Goal: Task Accomplishment & Management: Manage account settings

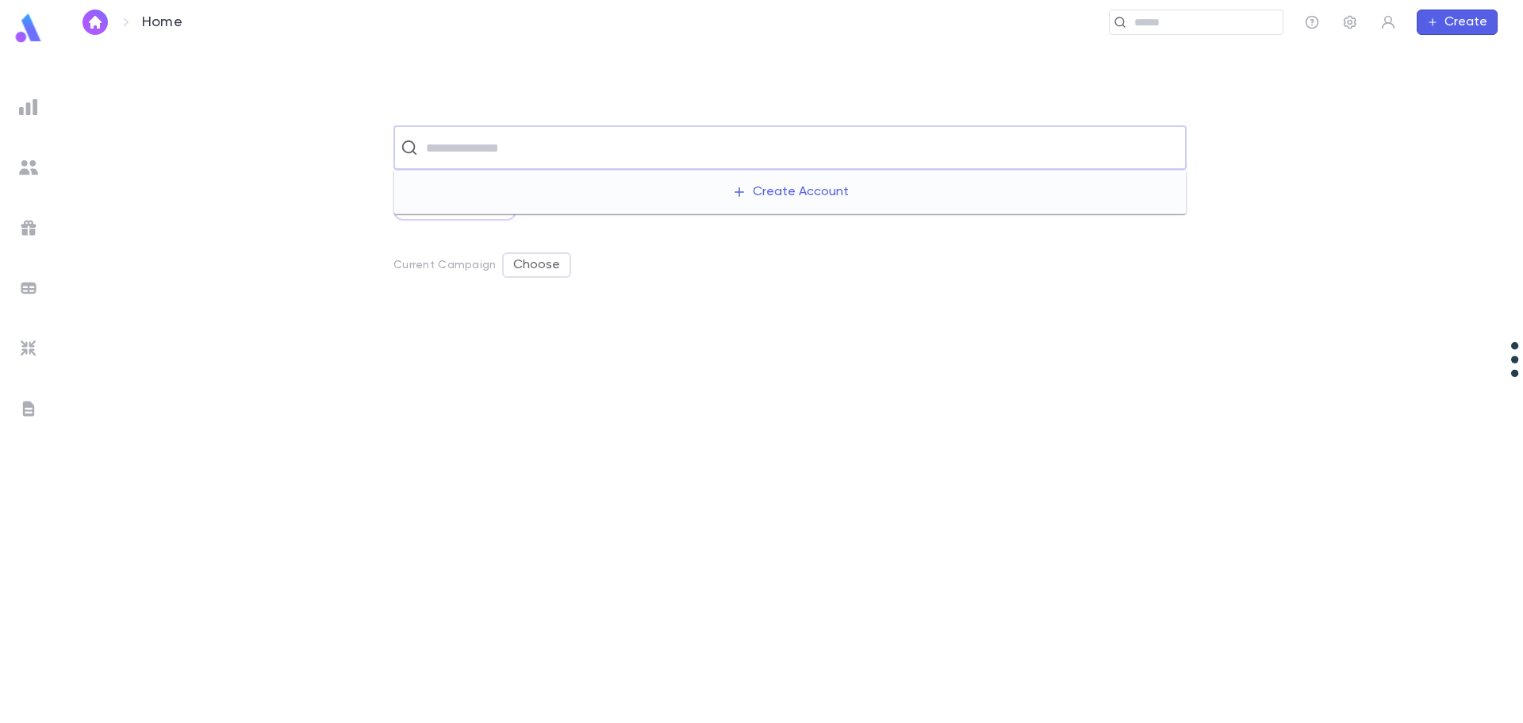
click at [516, 158] on input "text" at bounding box center [800, 148] width 759 height 30
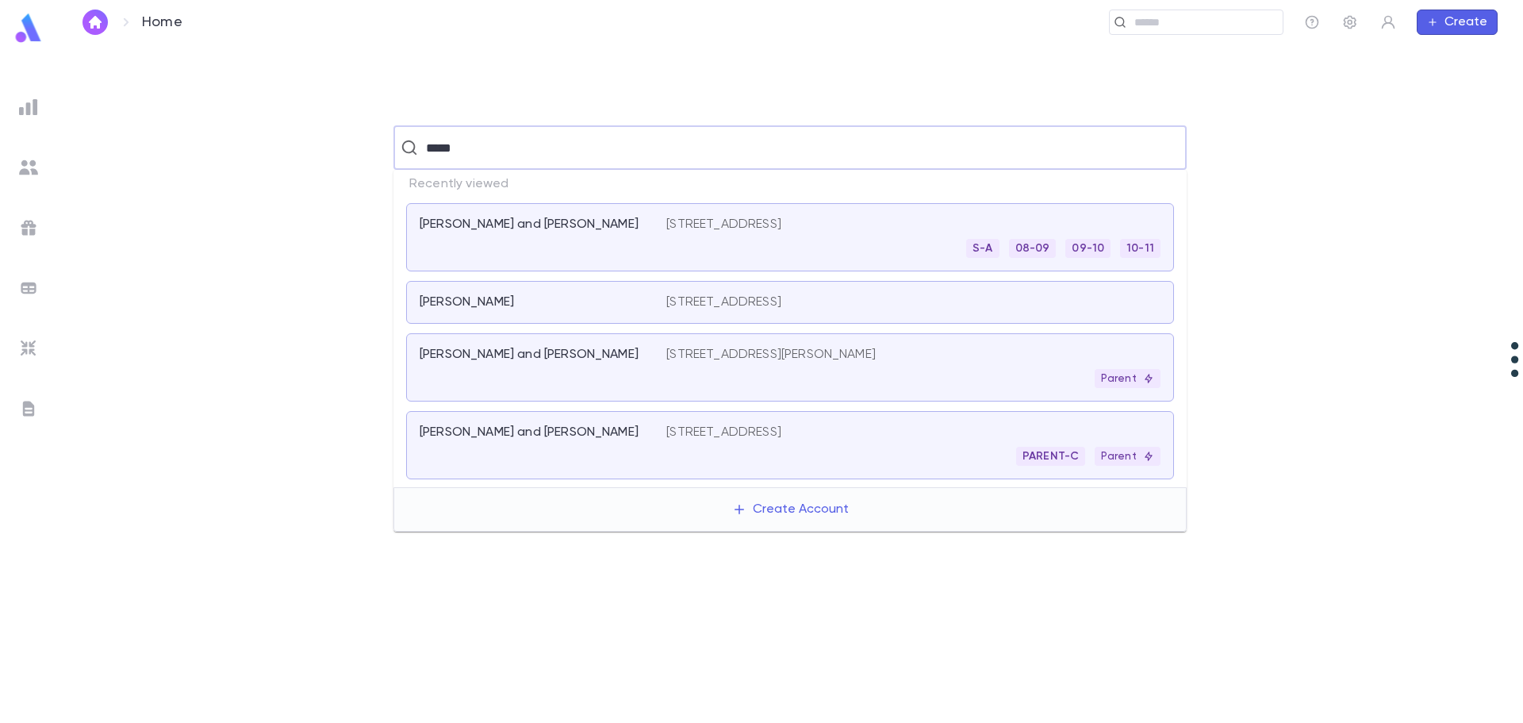
type input "******"
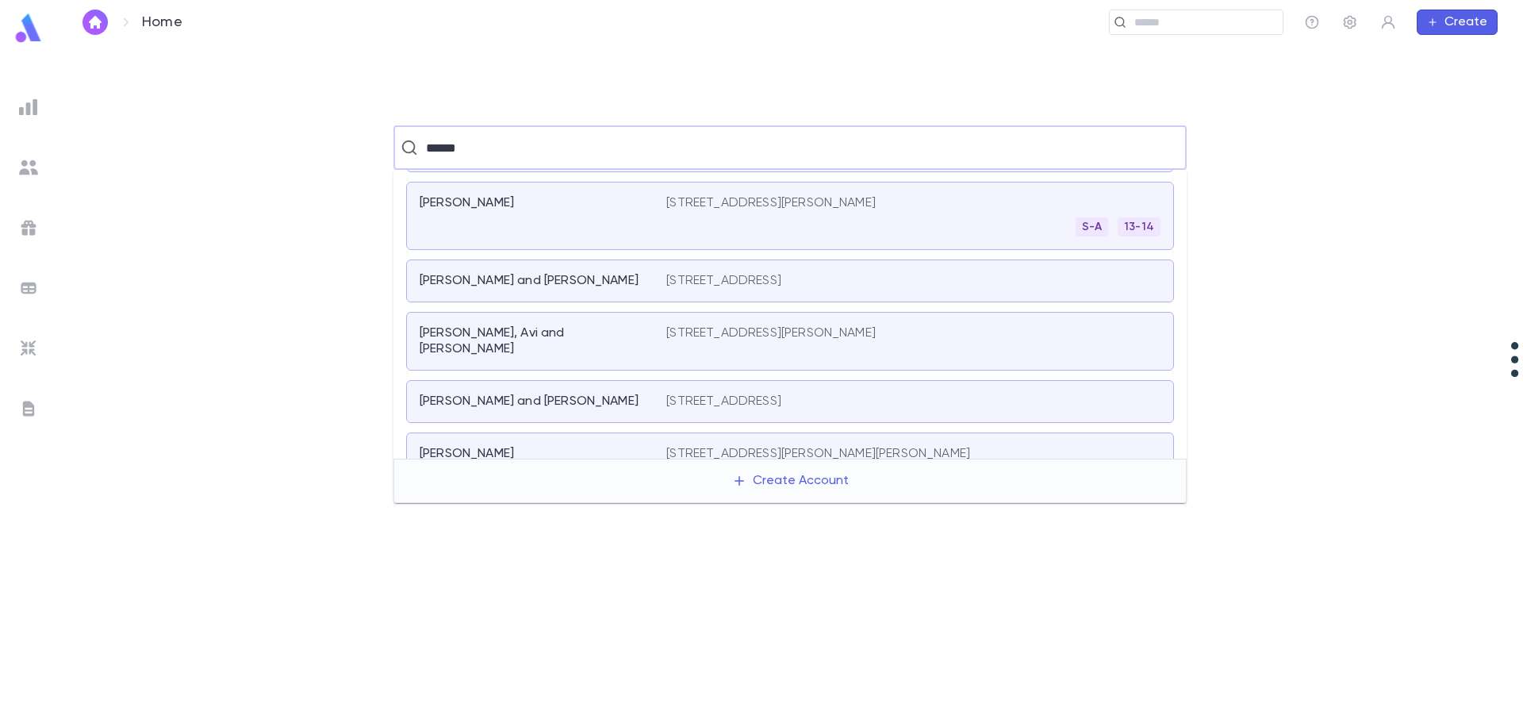
scroll to position [397, 0]
click at [590, 445] on div "[PERSON_NAME]" at bounding box center [534, 453] width 228 height 16
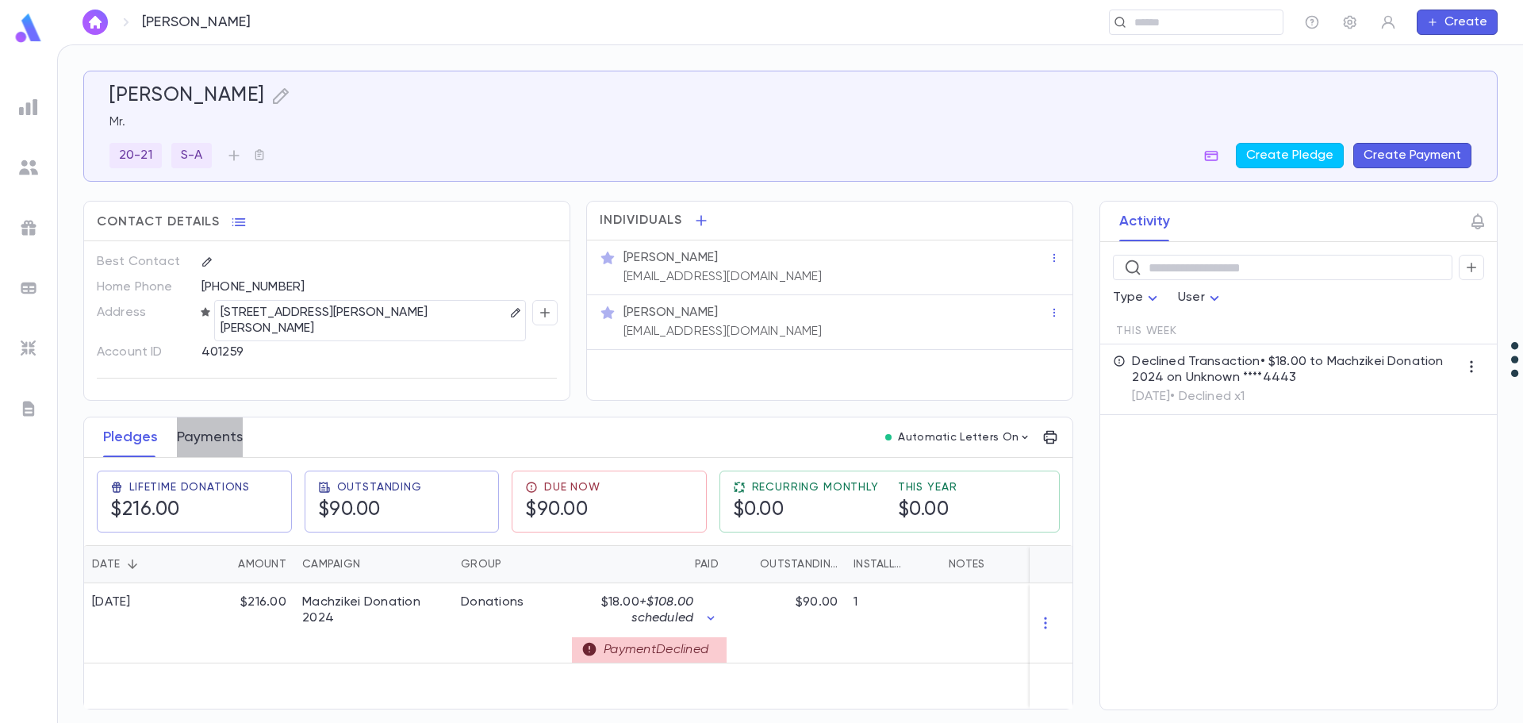
click at [208, 426] on button "Payments" at bounding box center [210, 437] width 66 height 40
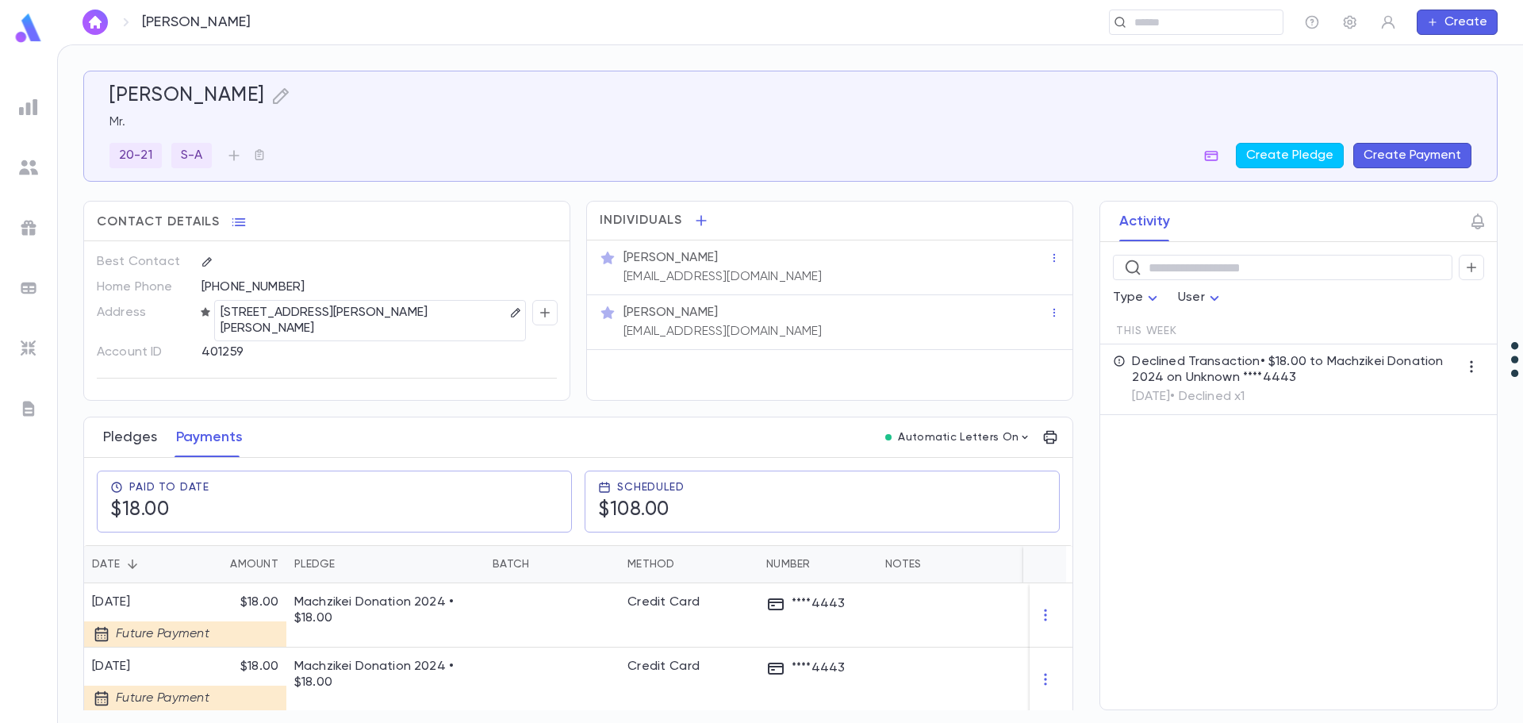
click at [124, 432] on button "Pledges" at bounding box center [130, 437] width 54 height 40
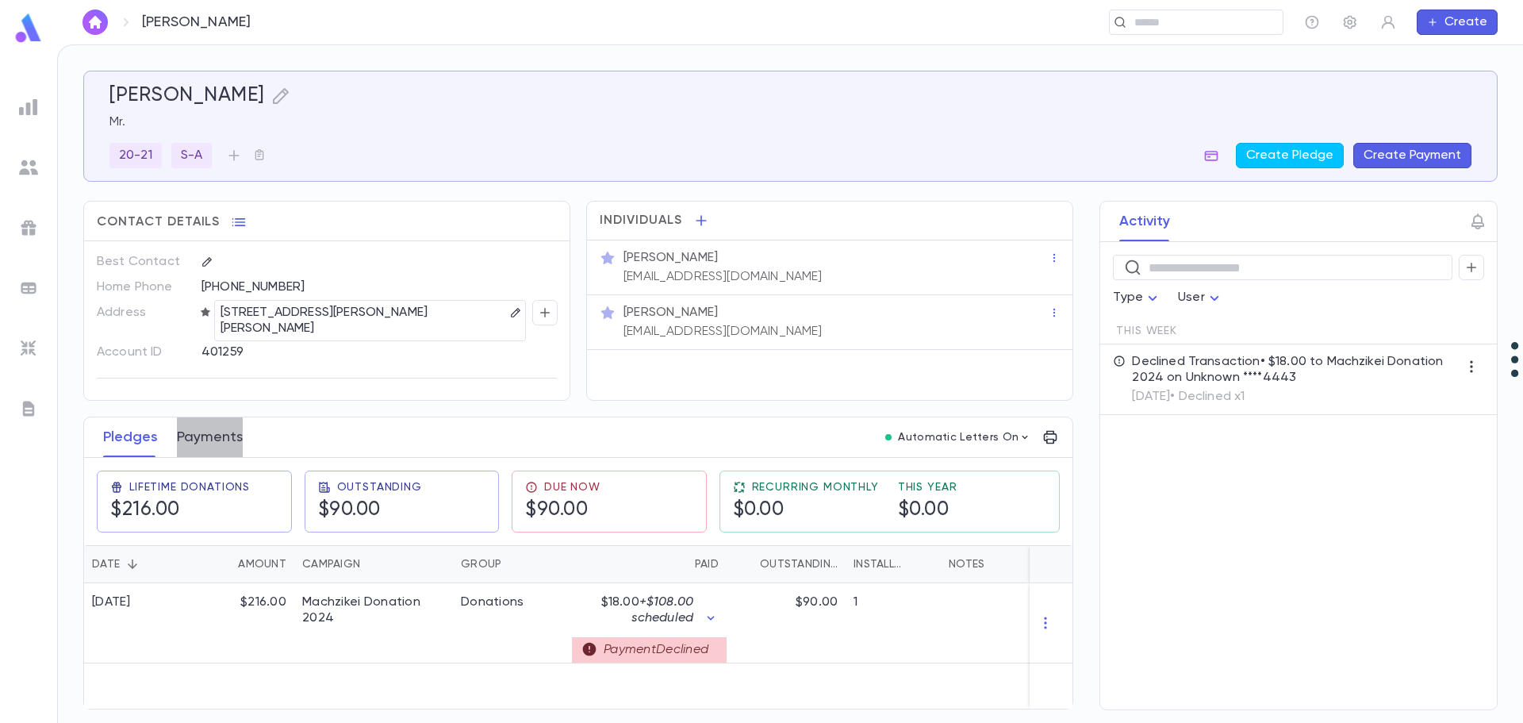
click at [208, 428] on button "Payments" at bounding box center [210, 437] width 66 height 40
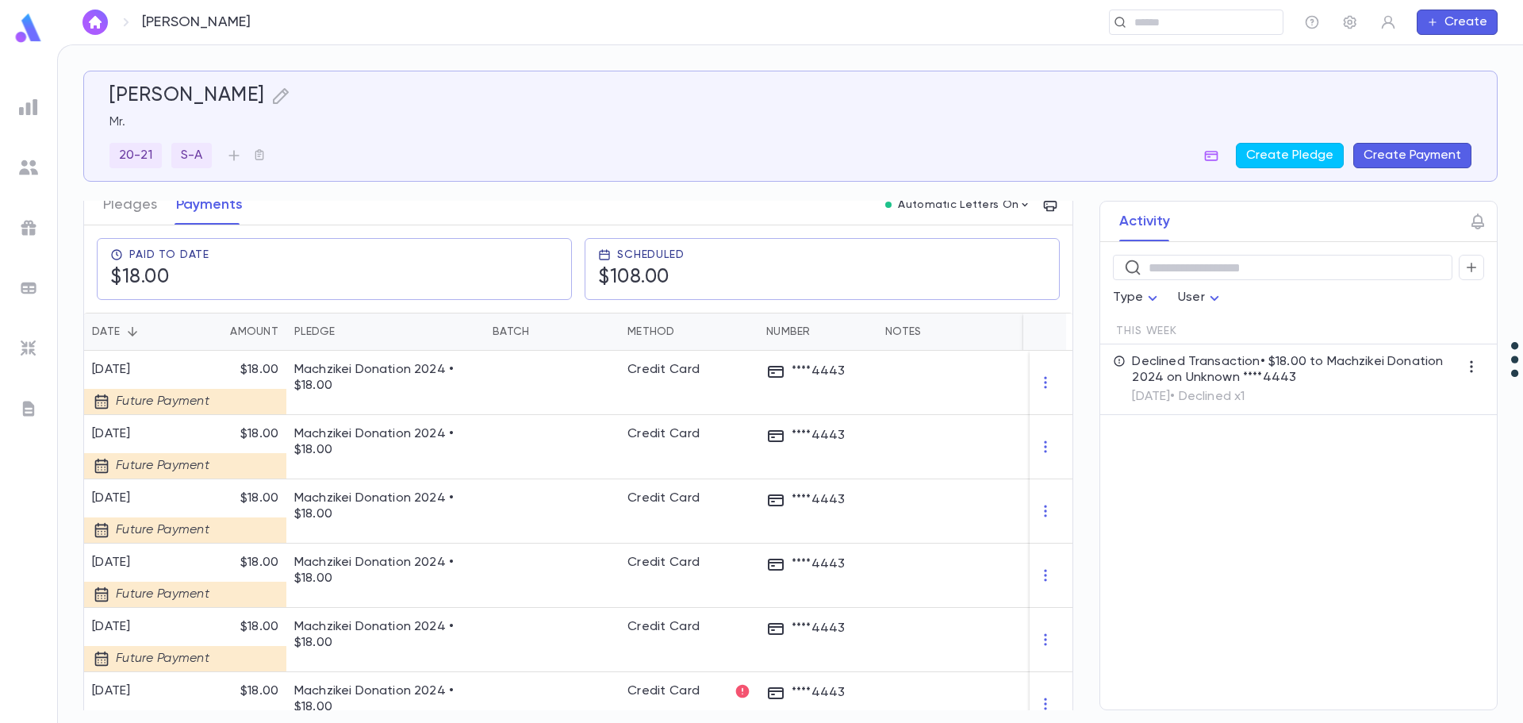
scroll to position [310, 0]
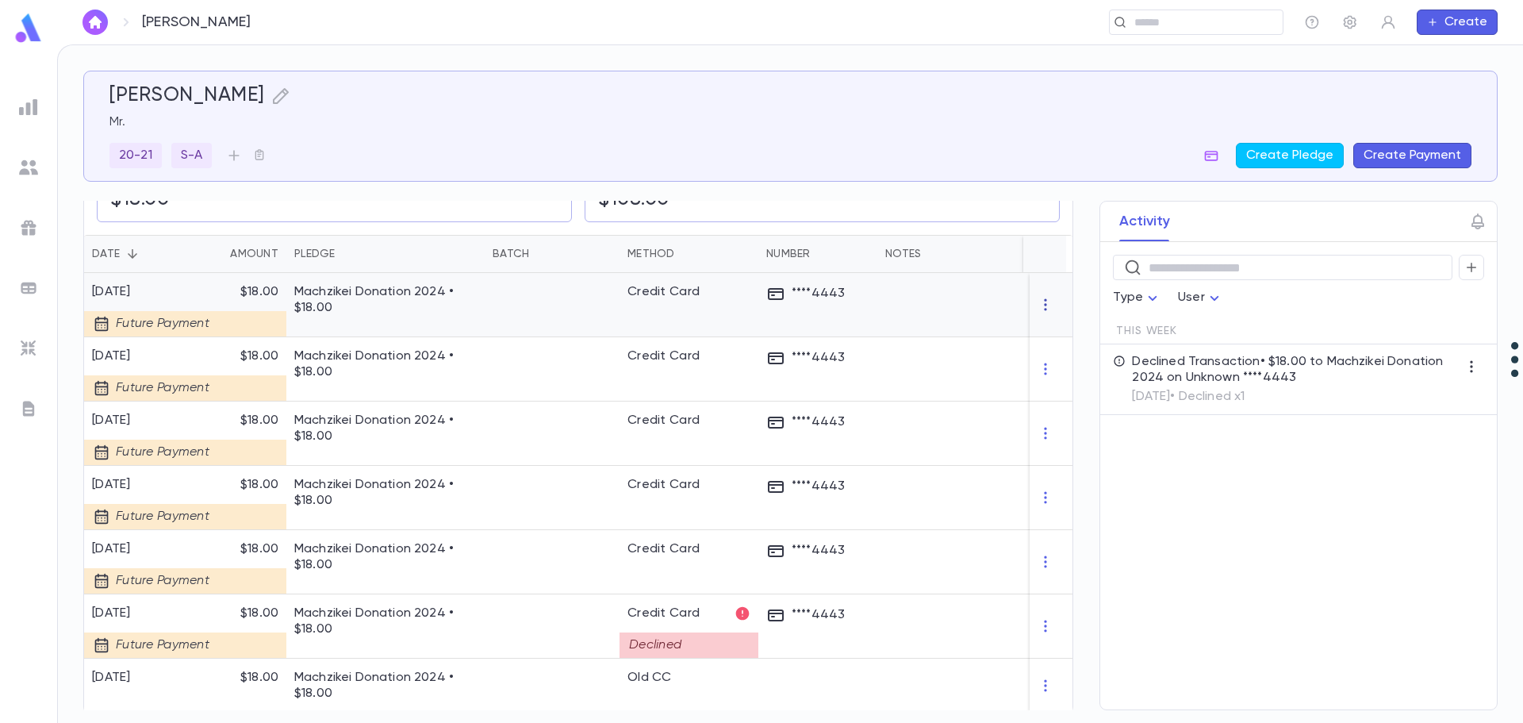
click at [1041, 297] on icon "button" at bounding box center [1046, 305] width 16 height 16
drag, startPoint x: 1054, startPoint y: 315, endPoint x: 1058, endPoint y: 324, distance: 9.9
click at [1058, 324] on li "Delete" at bounding box center [1068, 320] width 67 height 25
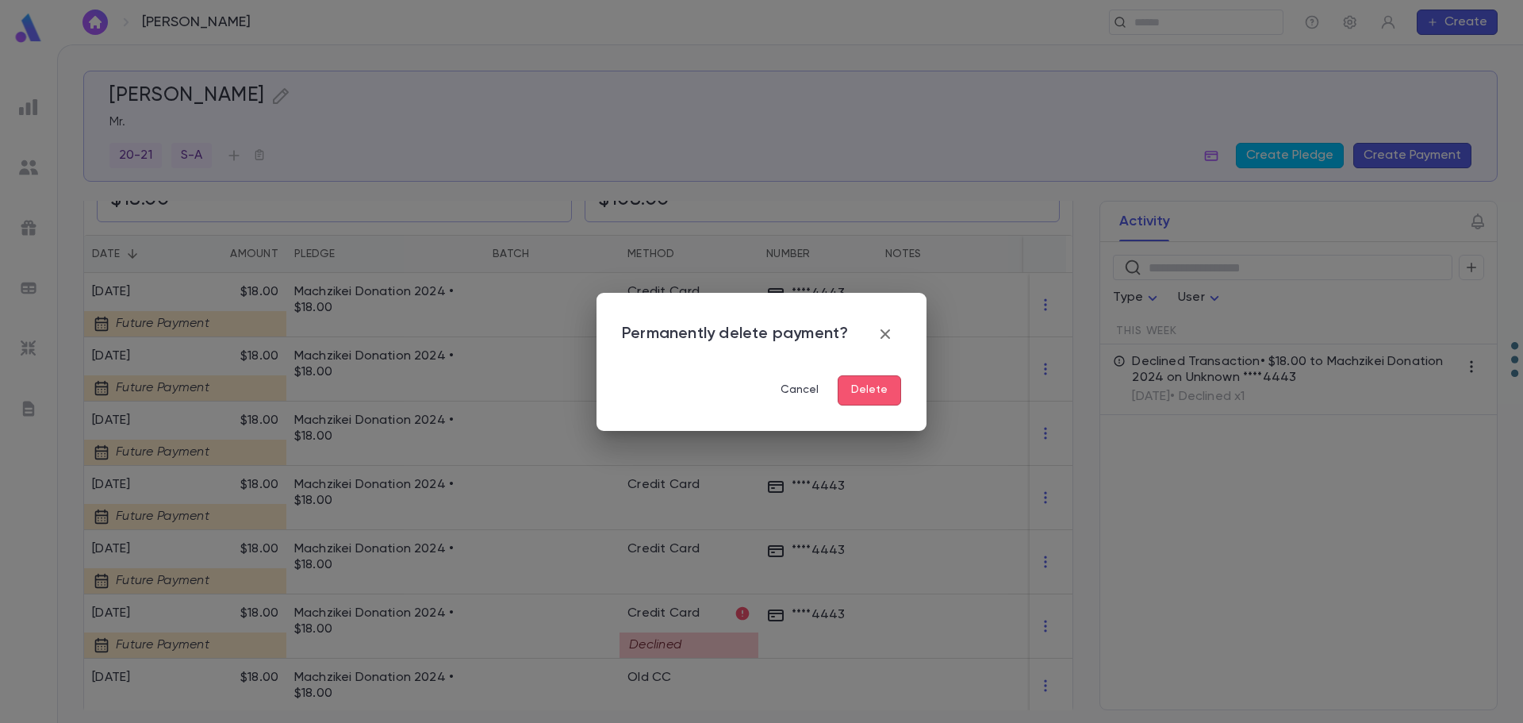
click at [851, 388] on button "Delete" at bounding box center [869, 390] width 63 height 30
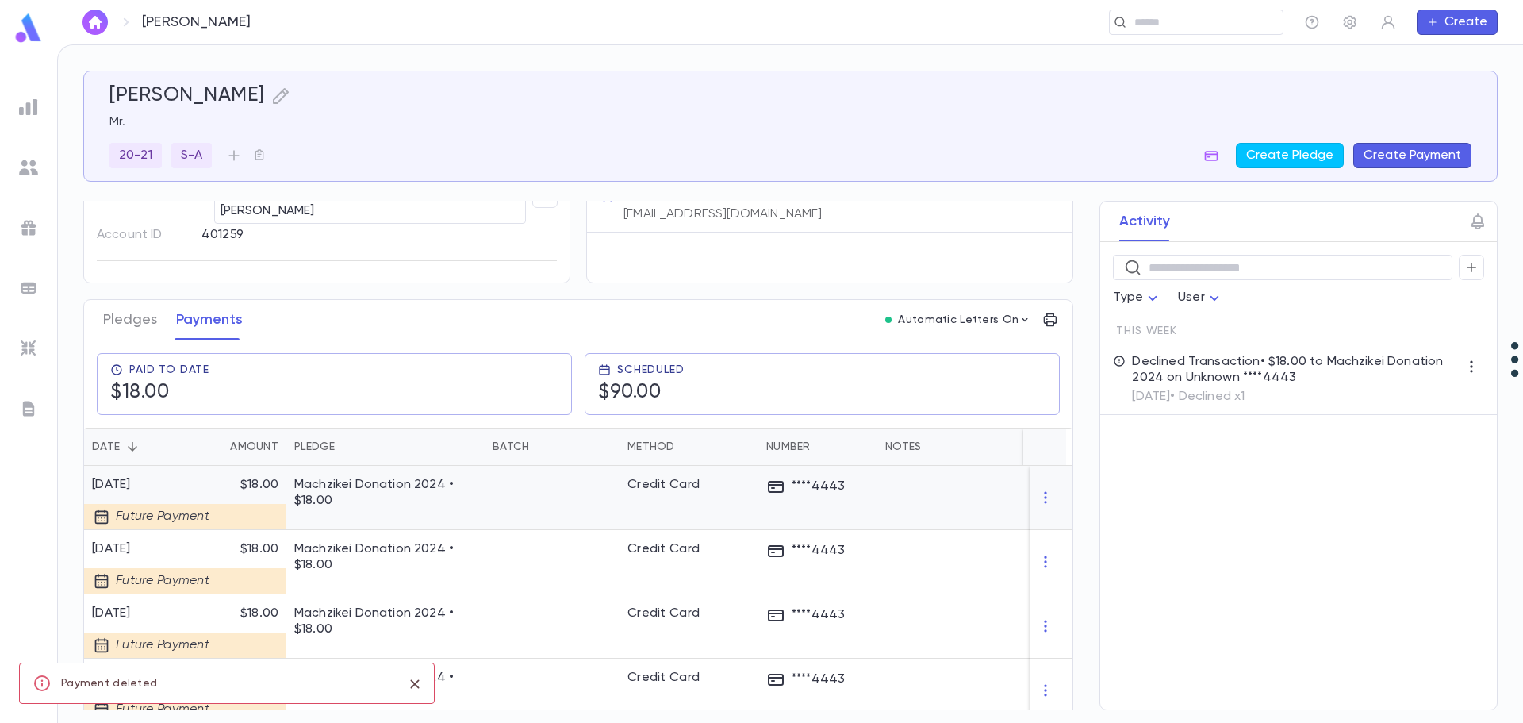
scroll to position [246, 0]
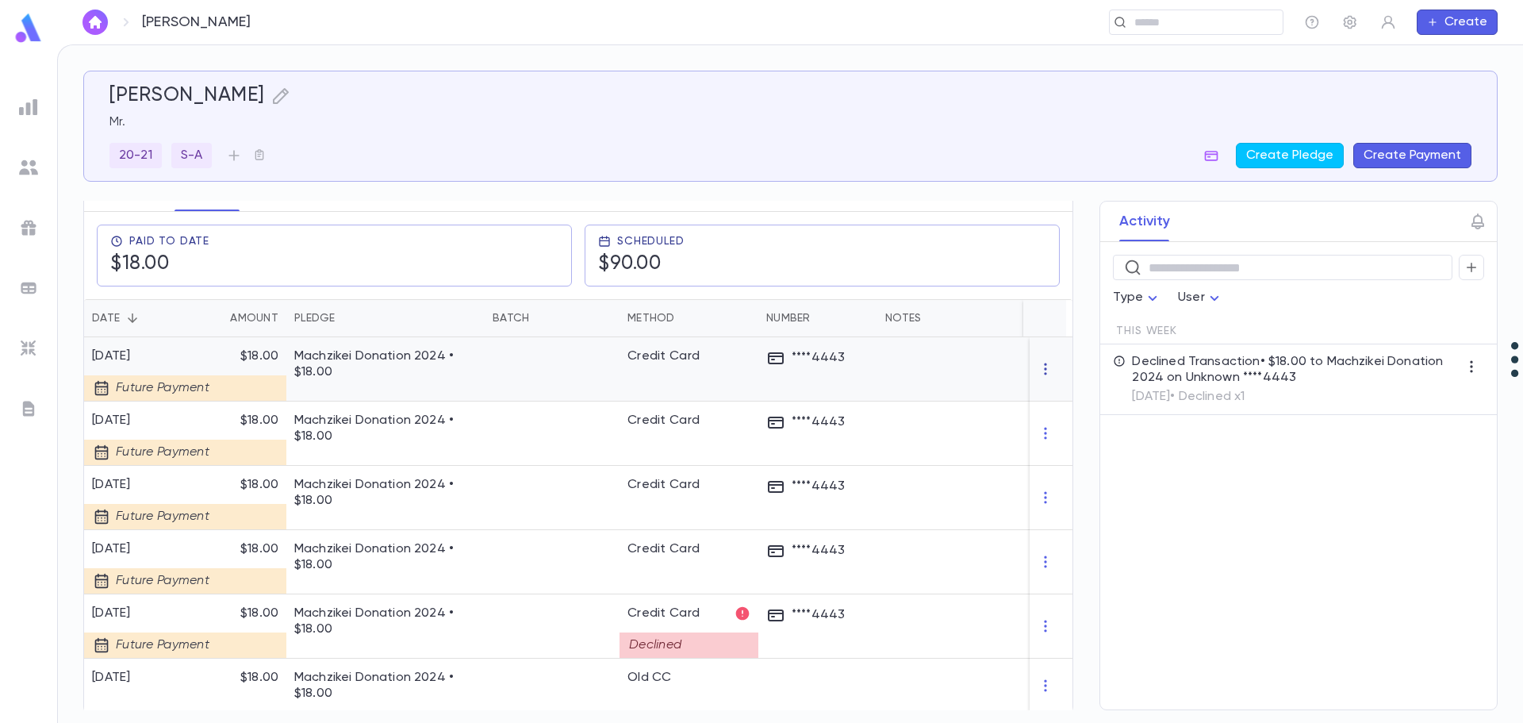
click at [1038, 361] on icon "button" at bounding box center [1046, 369] width 16 height 16
click at [1072, 382] on li "Delete" at bounding box center [1068, 384] width 67 height 25
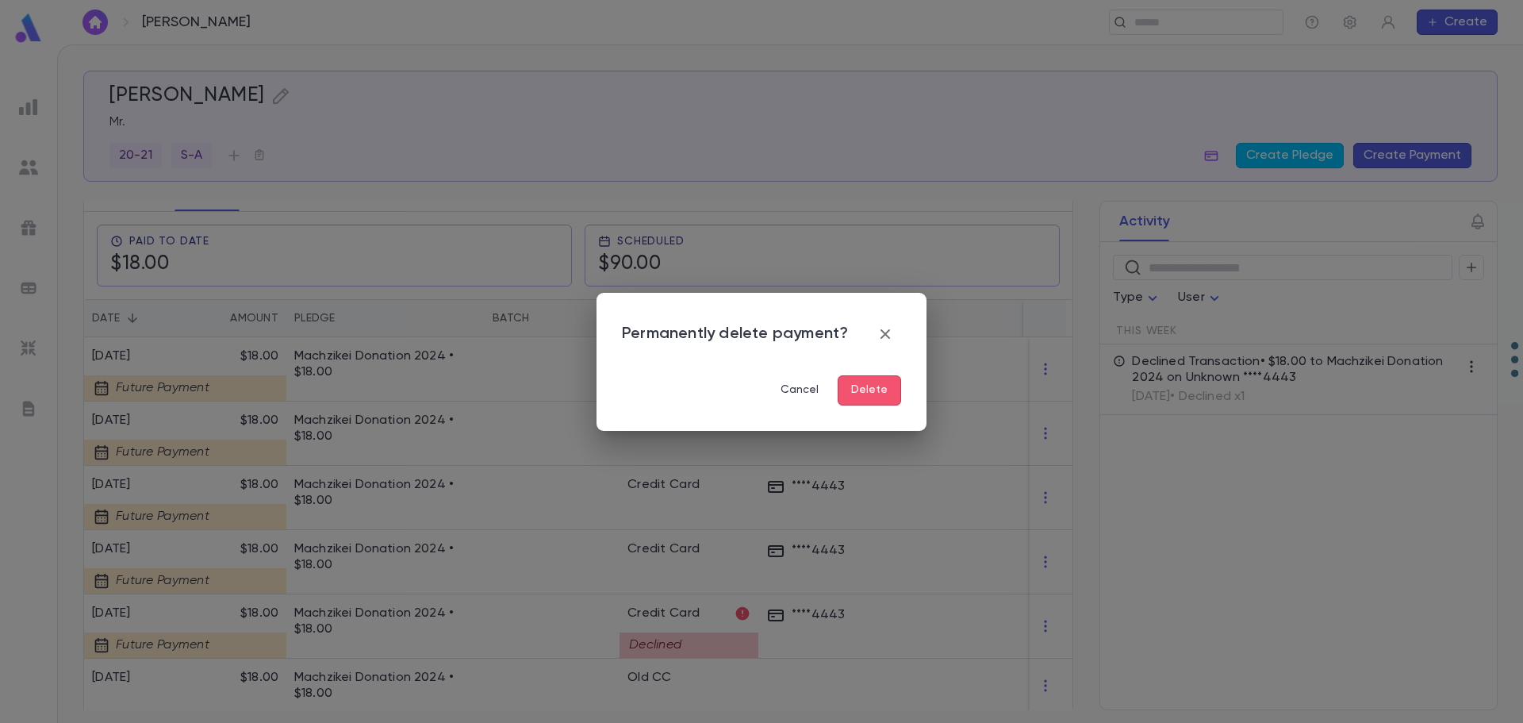
click at [890, 386] on button "Delete" at bounding box center [869, 390] width 63 height 30
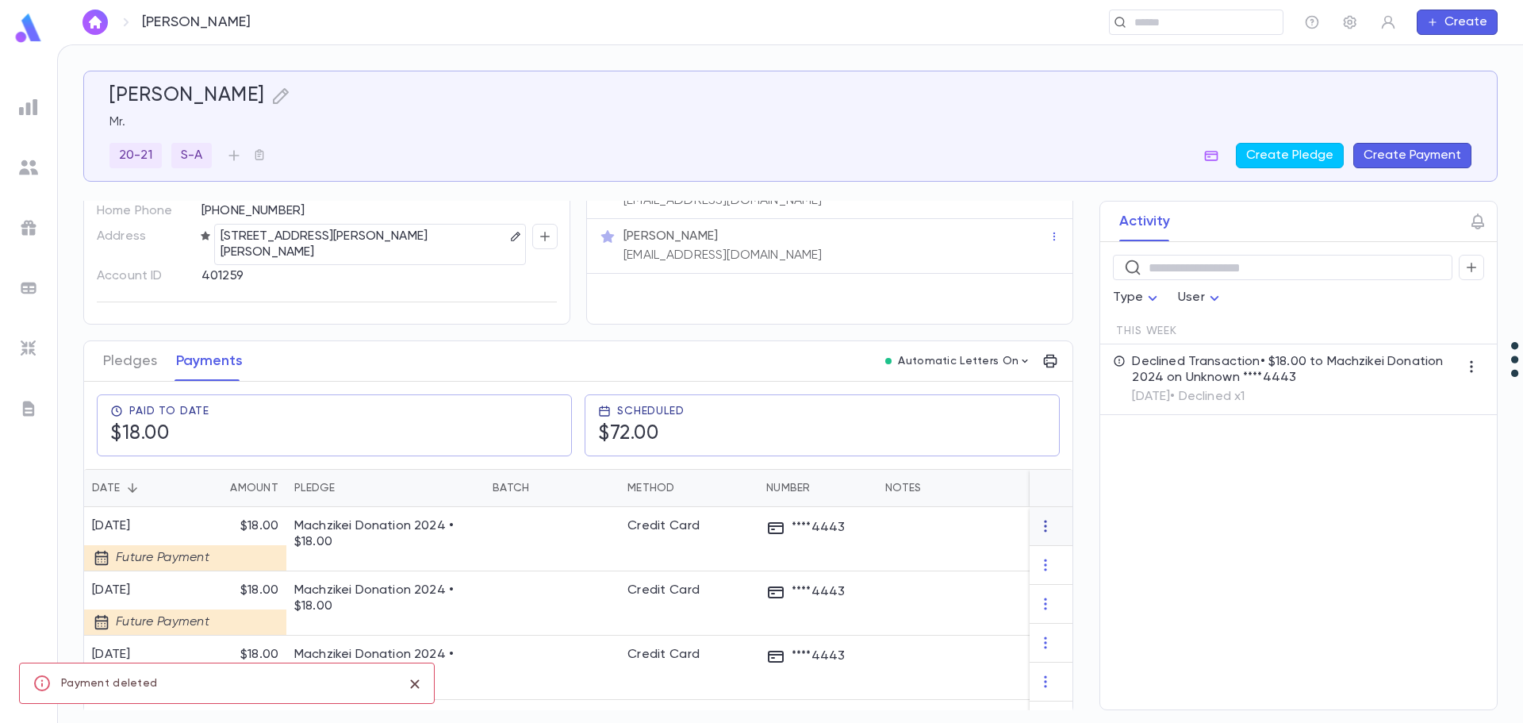
scroll to position [182, 0]
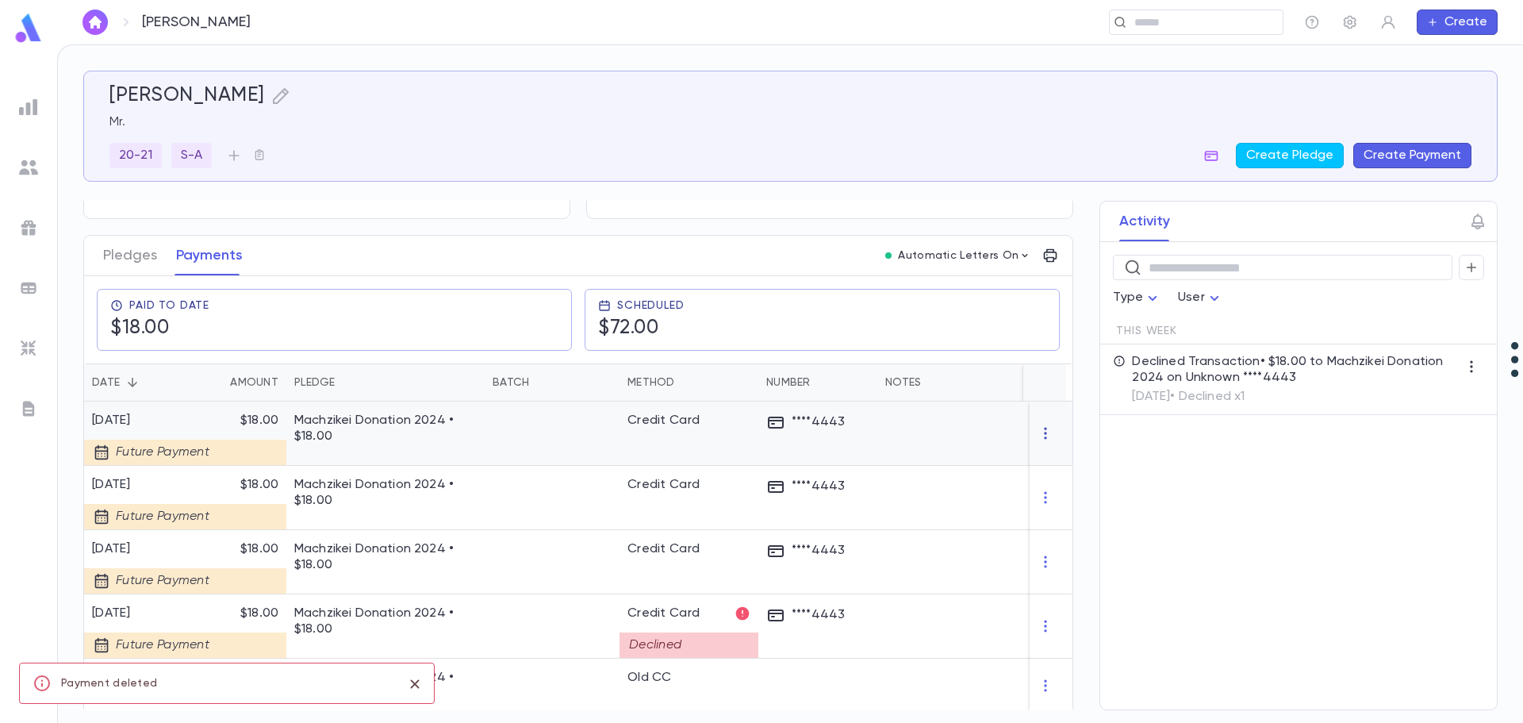
click at [1038, 427] on icon "button" at bounding box center [1046, 433] width 16 height 16
click at [1069, 452] on li "Delete" at bounding box center [1068, 448] width 67 height 25
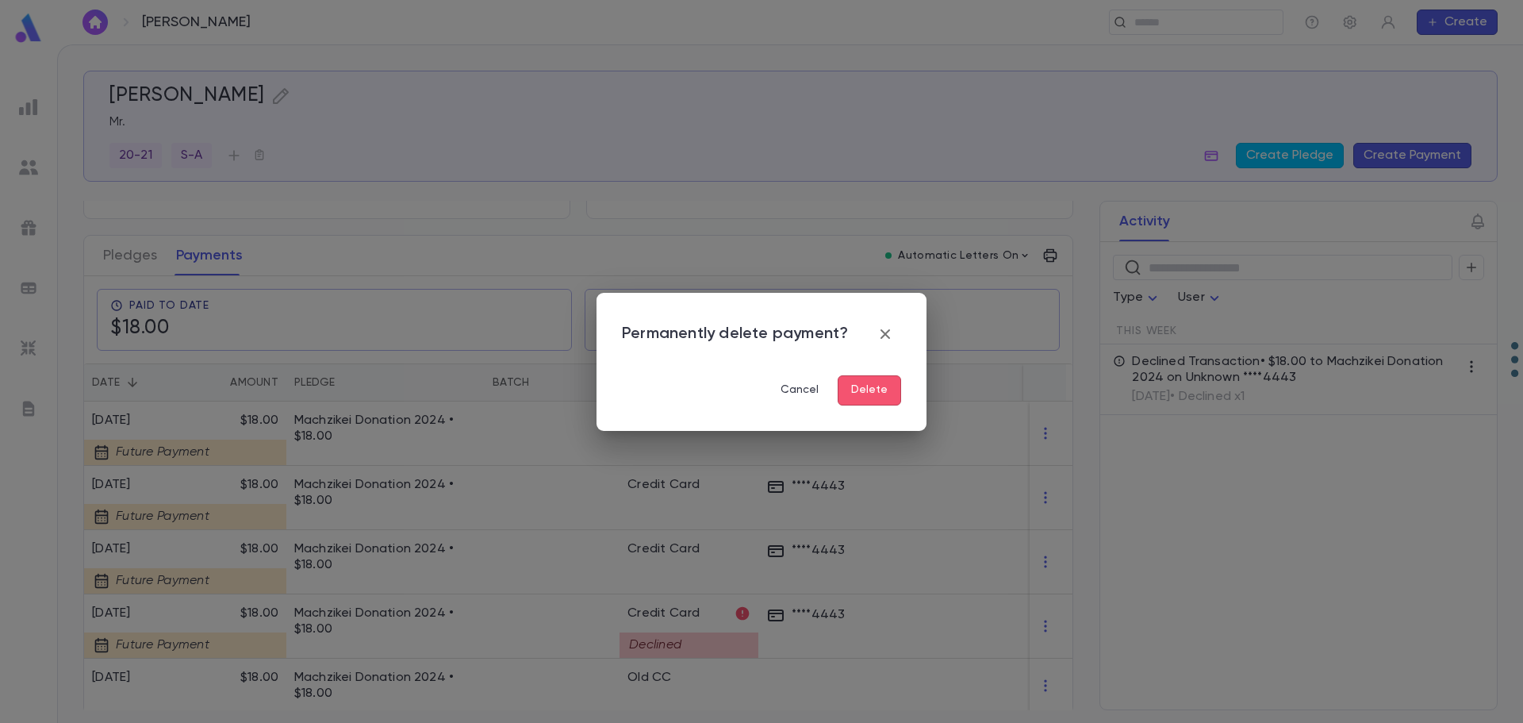
click at [873, 395] on button "Delete" at bounding box center [869, 390] width 63 height 30
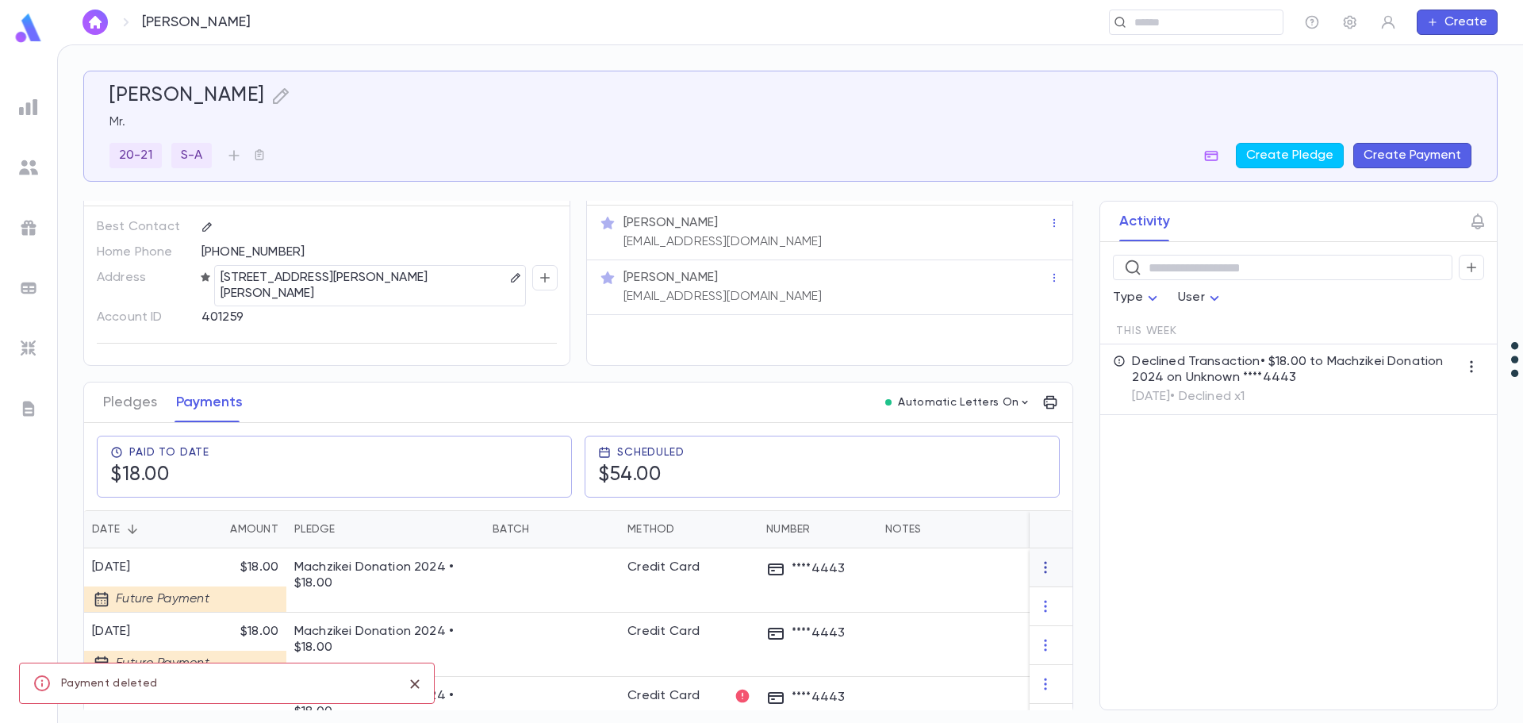
scroll to position [117, 0]
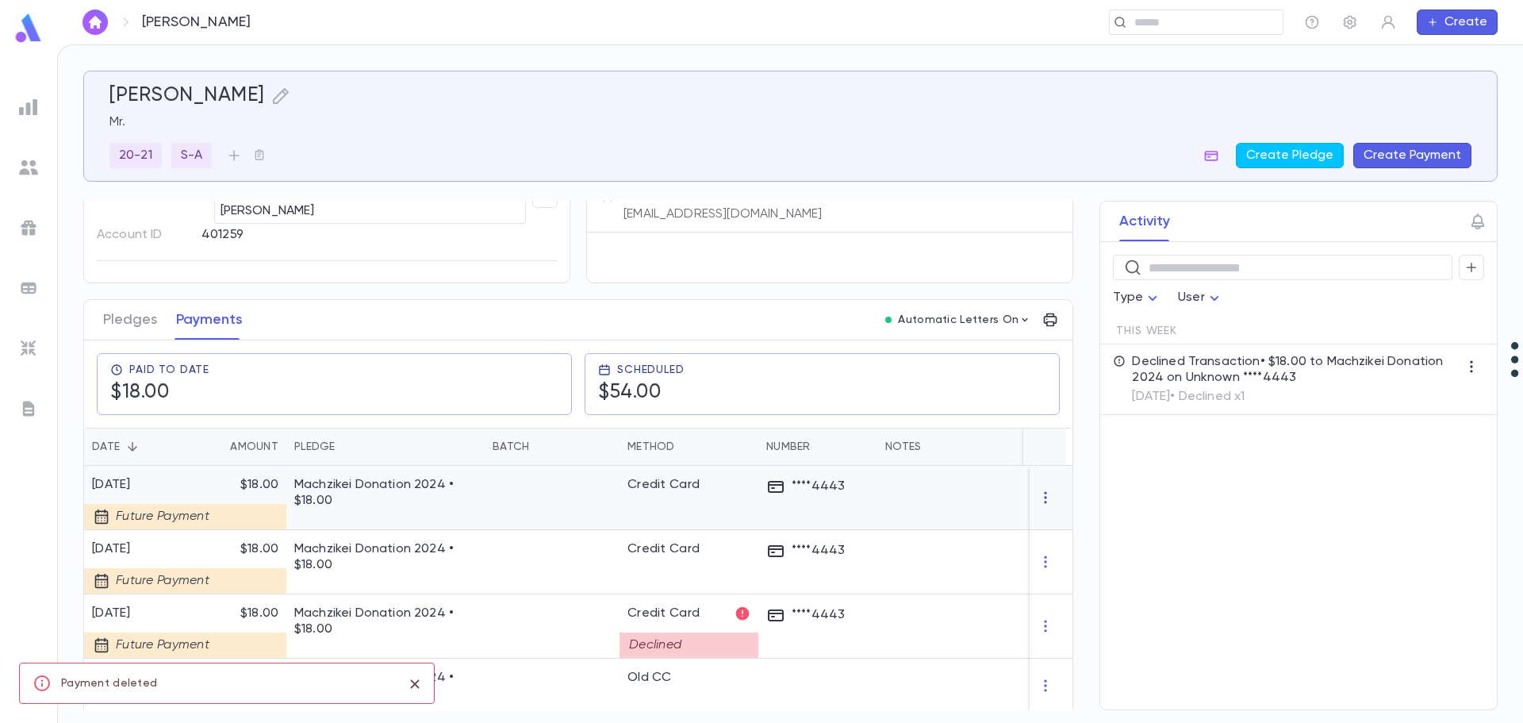
click at [1043, 490] on icon "button" at bounding box center [1046, 498] width 16 height 16
click at [1055, 508] on li "Delete" at bounding box center [1068, 513] width 67 height 25
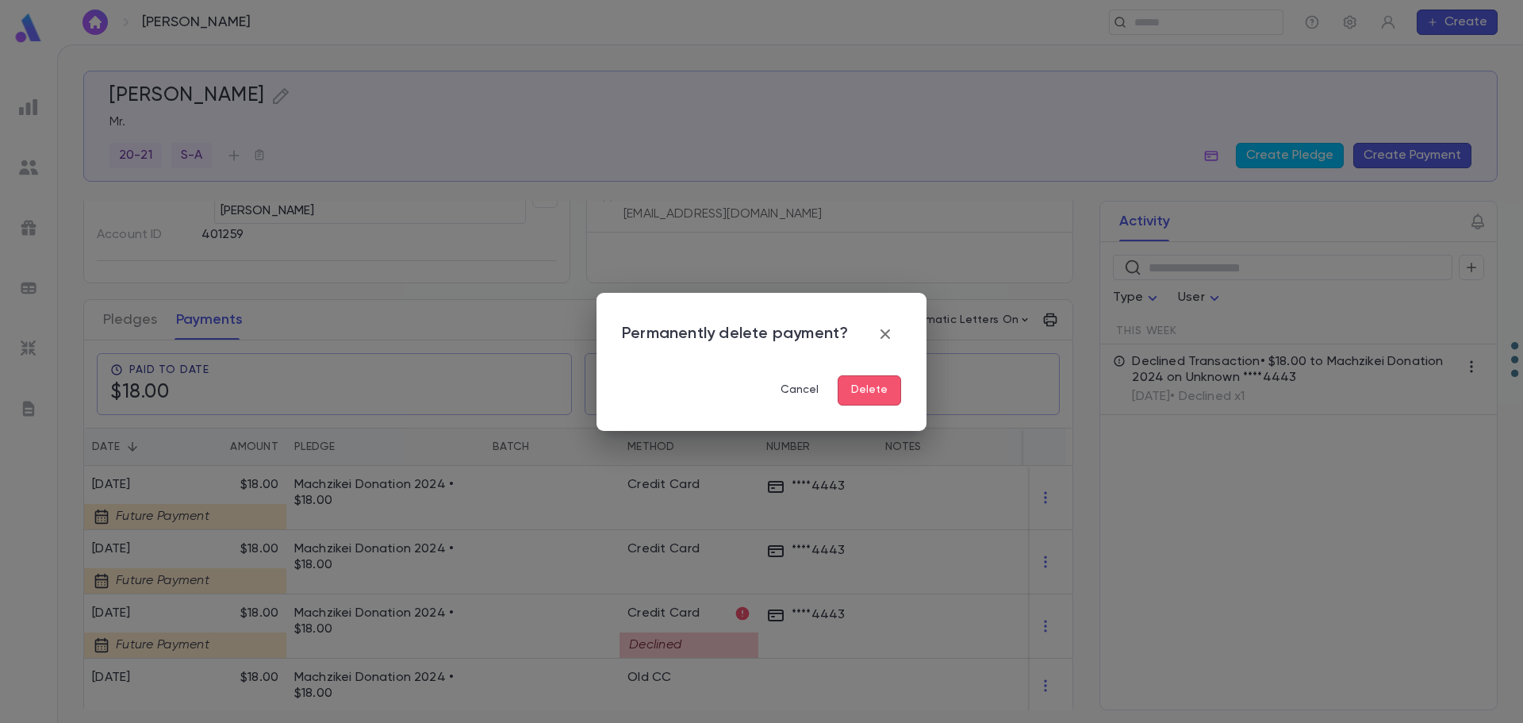
click at [890, 394] on button "Delete" at bounding box center [869, 390] width 63 height 30
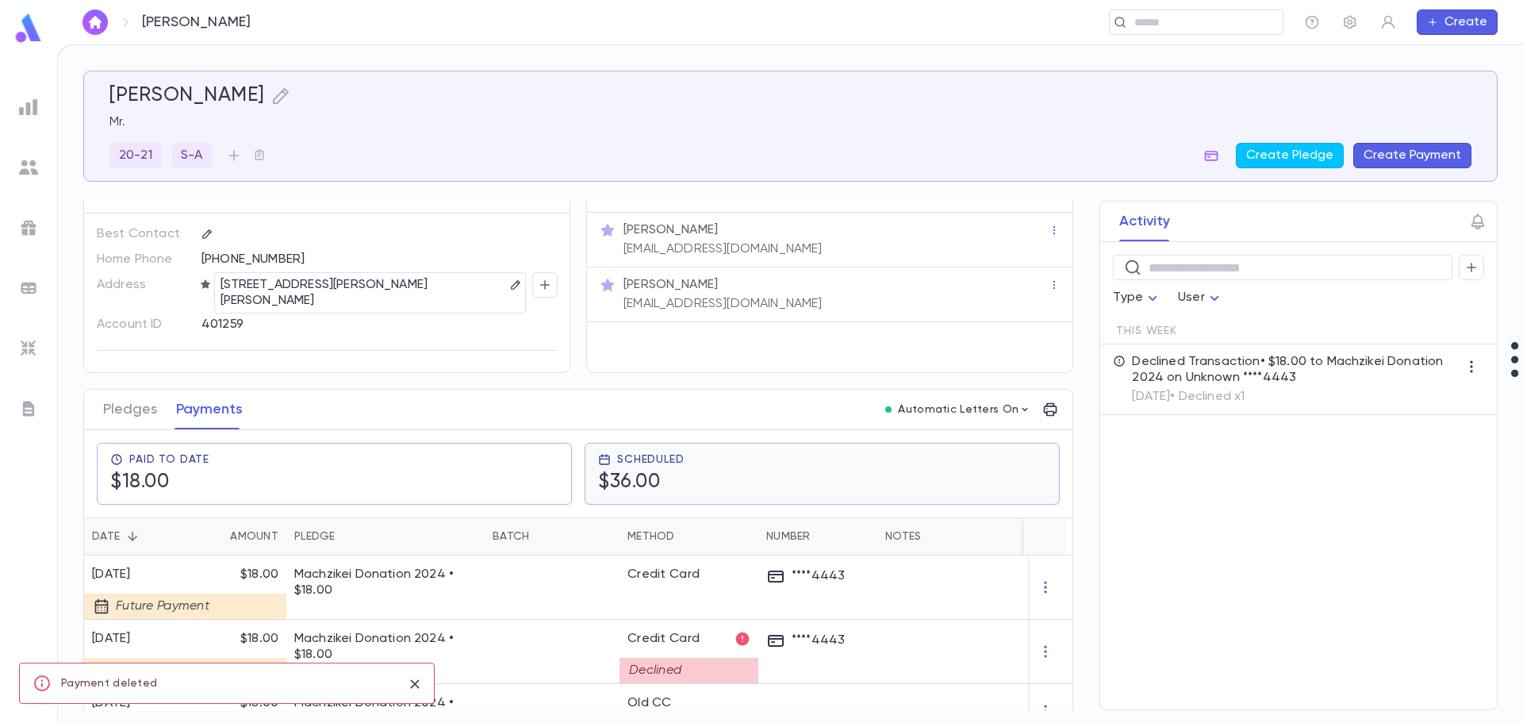
scroll to position [53, 0]
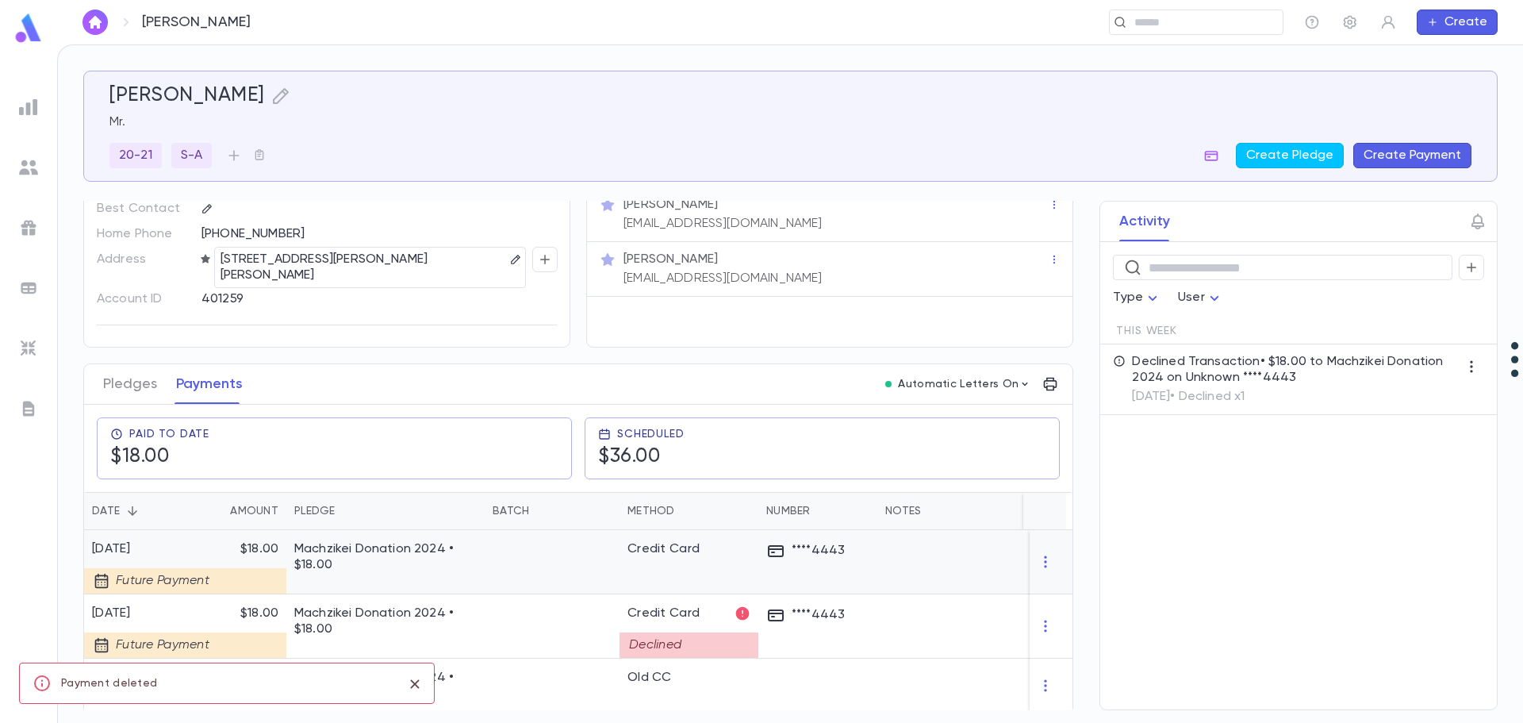
click at [1038, 554] on icon "button" at bounding box center [1046, 562] width 16 height 16
click at [1070, 574] on li "Delete" at bounding box center [1068, 577] width 67 height 25
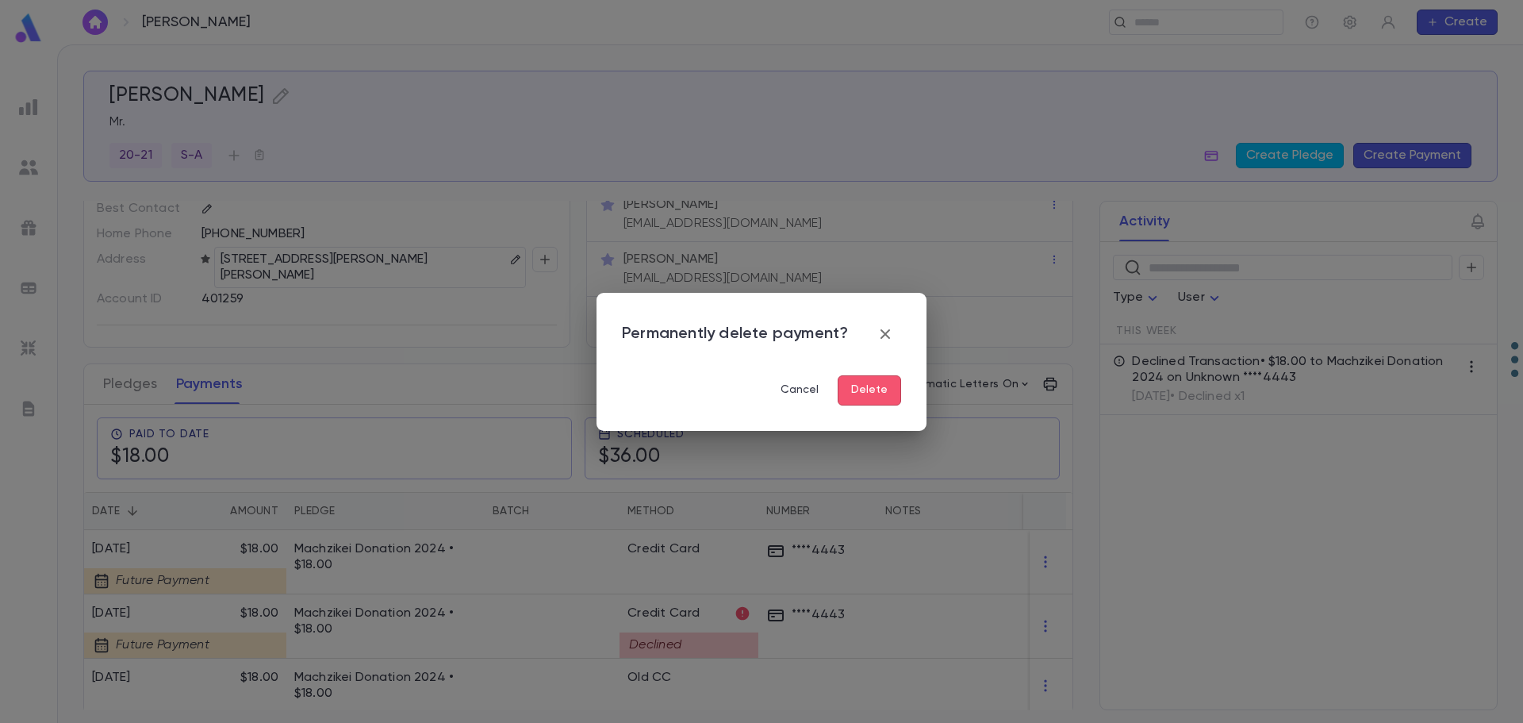
click at [880, 390] on button "Delete" at bounding box center [869, 390] width 63 height 30
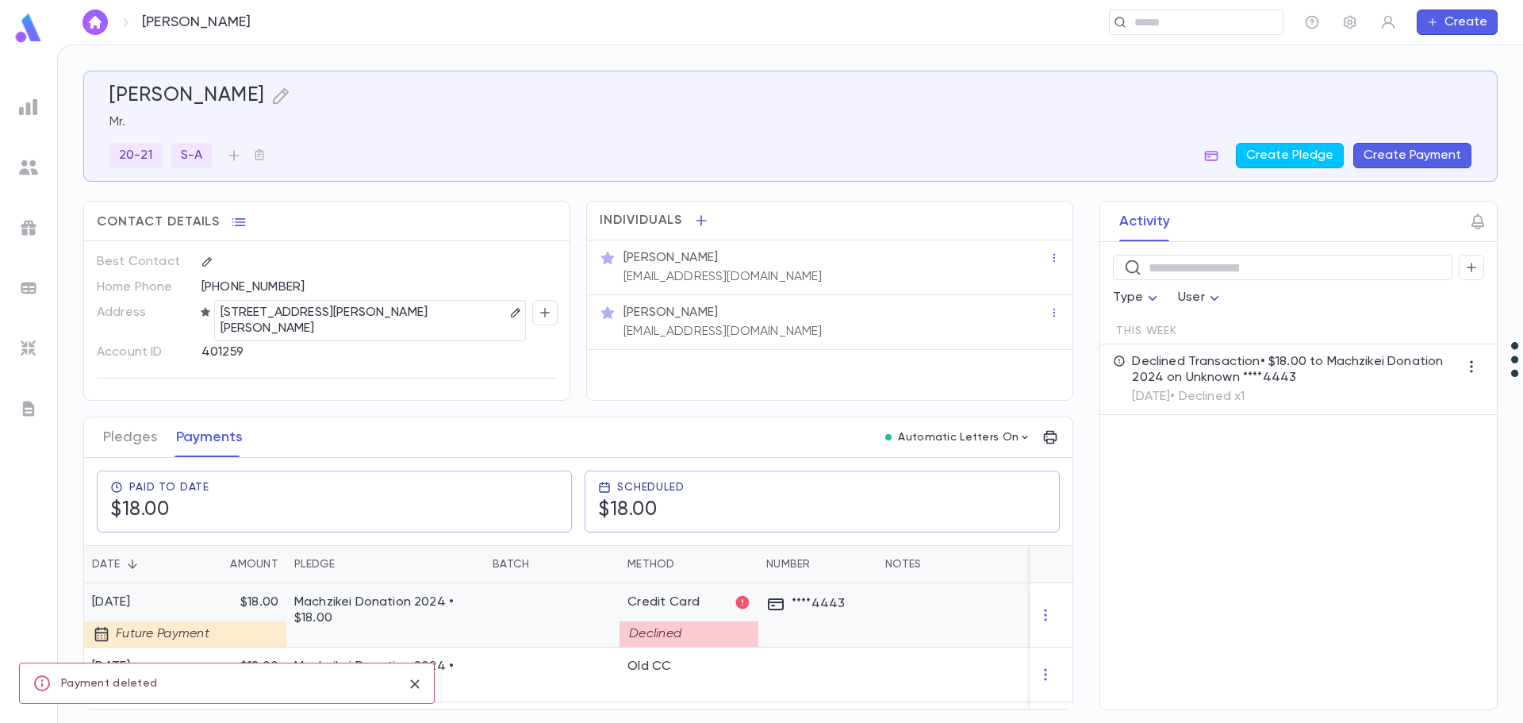
scroll to position [0, 0]
click at [1048, 607] on icon "button" at bounding box center [1046, 615] width 16 height 16
click at [115, 432] on div at bounding box center [761, 361] width 1523 height 723
click at [120, 417] on button "Pledges" at bounding box center [130, 437] width 54 height 40
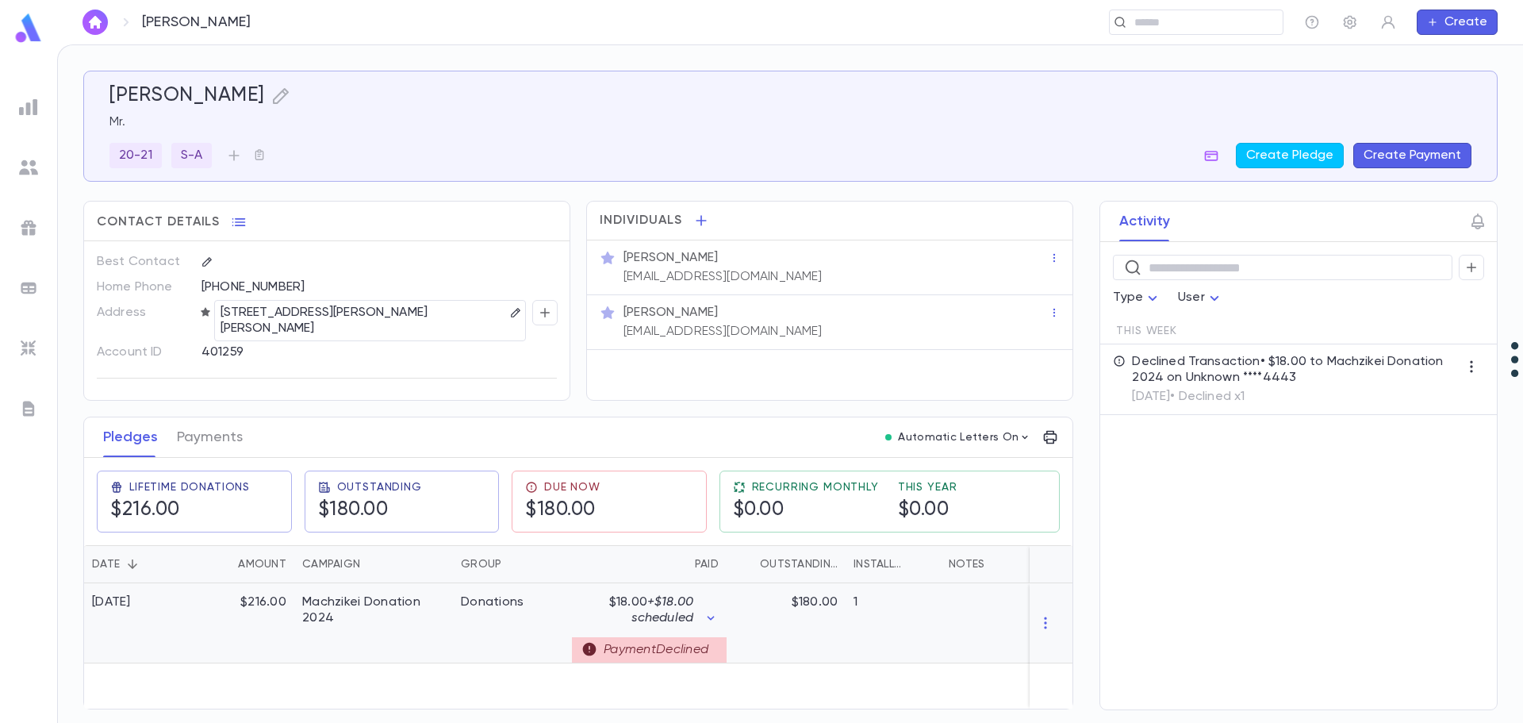
click at [685, 637] on div "Payment Declined" at bounding box center [649, 649] width 155 height 25
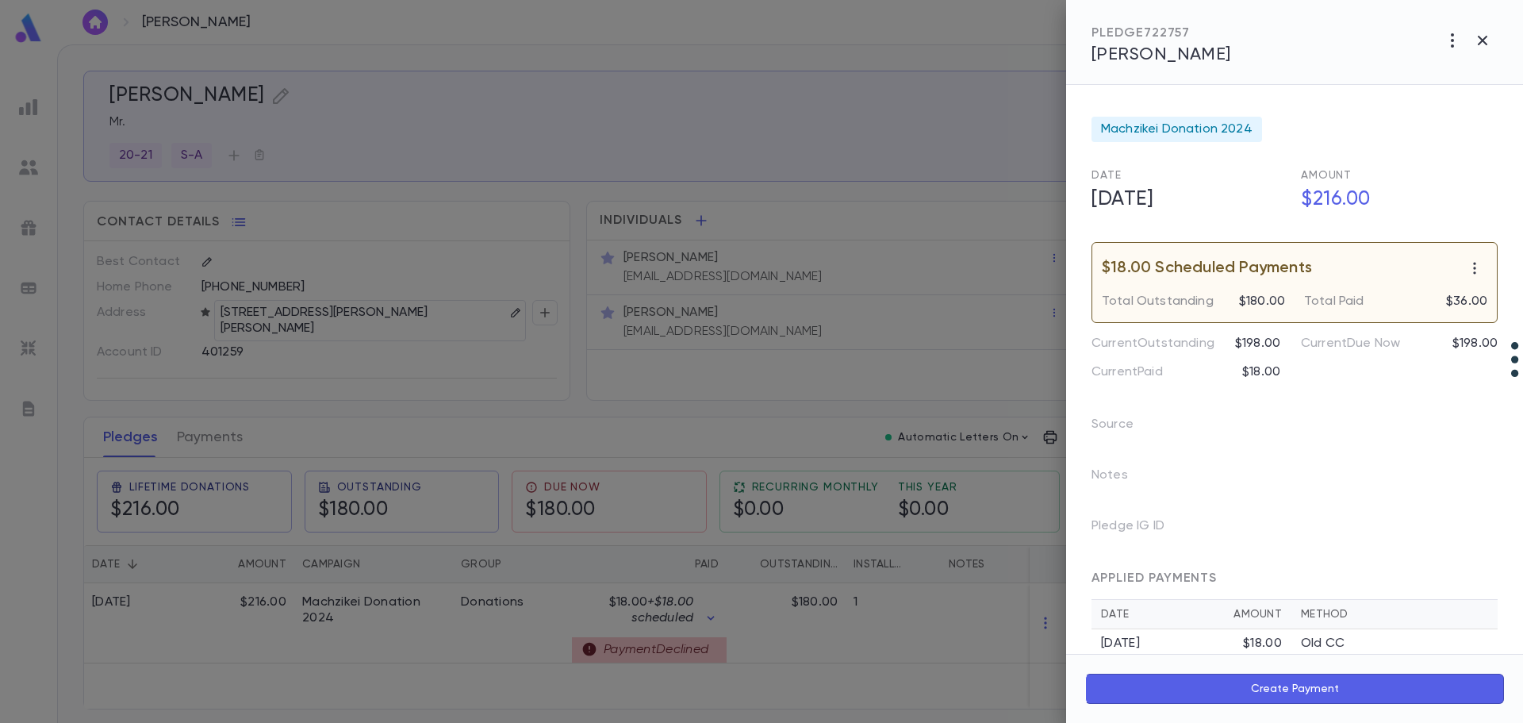
click at [1043, 612] on div at bounding box center [761, 361] width 1523 height 723
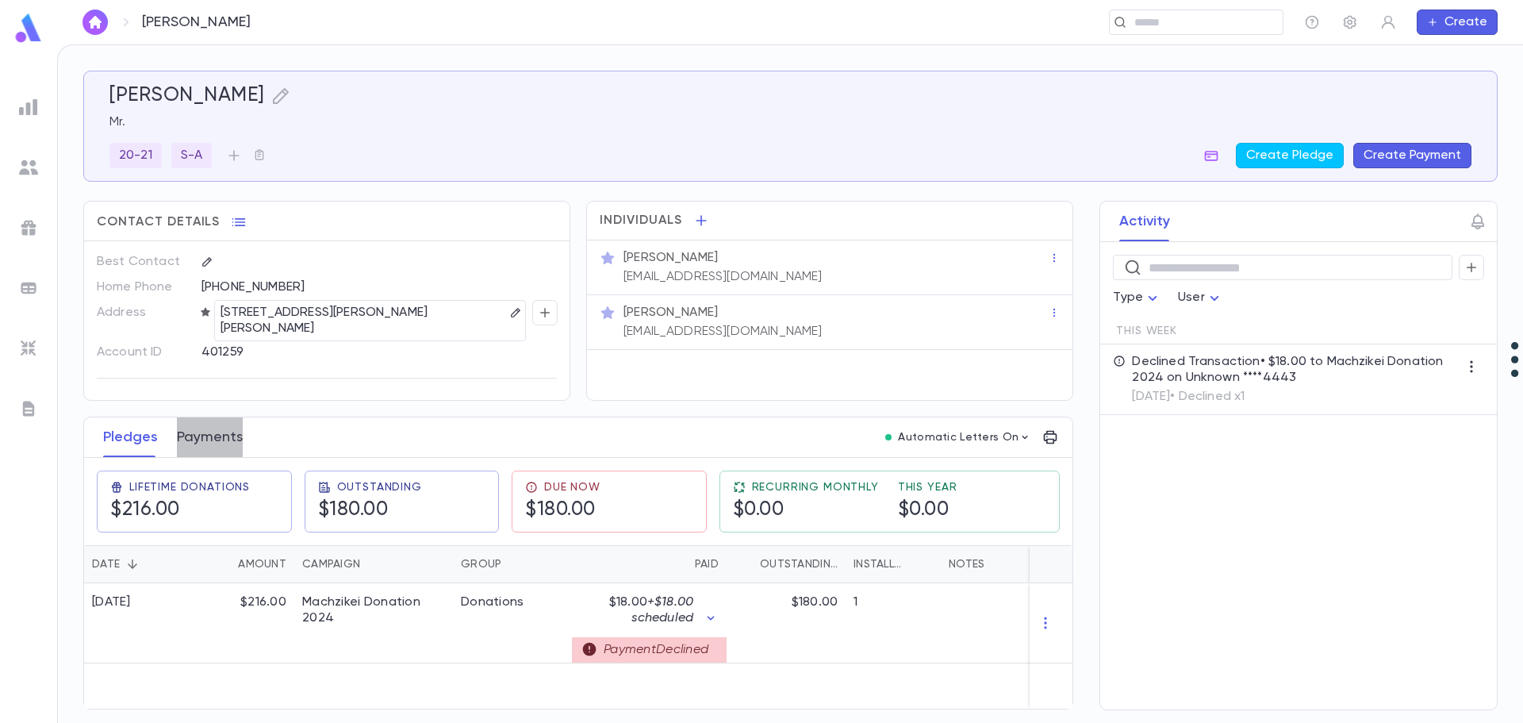
click at [205, 421] on button "Payments" at bounding box center [210, 437] width 66 height 40
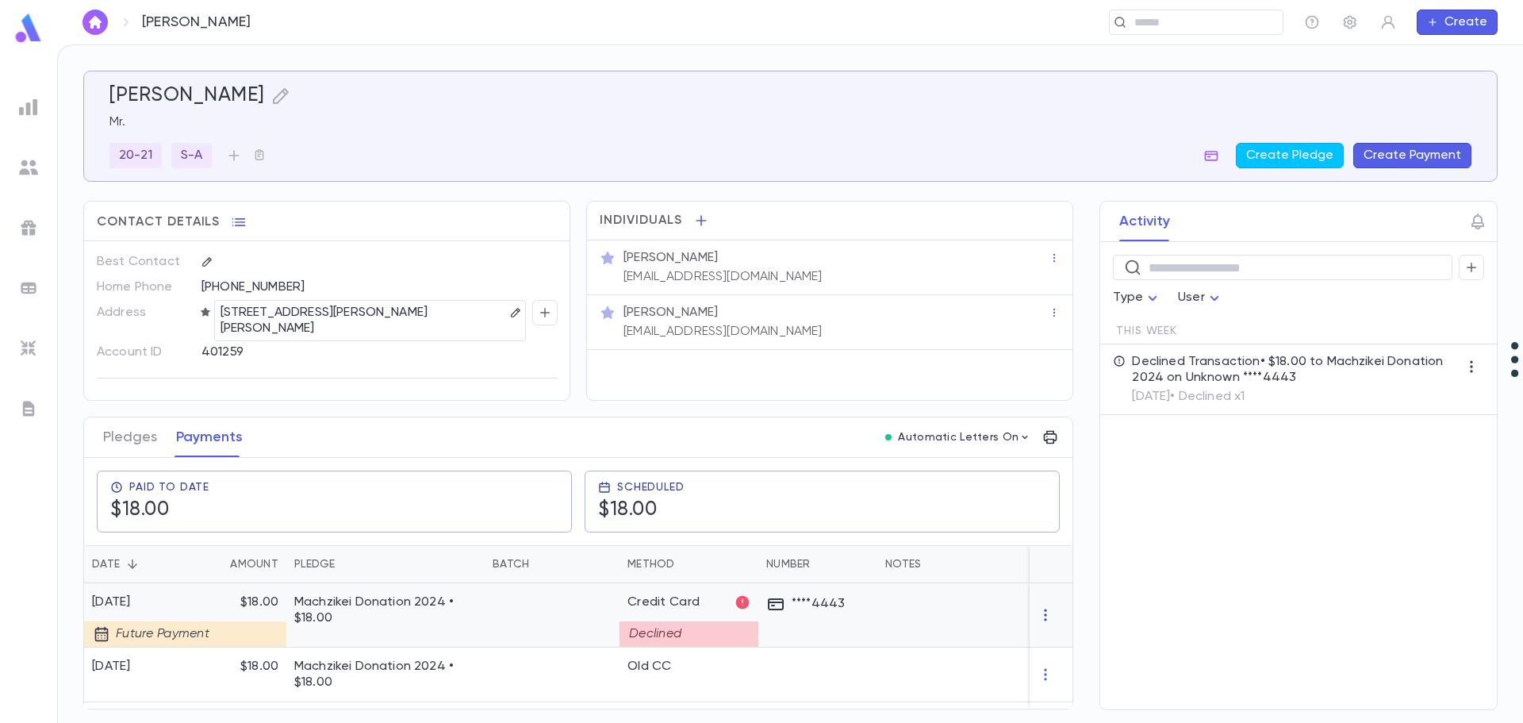
click at [1046, 609] on icon "button" at bounding box center [1045, 615] width 2 height 12
click at [161, 622] on div at bounding box center [761, 361] width 1523 height 723
click at [135, 430] on button "Pledges" at bounding box center [130, 437] width 54 height 40
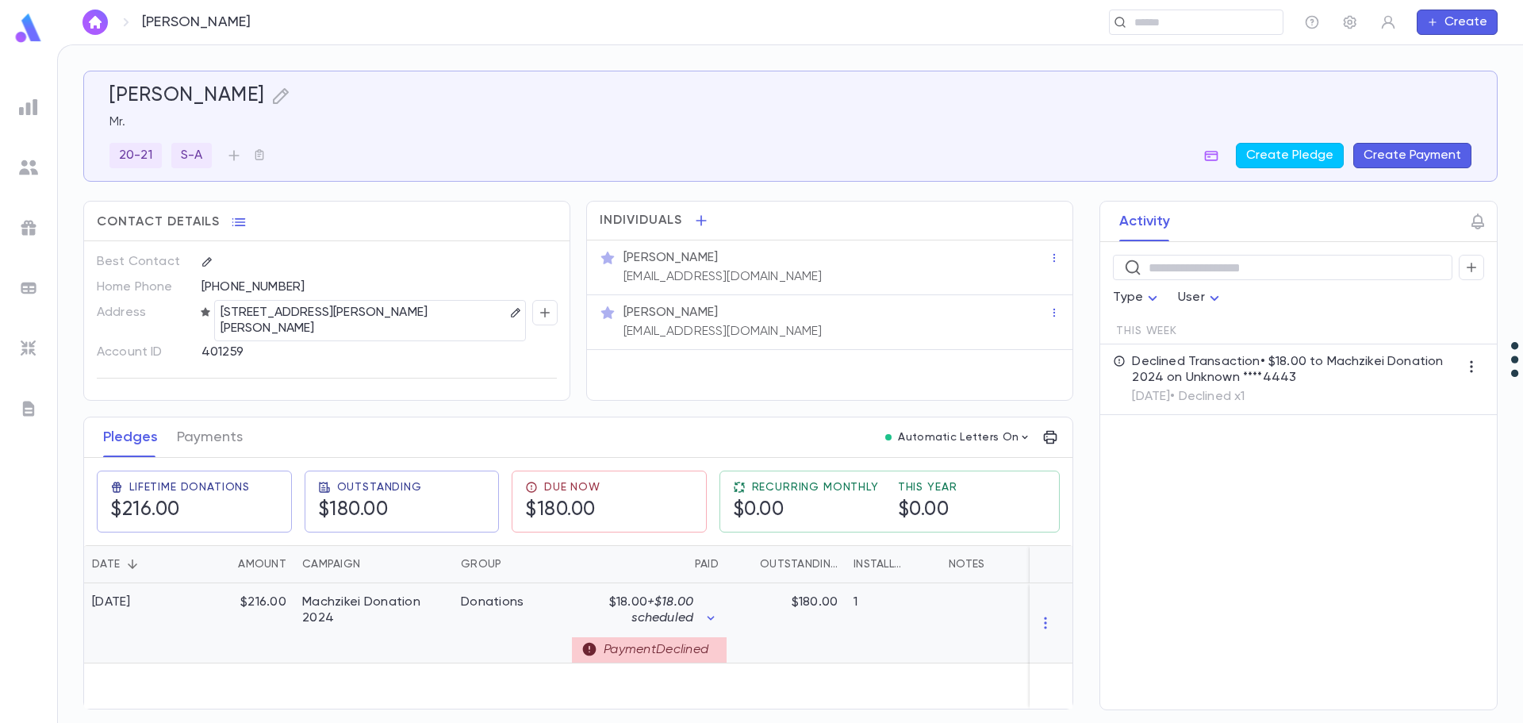
click at [263, 590] on div "$216.00" at bounding box center [242, 623] width 103 height 80
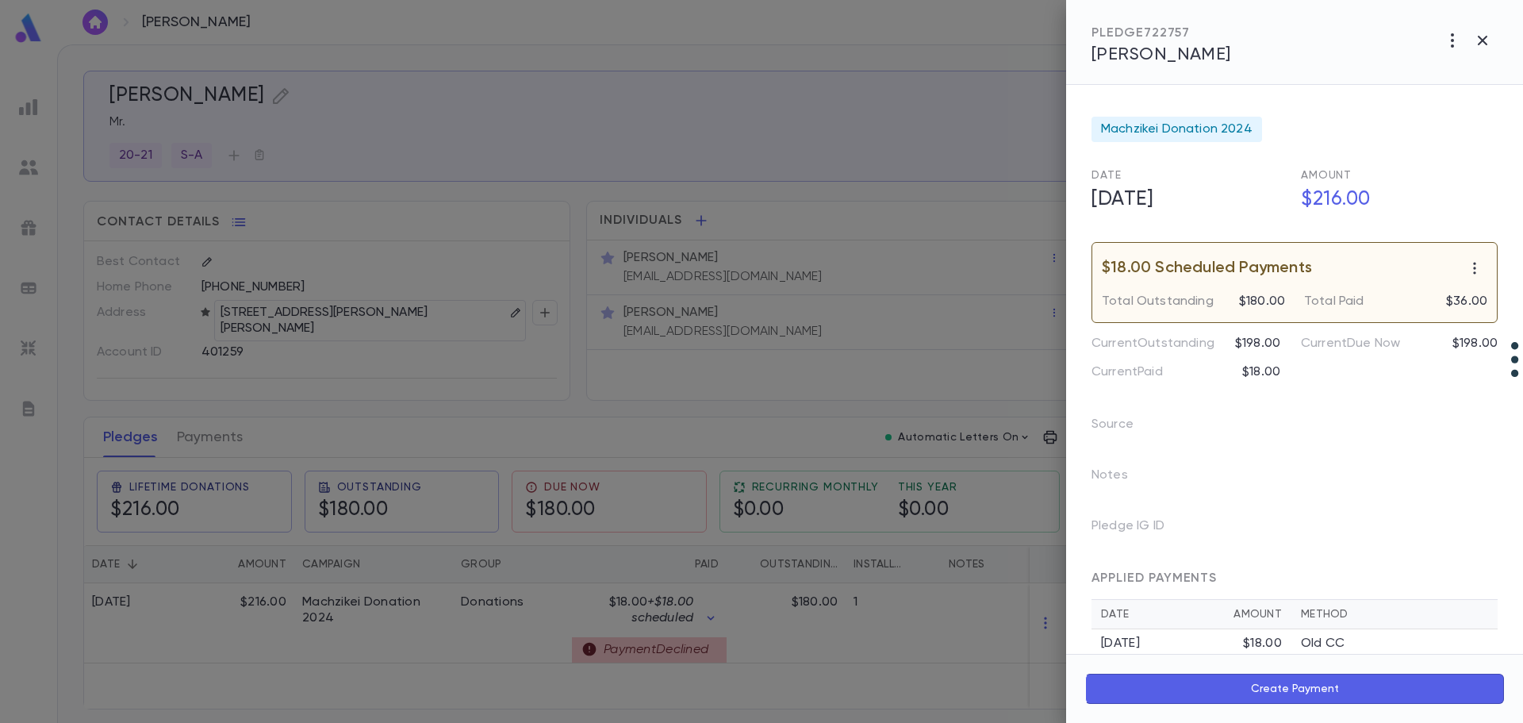
click at [1296, 288] on div "Total Paid $36.00" at bounding box center [1386, 295] width 202 height 29
click at [1472, 271] on icon "button" at bounding box center [1475, 268] width 16 height 16
click at [1461, 301] on li "Delete scheduled payments" at bounding box center [1419, 298] width 197 height 25
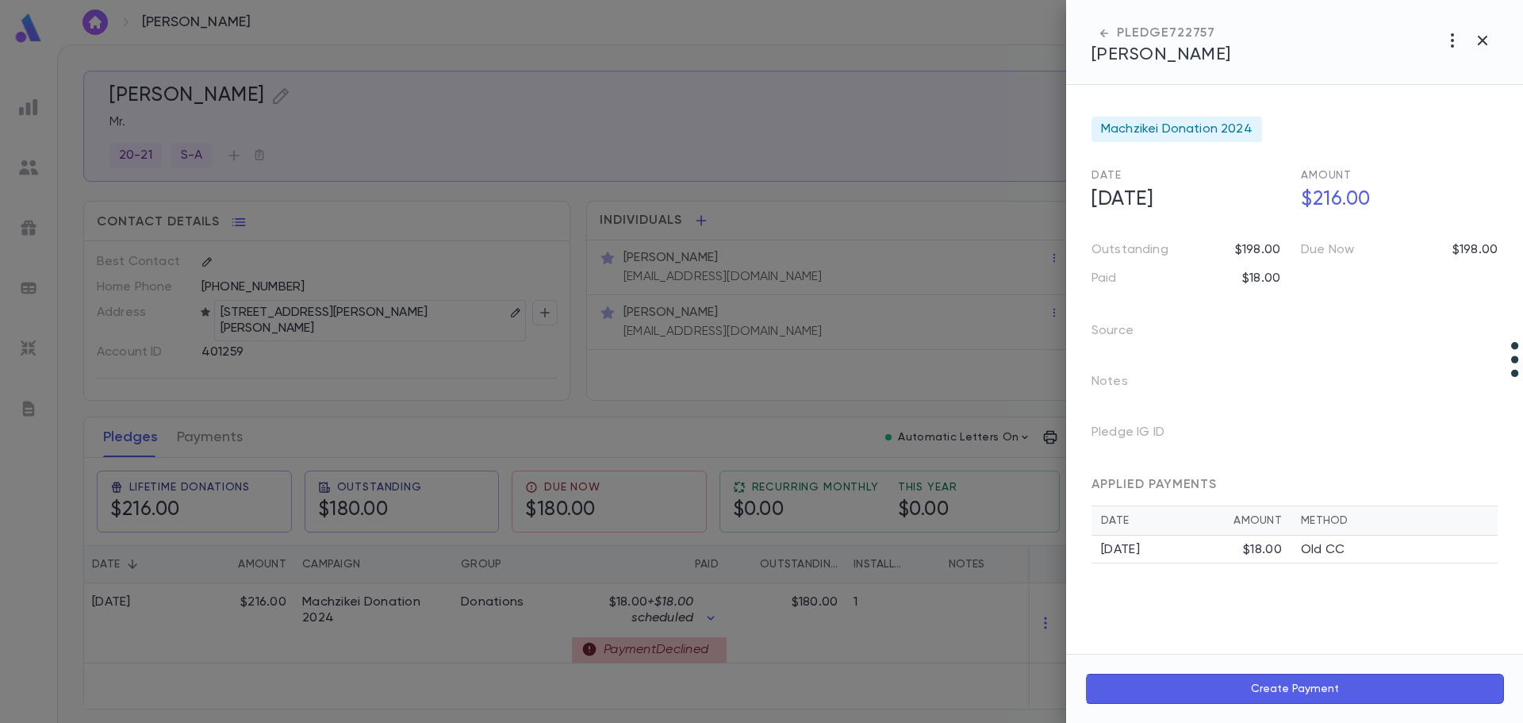
click at [417, 619] on div at bounding box center [761, 361] width 1523 height 723
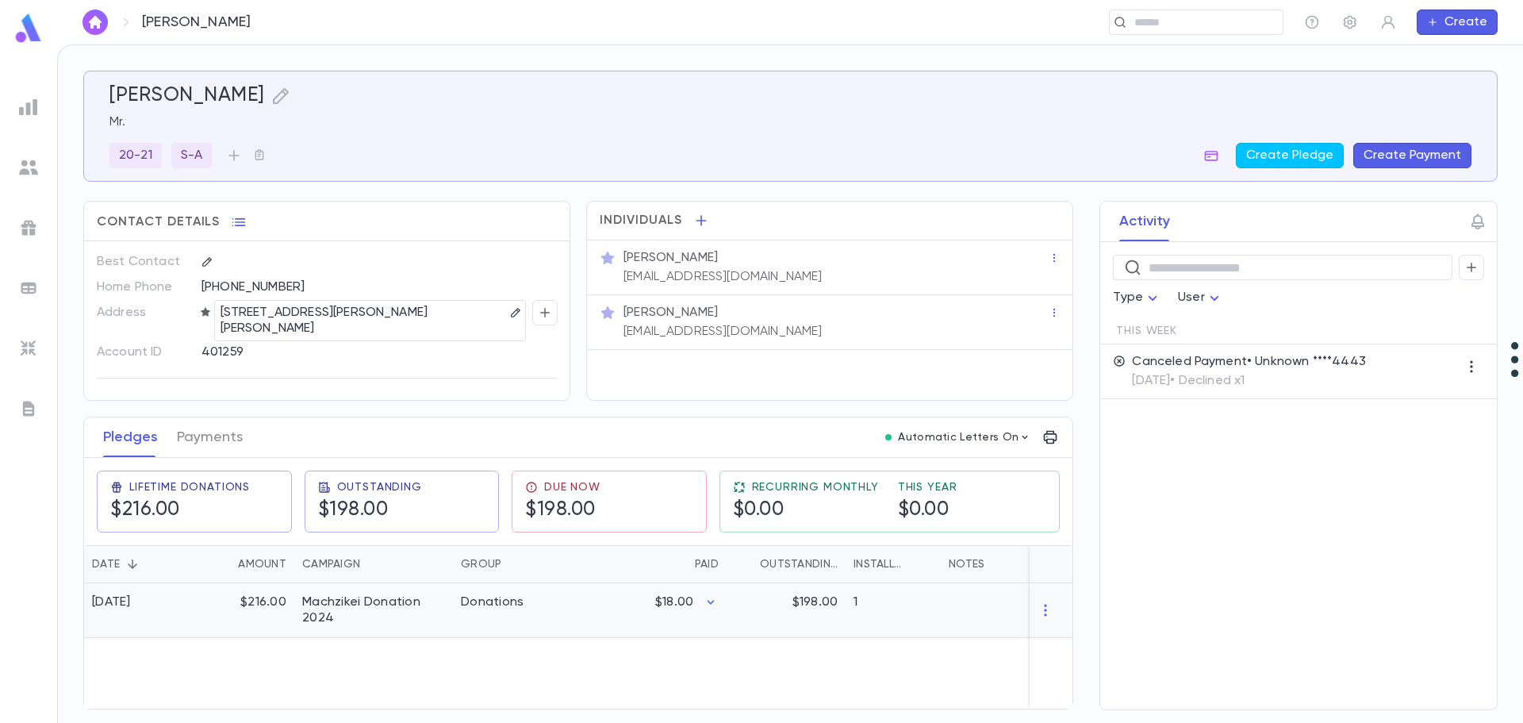
click at [221, 597] on div "$216.00" at bounding box center [242, 610] width 103 height 55
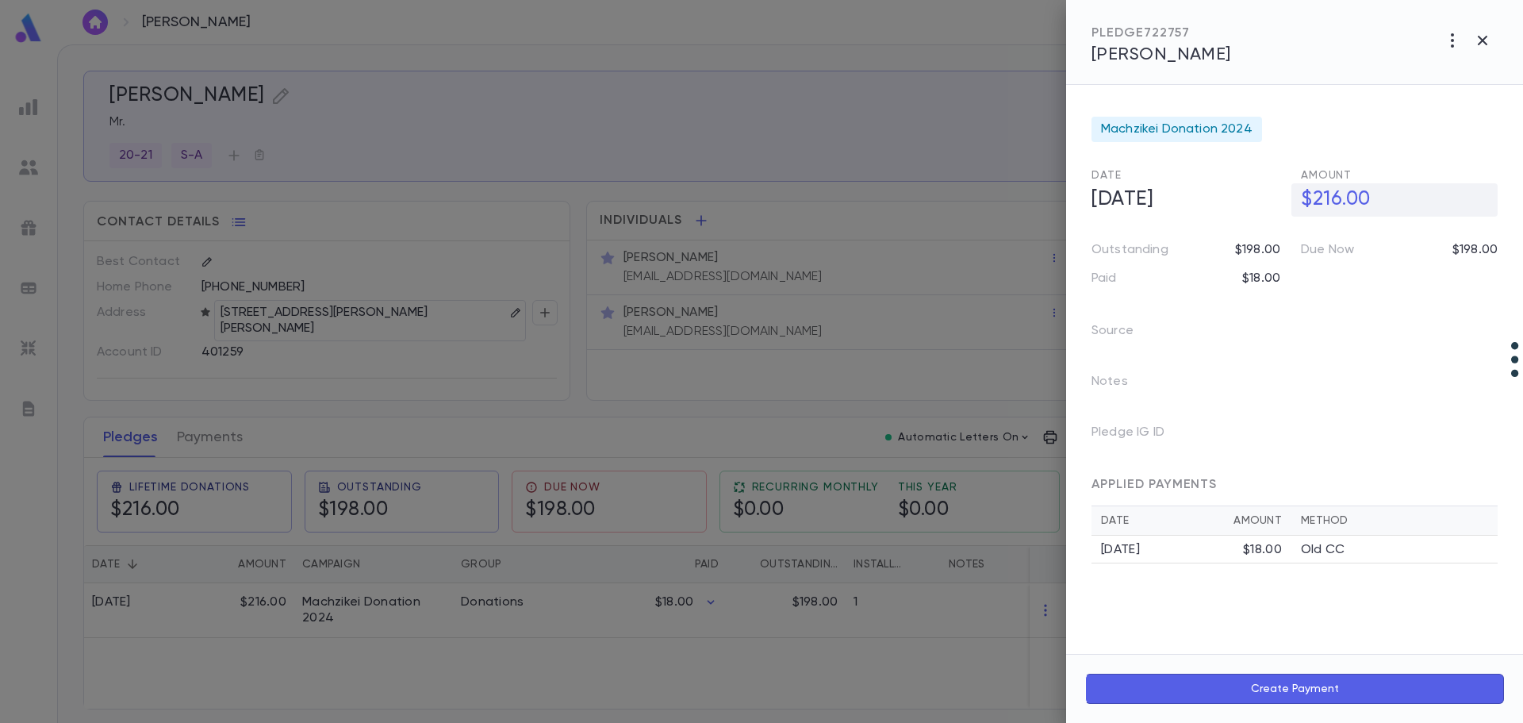
click at [1333, 198] on h5 "$216.00" at bounding box center [1395, 199] width 206 height 33
click at [1350, 187] on input "********" at bounding box center [1399, 199] width 197 height 31
type input "*******"
click at [1496, 236] on button "button" at bounding box center [1485, 233] width 25 height 25
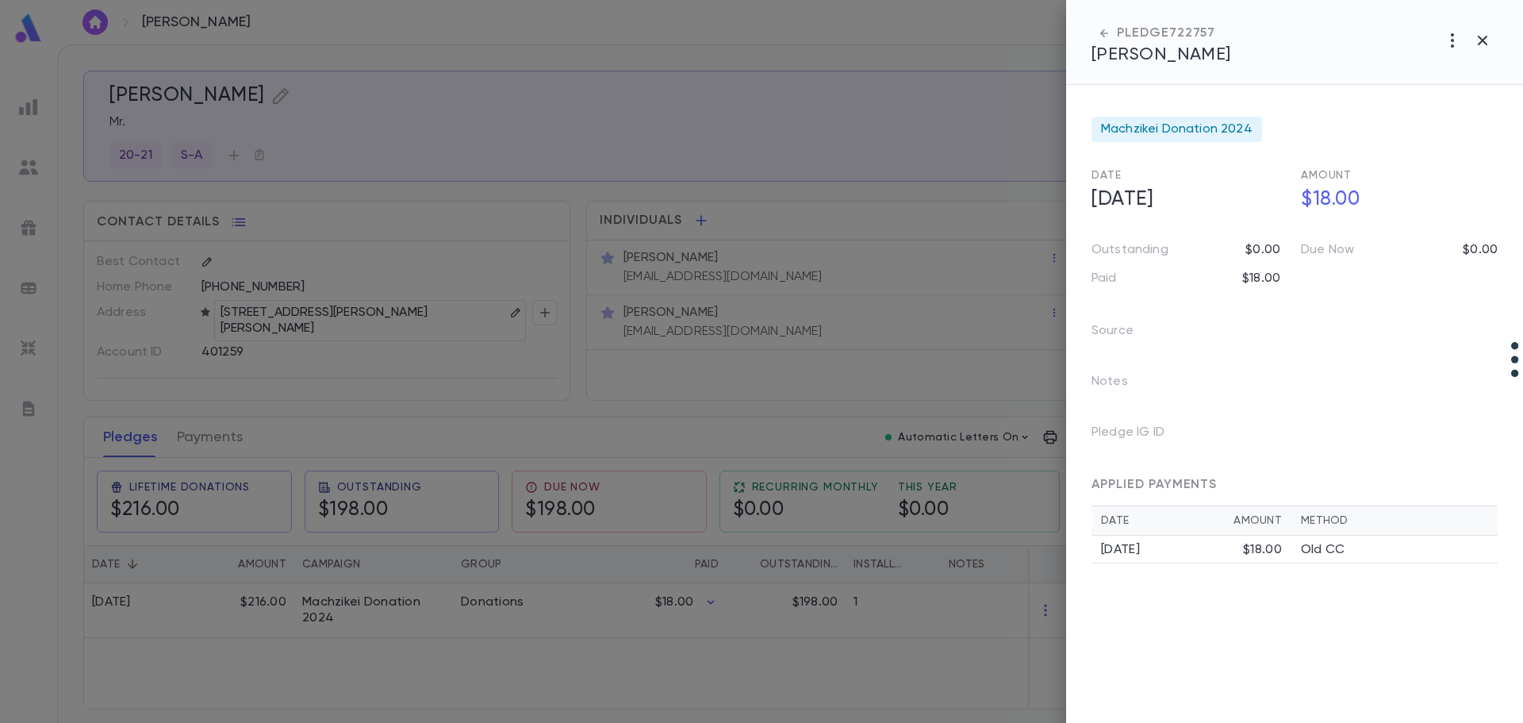
click at [204, 424] on div at bounding box center [761, 361] width 1523 height 723
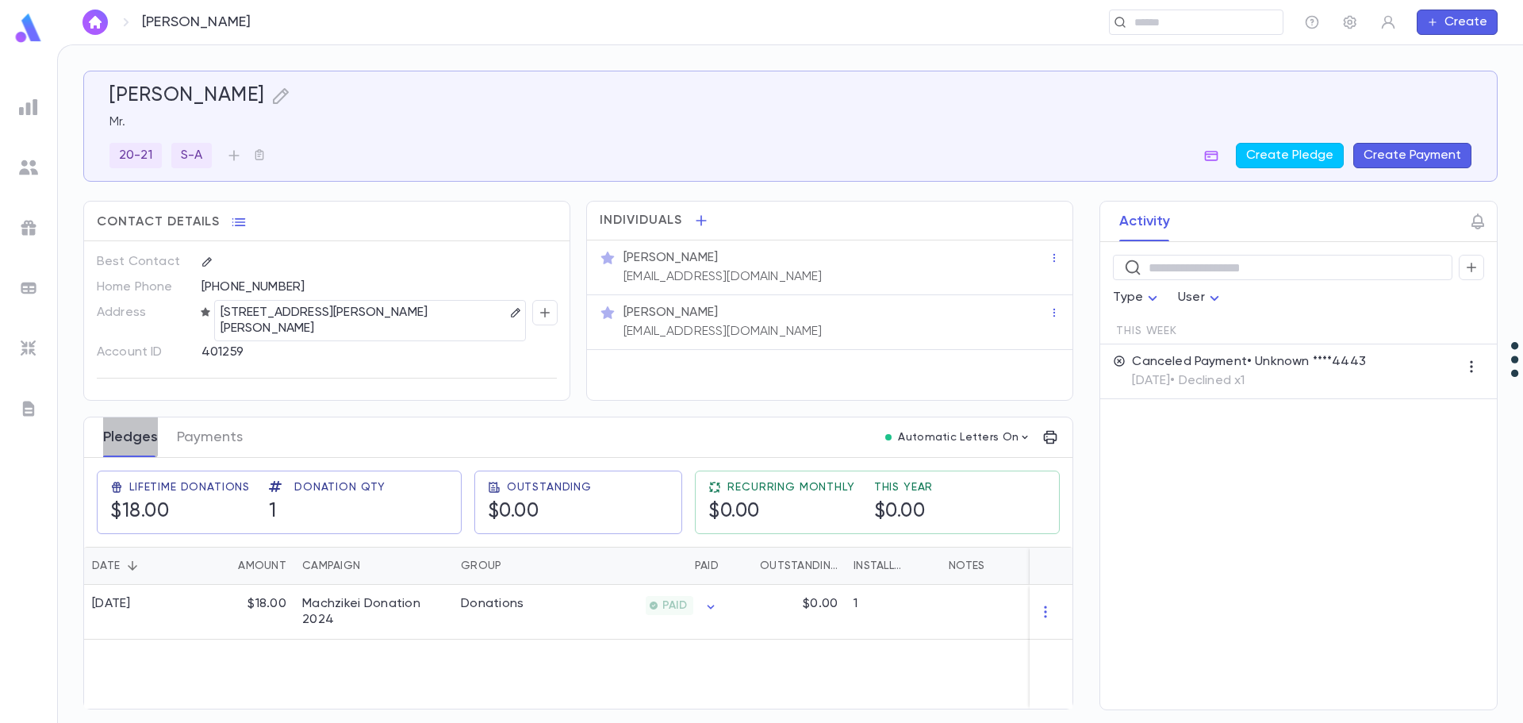
click at [120, 425] on button "Pledges" at bounding box center [130, 437] width 55 height 40
click at [209, 437] on button "Payments" at bounding box center [210, 437] width 66 height 40
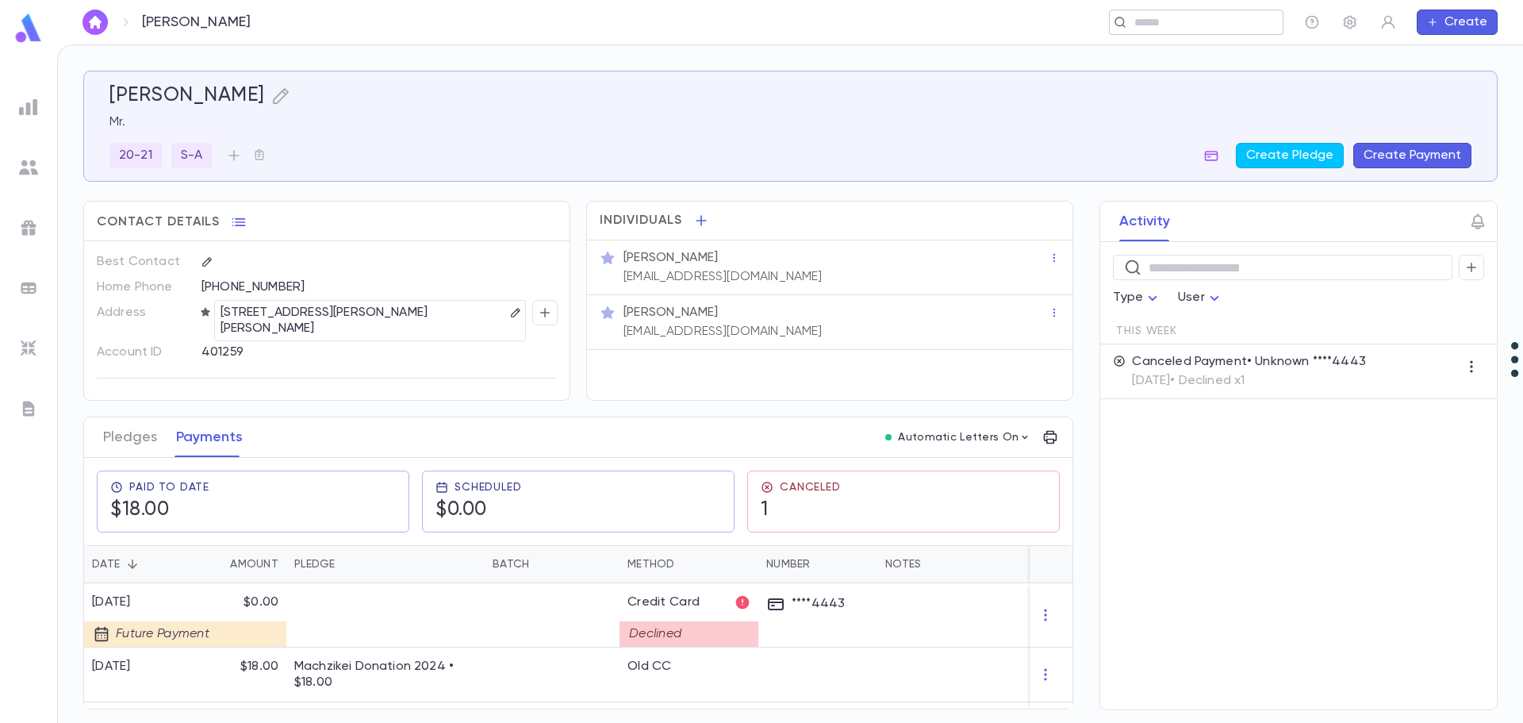
click at [1190, 31] on div "​" at bounding box center [1196, 22] width 175 height 25
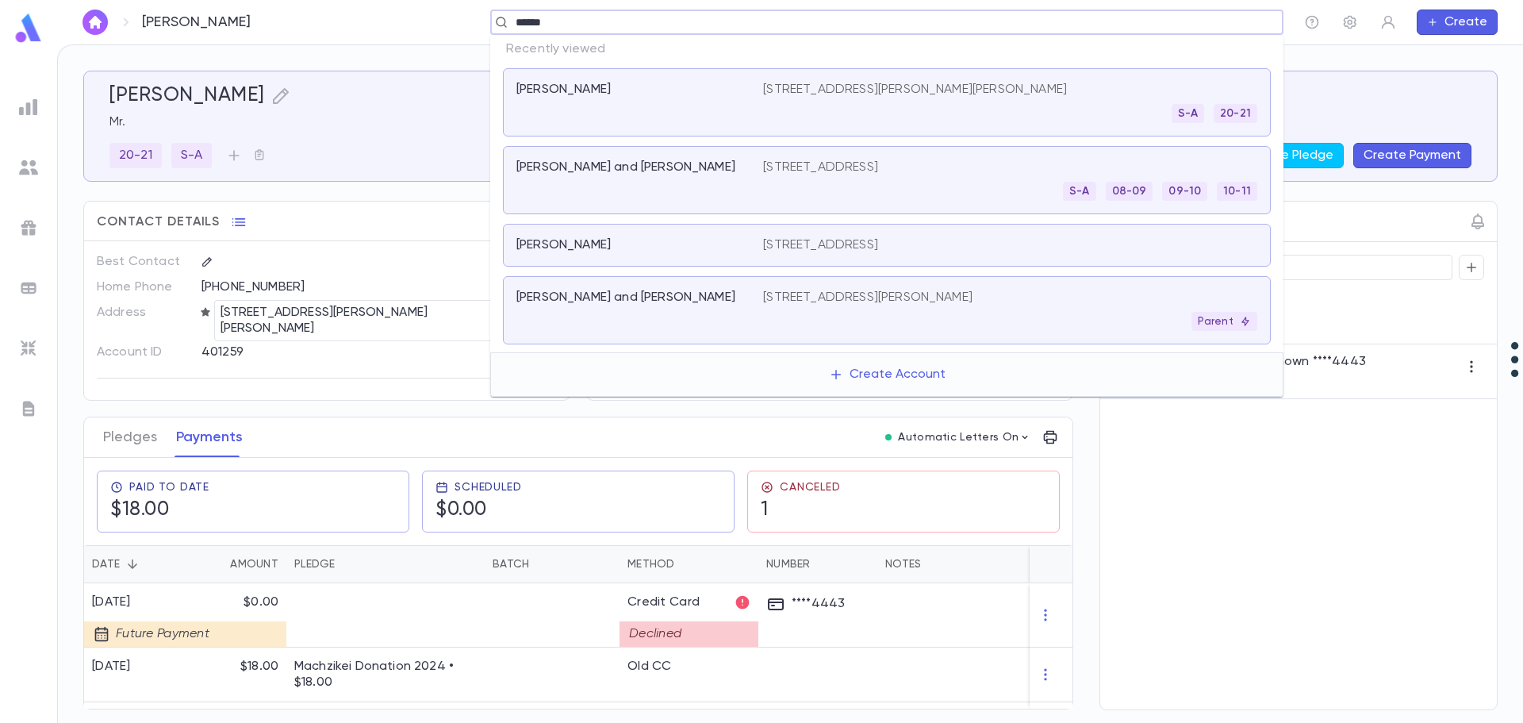
type input "*******"
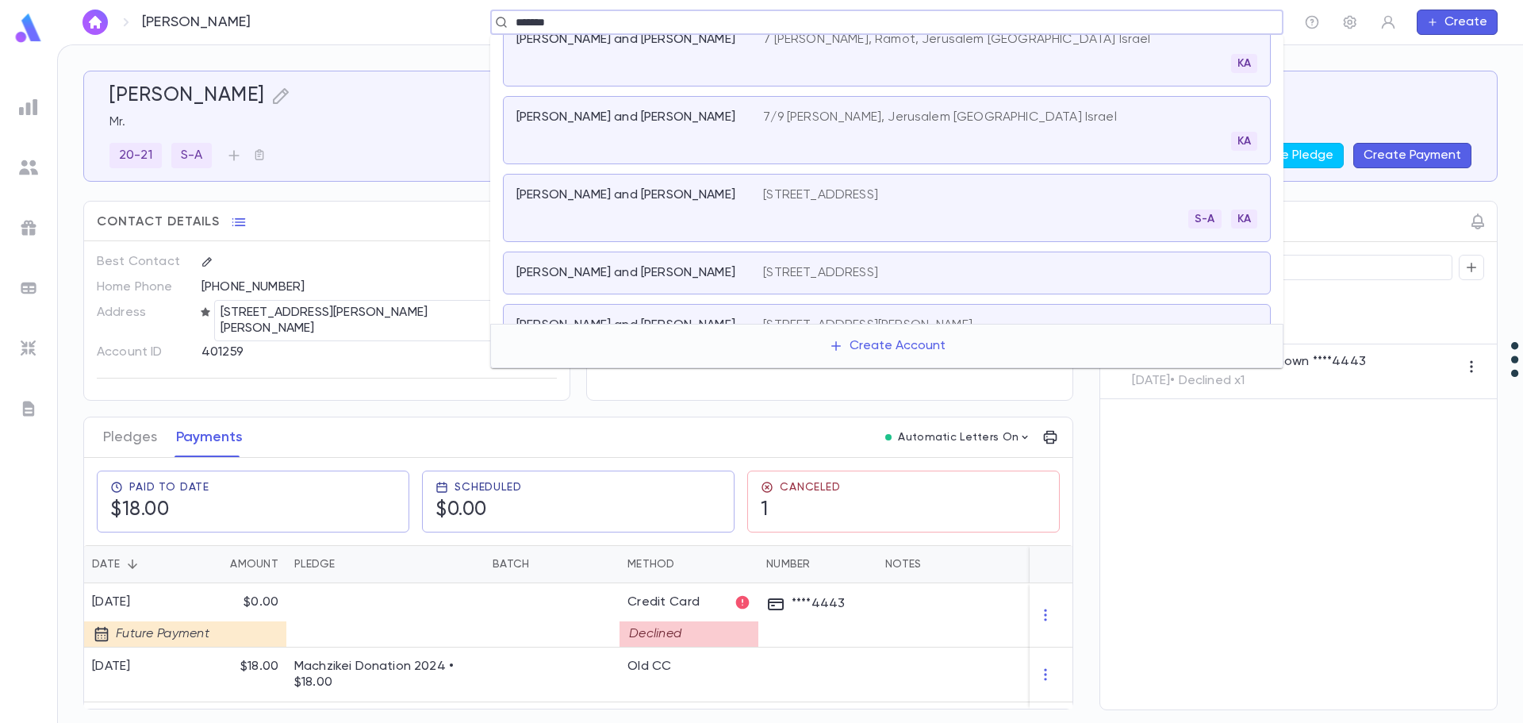
scroll to position [360, 0]
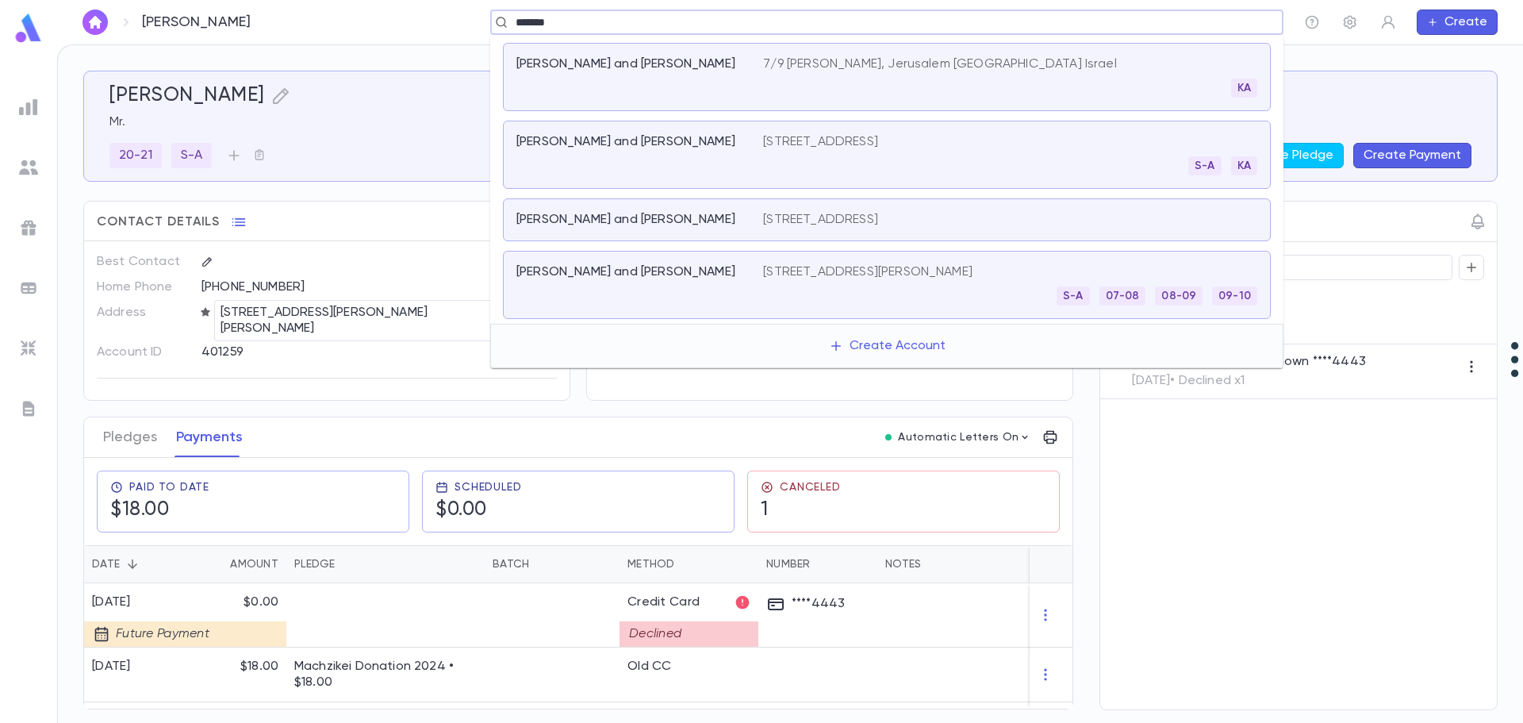
click at [637, 272] on p "Muschel, Chaim Zalman and Esther" at bounding box center [626, 272] width 219 height 16
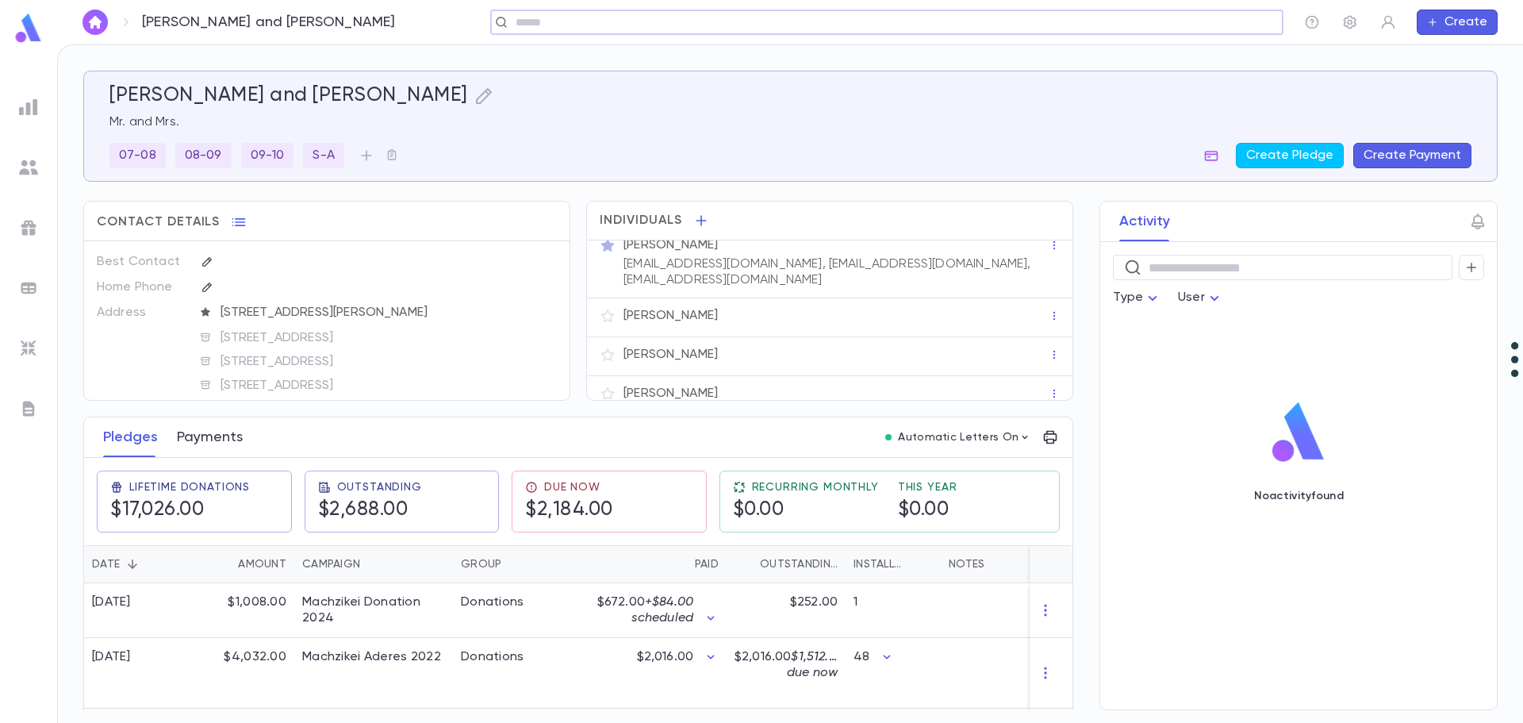
click at [214, 436] on button "Payments" at bounding box center [210, 437] width 66 height 40
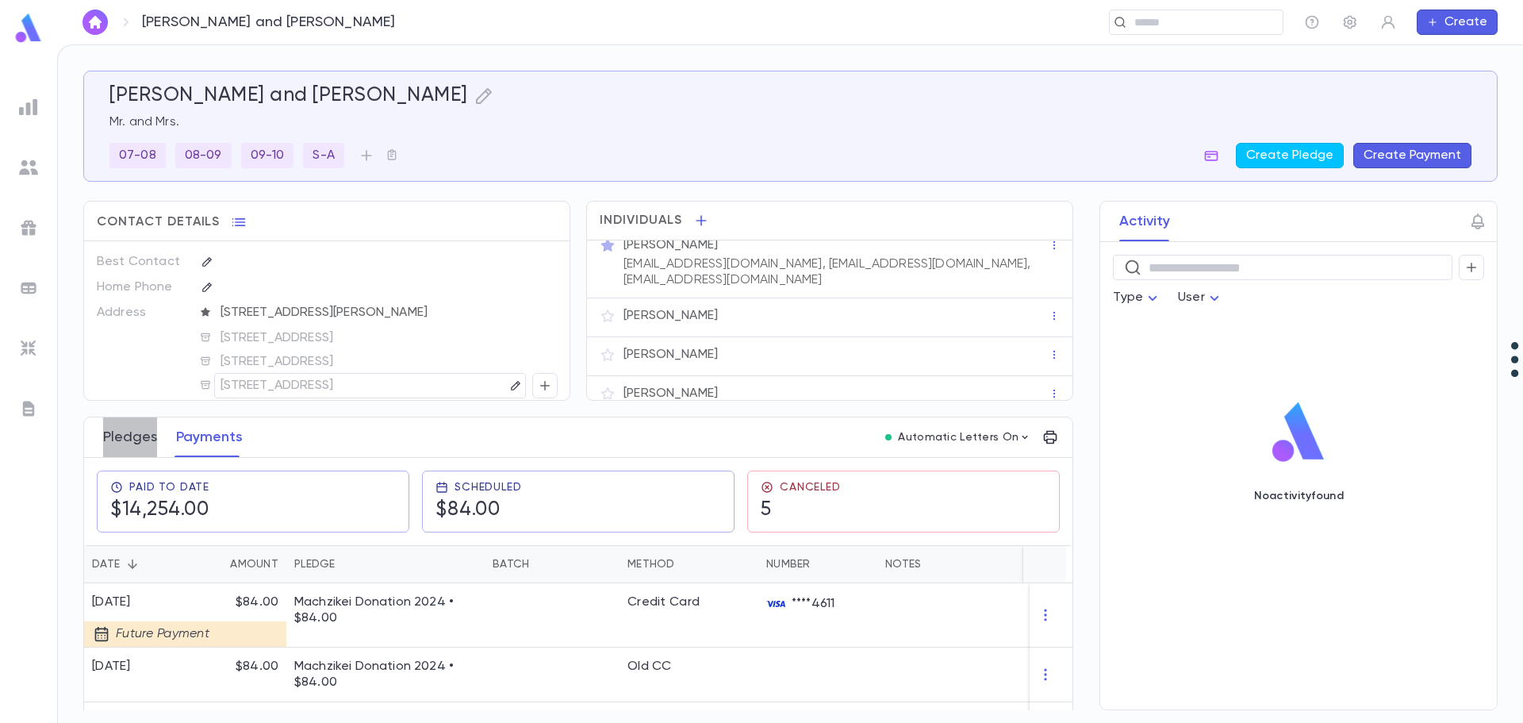
click at [121, 436] on button "Pledges" at bounding box center [130, 437] width 54 height 40
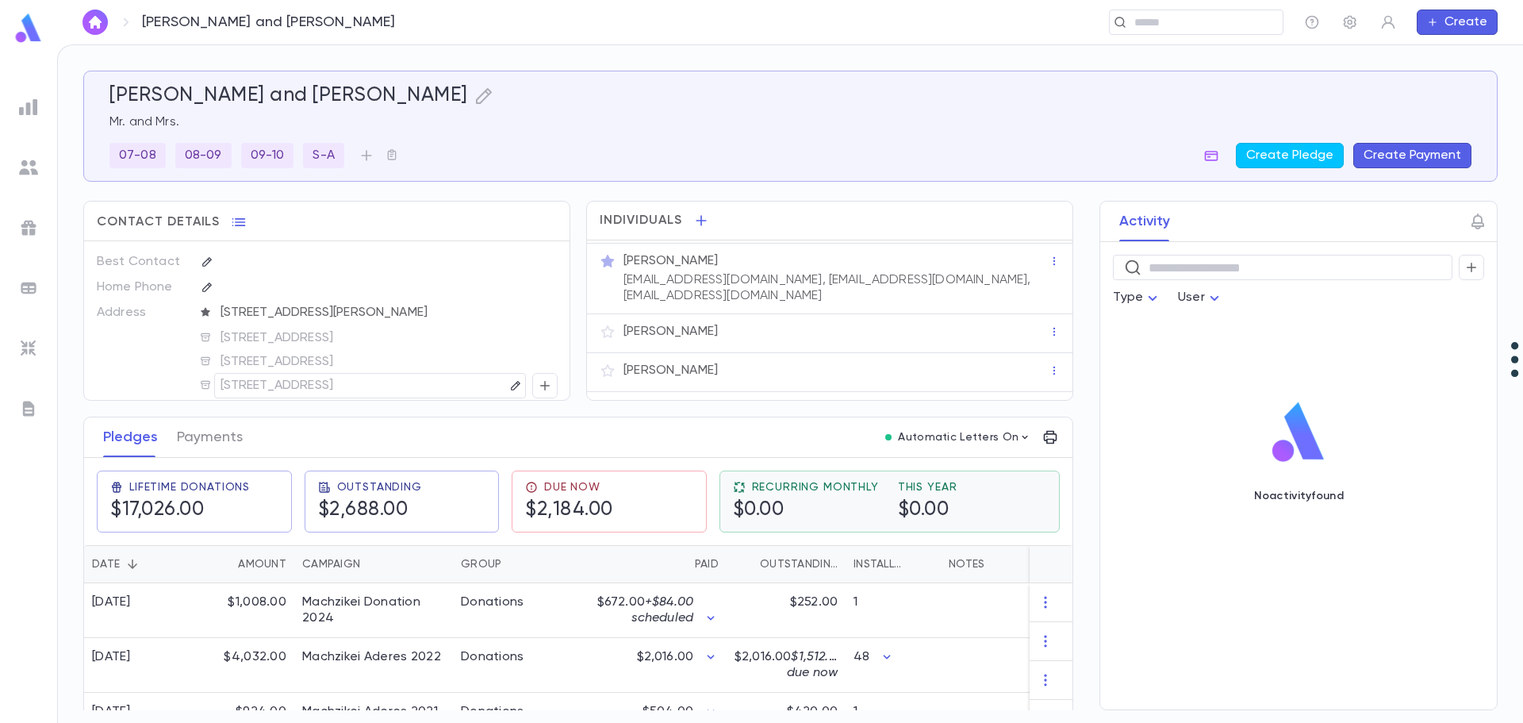
scroll to position [83, 0]
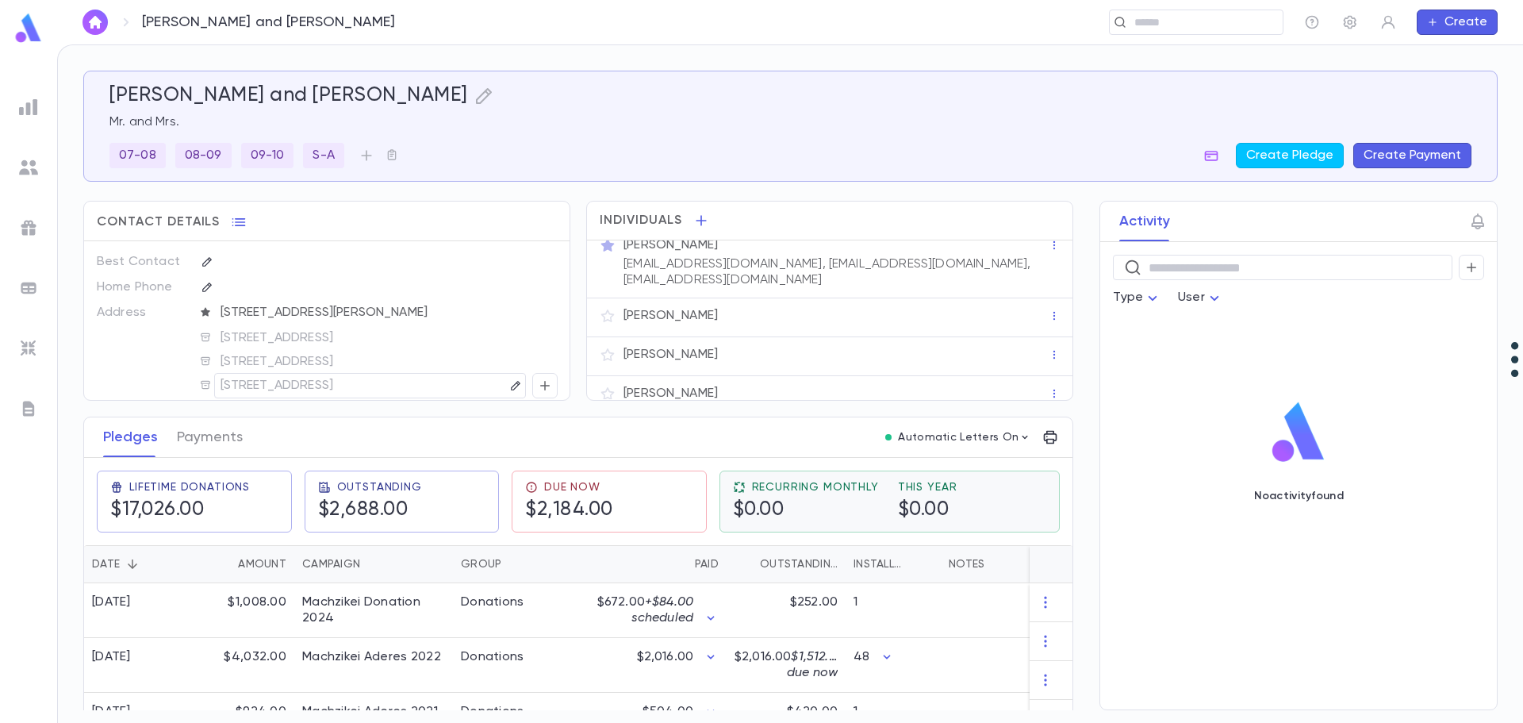
click at [781, 487] on span "Recurring Monthly" at bounding box center [815, 487] width 127 height 13
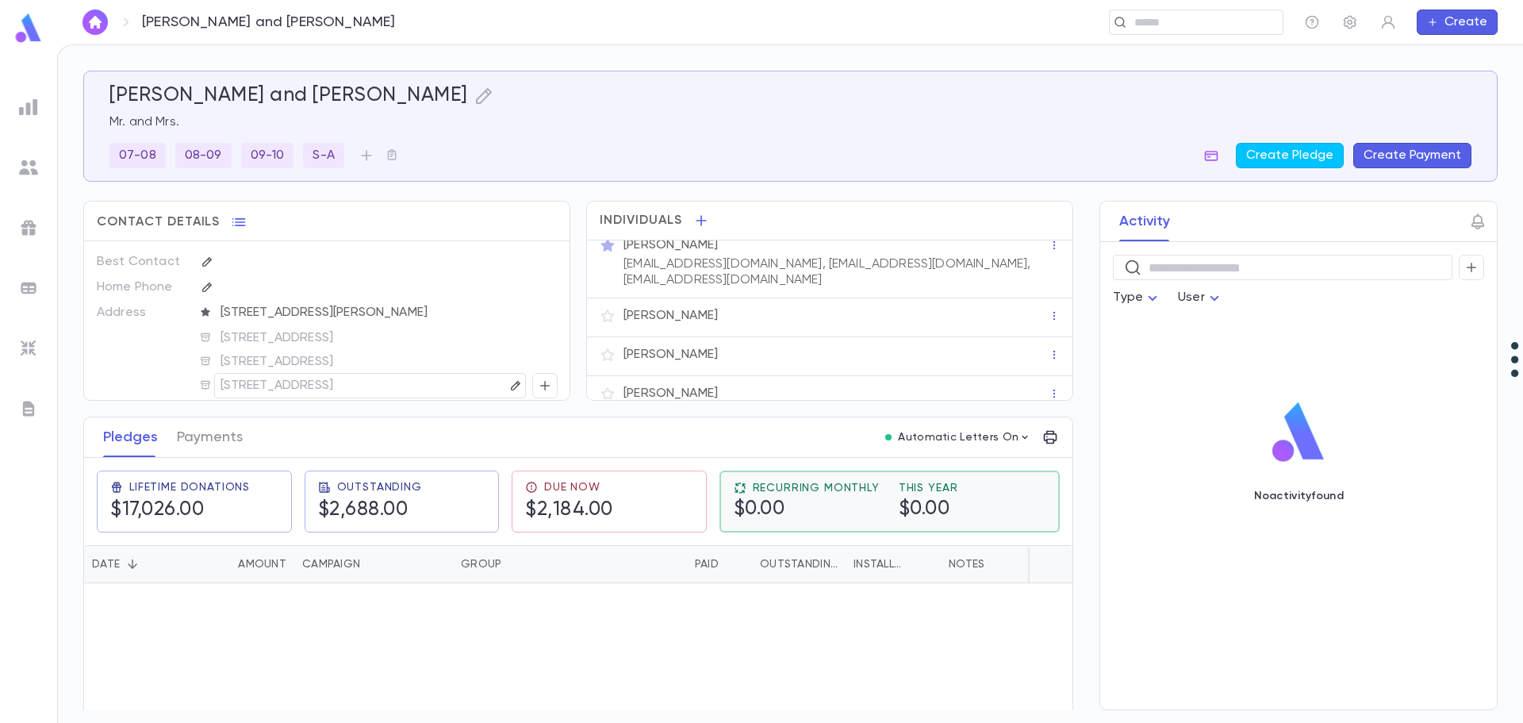
scroll to position [67, 0]
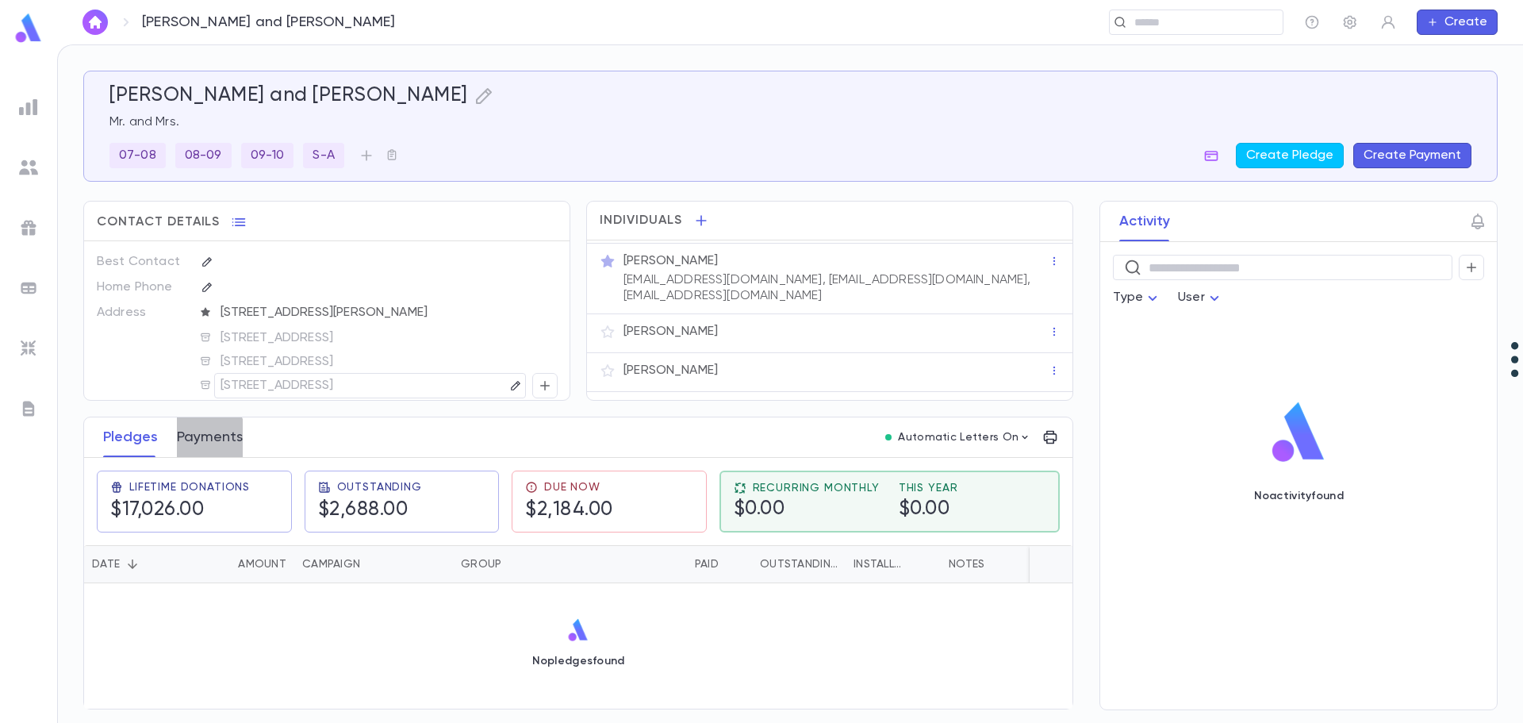
click at [187, 442] on button "Payments" at bounding box center [210, 437] width 66 height 40
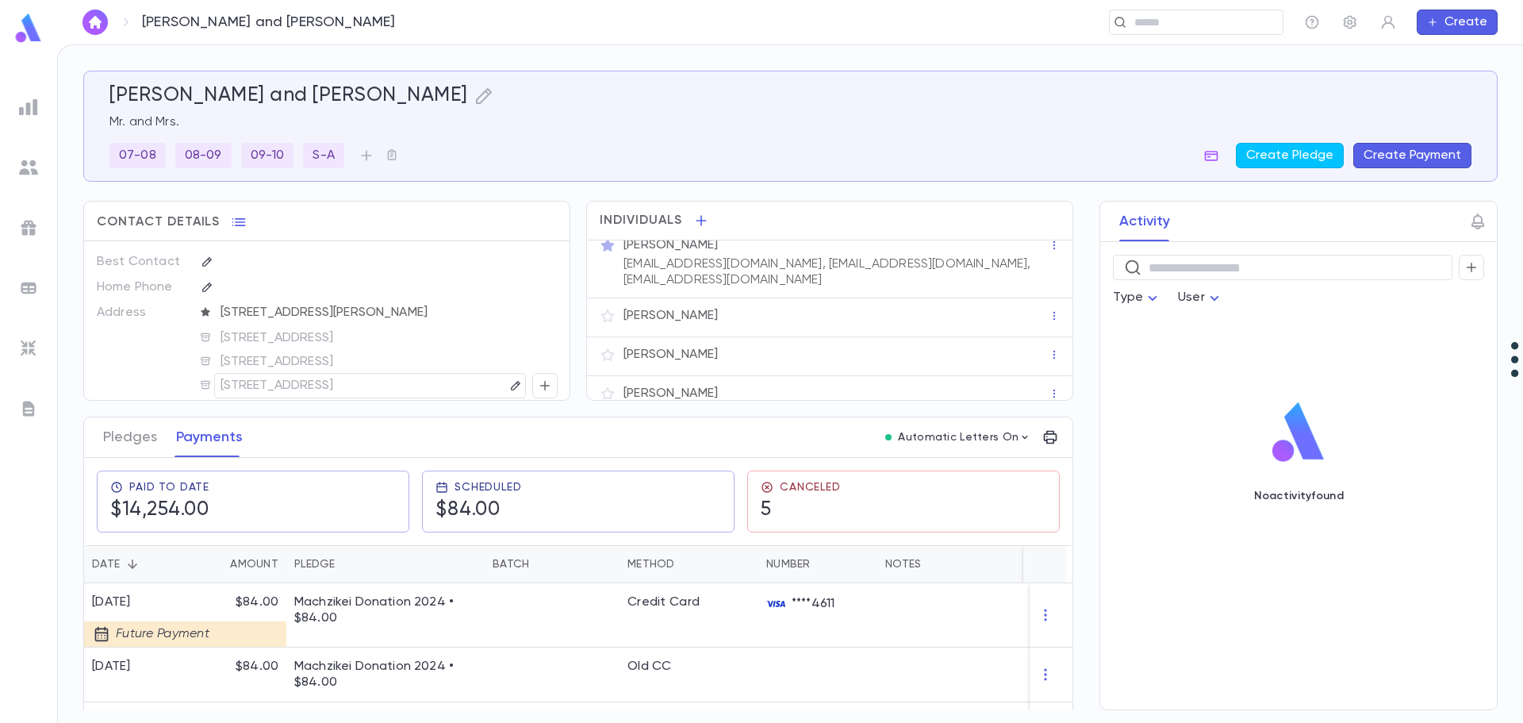
scroll to position [159, 0]
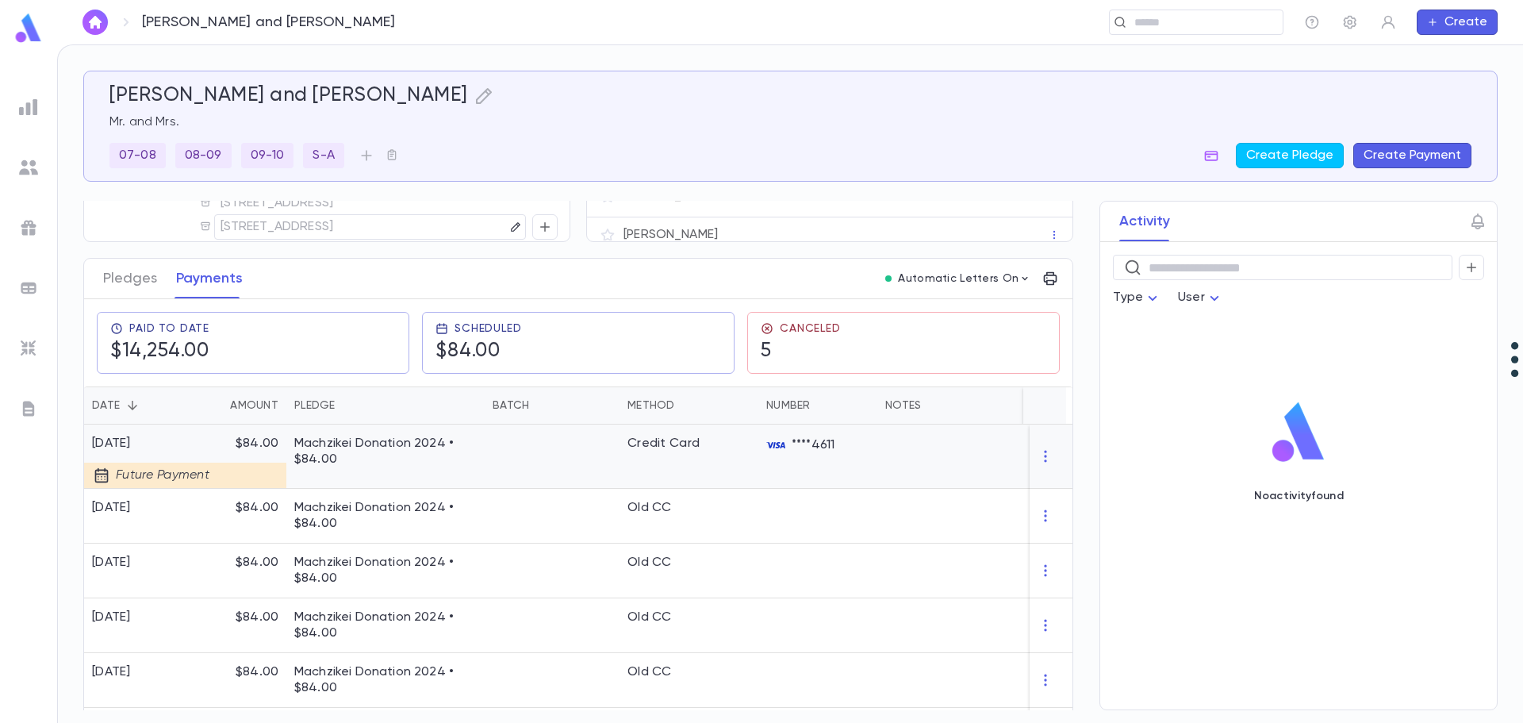
click at [363, 443] on p "Machzikei Donation 2024 • $84.00" at bounding box center [385, 452] width 182 height 32
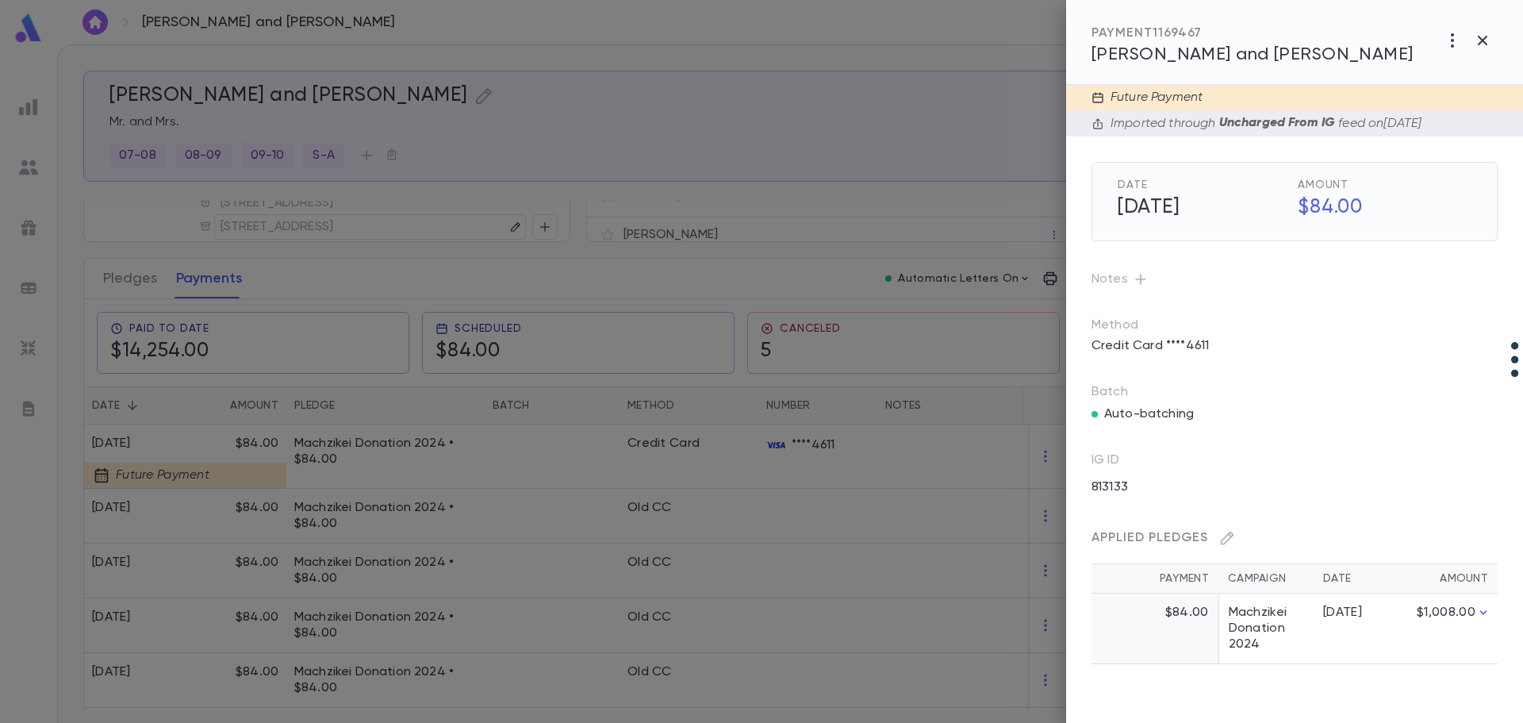
click at [140, 283] on div at bounding box center [761, 361] width 1523 height 723
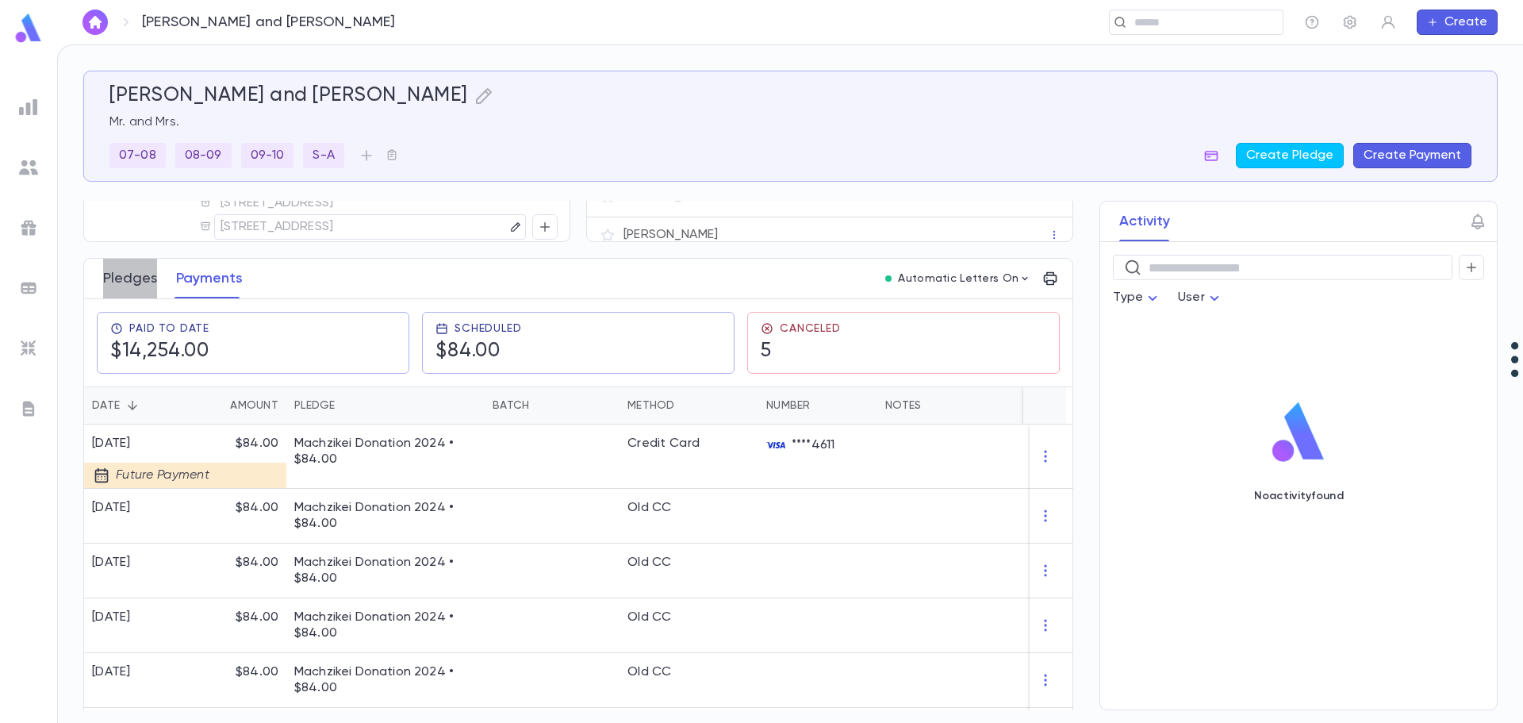
click at [130, 282] on button "Pledges" at bounding box center [130, 279] width 54 height 40
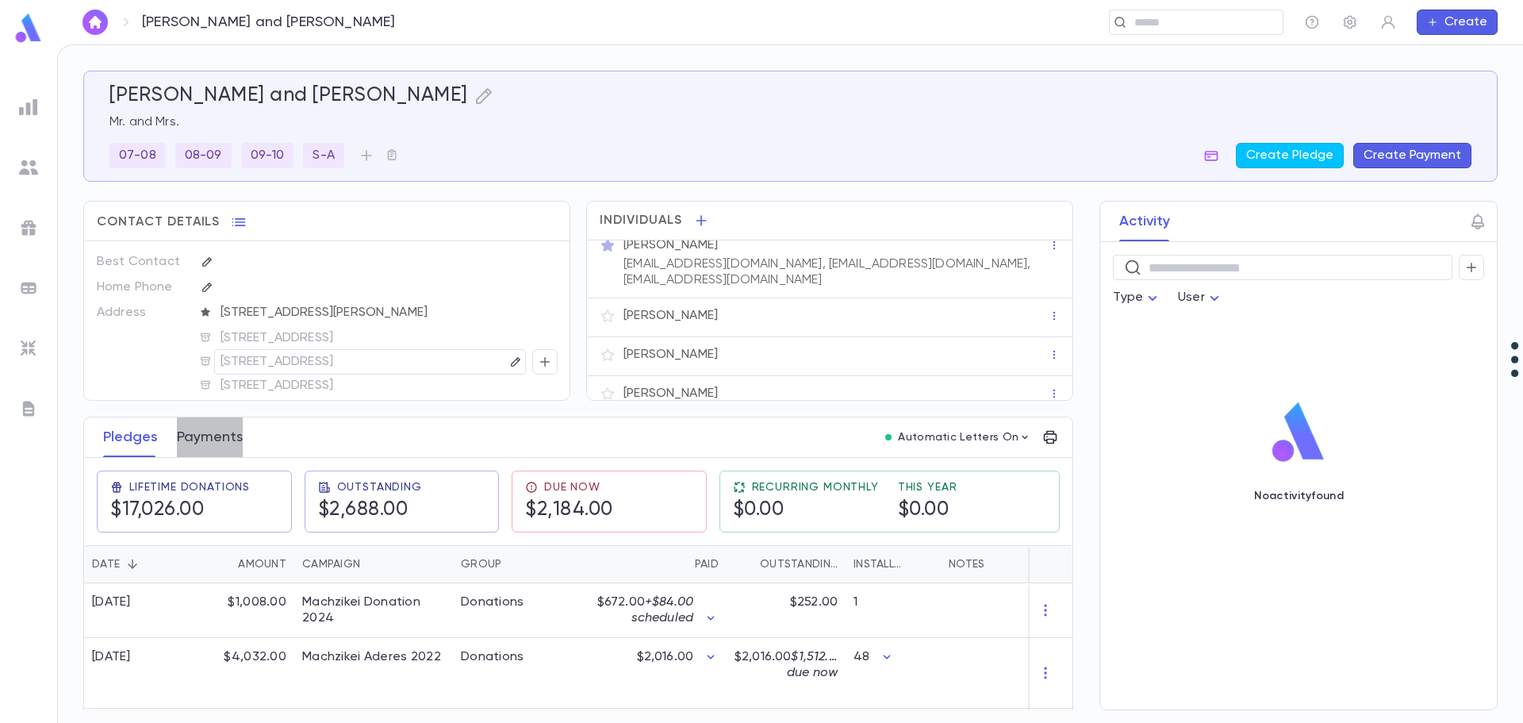
click at [193, 436] on button "Payments" at bounding box center [210, 437] width 66 height 40
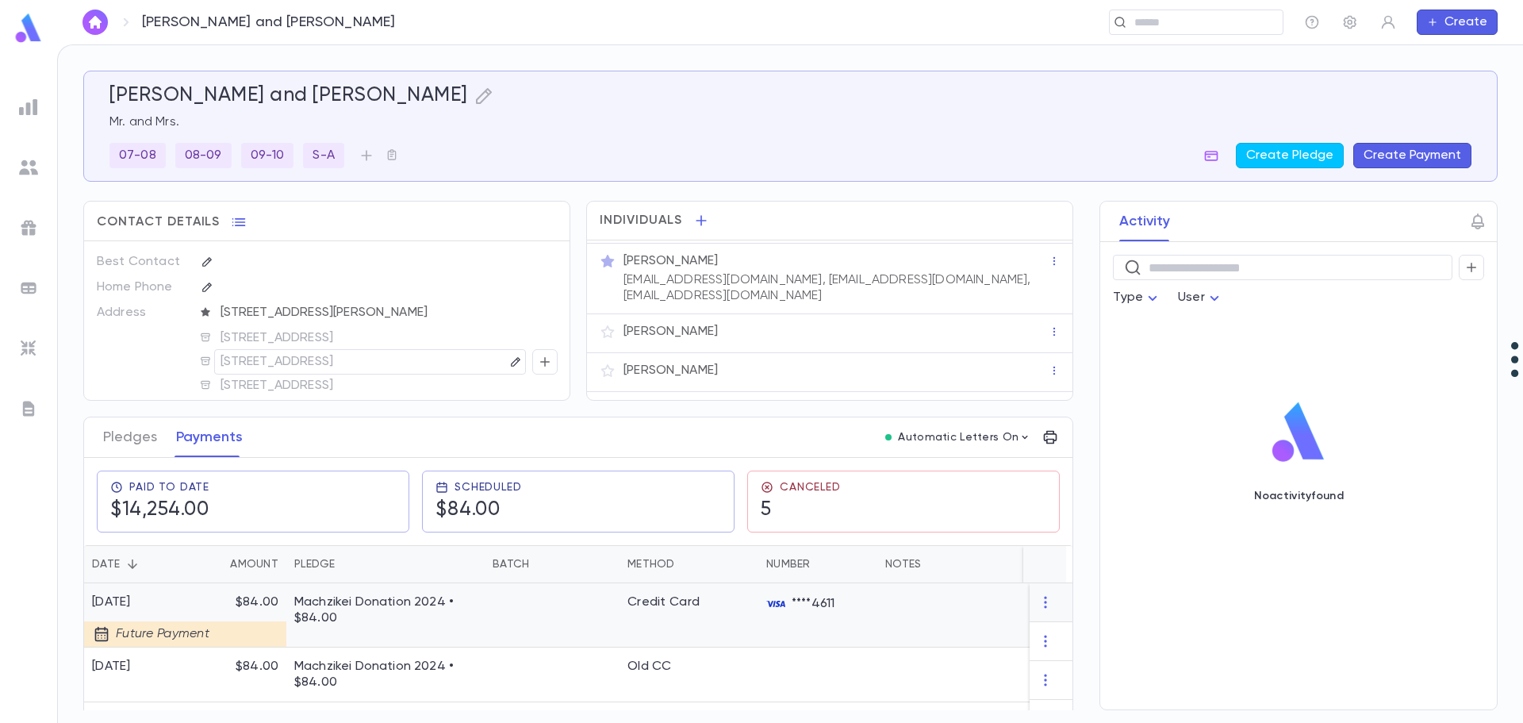
scroll to position [83, 0]
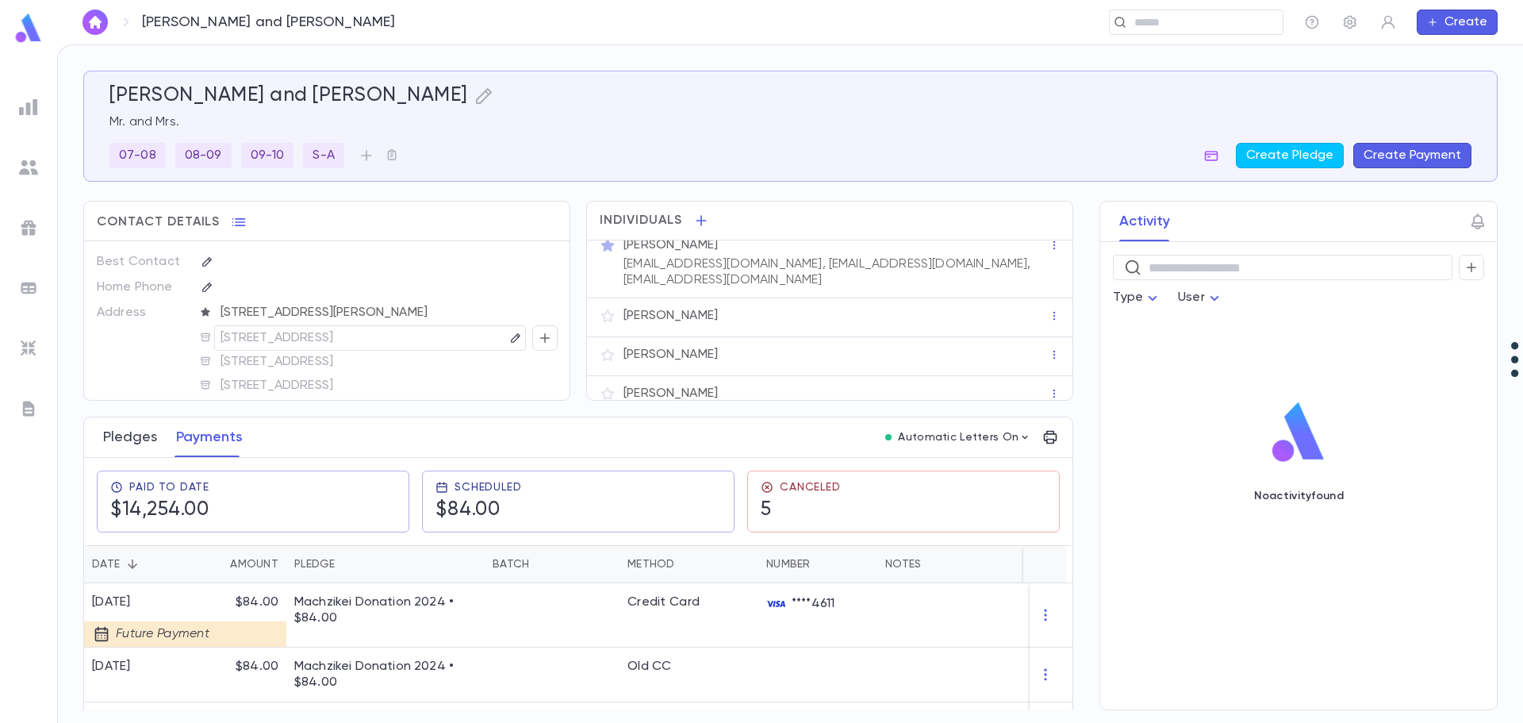
click at [124, 435] on button "Pledges" at bounding box center [130, 437] width 54 height 40
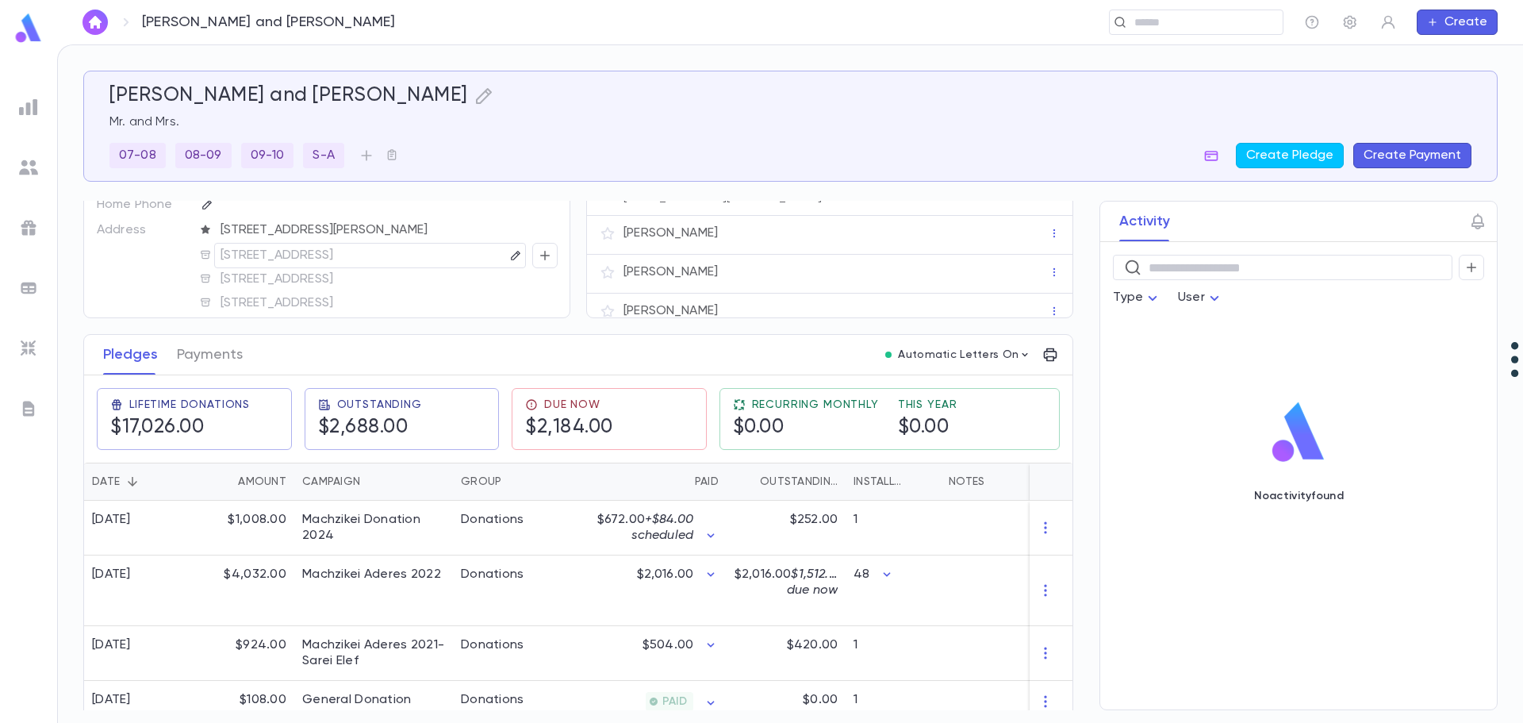
scroll to position [159, 0]
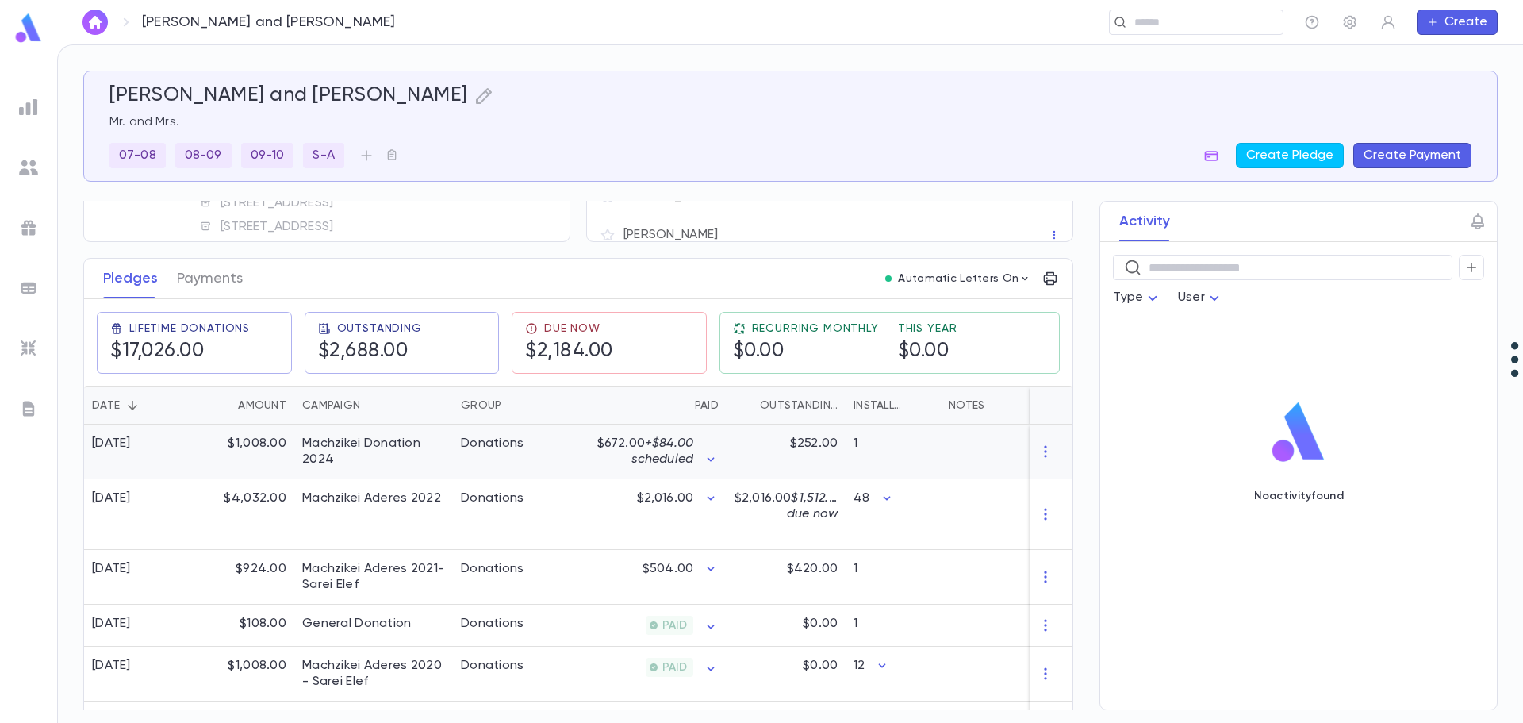
click at [855, 446] on div "1" at bounding box center [893, 451] width 95 height 55
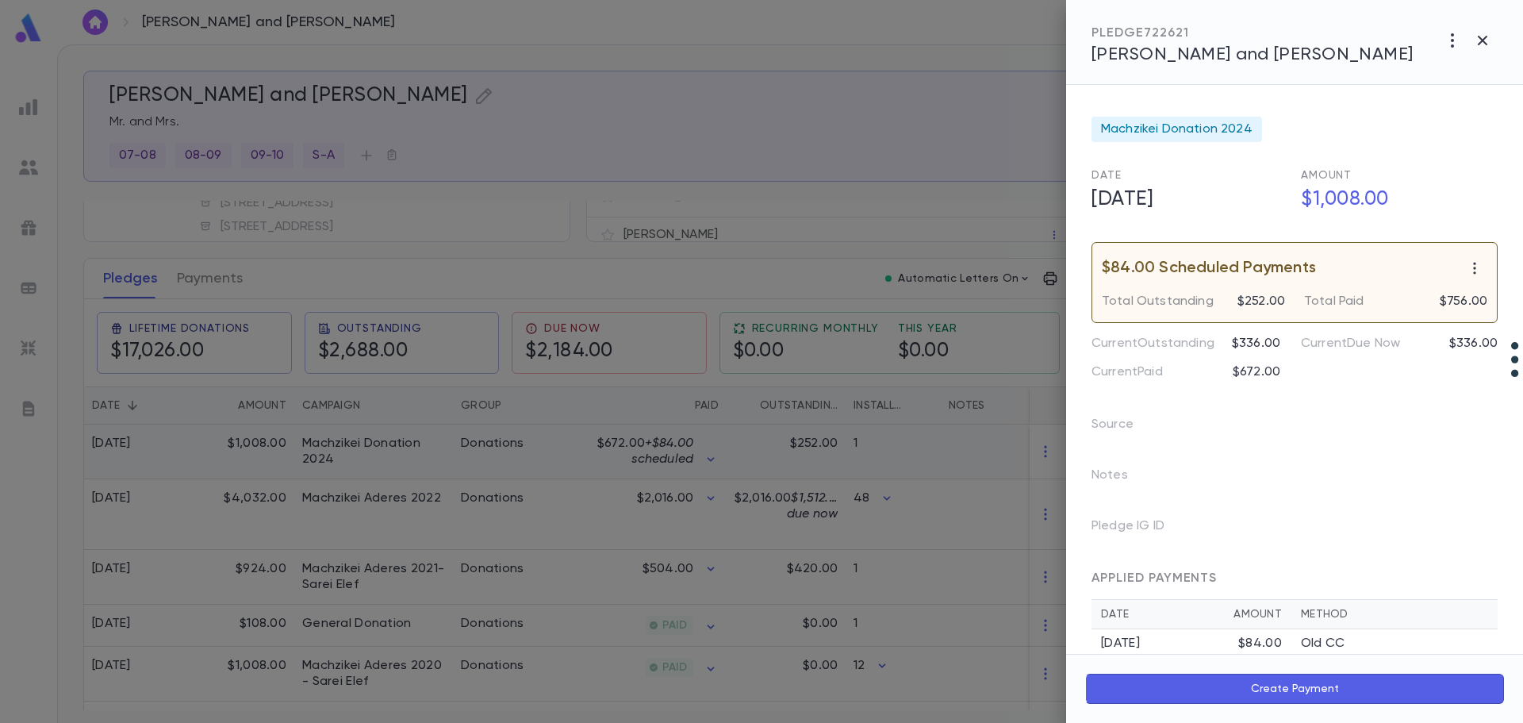
click at [855, 446] on div at bounding box center [761, 361] width 1523 height 723
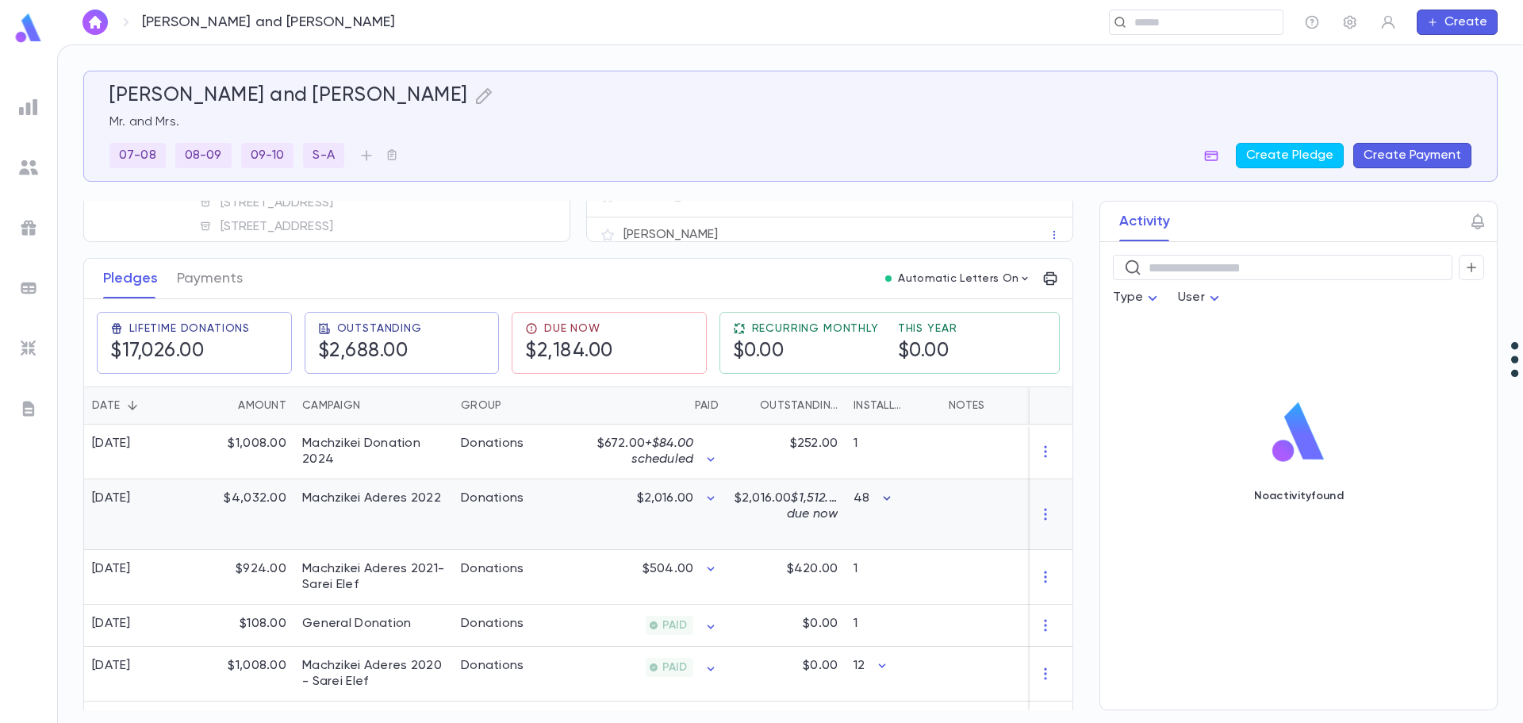
click at [881, 499] on icon "button" at bounding box center [887, 498] width 16 height 16
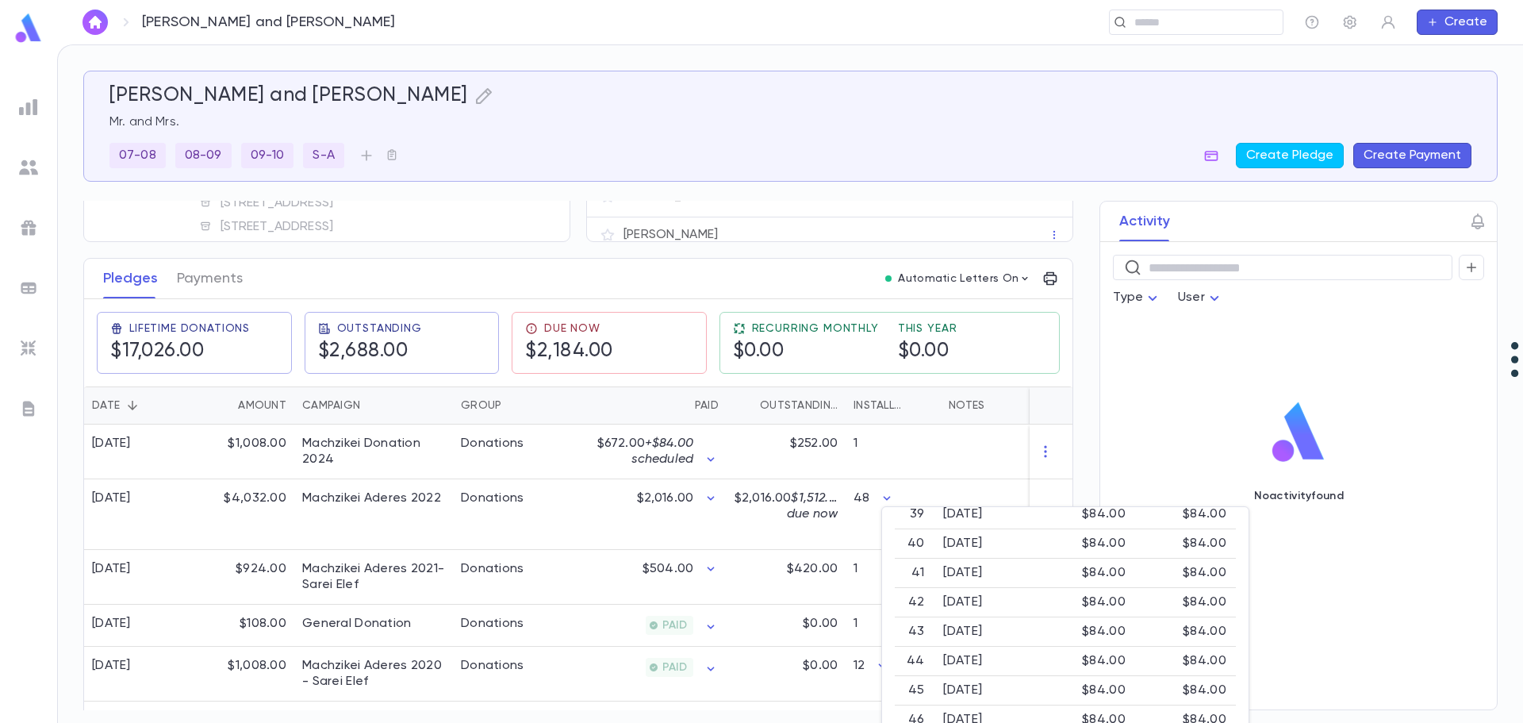
scroll to position [1215, 0]
click at [789, 444] on div at bounding box center [761, 361] width 1523 height 723
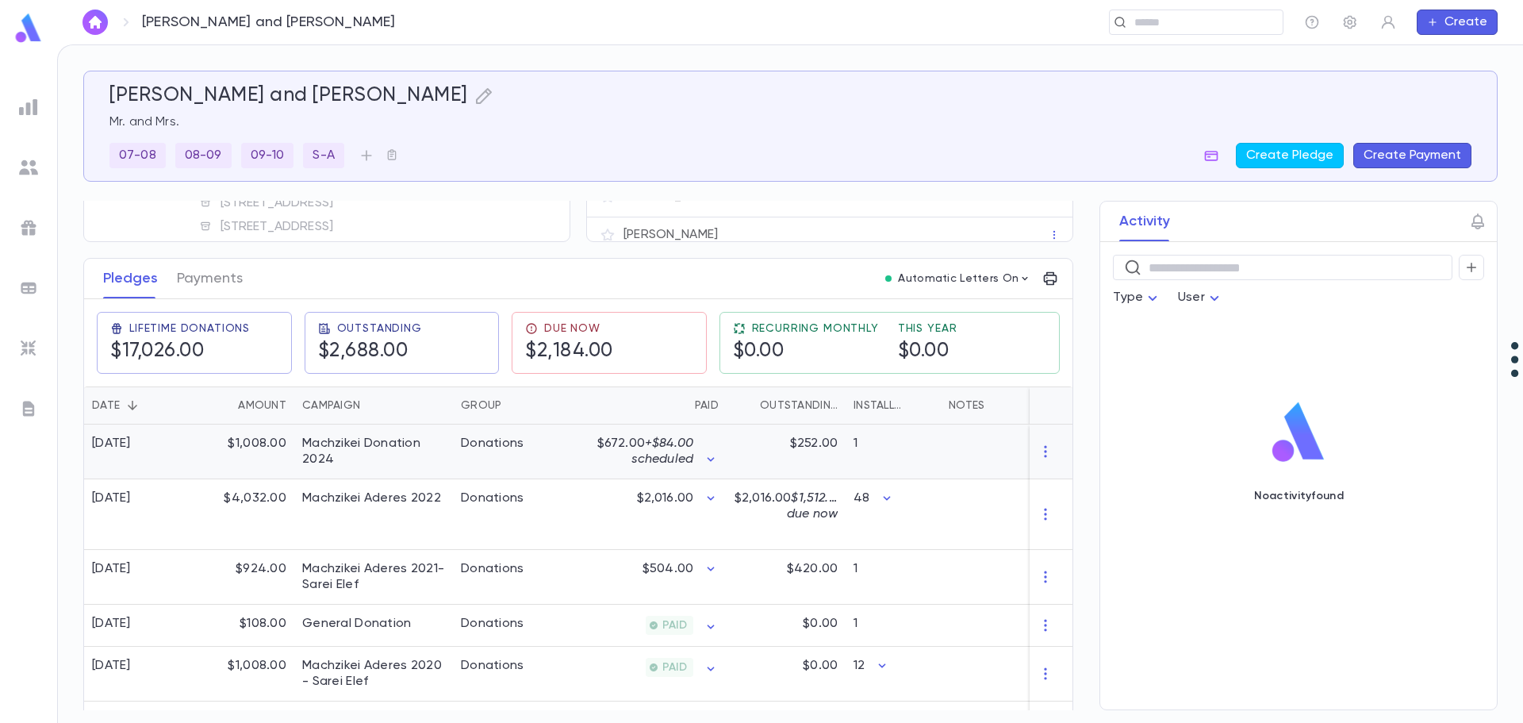
click at [350, 438] on div "Machzikei Donation 2024" at bounding box center [373, 452] width 143 height 32
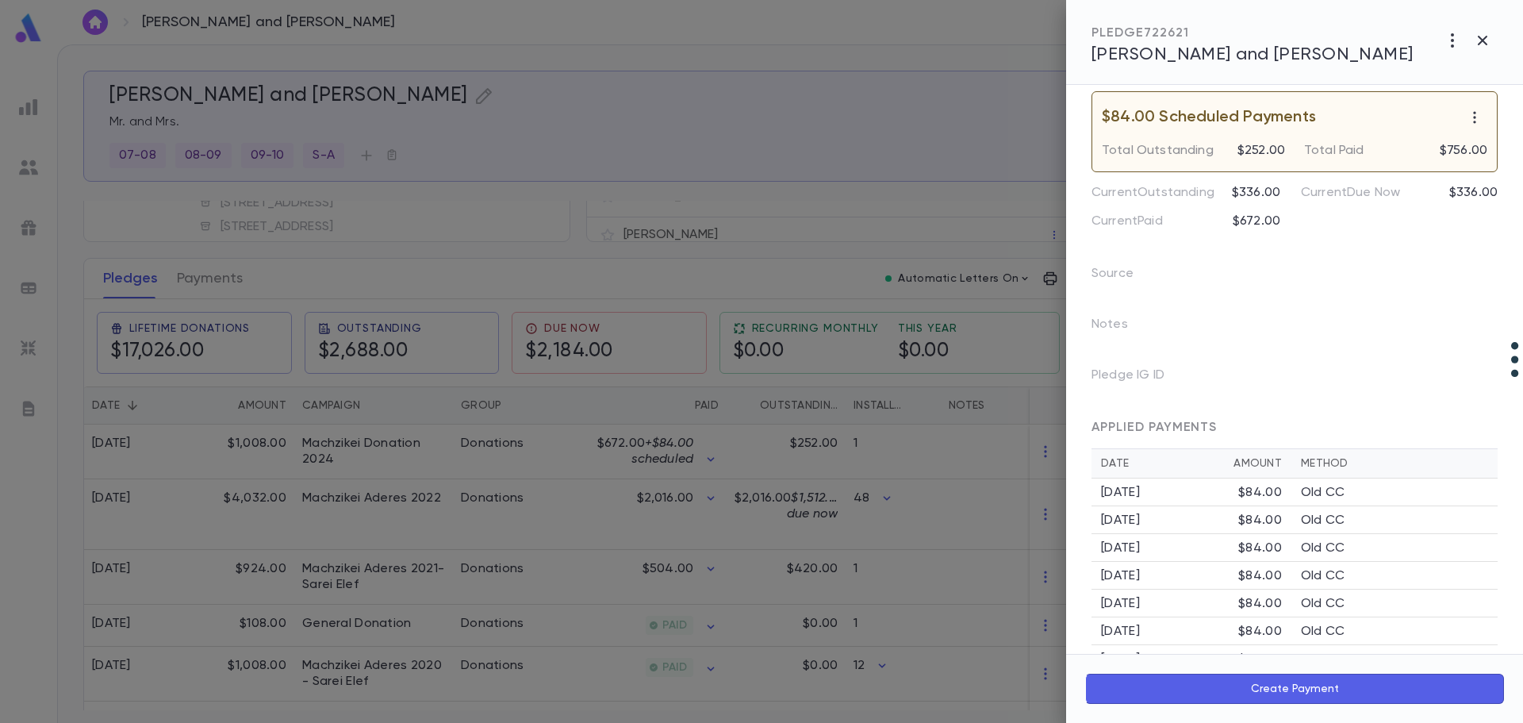
scroll to position [0, 0]
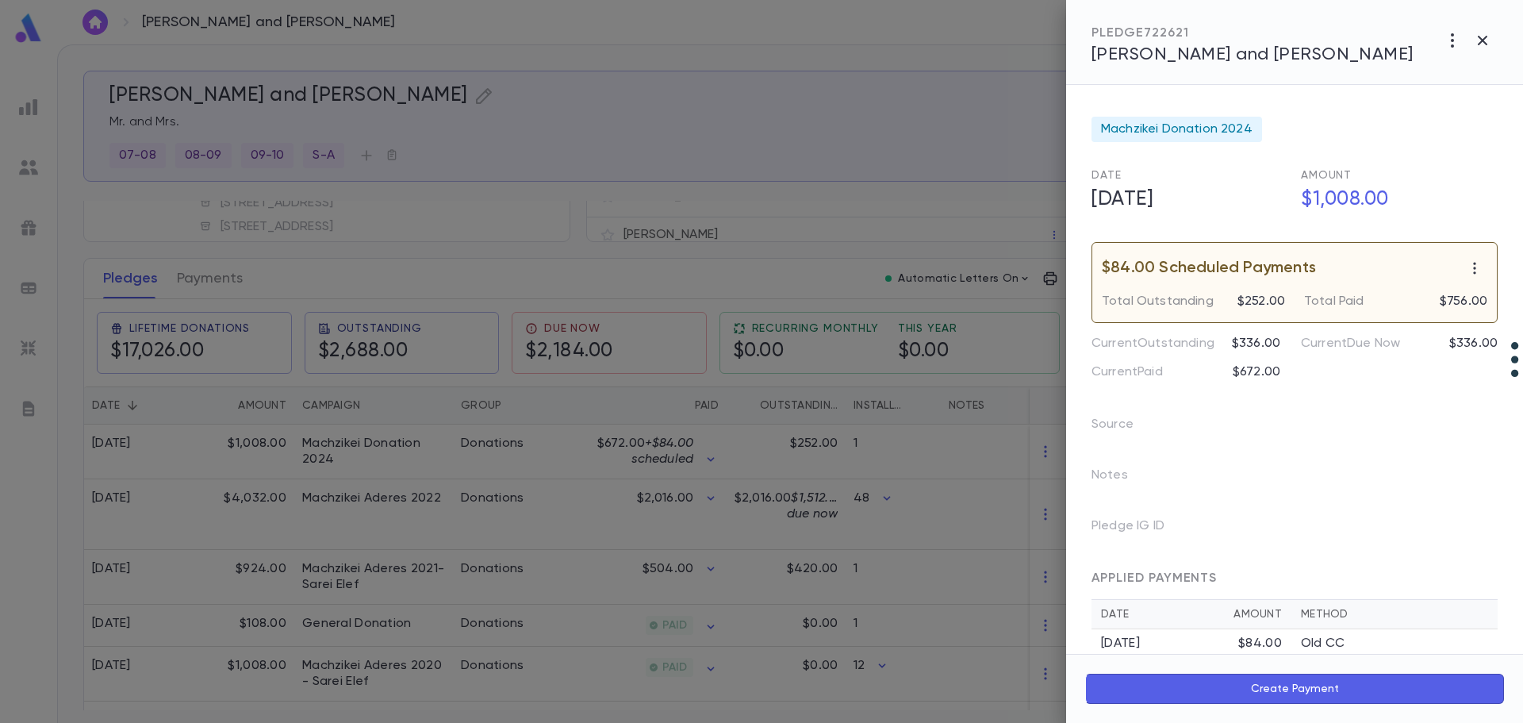
click at [1285, 276] on p "$84.00 Scheduled Payments" at bounding box center [1209, 268] width 214 height 16
click at [1467, 268] on icon "button" at bounding box center [1475, 268] width 16 height 16
click at [1182, 274] on div at bounding box center [761, 361] width 1523 height 723
click at [1181, 275] on p "$84.00 Scheduled Payments" at bounding box center [1209, 268] width 214 height 16
drag, startPoint x: 1267, startPoint y: 497, endPoint x: 1234, endPoint y: 524, distance: 42.4
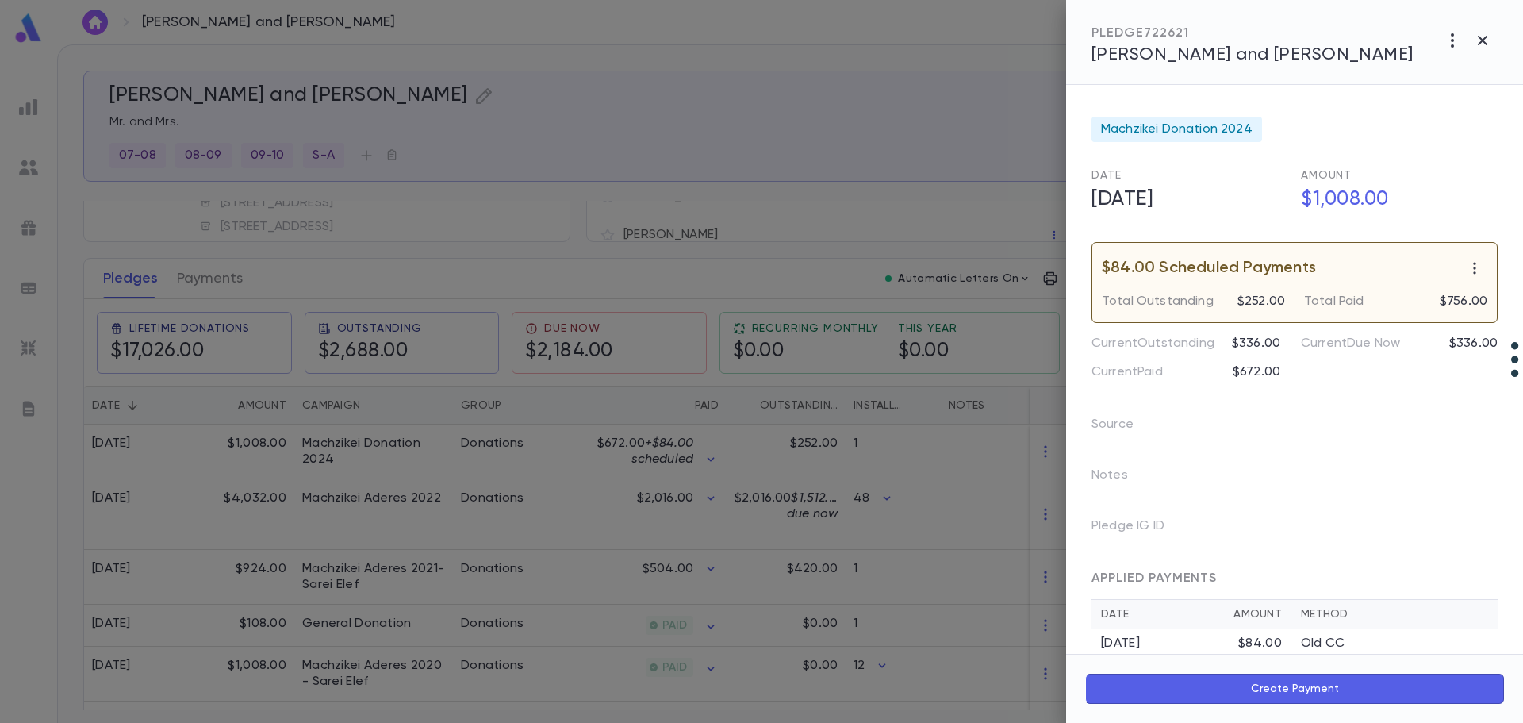
click at [1267, 498] on div "Pledge IG ID" at bounding box center [1179, 519] width 213 height 51
click at [1185, 577] on span "APPLIED PAYMENTS" at bounding box center [1154, 578] width 125 height 13
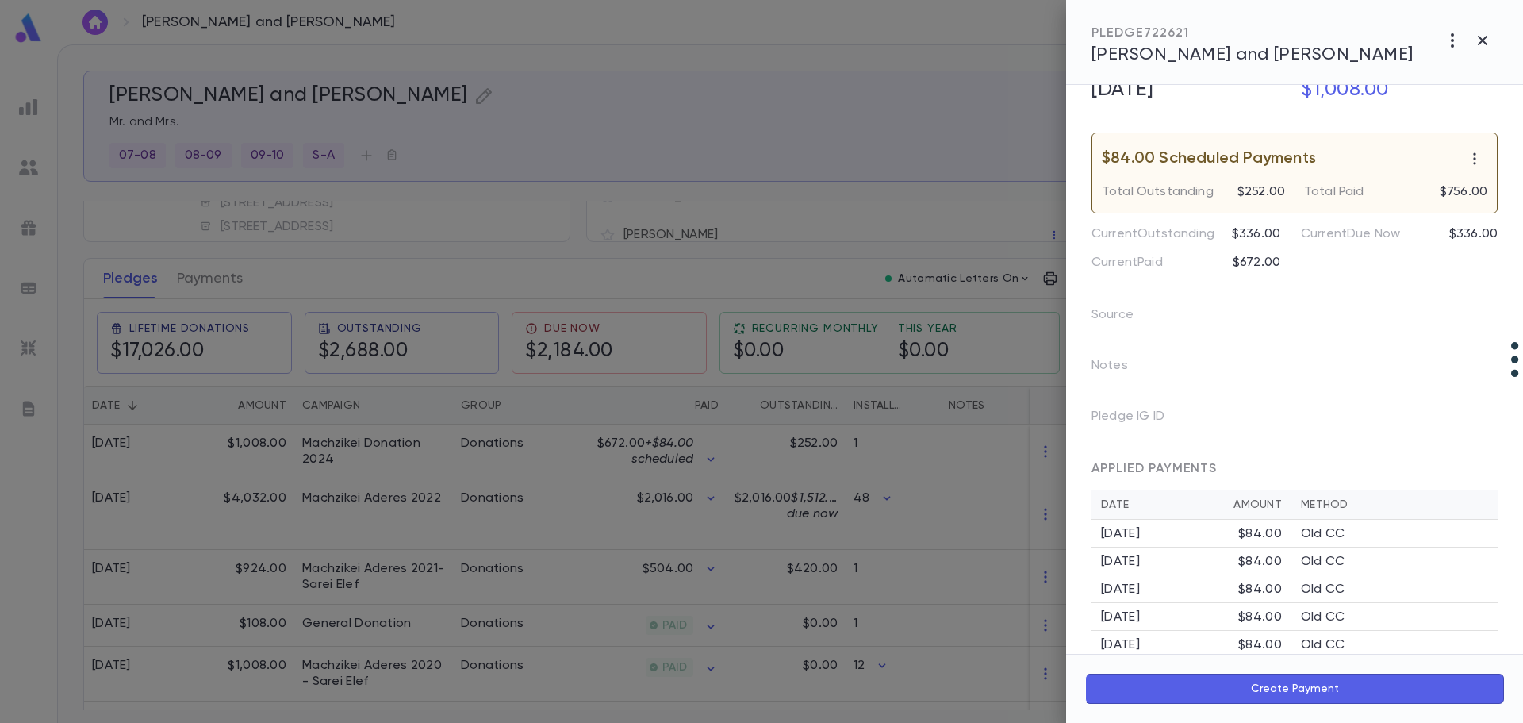
scroll to position [278, 0]
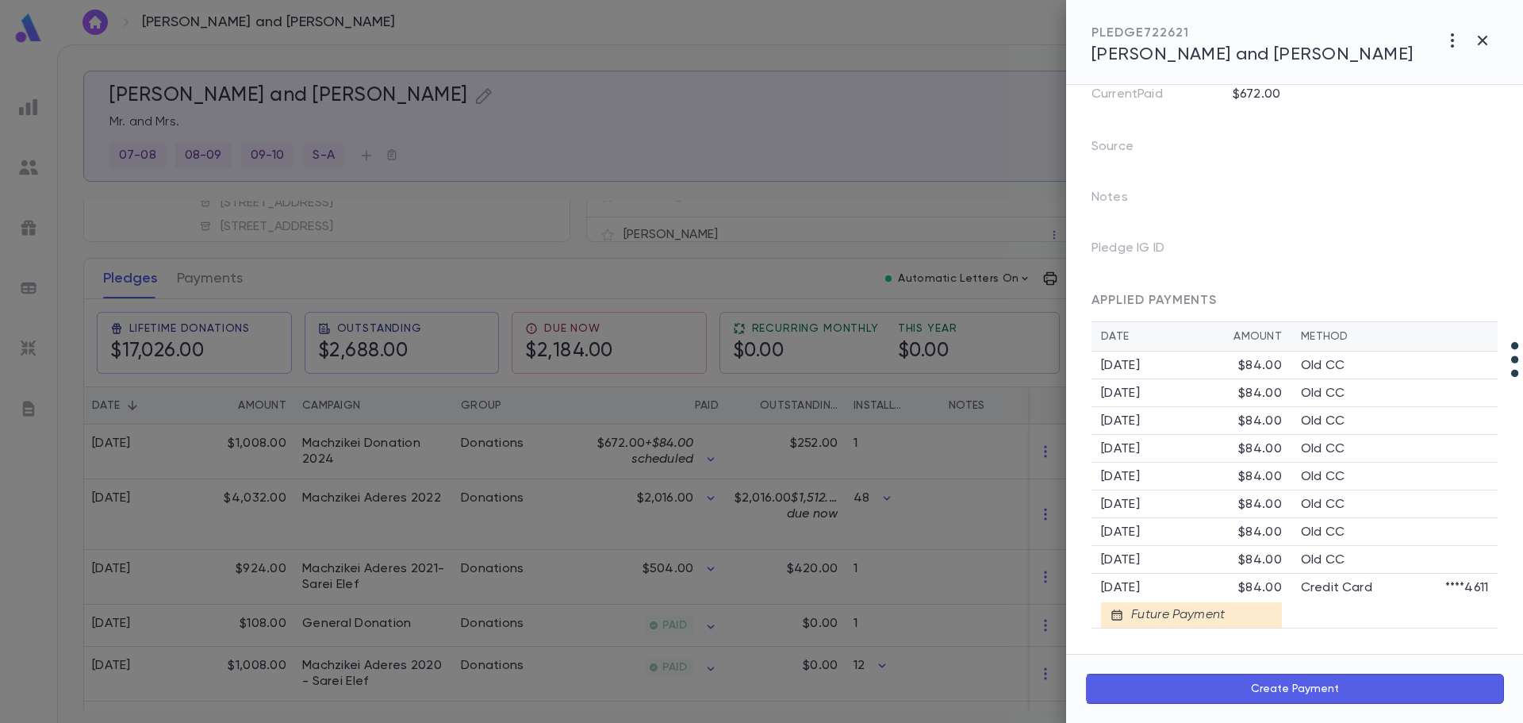
click at [1155, 618] on div "Future Payment" at bounding box center [1174, 615] width 102 height 16
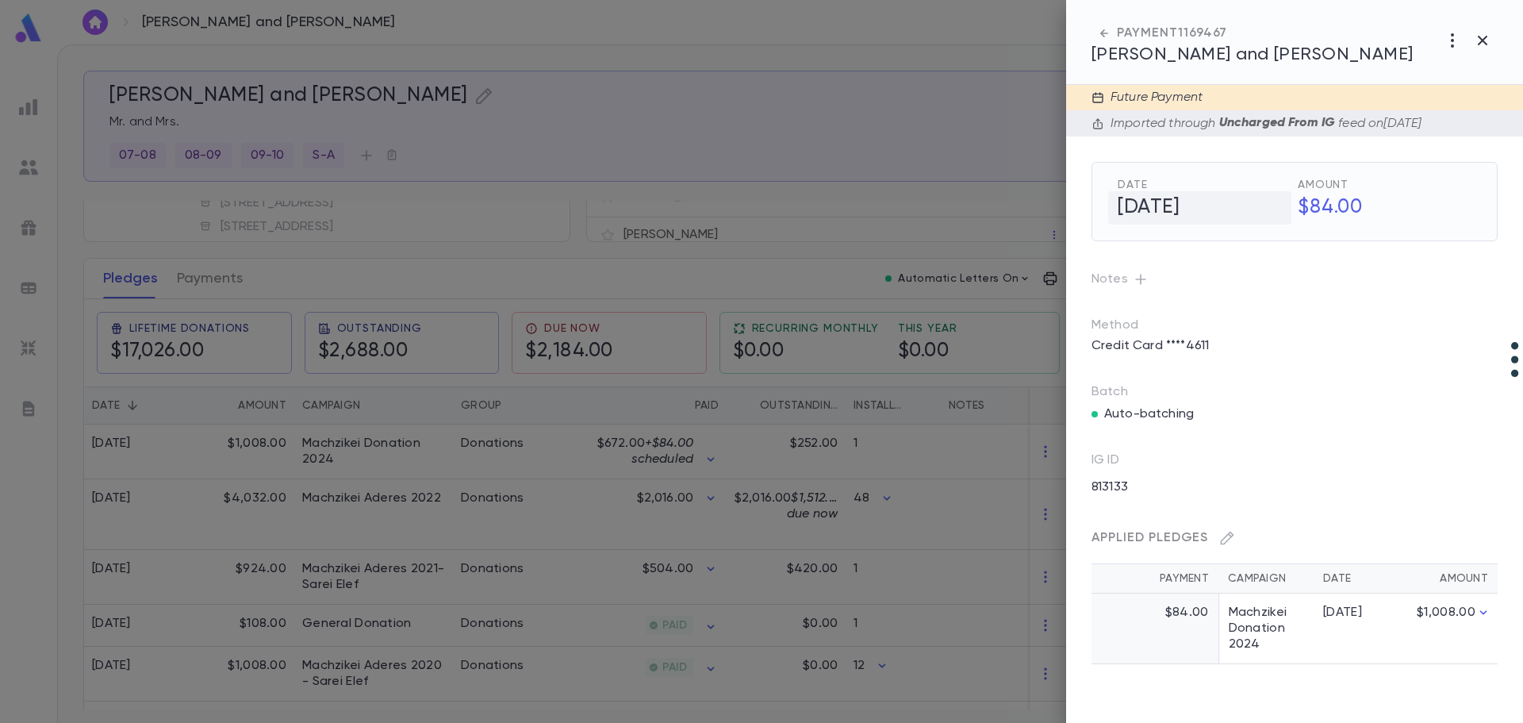
click at [1120, 194] on h5 "11/1/2025" at bounding box center [1199, 207] width 183 height 33
click at [1325, 394] on p "Batch" at bounding box center [1295, 392] width 406 height 16
click at [540, 460] on div at bounding box center [761, 361] width 1523 height 723
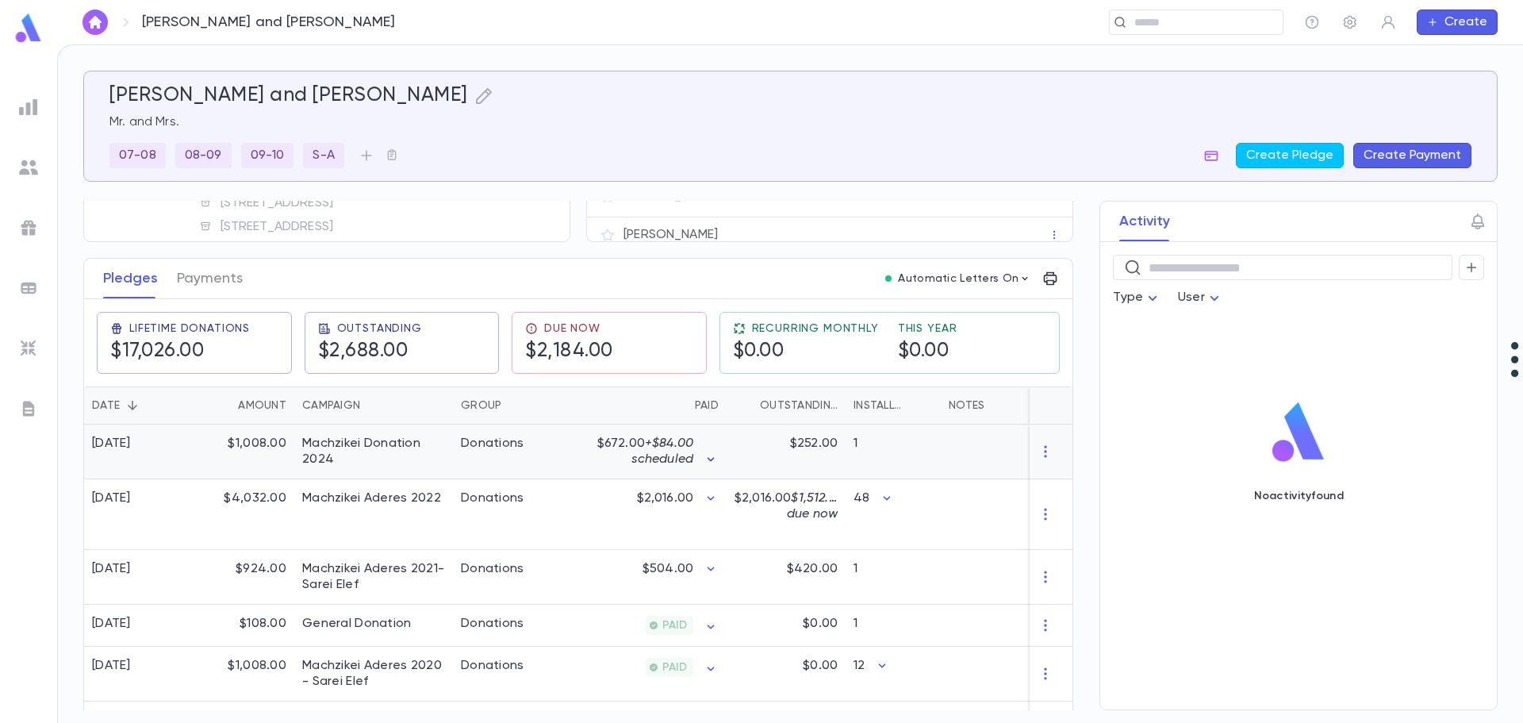
click at [709, 456] on icon "button" at bounding box center [711, 459] width 16 height 16
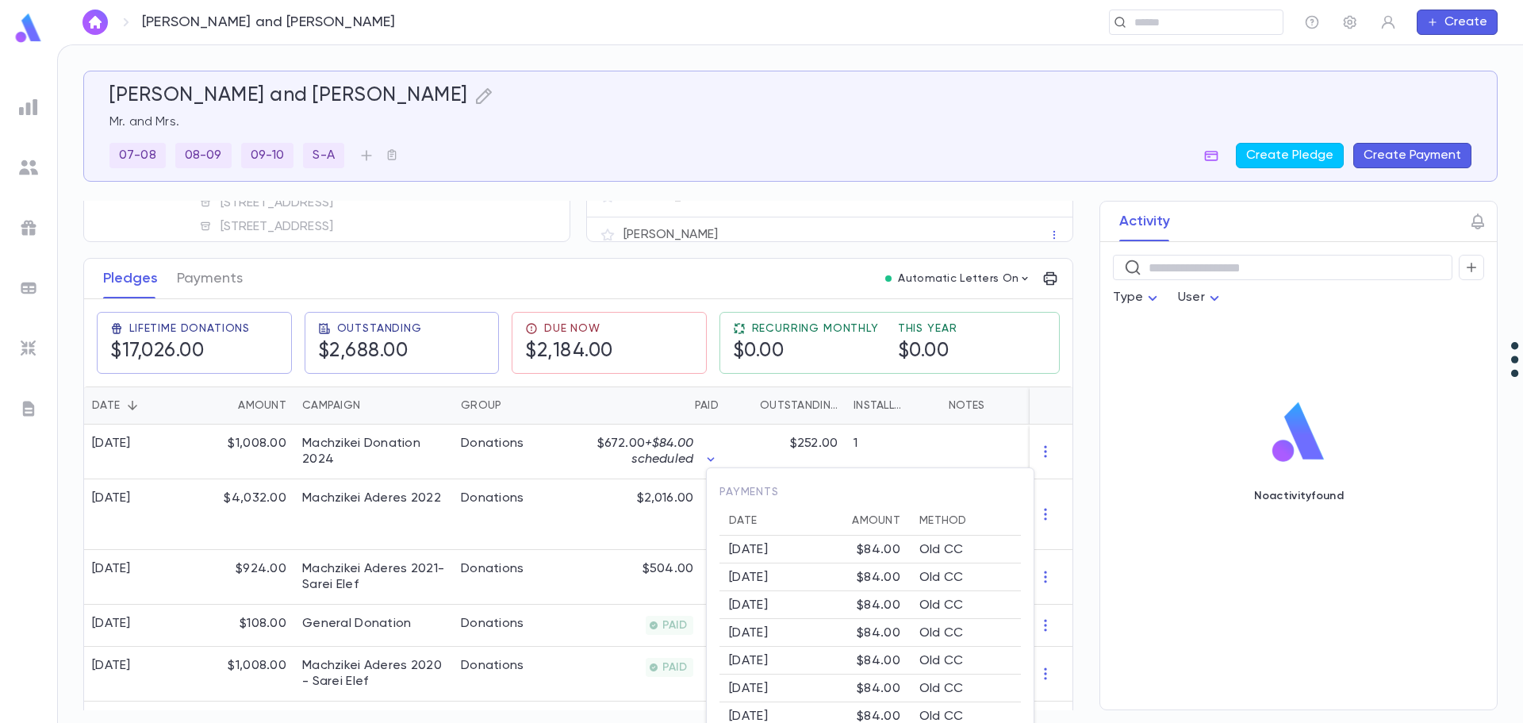
click at [198, 282] on div at bounding box center [761, 361] width 1523 height 723
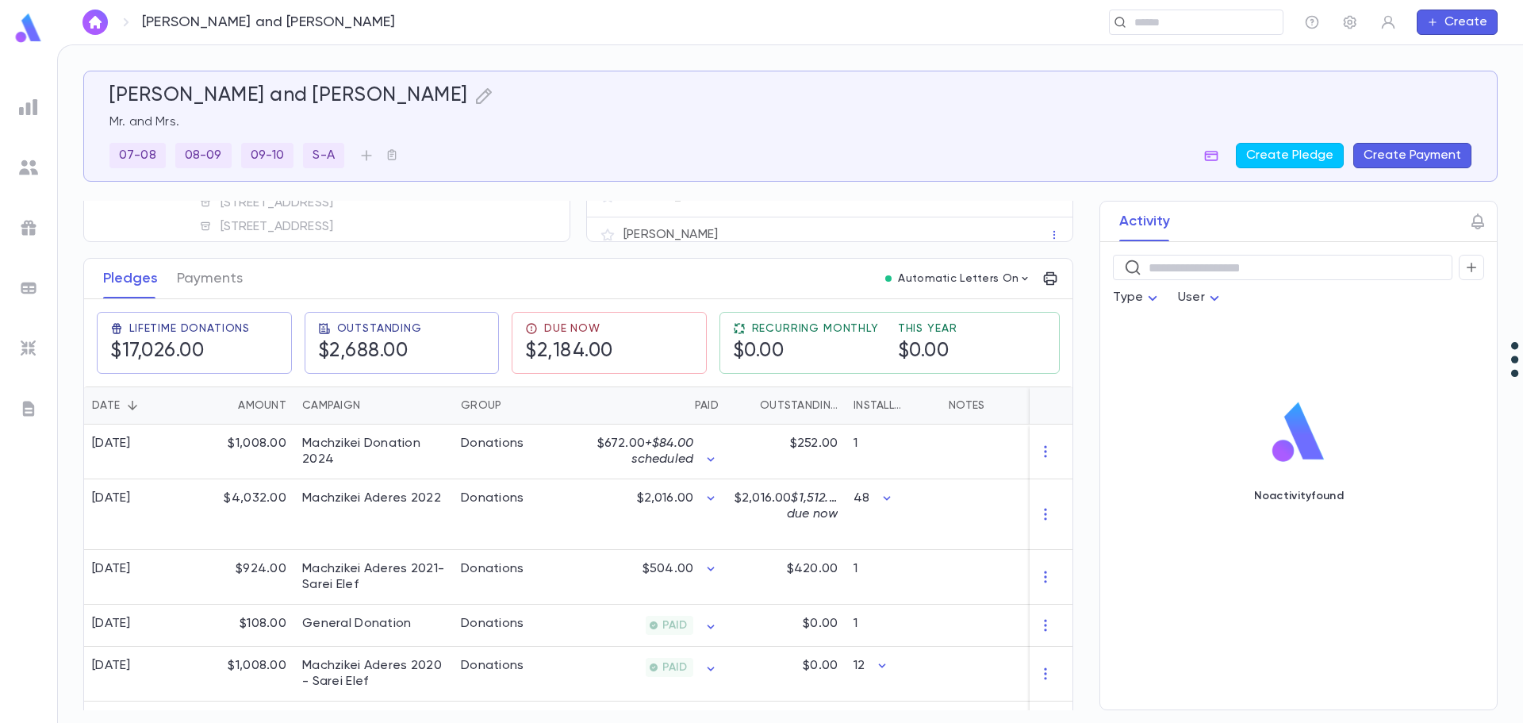
click at [198, 282] on button "Payments" at bounding box center [210, 279] width 66 height 40
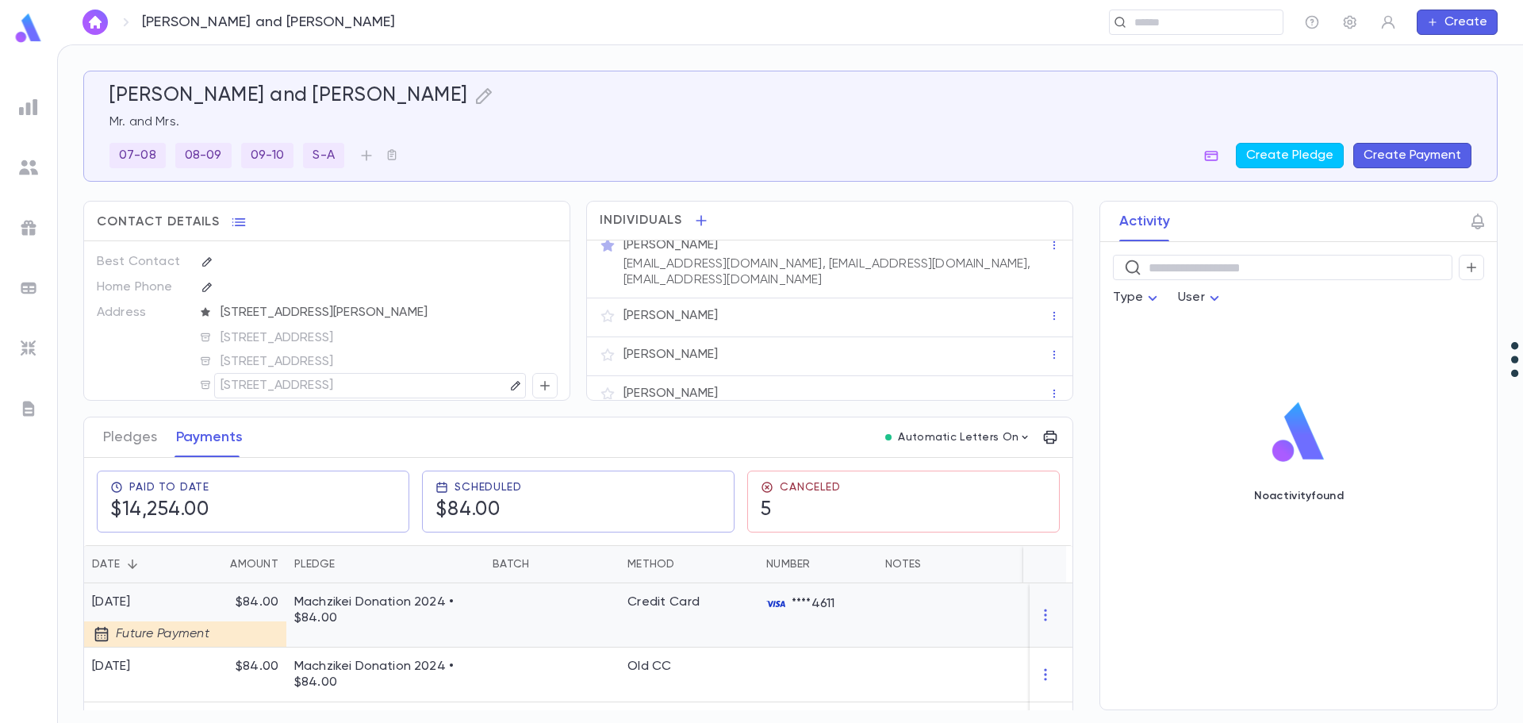
click at [546, 630] on div at bounding box center [552, 615] width 135 height 64
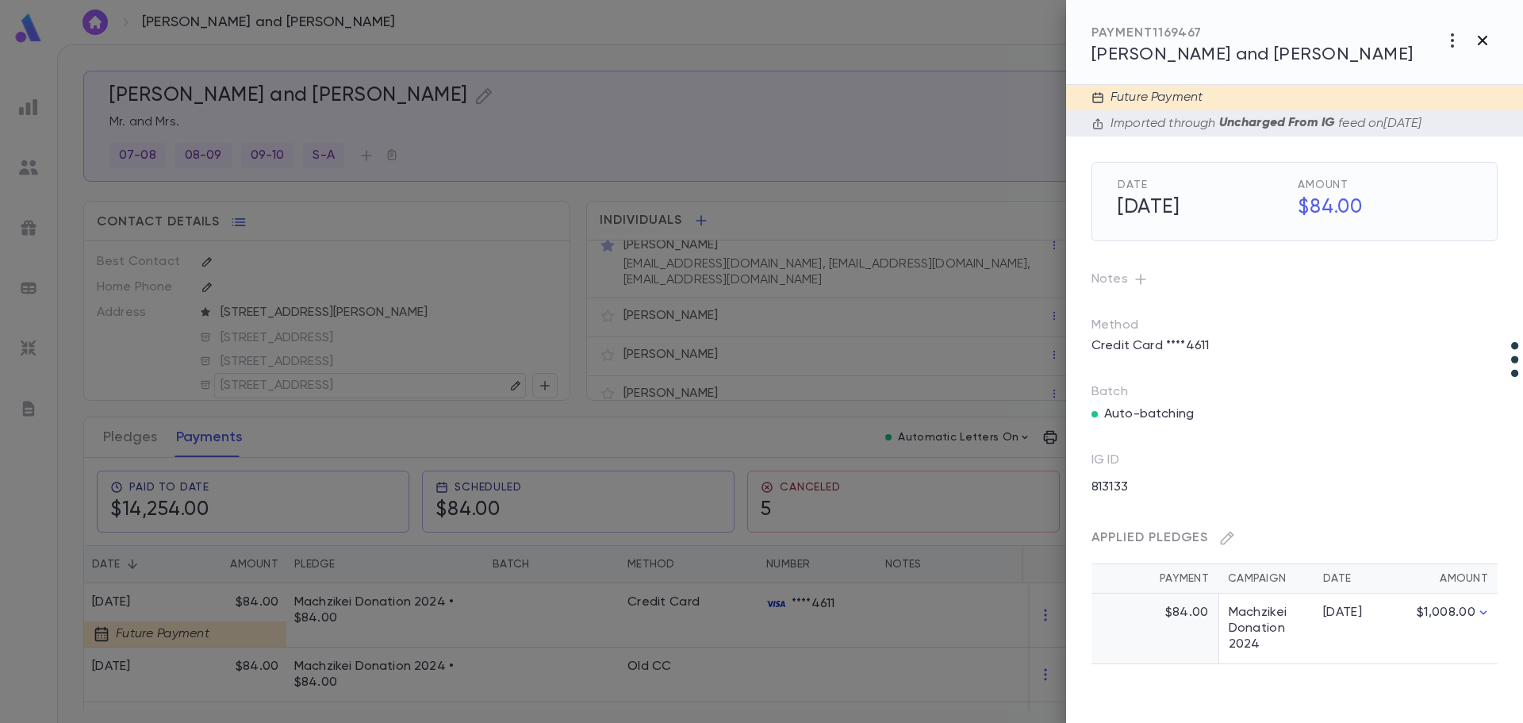
click at [1482, 41] on icon "button" at bounding box center [1483, 41] width 10 height 10
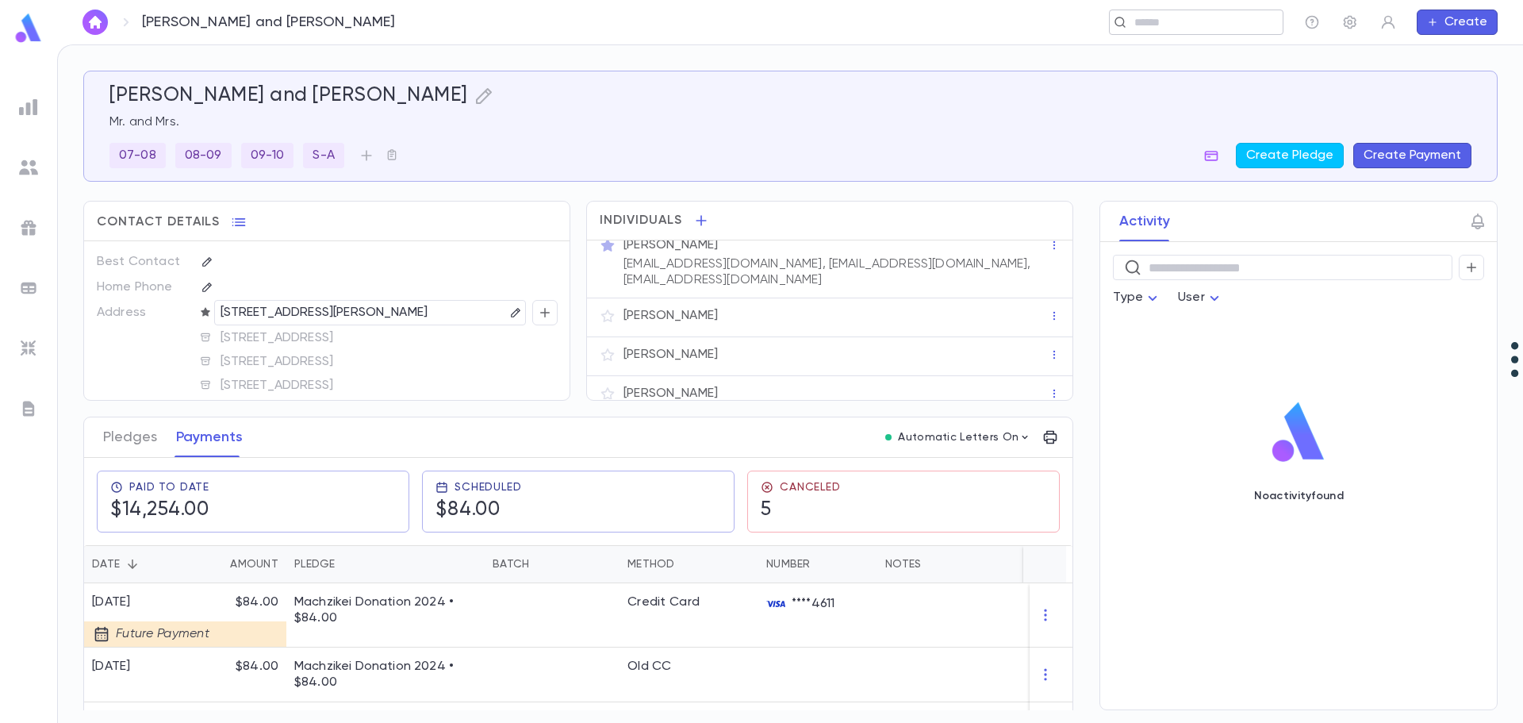
click at [1143, 18] on input "text" at bounding box center [1191, 22] width 123 height 15
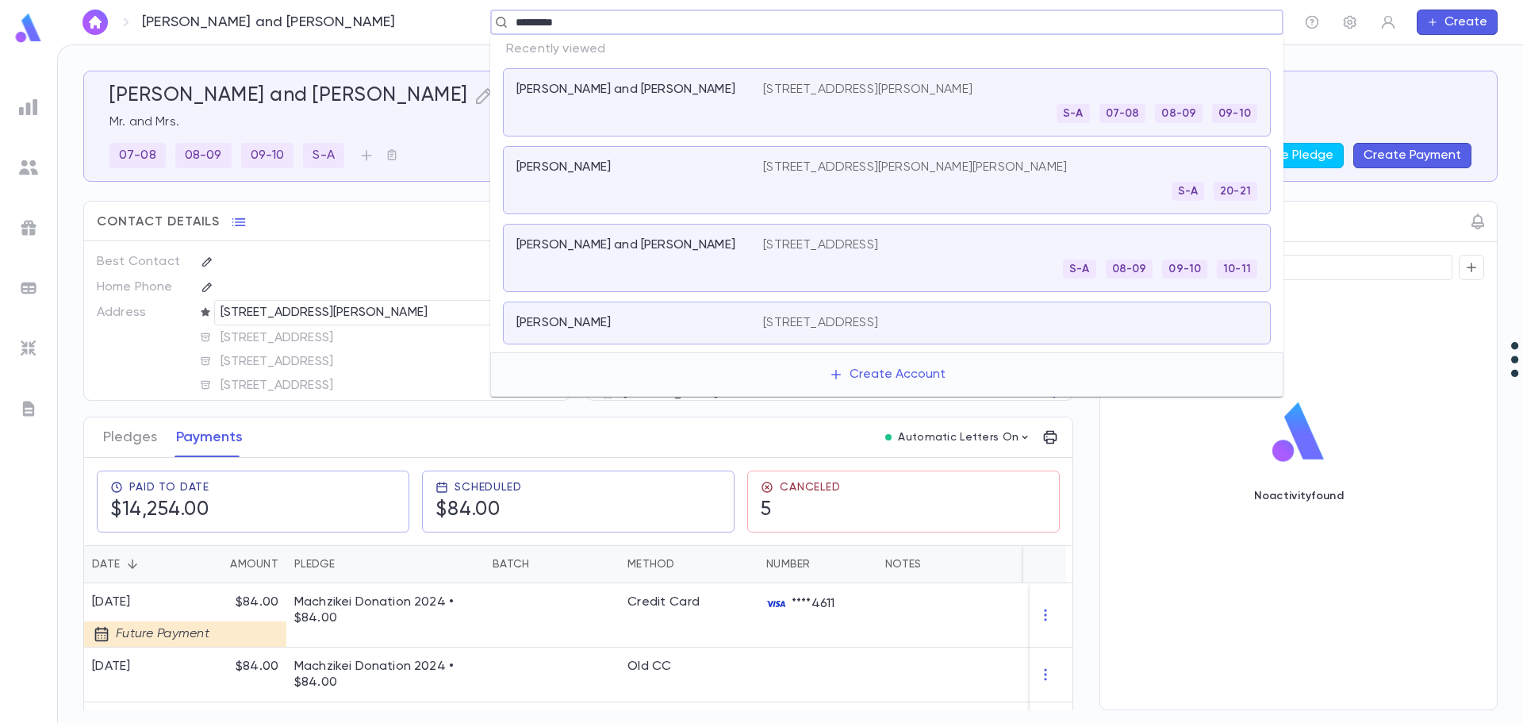
type input "**********"
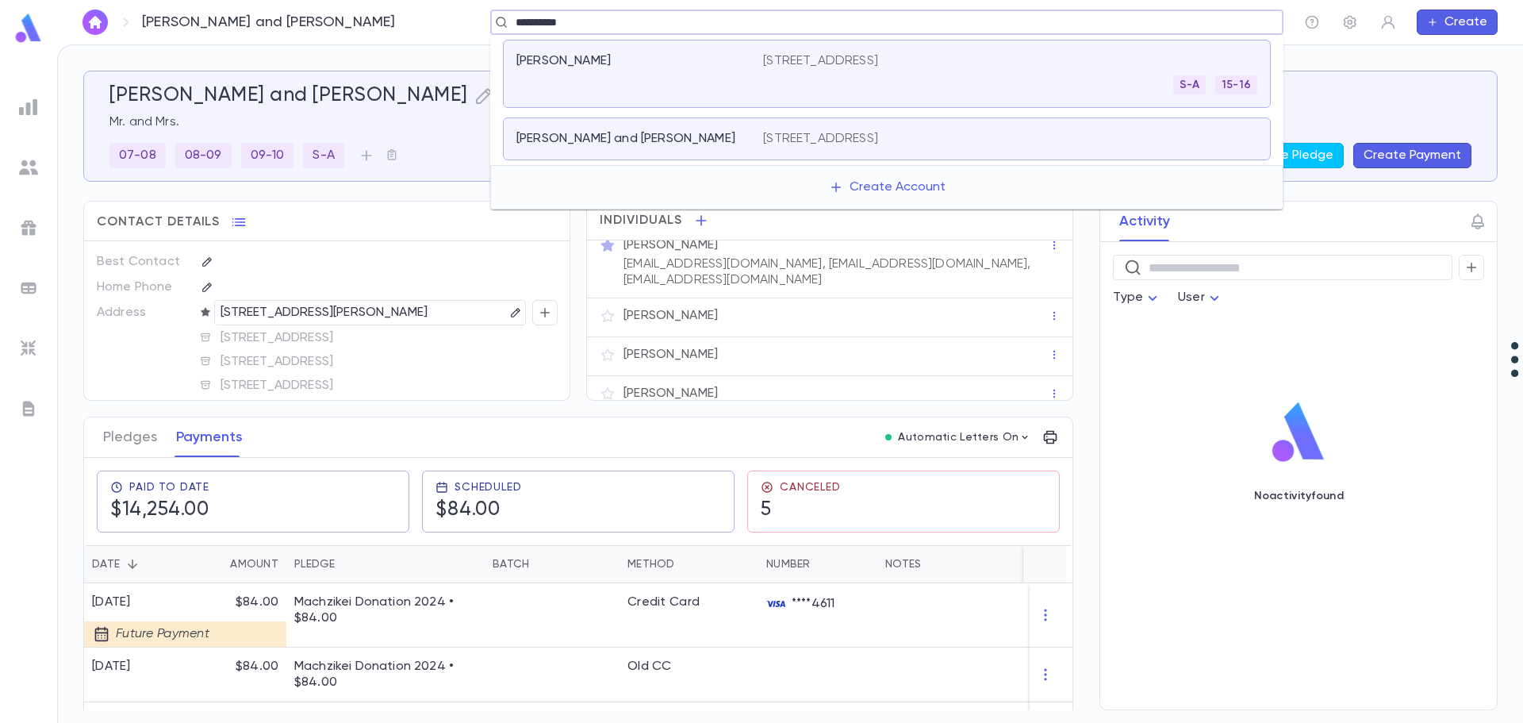
click at [1132, 128] on div "Cohen, Adam and Chanie 14430 69th Ave., Flushing NY 11367" at bounding box center [887, 138] width 768 height 43
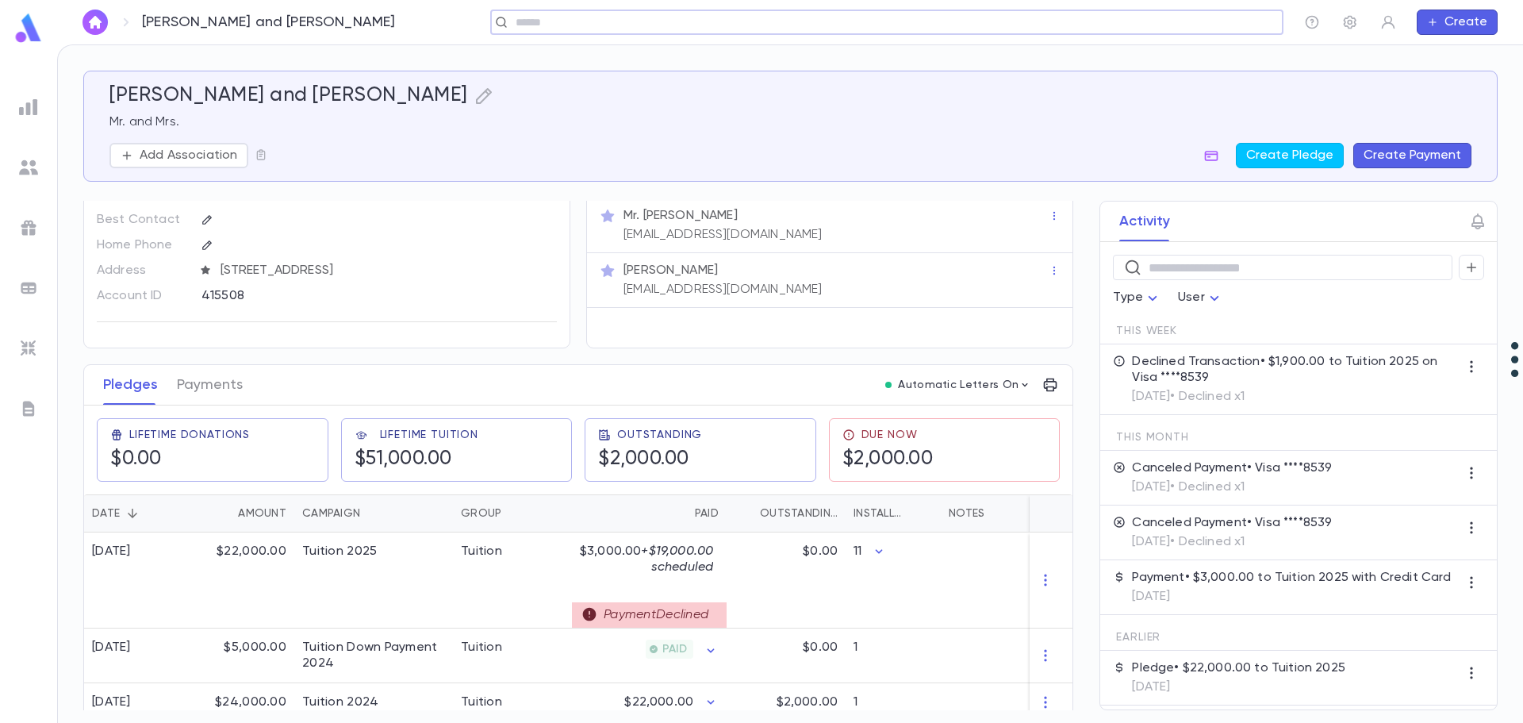
scroll to position [61, 0]
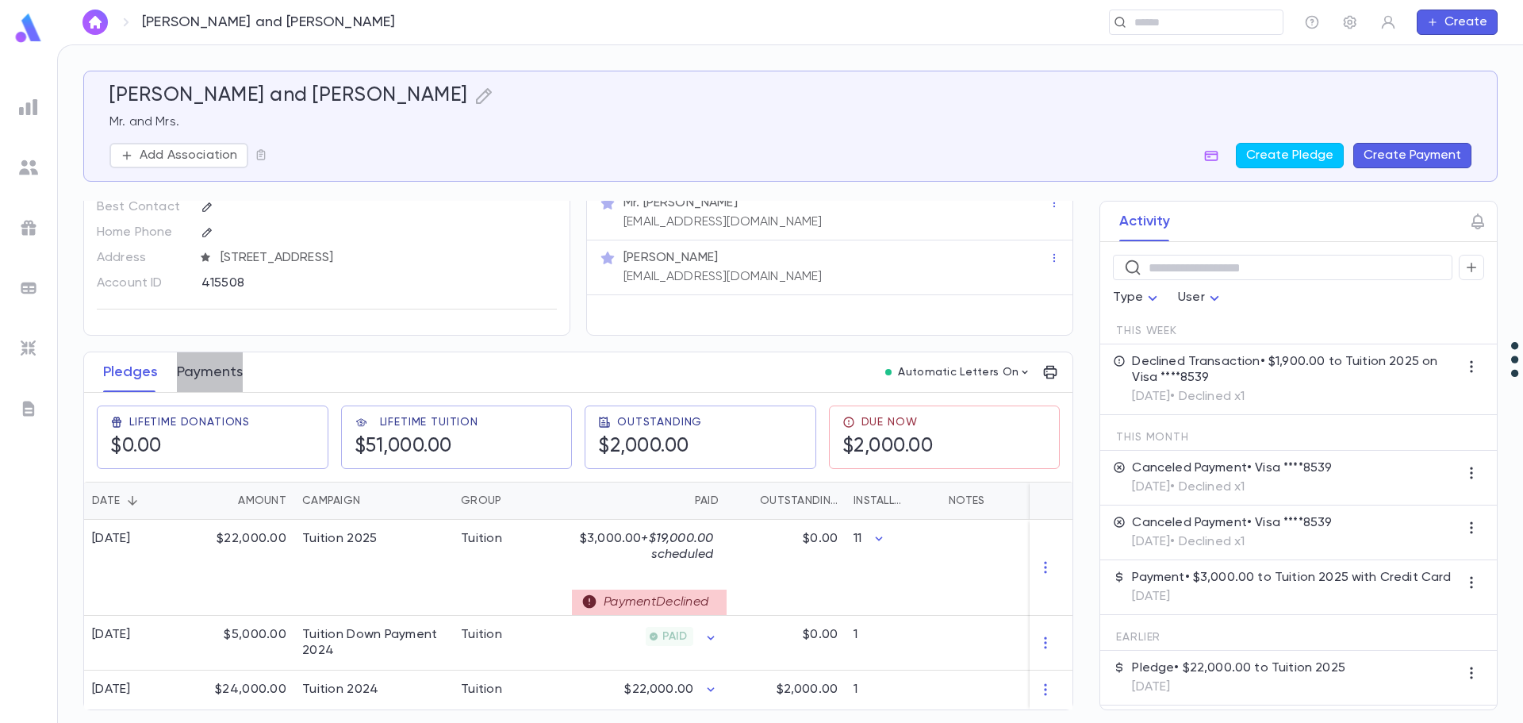
click at [218, 364] on button "Payments" at bounding box center [210, 372] width 66 height 40
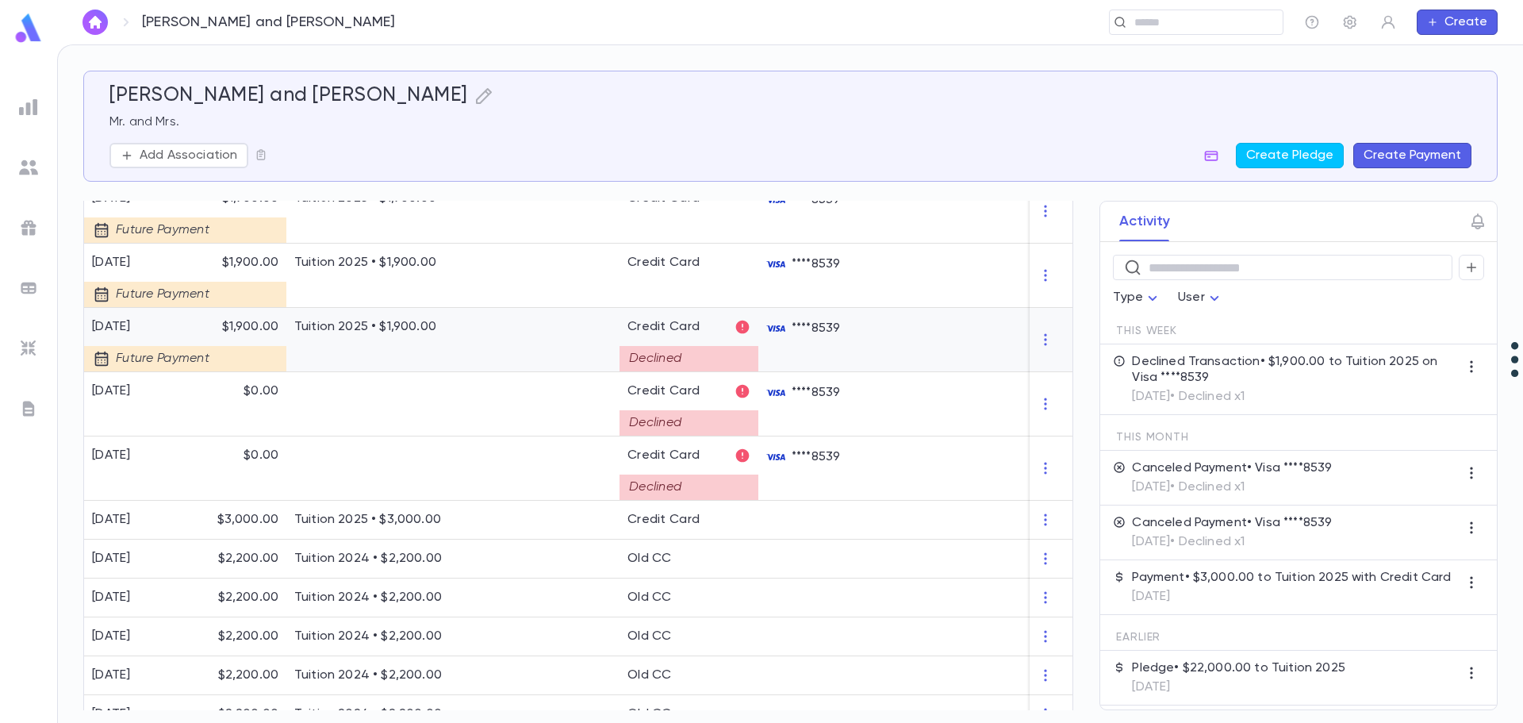
scroll to position [873, 0]
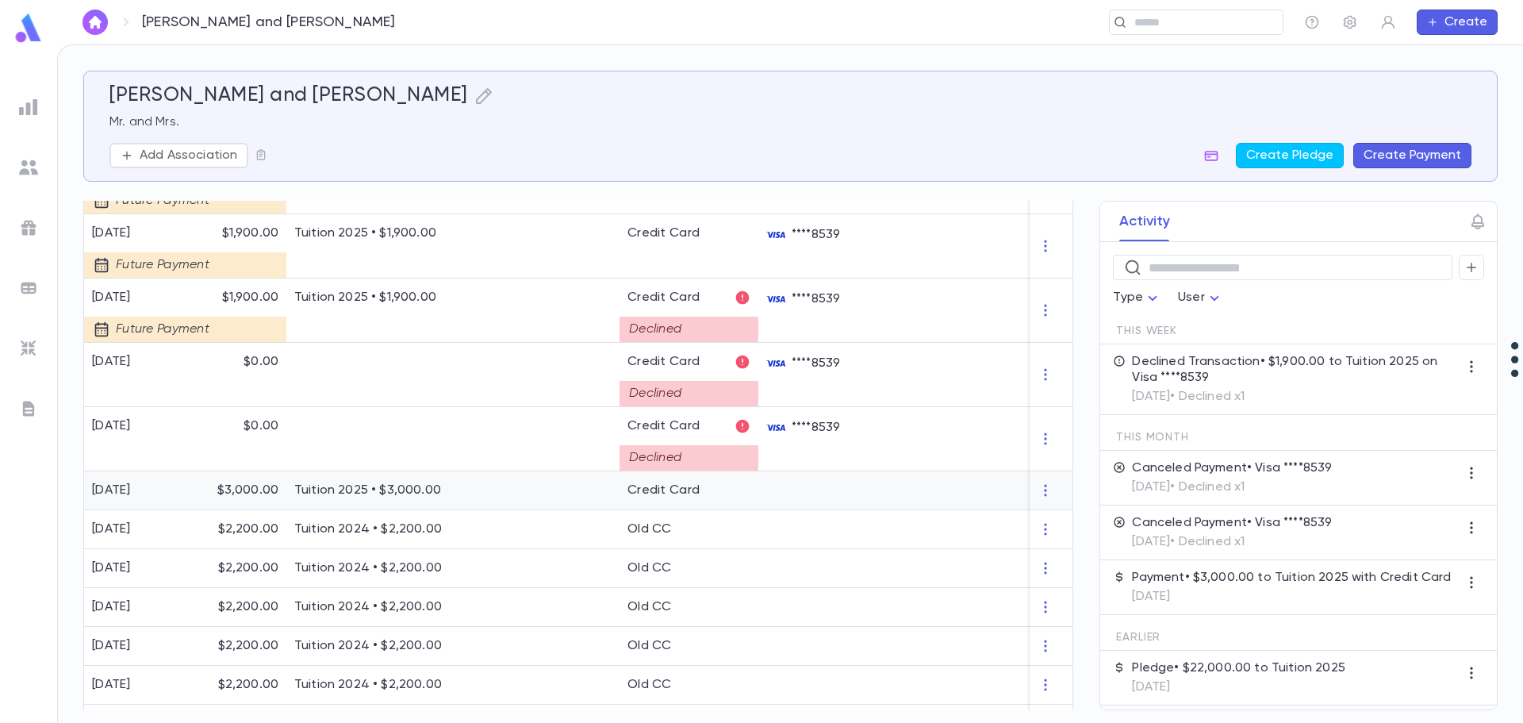
click at [455, 492] on p "Tuition 2025 • $3,000.00" at bounding box center [385, 490] width 182 height 16
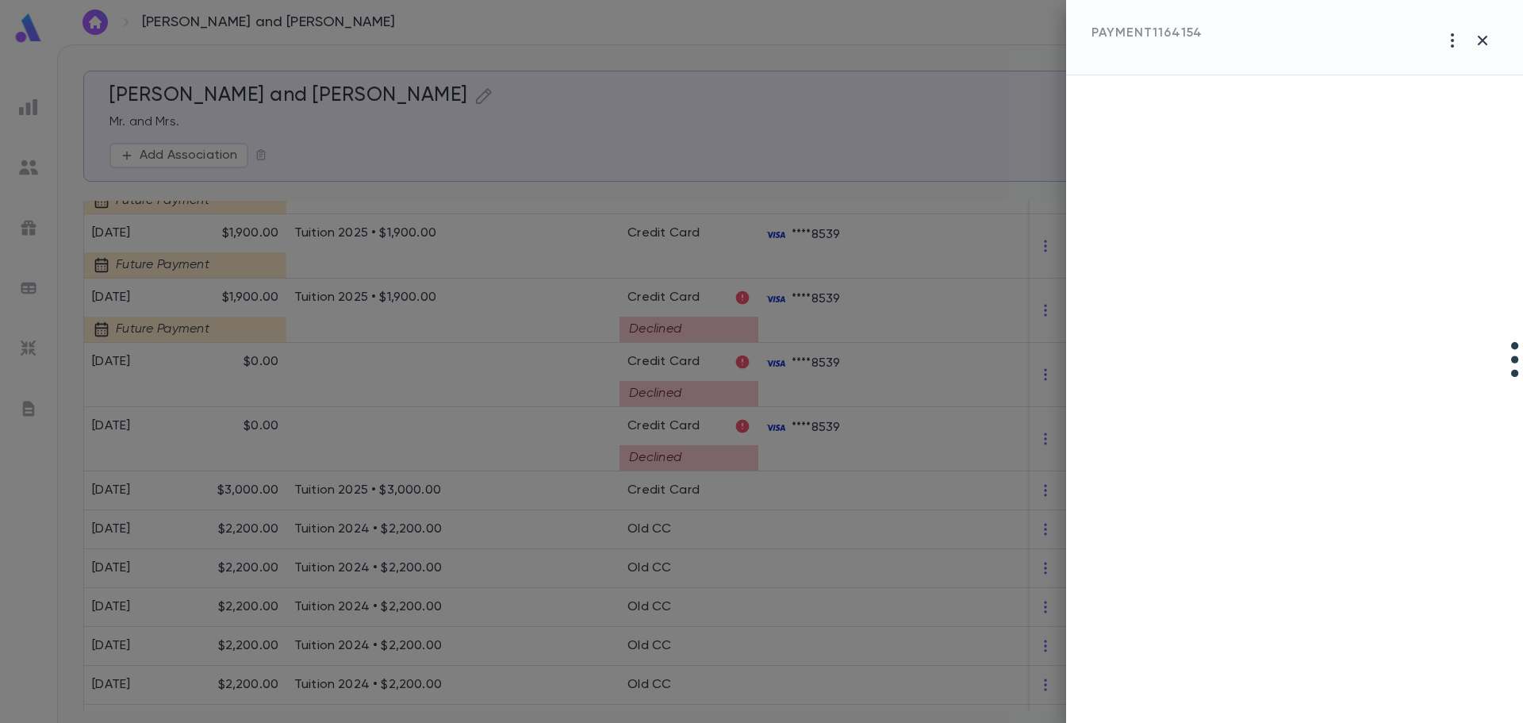
click at [455, 491] on div at bounding box center [761, 361] width 1523 height 723
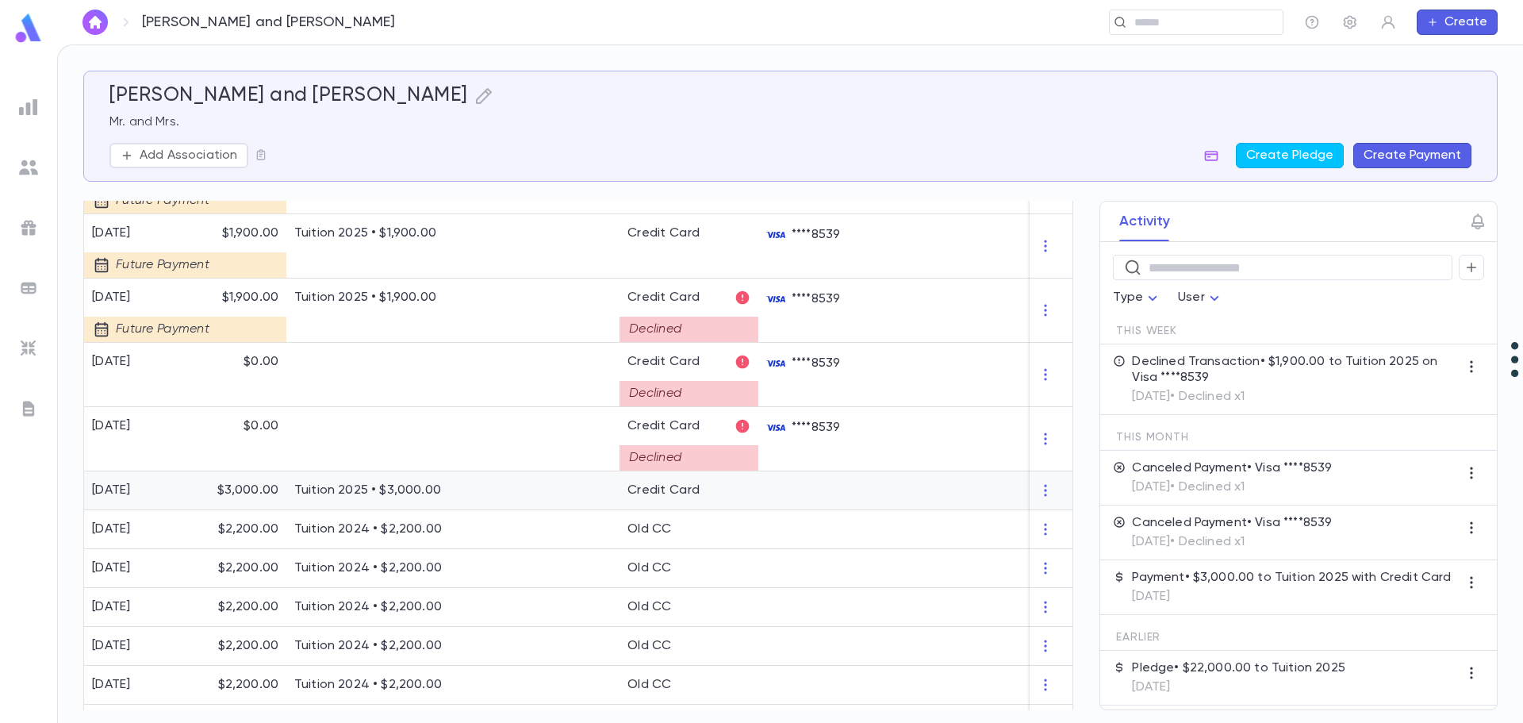
click at [455, 491] on p "Tuition 2025 • $3,000.00" at bounding box center [385, 490] width 182 height 16
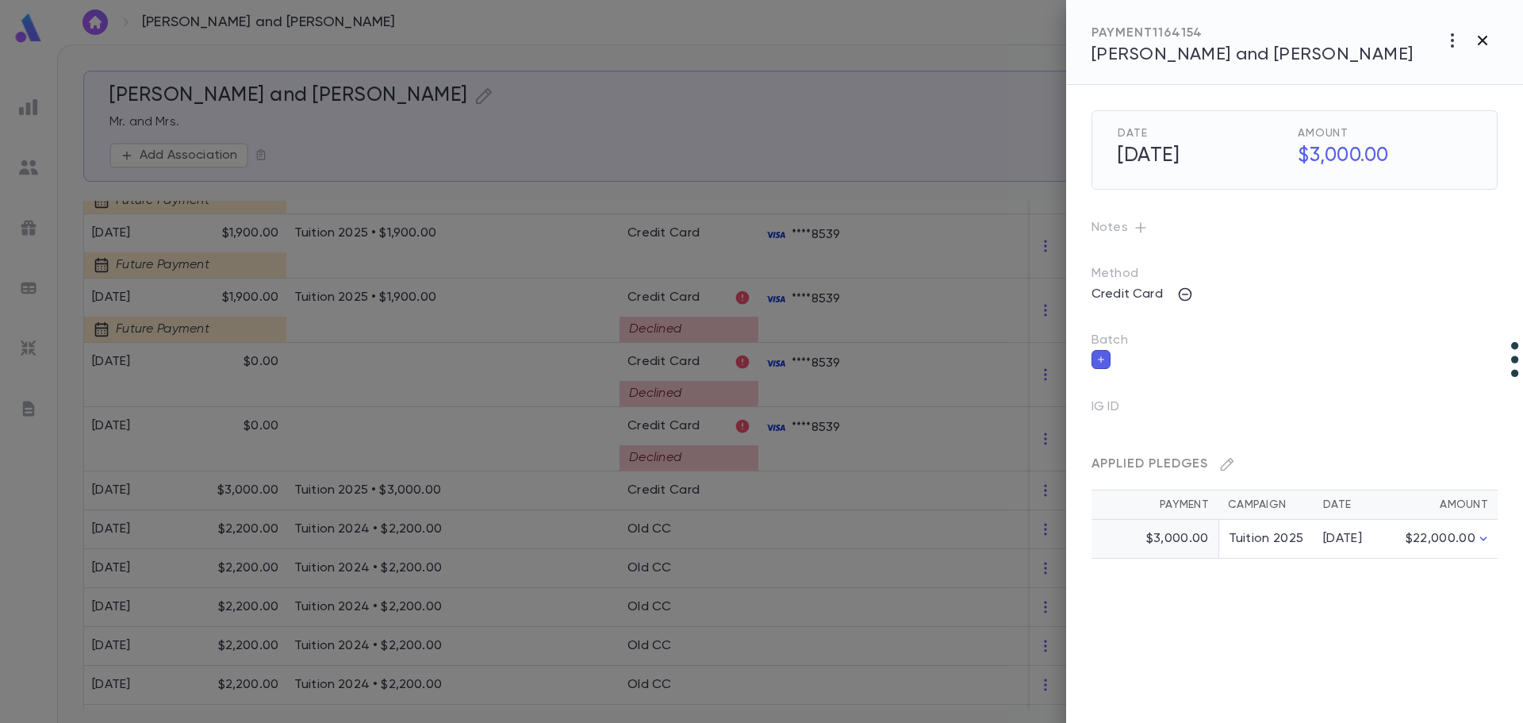
click at [1482, 36] on icon "button" at bounding box center [1482, 40] width 19 height 19
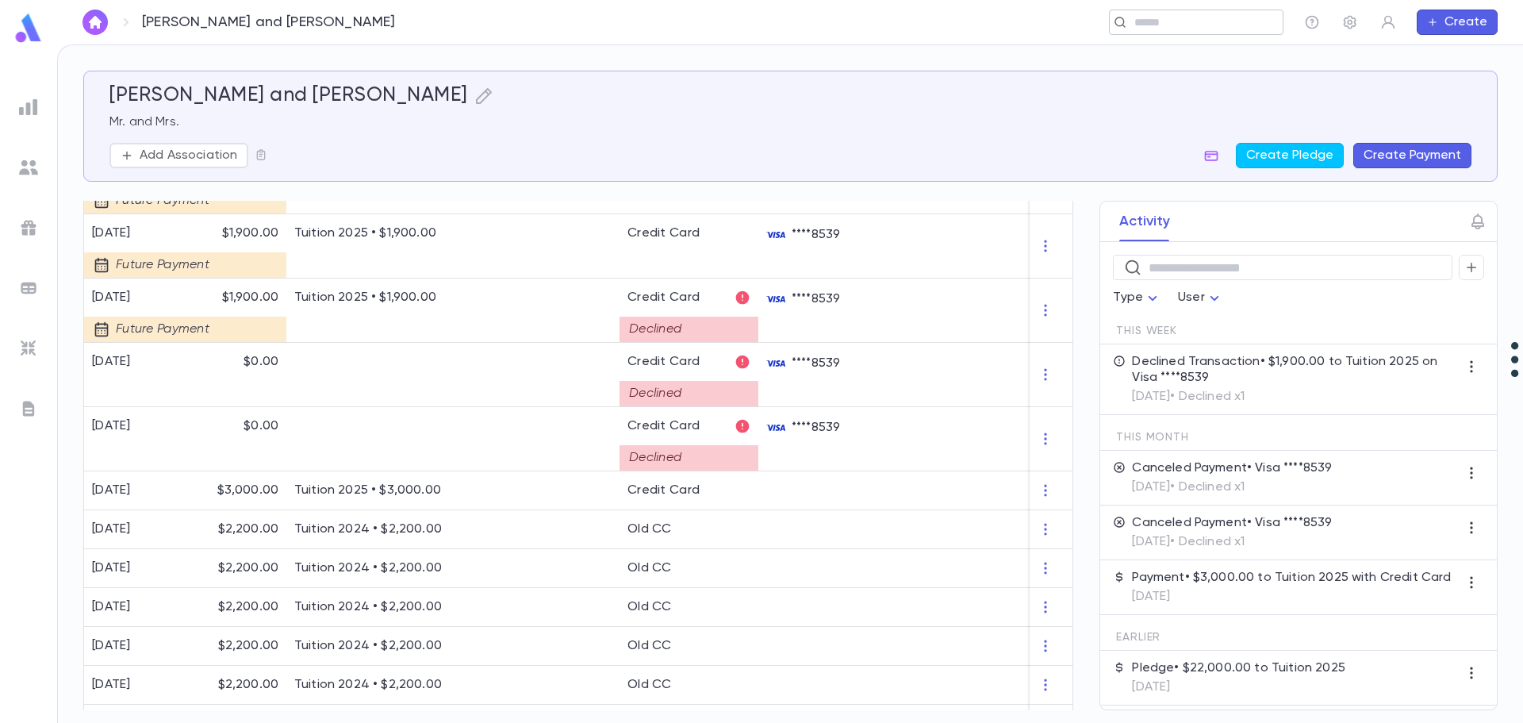
click at [1144, 13] on div "​" at bounding box center [1196, 22] width 175 height 25
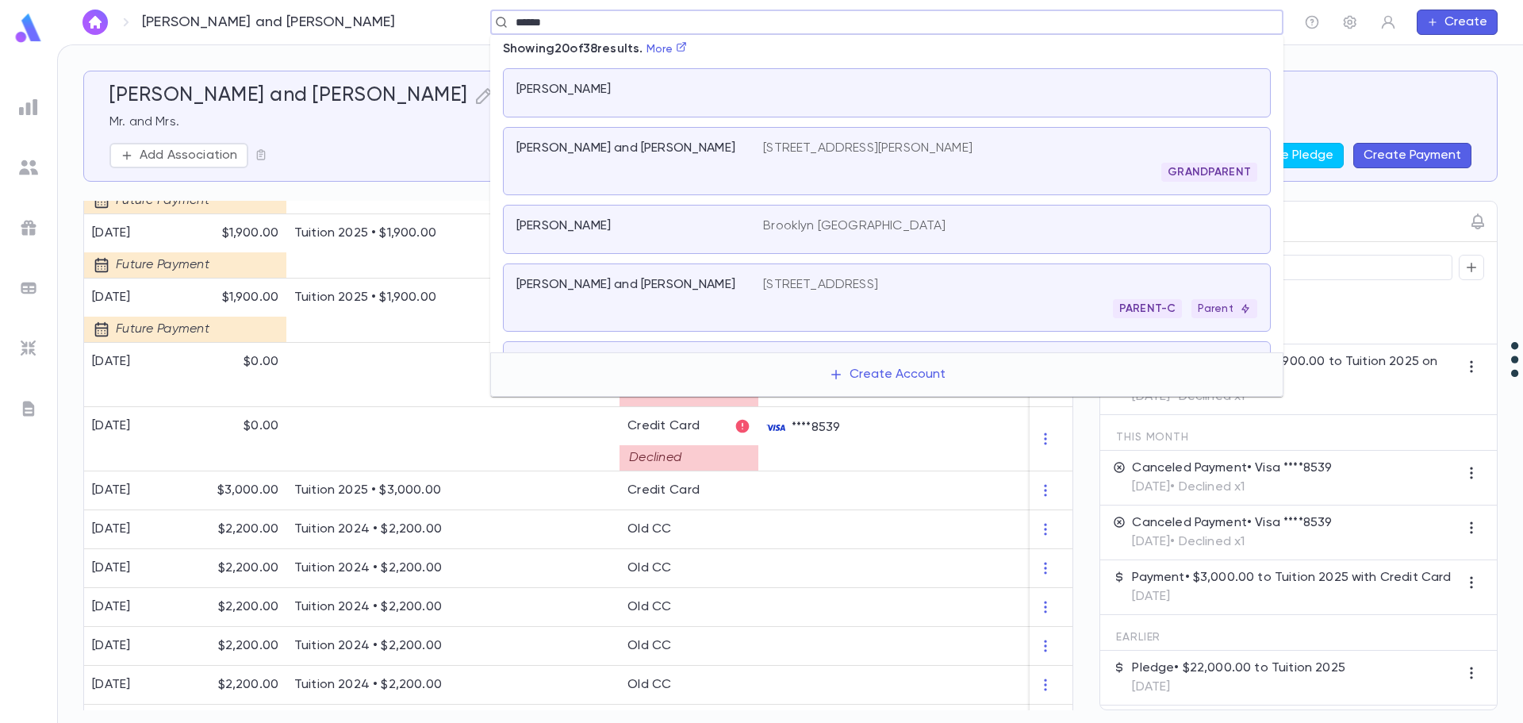
type input "******"
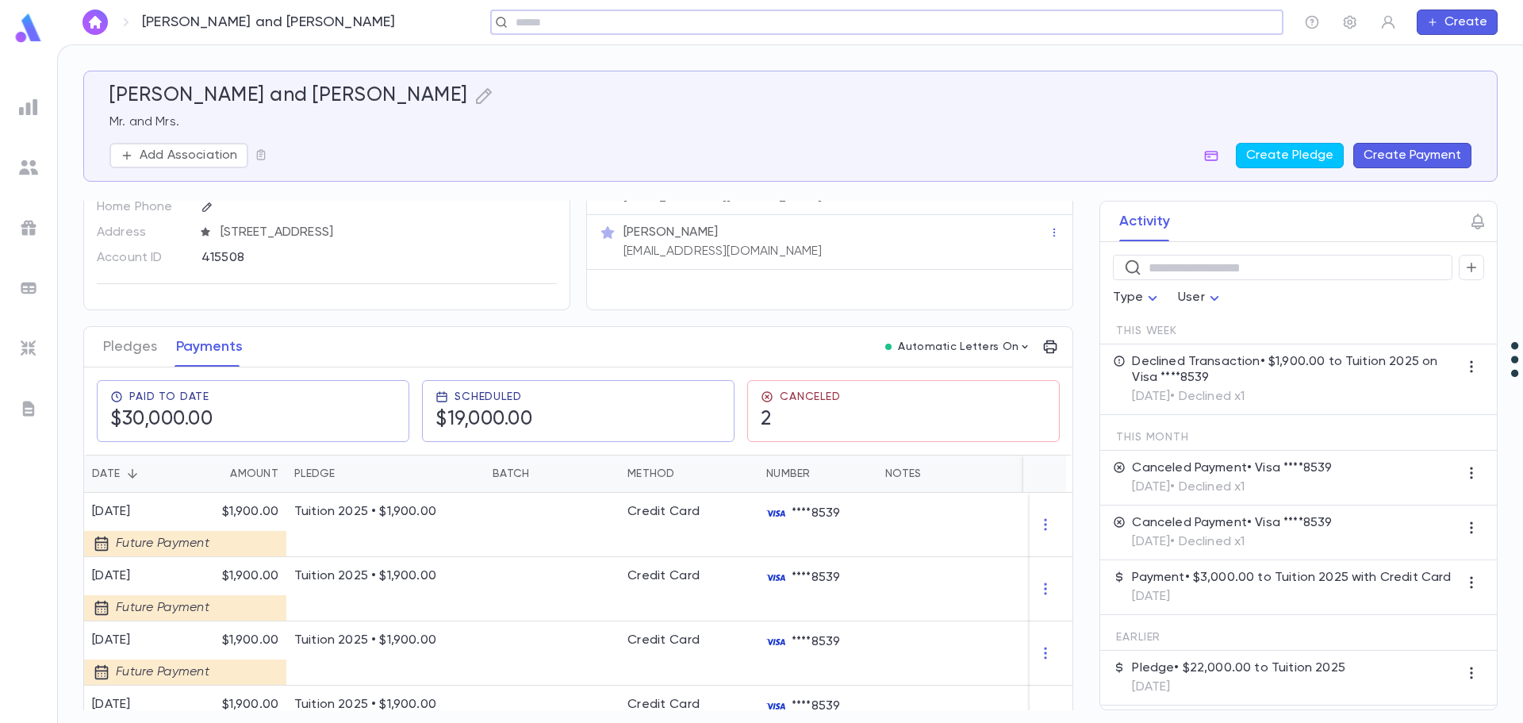
scroll to position [79, 0]
click at [117, 348] on button "Pledges" at bounding box center [130, 348] width 54 height 40
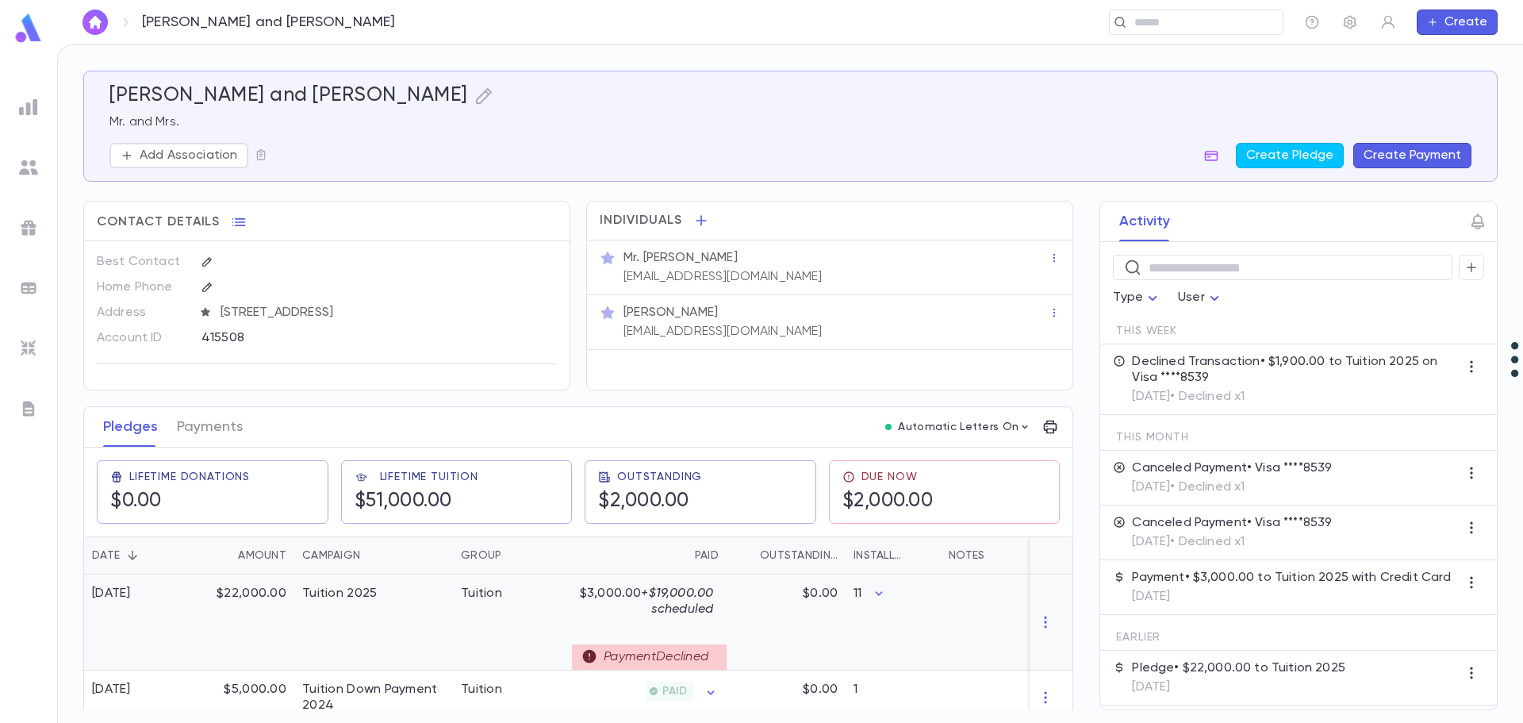
scroll to position [61, 0]
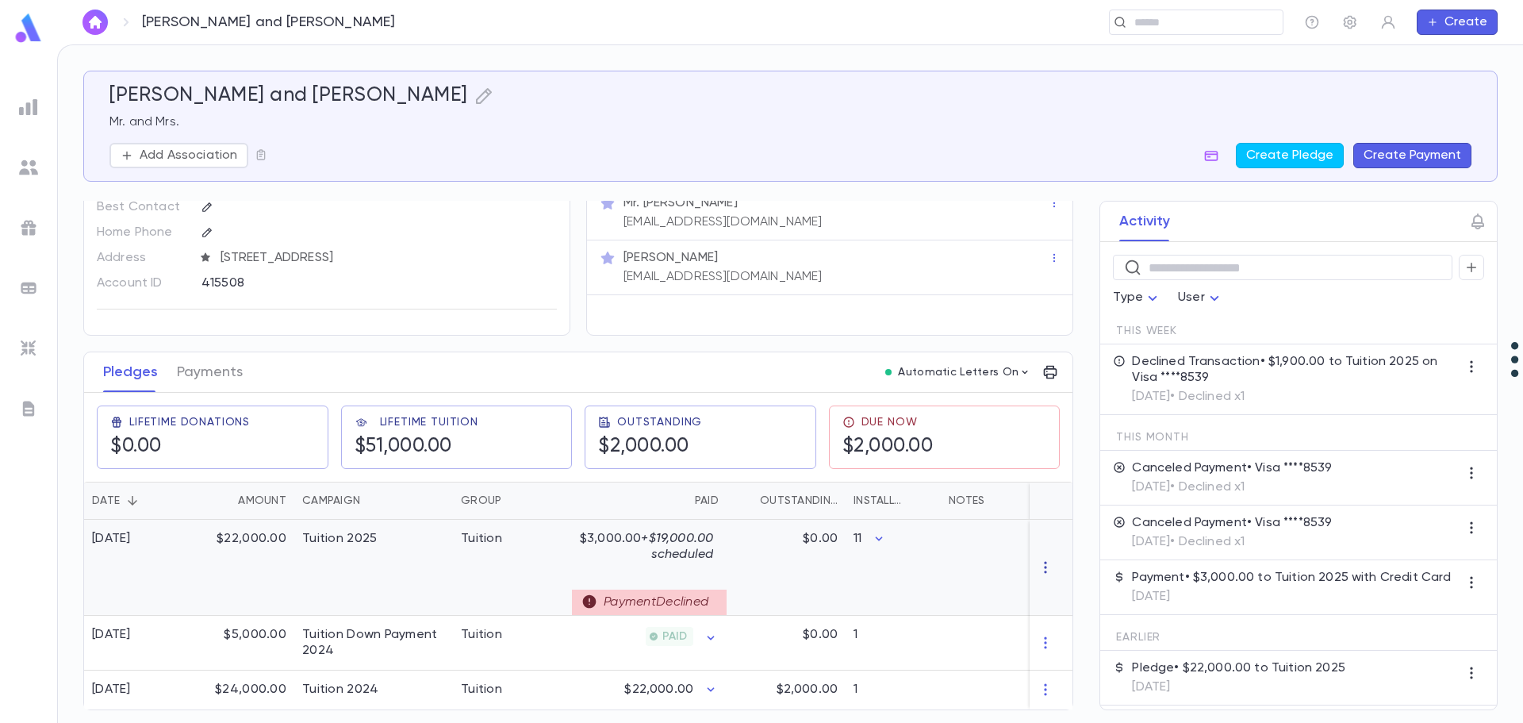
click at [1039, 559] on icon "button" at bounding box center [1046, 567] width 16 height 16
click at [855, 561] on div at bounding box center [761, 361] width 1523 height 723
click at [390, 536] on div "Tuition 2025" at bounding box center [373, 568] width 159 height 96
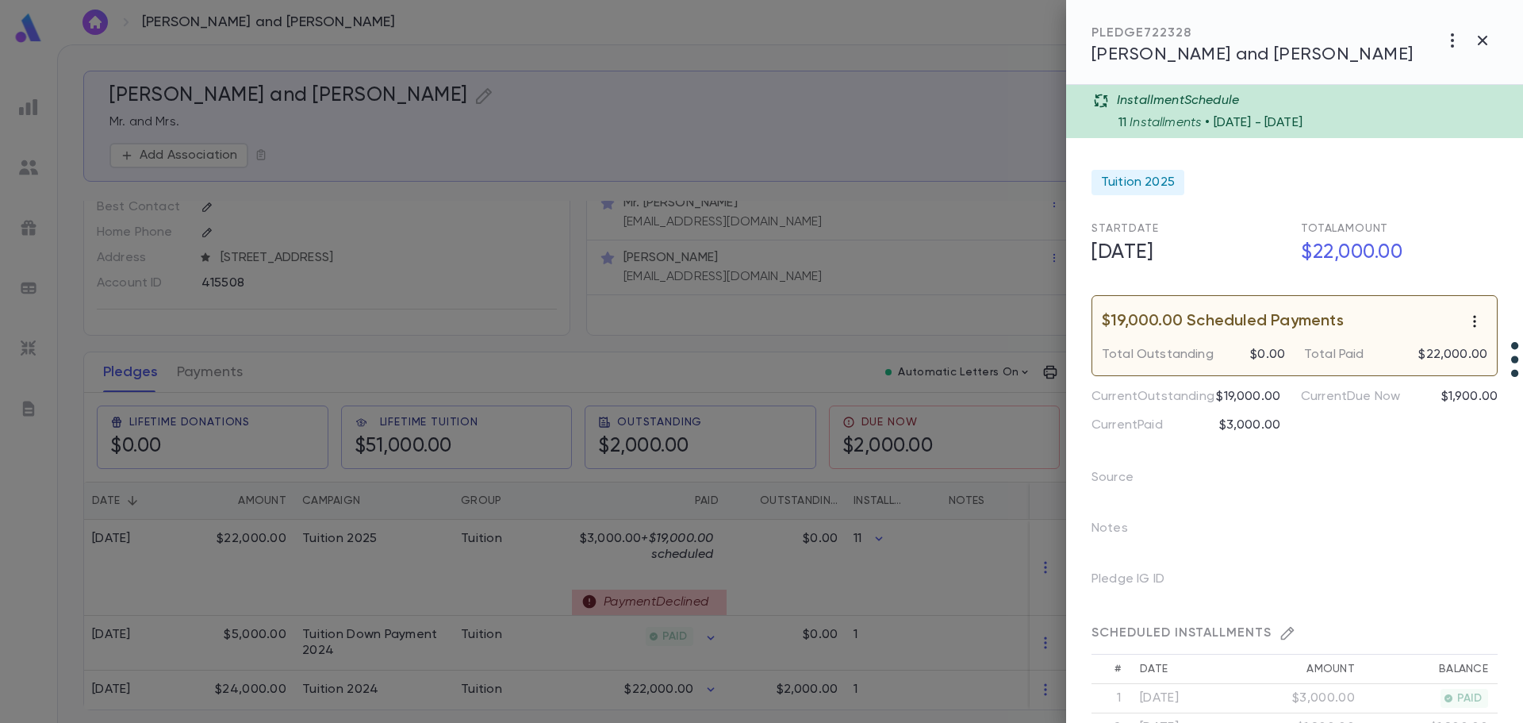
click at [1471, 325] on icon "button" at bounding box center [1475, 321] width 16 height 16
click at [1434, 353] on li "Delete scheduled payments" at bounding box center [1419, 352] width 197 height 25
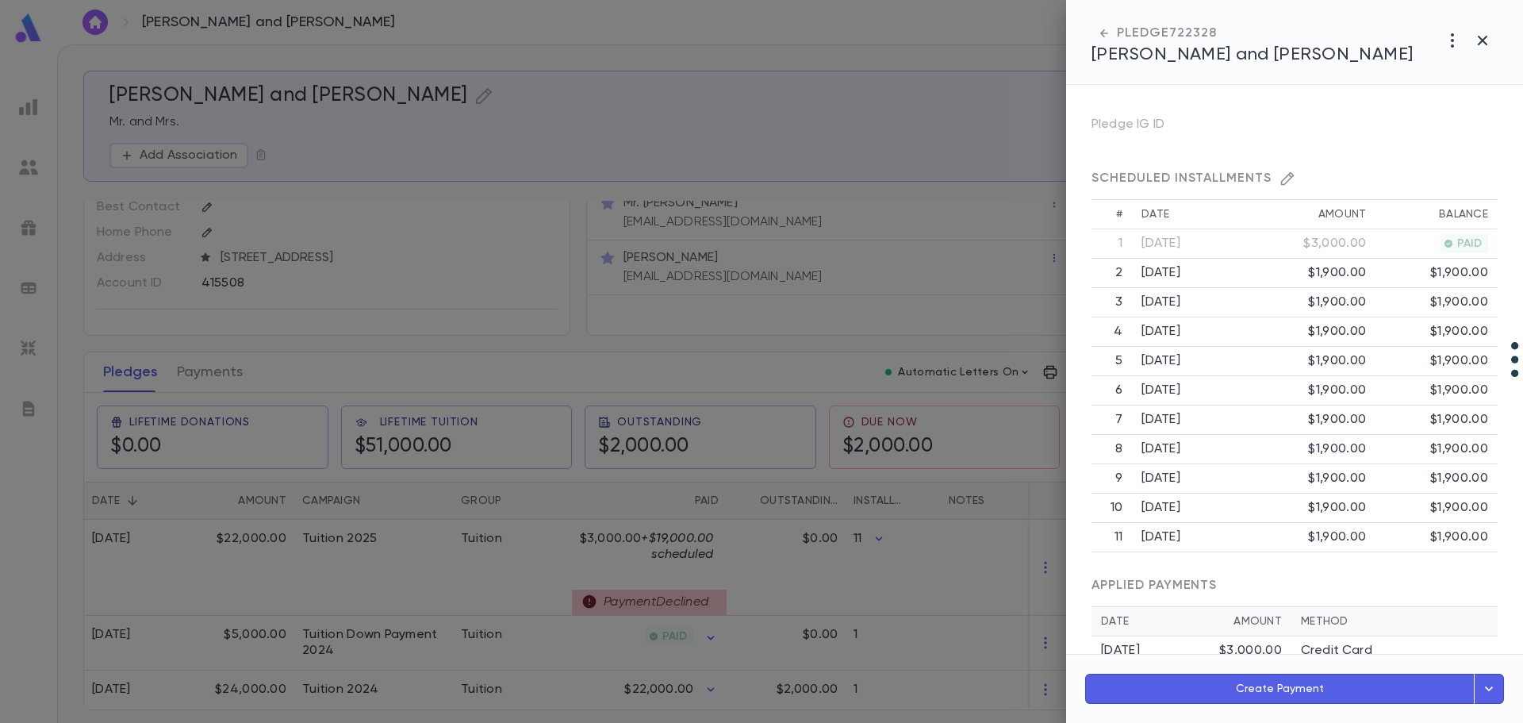
scroll to position [398, 0]
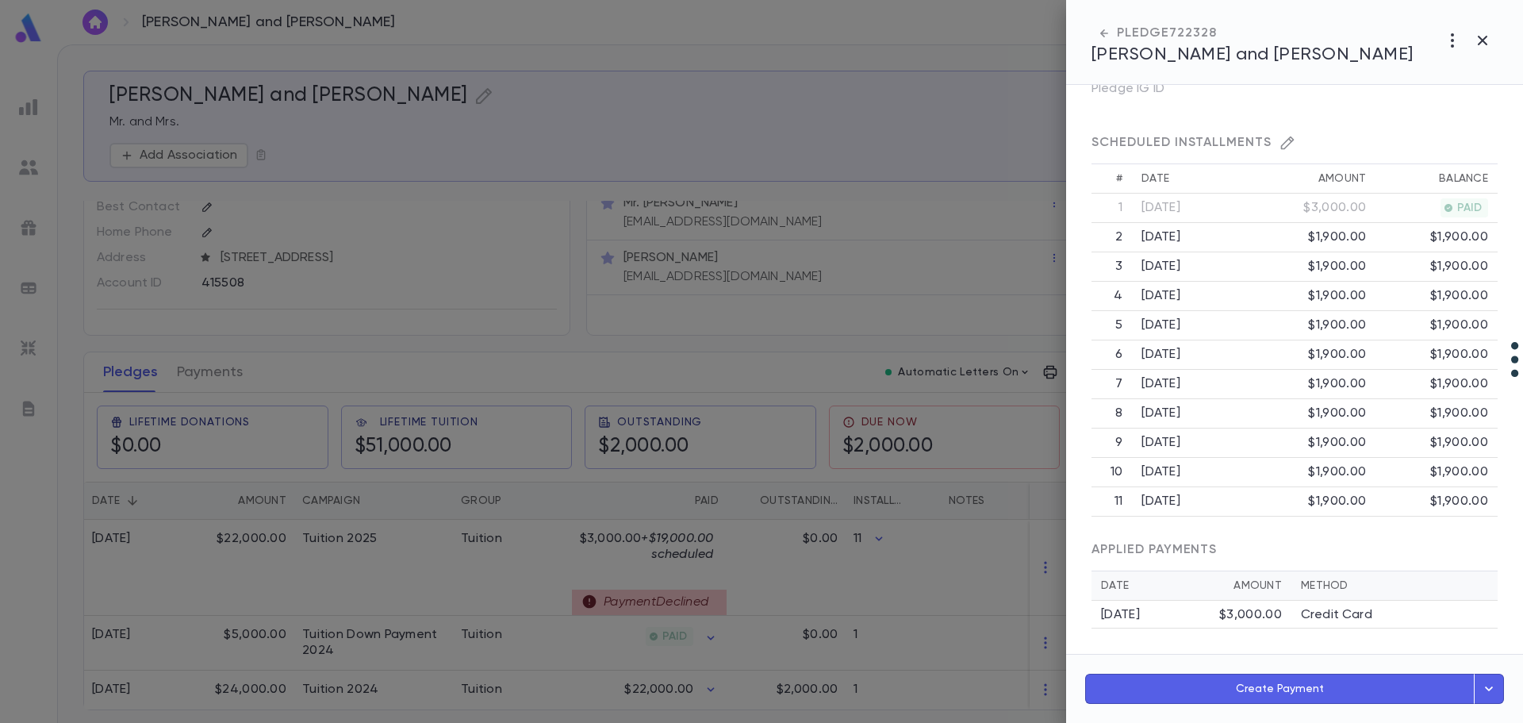
click at [443, 583] on div at bounding box center [761, 361] width 1523 height 723
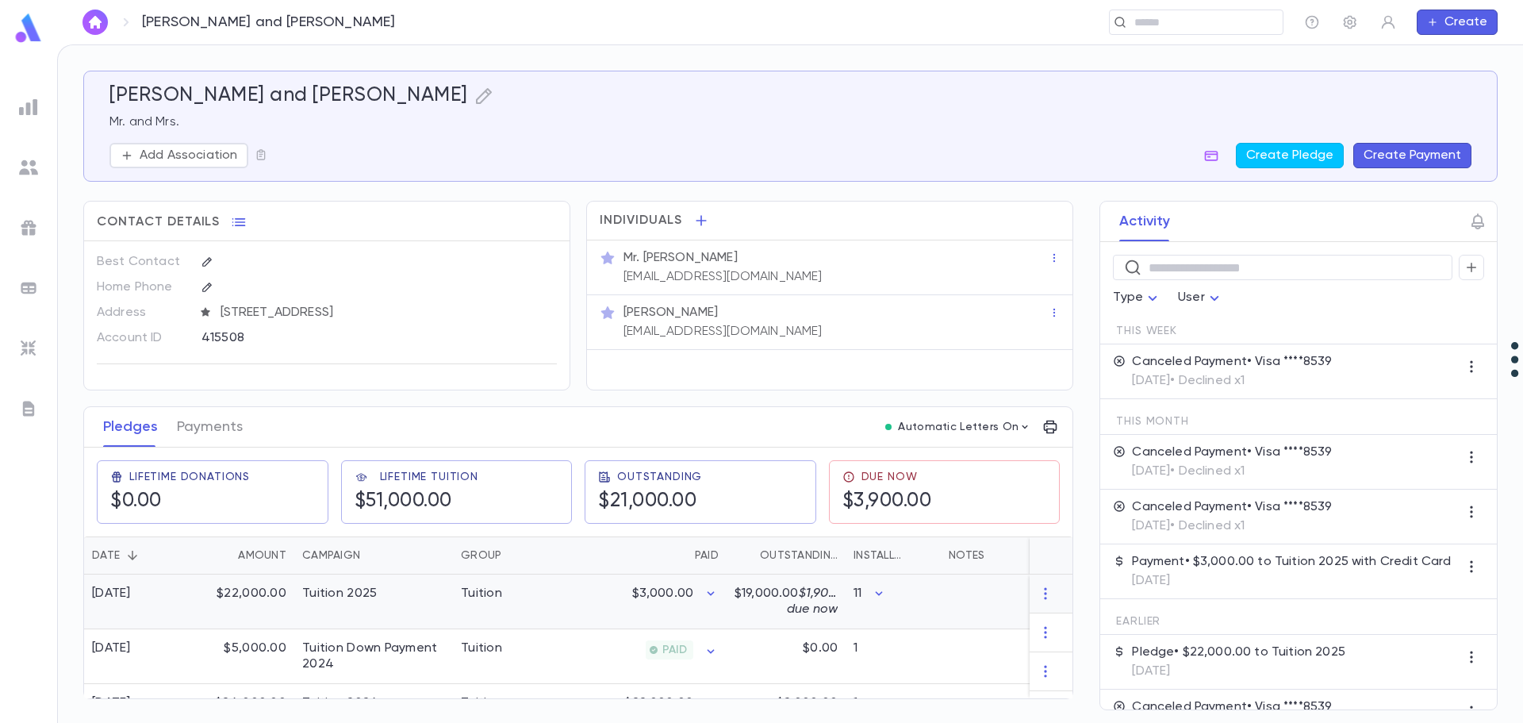
scroll to position [0, 0]
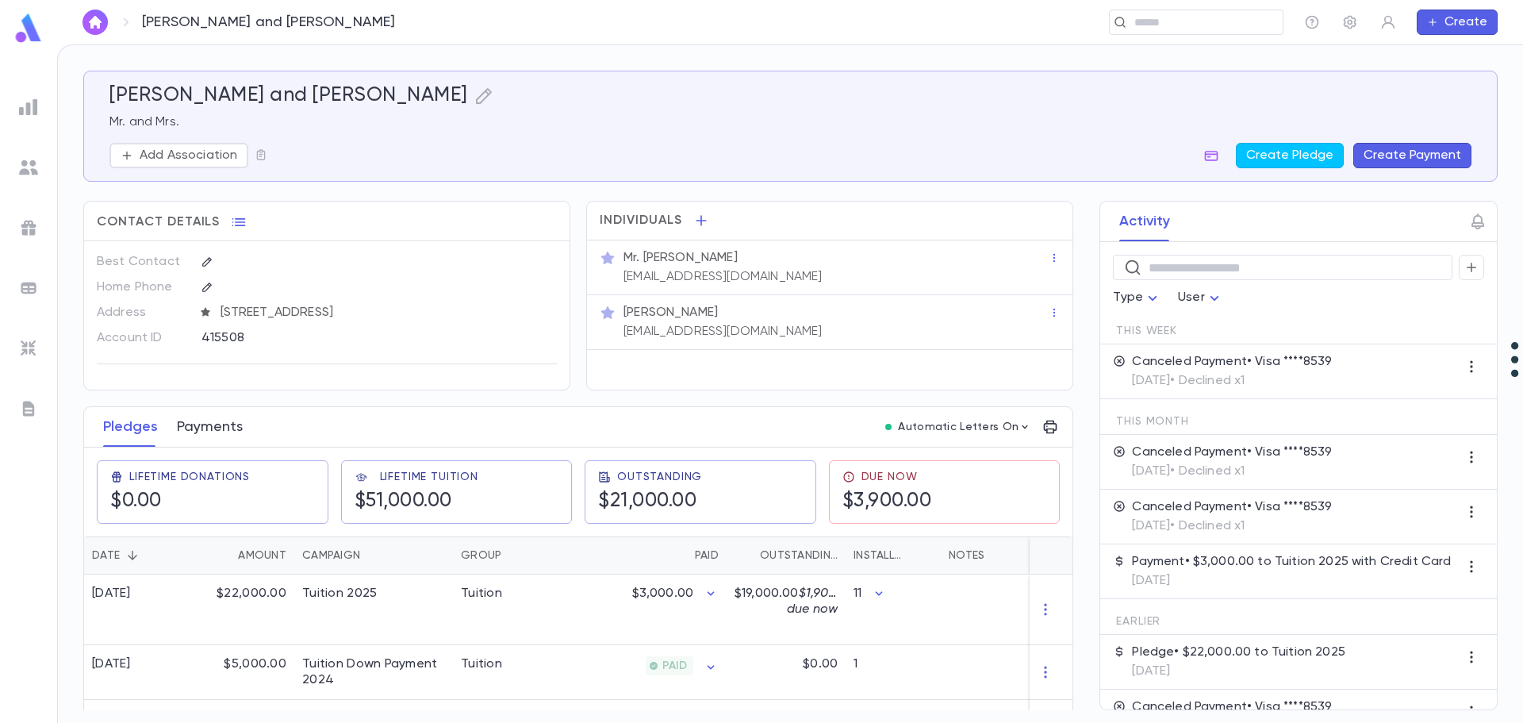
click at [217, 424] on button "Payments" at bounding box center [210, 427] width 66 height 40
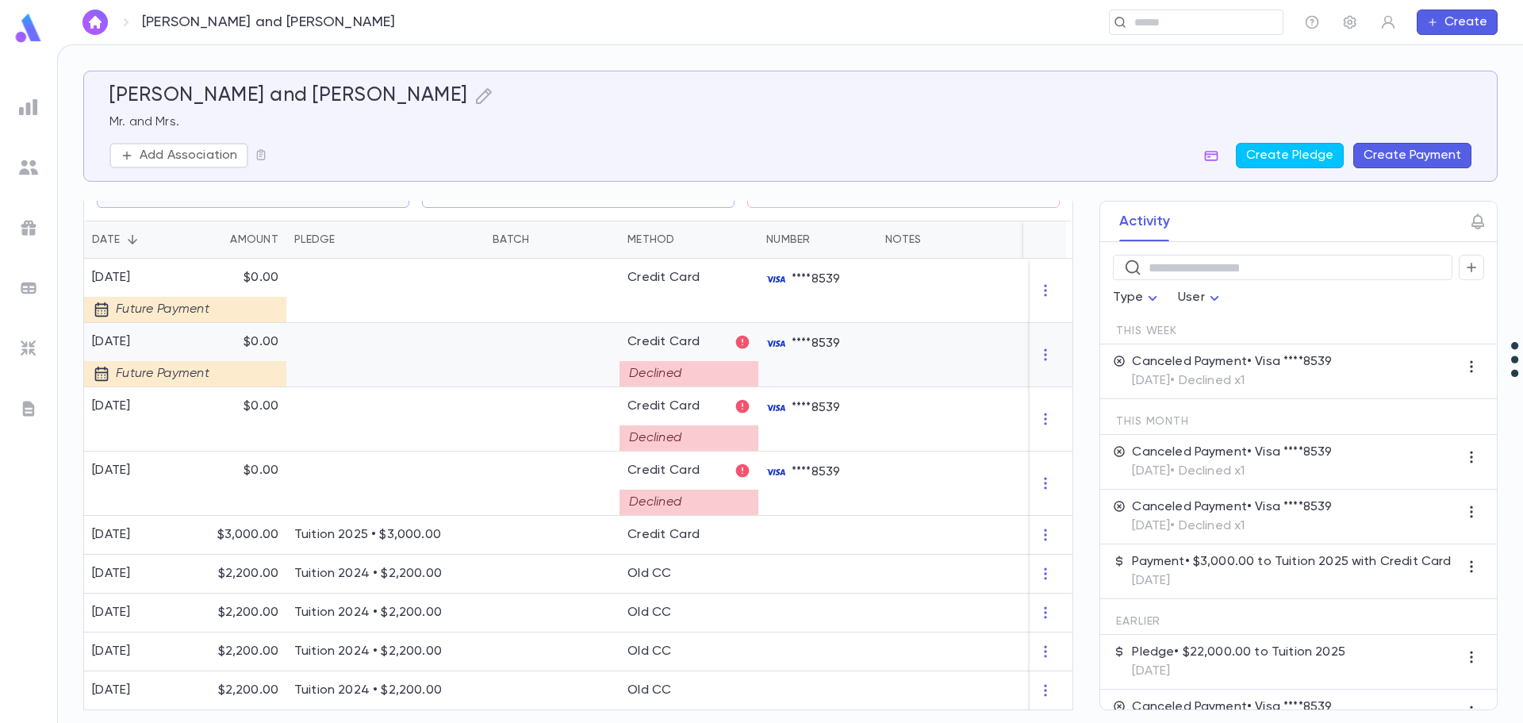
scroll to position [317, 0]
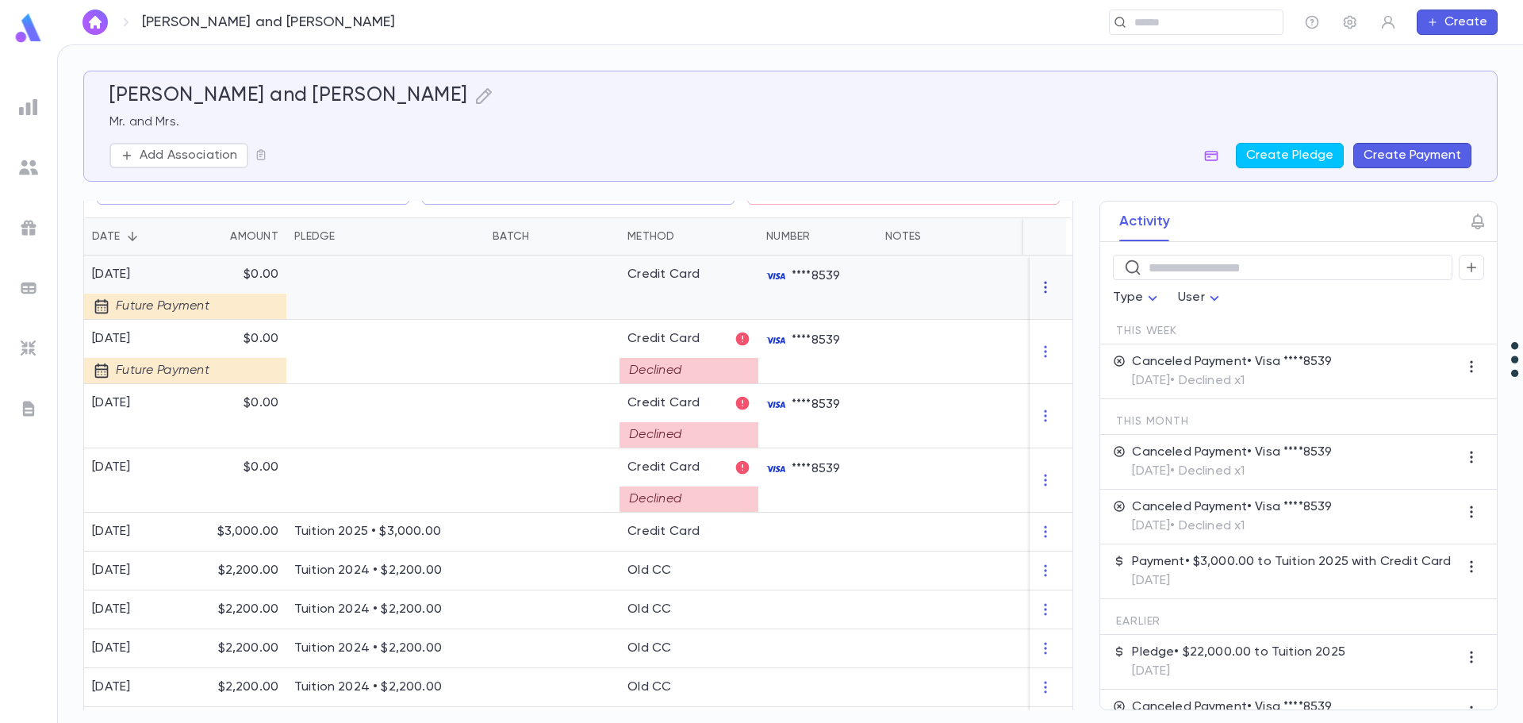
click at [1040, 284] on icon "button" at bounding box center [1046, 287] width 16 height 16
click at [1050, 305] on li "Delete" at bounding box center [1068, 313] width 67 height 25
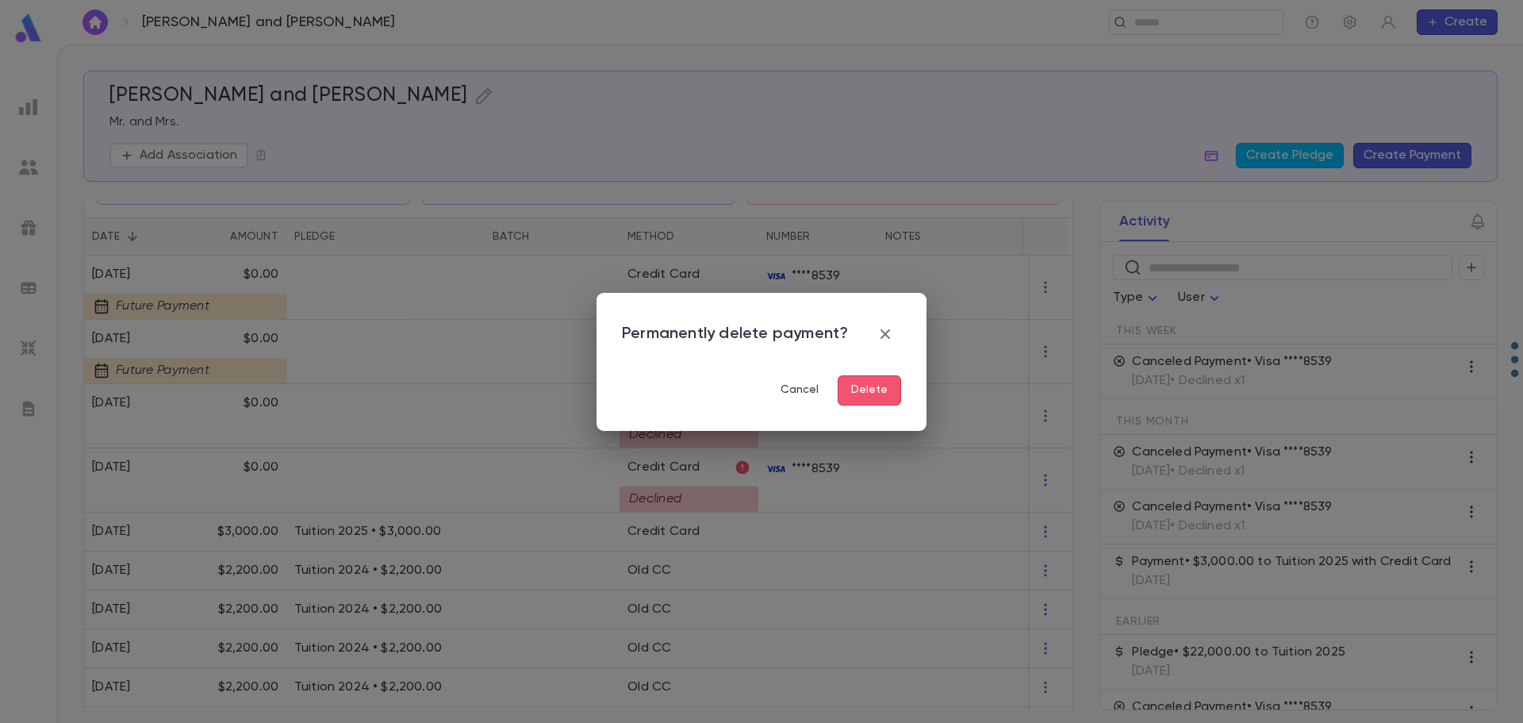
click at [856, 387] on button "Delete" at bounding box center [869, 390] width 63 height 30
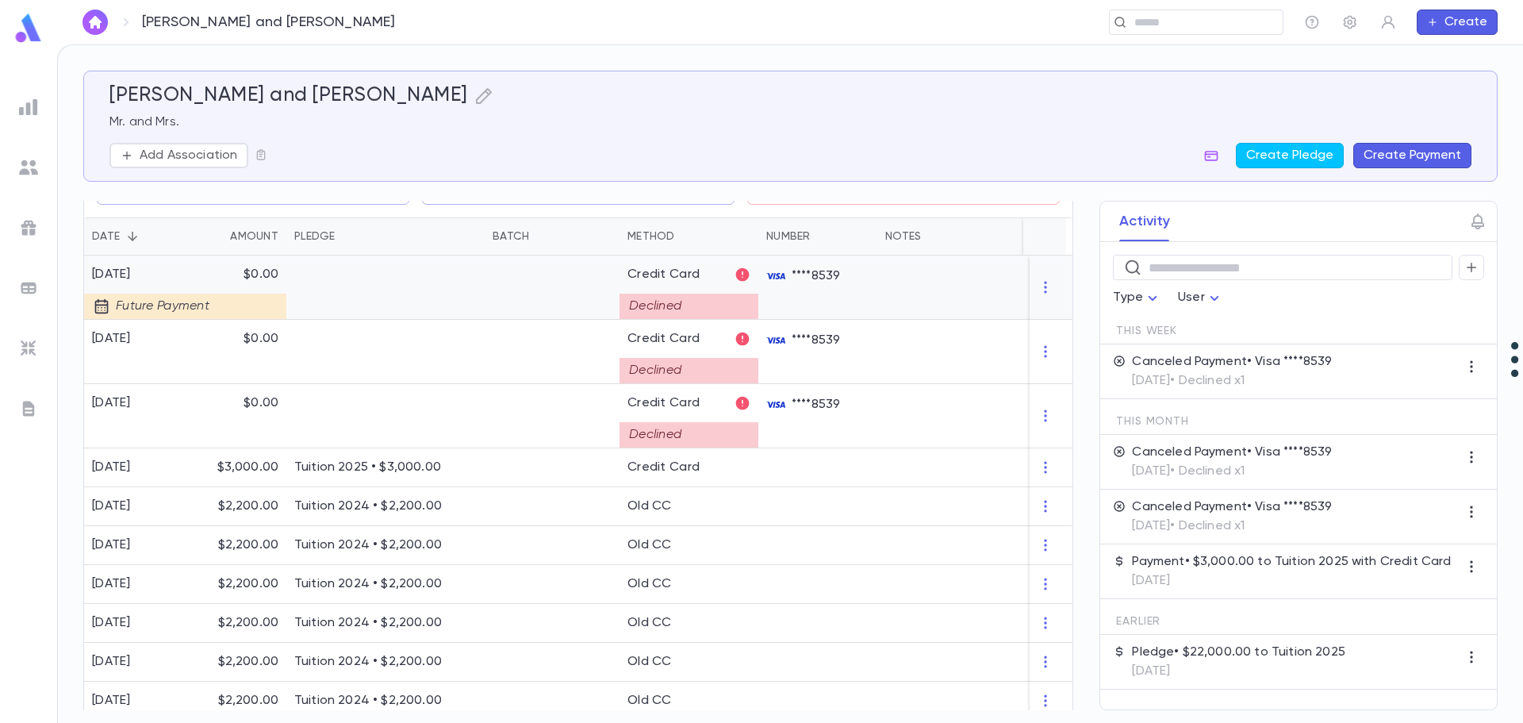
scroll to position [79, 0]
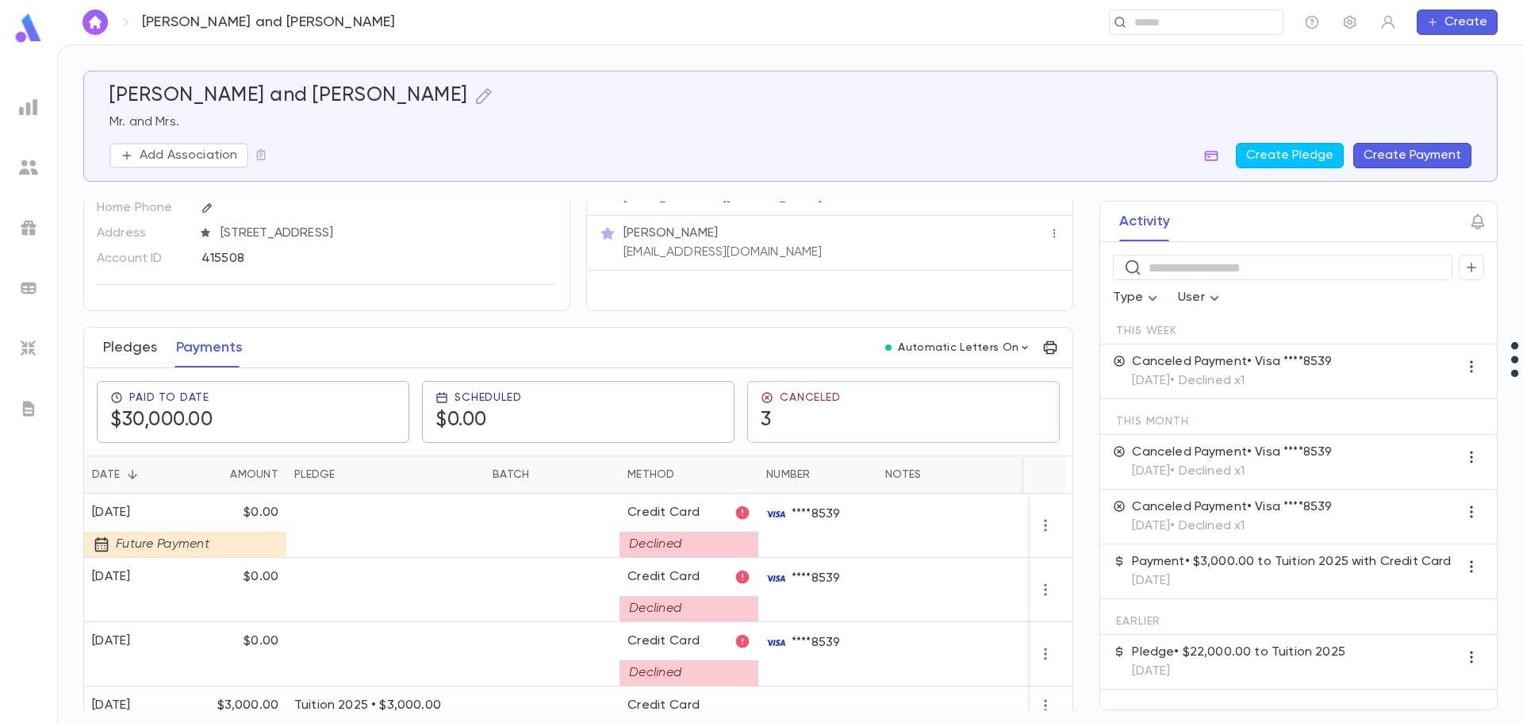
click at [125, 350] on button "Pledges" at bounding box center [130, 348] width 54 height 40
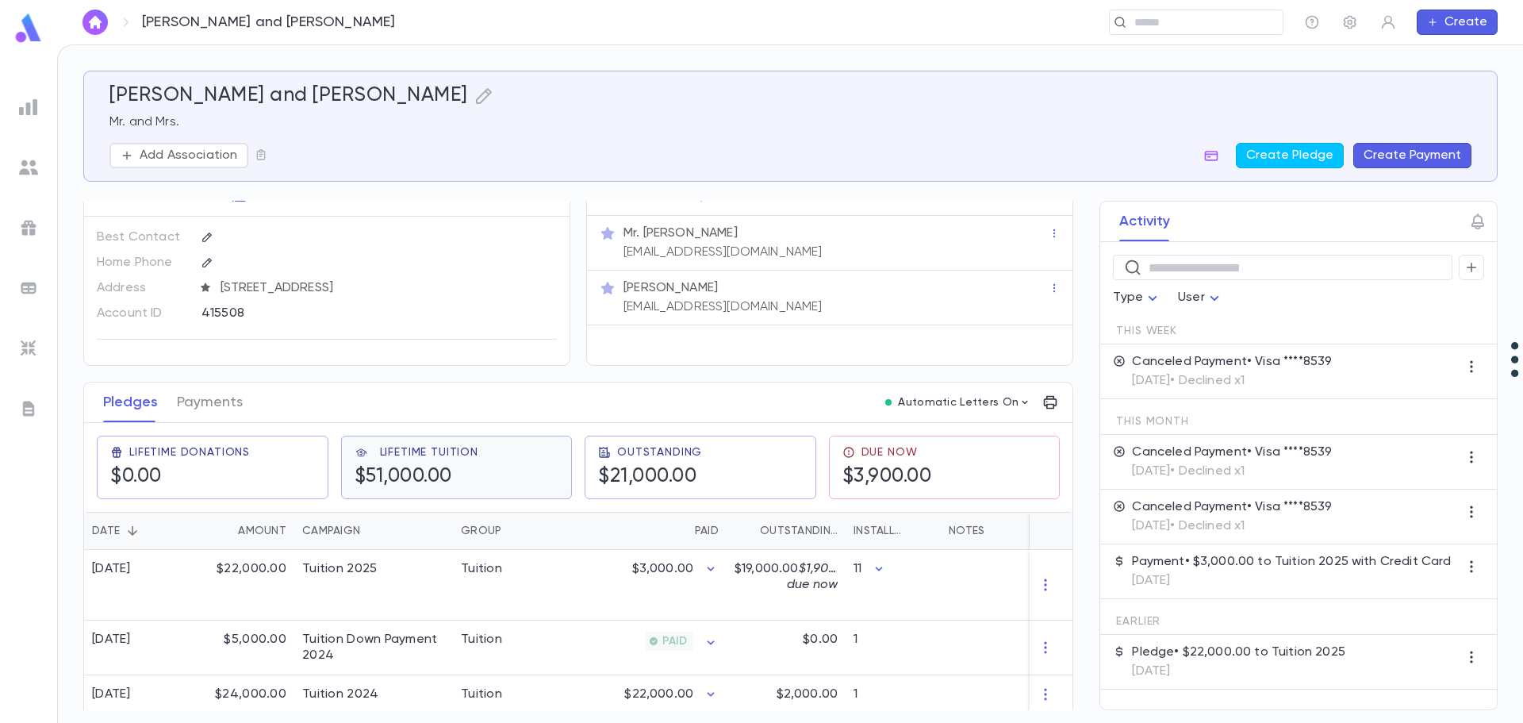
scroll to position [36, 0]
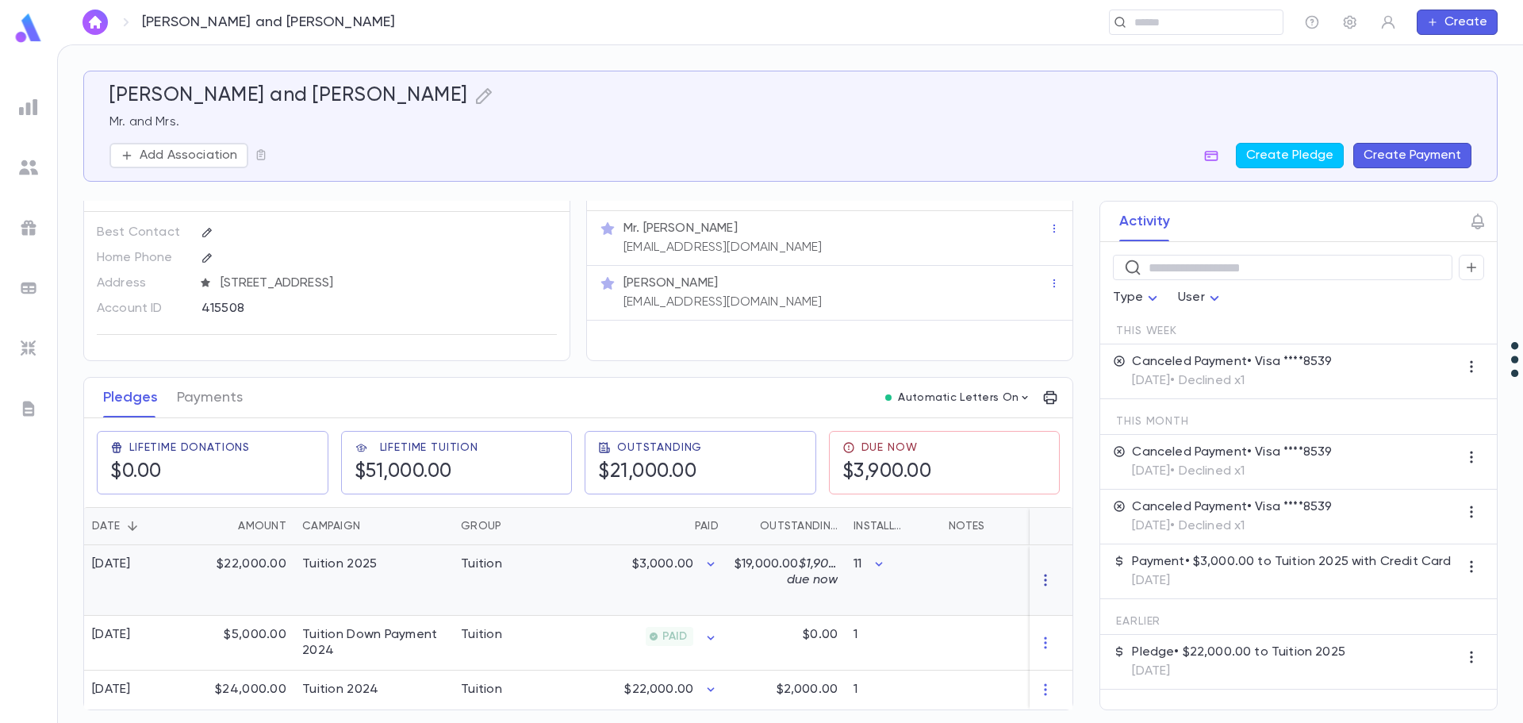
click at [1039, 572] on icon "button" at bounding box center [1046, 580] width 16 height 16
click at [707, 546] on div at bounding box center [761, 361] width 1523 height 723
click at [711, 559] on icon "button" at bounding box center [711, 564] width 16 height 16
click at [374, 22] on div at bounding box center [761, 361] width 1523 height 723
click at [1250, 28] on input "text" at bounding box center [1191, 22] width 123 height 15
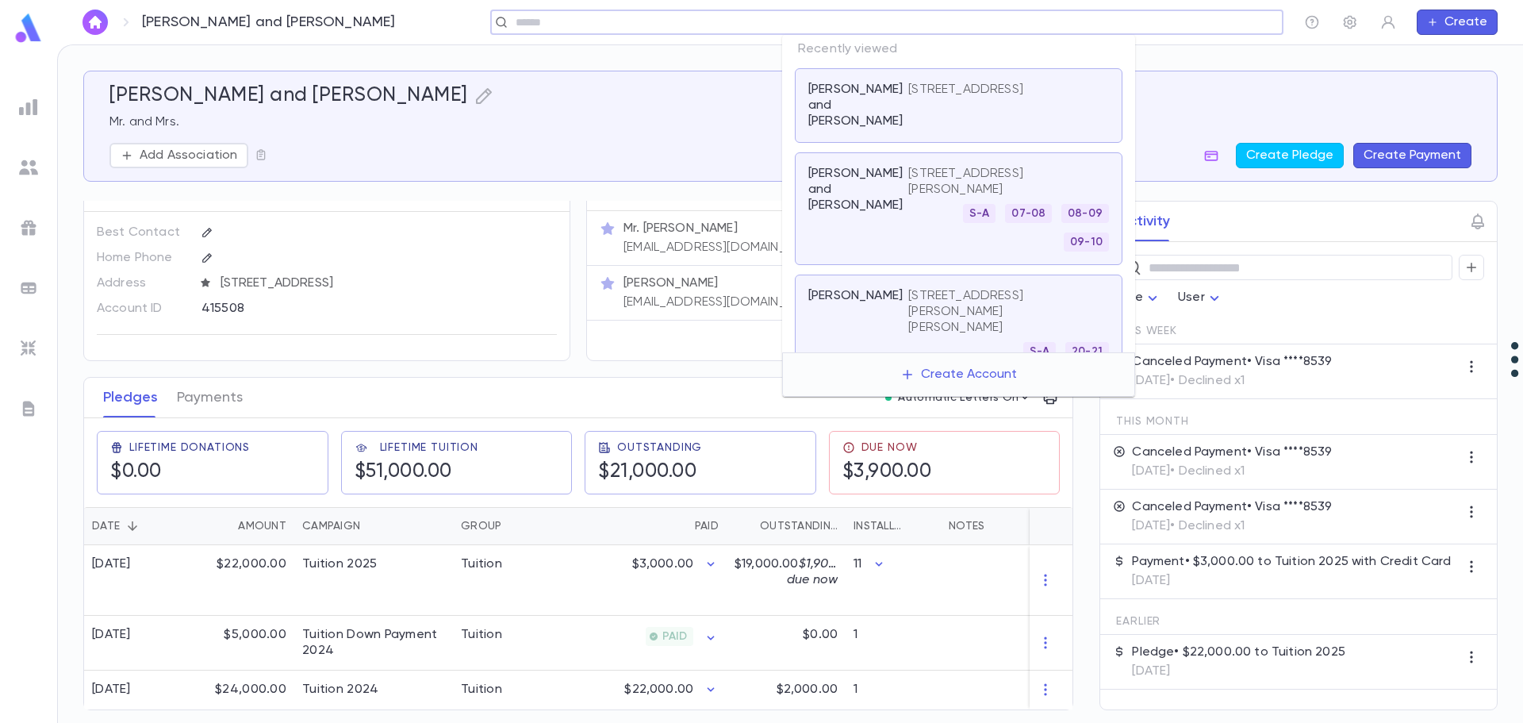
click at [1250, 28] on input "text" at bounding box center [882, 22] width 742 height 15
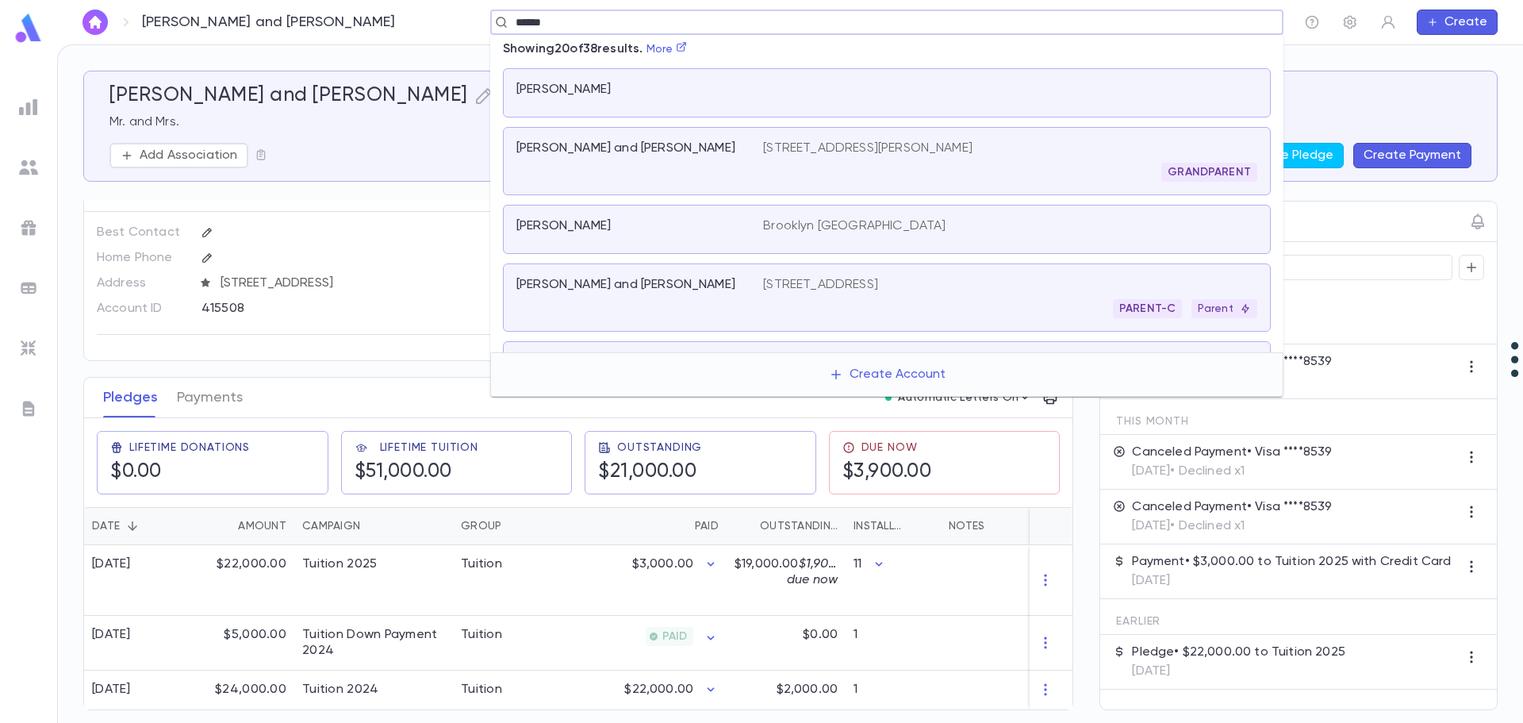
type input "******"
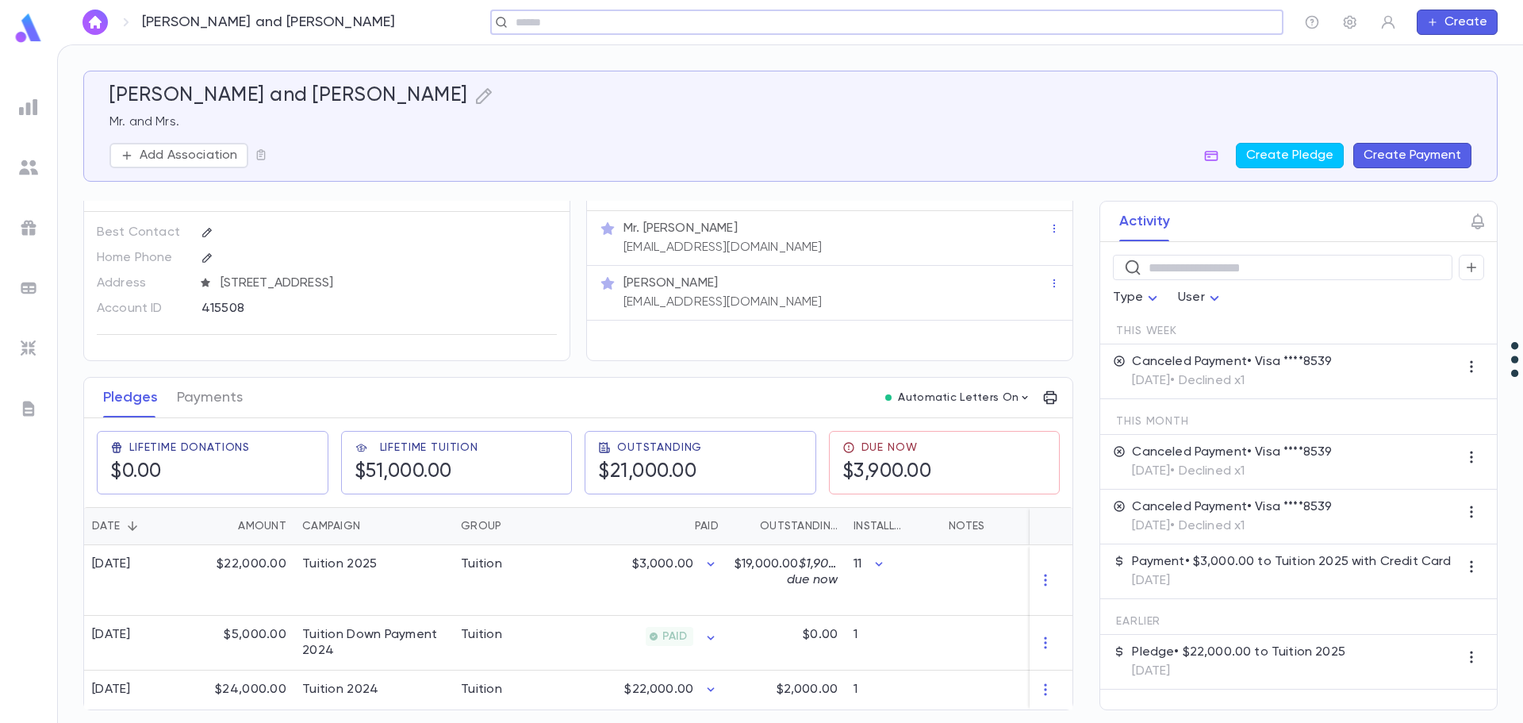
click at [791, 32] on div "​" at bounding box center [886, 22] width 793 height 25
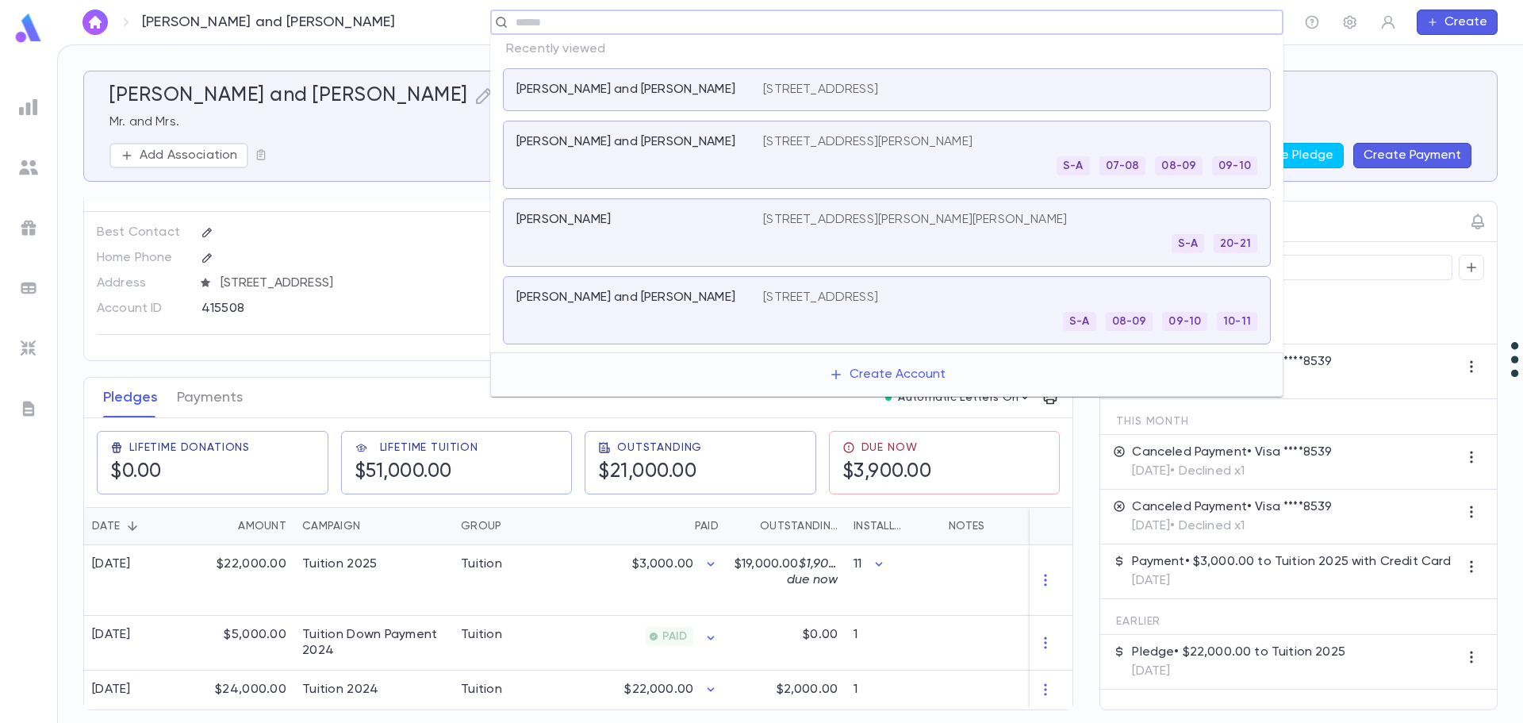
click at [784, 20] on input "text" at bounding box center [882, 22] width 742 height 15
type input "**********"
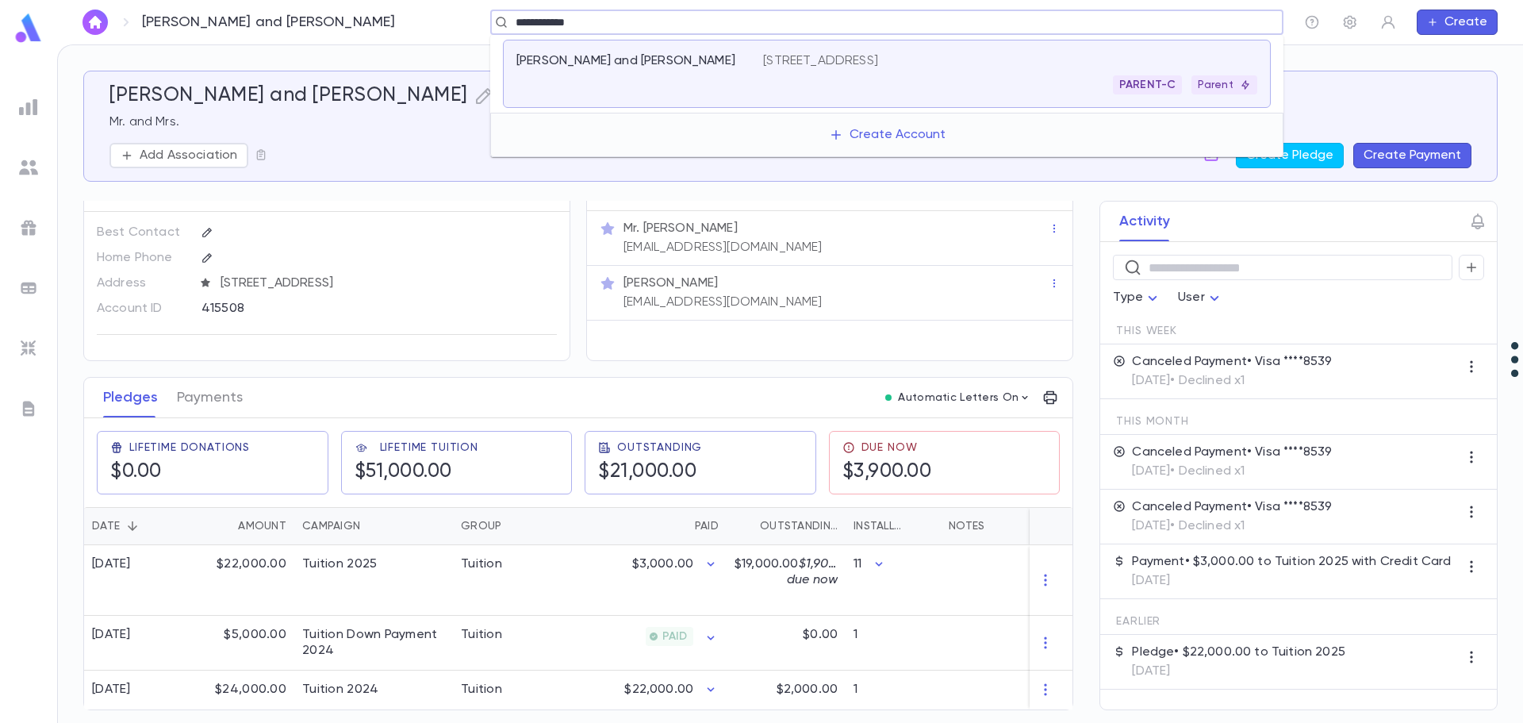
click at [719, 65] on div "[PERSON_NAME] and [PERSON_NAME]" at bounding box center [631, 61] width 228 height 16
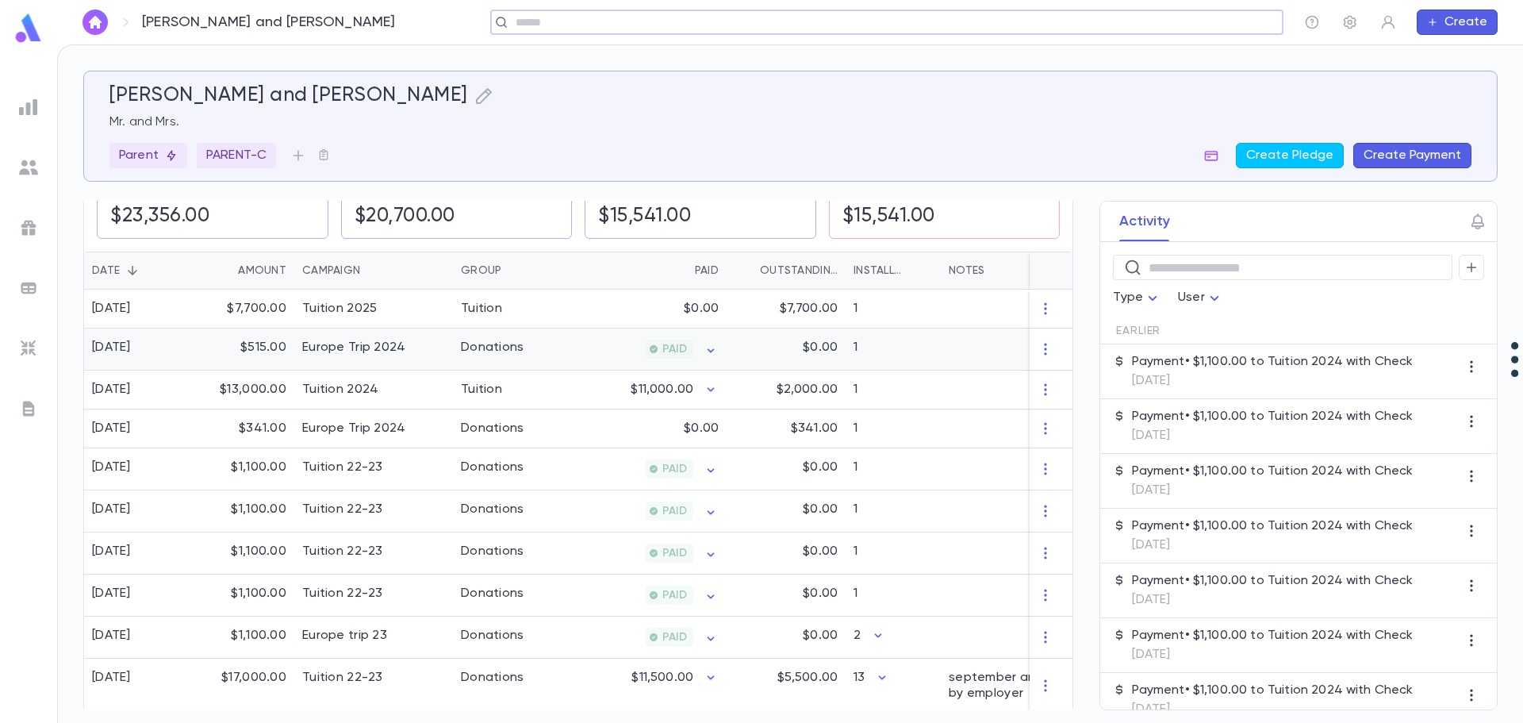
scroll to position [295, 0]
click at [470, 381] on div "Tuition" at bounding box center [481, 389] width 41 height 16
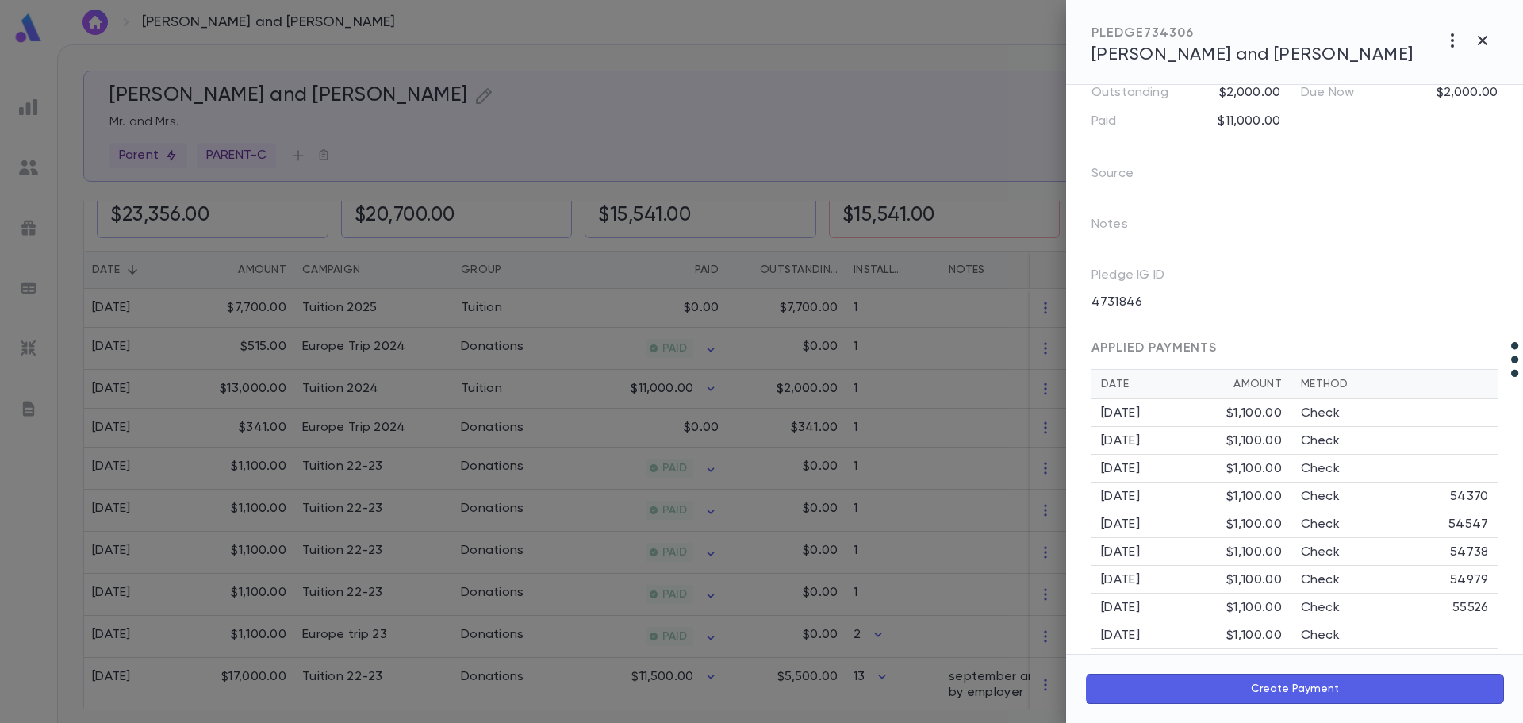
scroll to position [239, 0]
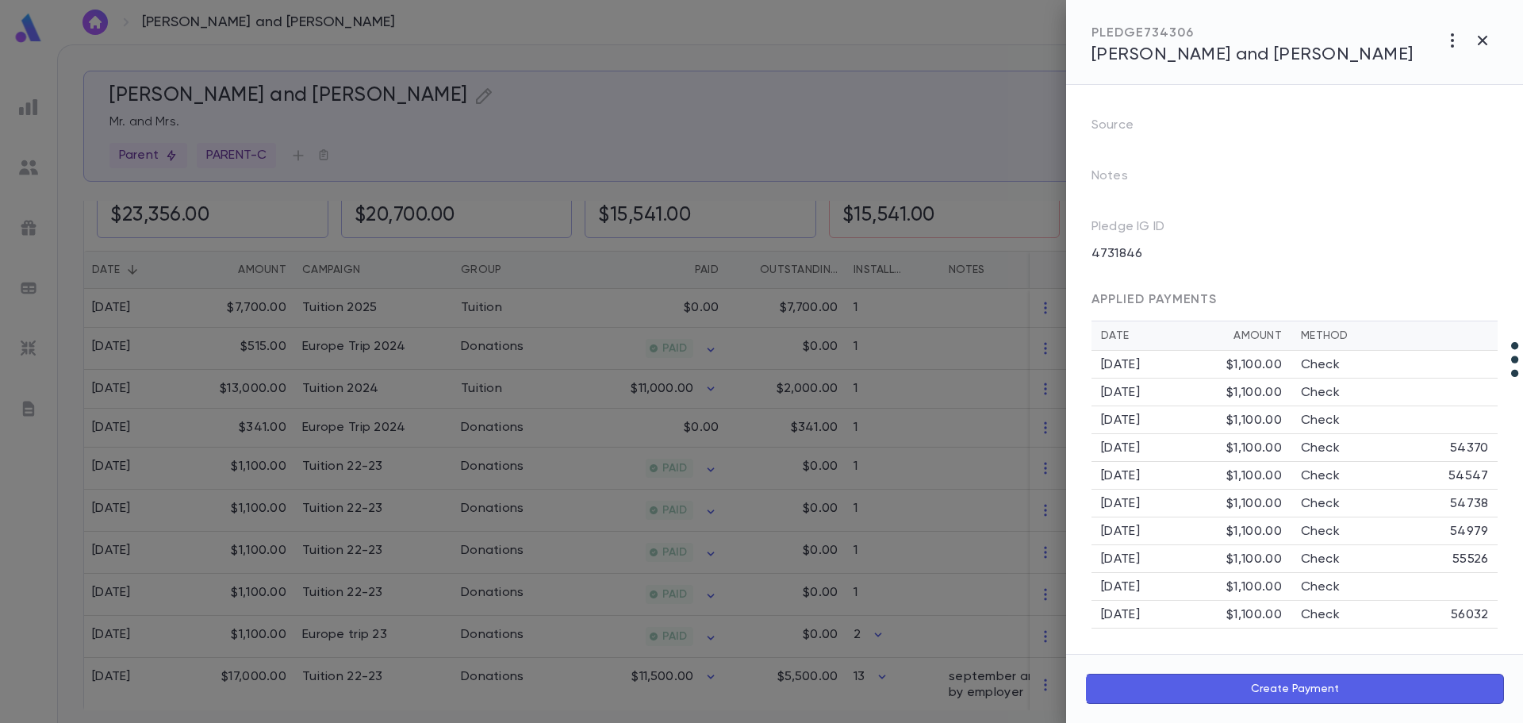
click at [931, 131] on div at bounding box center [761, 361] width 1523 height 723
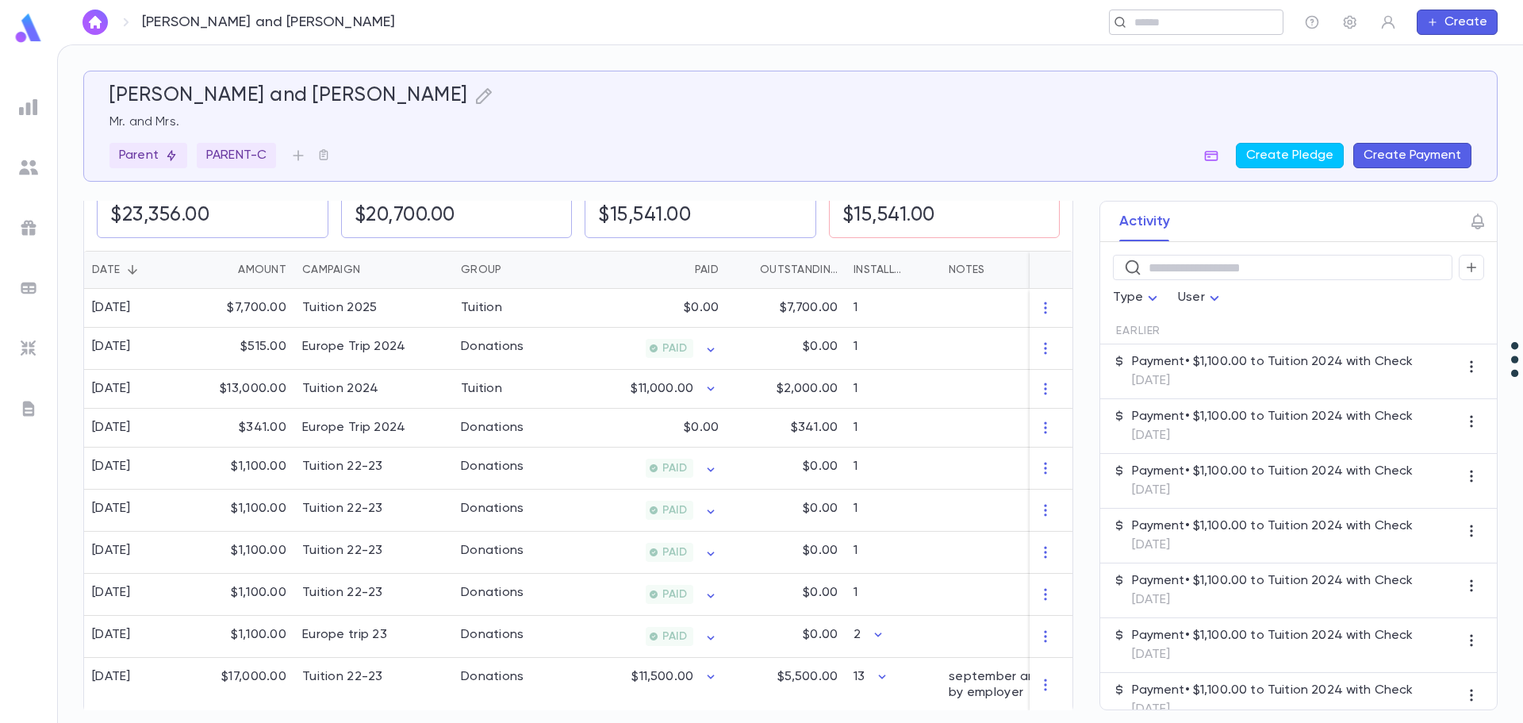
click at [1217, 30] on div "​" at bounding box center [1196, 22] width 175 height 25
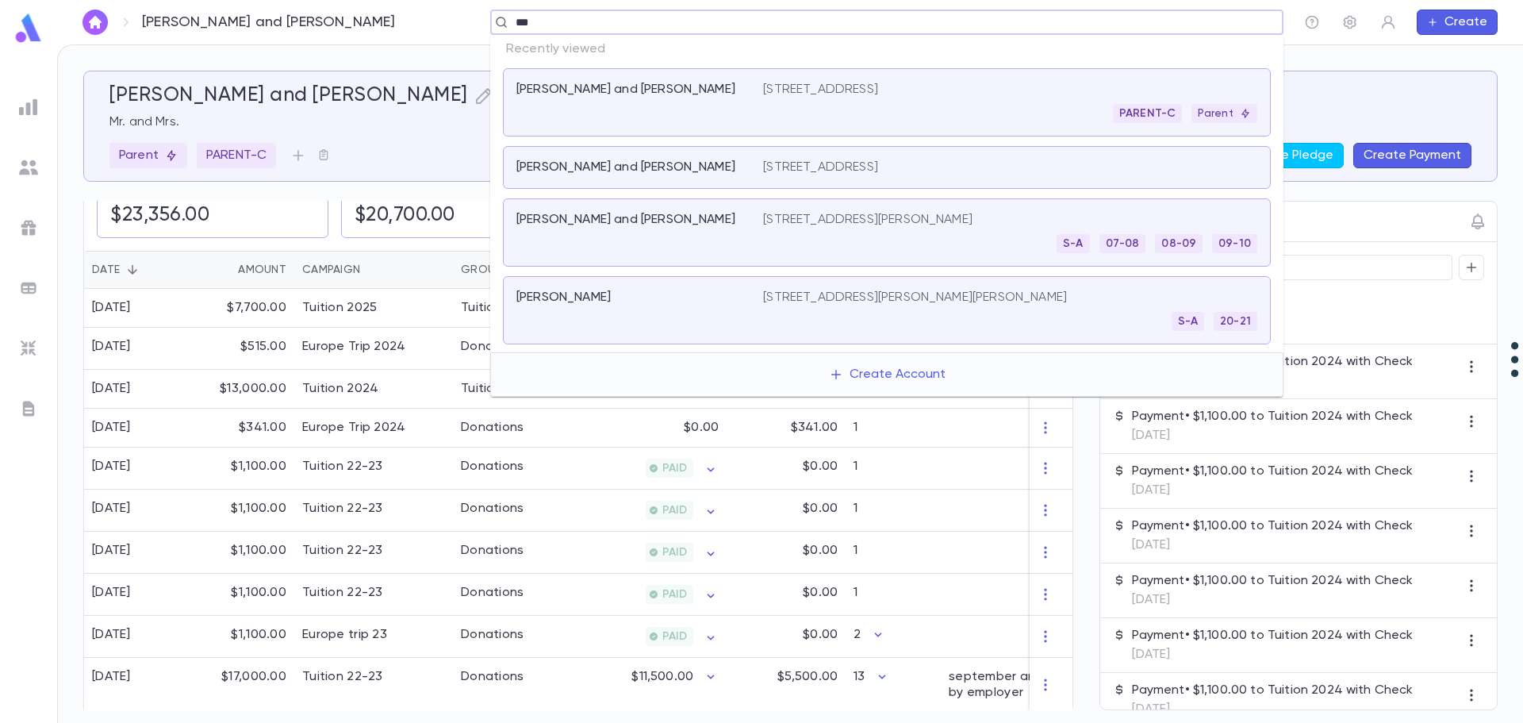
type input "****"
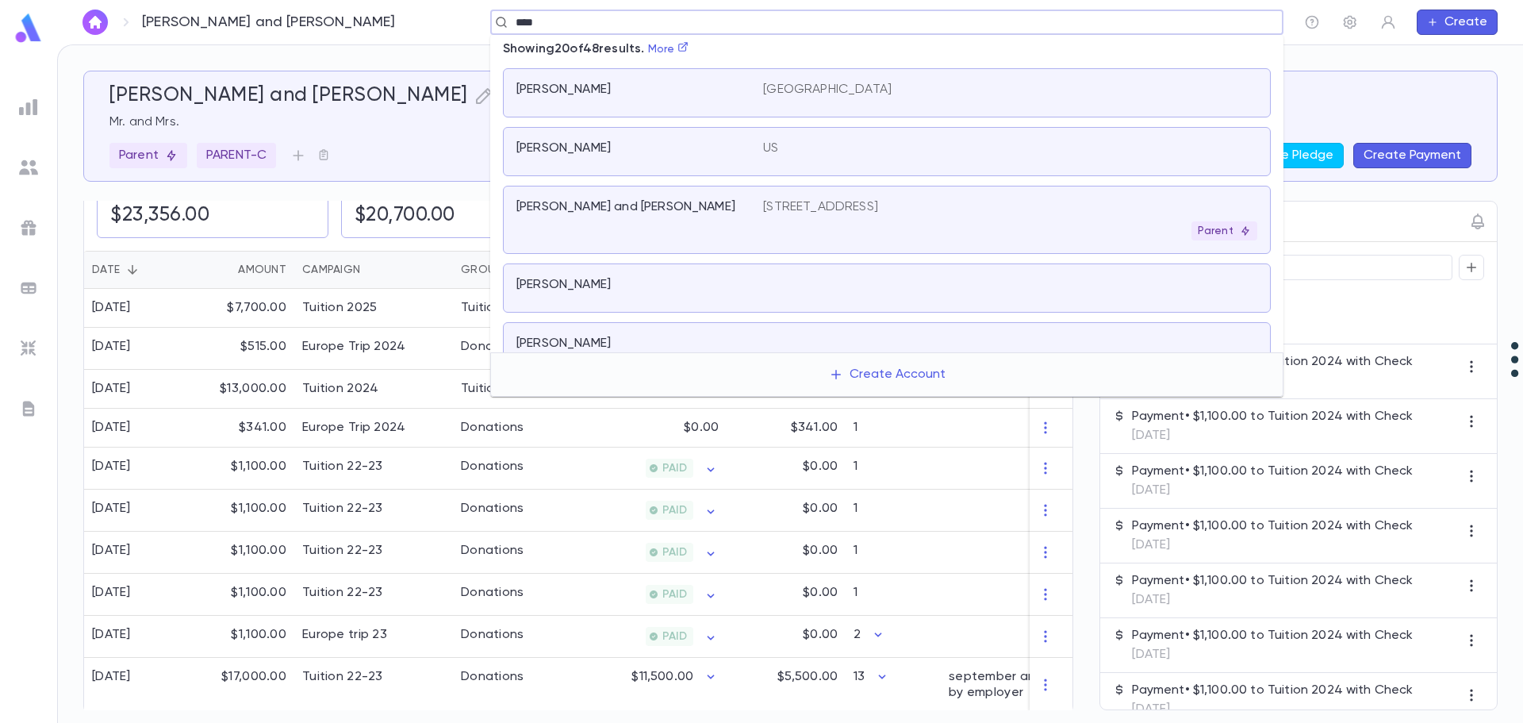
click at [842, 217] on div "29 Woodlands Close, London Parent" at bounding box center [1010, 219] width 494 height 41
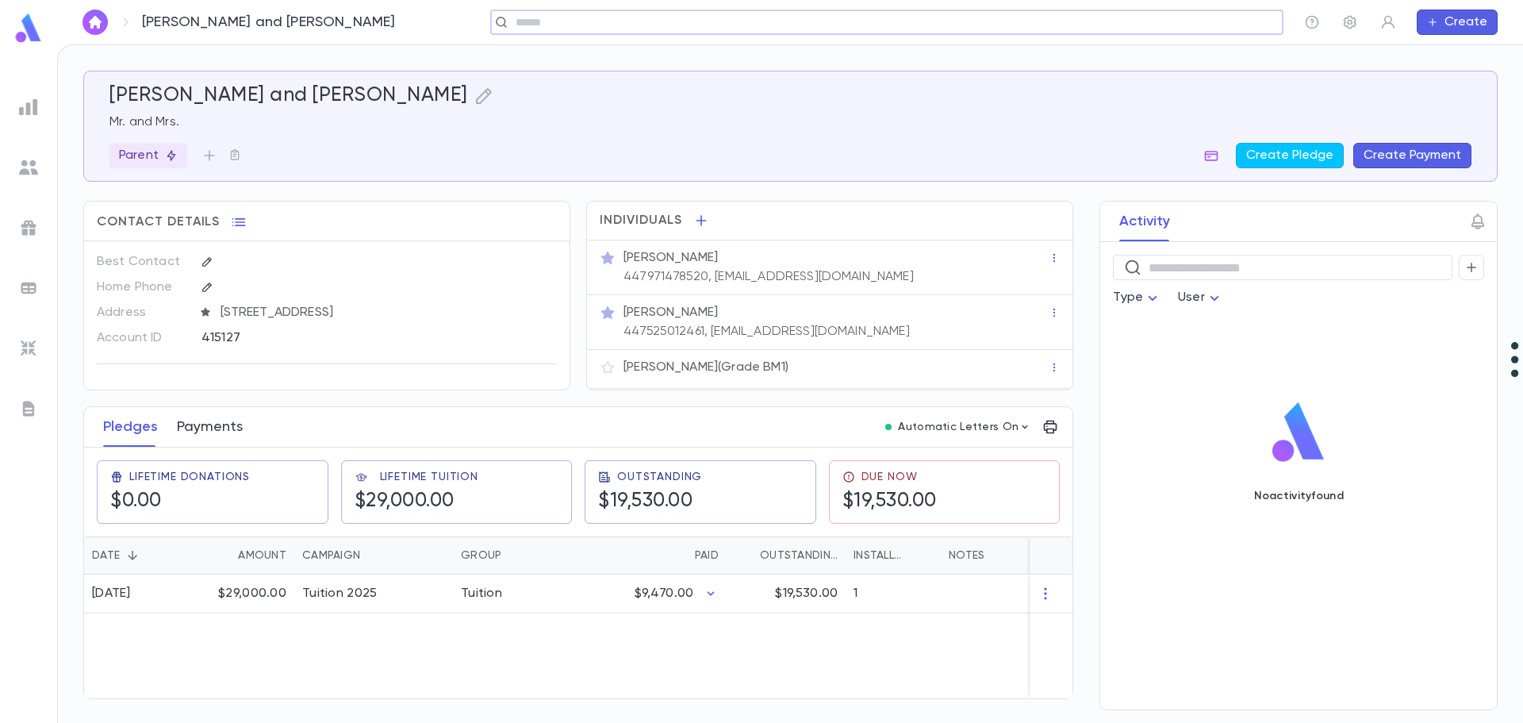
click at [207, 416] on button "Payments" at bounding box center [210, 427] width 66 height 40
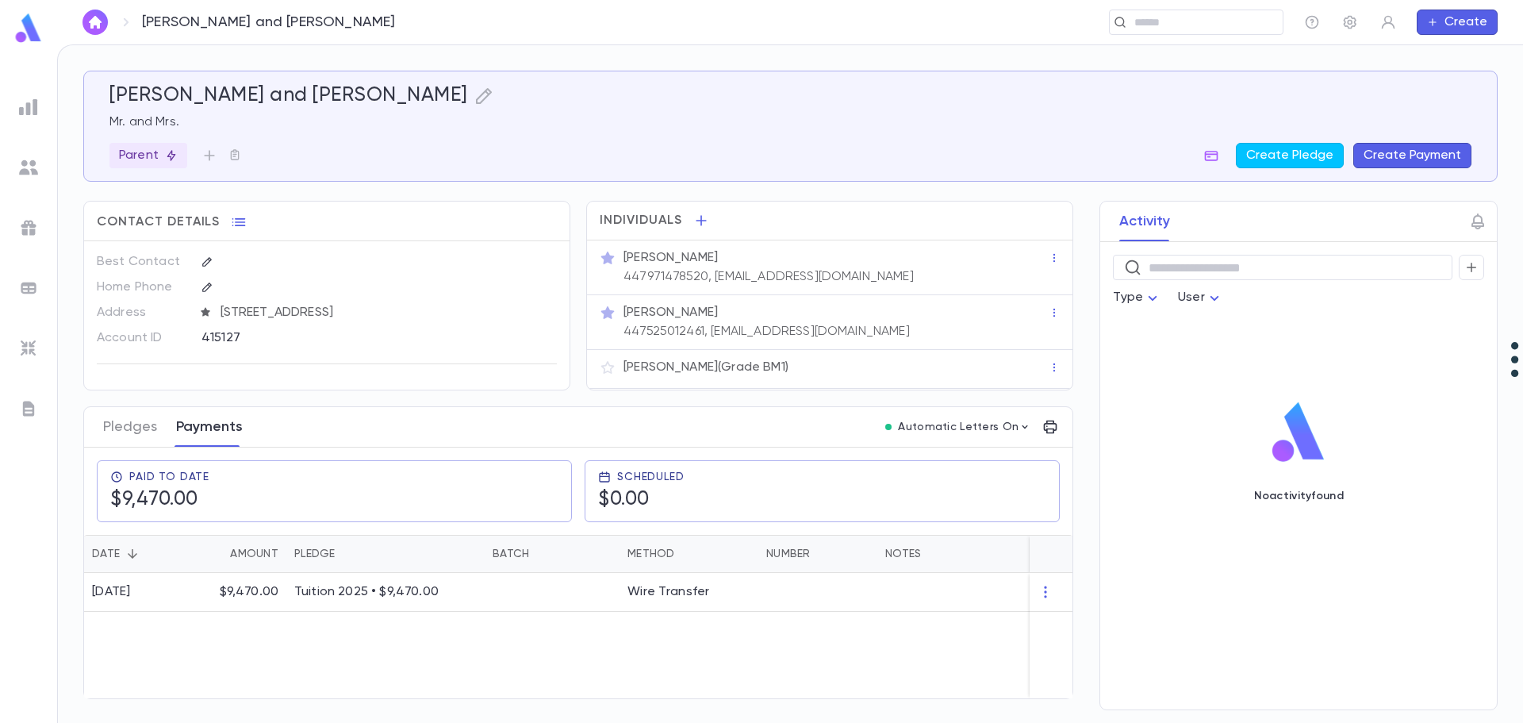
click at [210, 429] on button "Payments" at bounding box center [209, 427] width 67 height 40
click at [576, 633] on div "6/24/2025 $9,470.00 Tuition 2025 • $9,470.00 Wire Transfer" at bounding box center [601, 635] width 1035 height 125
click at [1398, 152] on button "Create Payment" at bounding box center [1413, 155] width 118 height 25
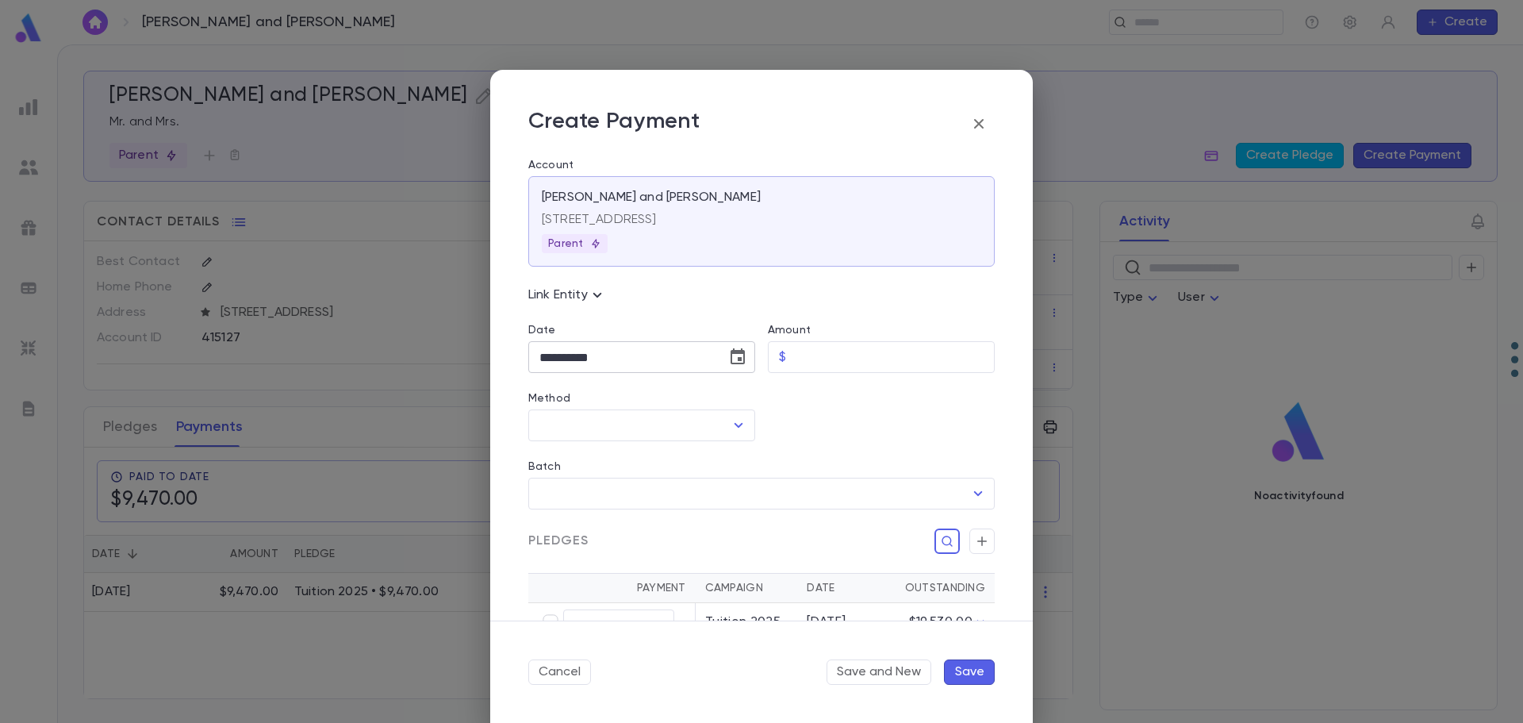
click at [731, 359] on icon "Choose date, selected date is Sep 11, 2025" at bounding box center [737, 357] width 19 height 19
click at [680, 399] on icon "Previous month" at bounding box center [685, 397] width 19 height 19
click at [615, 559] on button "23" at bounding box center [620, 554] width 29 height 29
type input "**********"
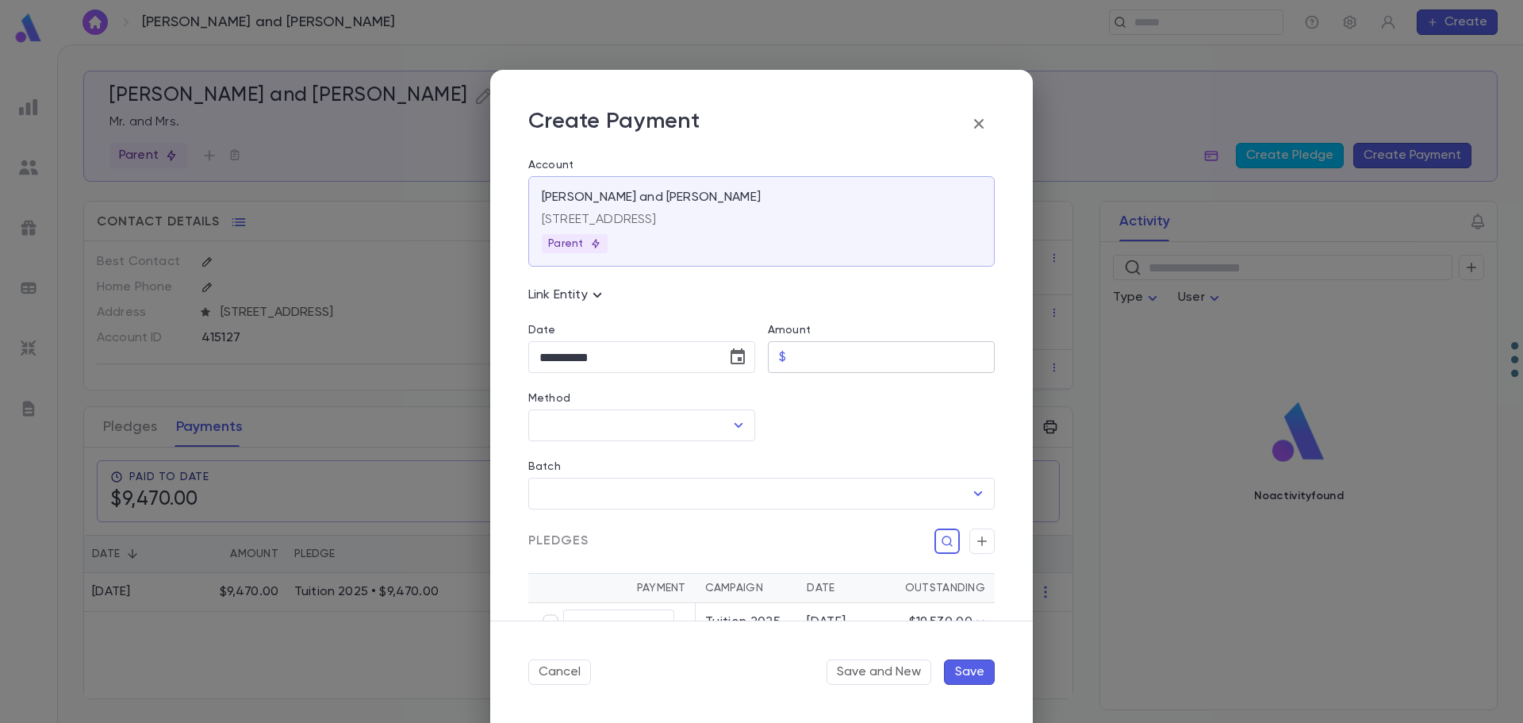
click at [829, 354] on input "Amount" at bounding box center [894, 357] width 202 height 31
type input "******"
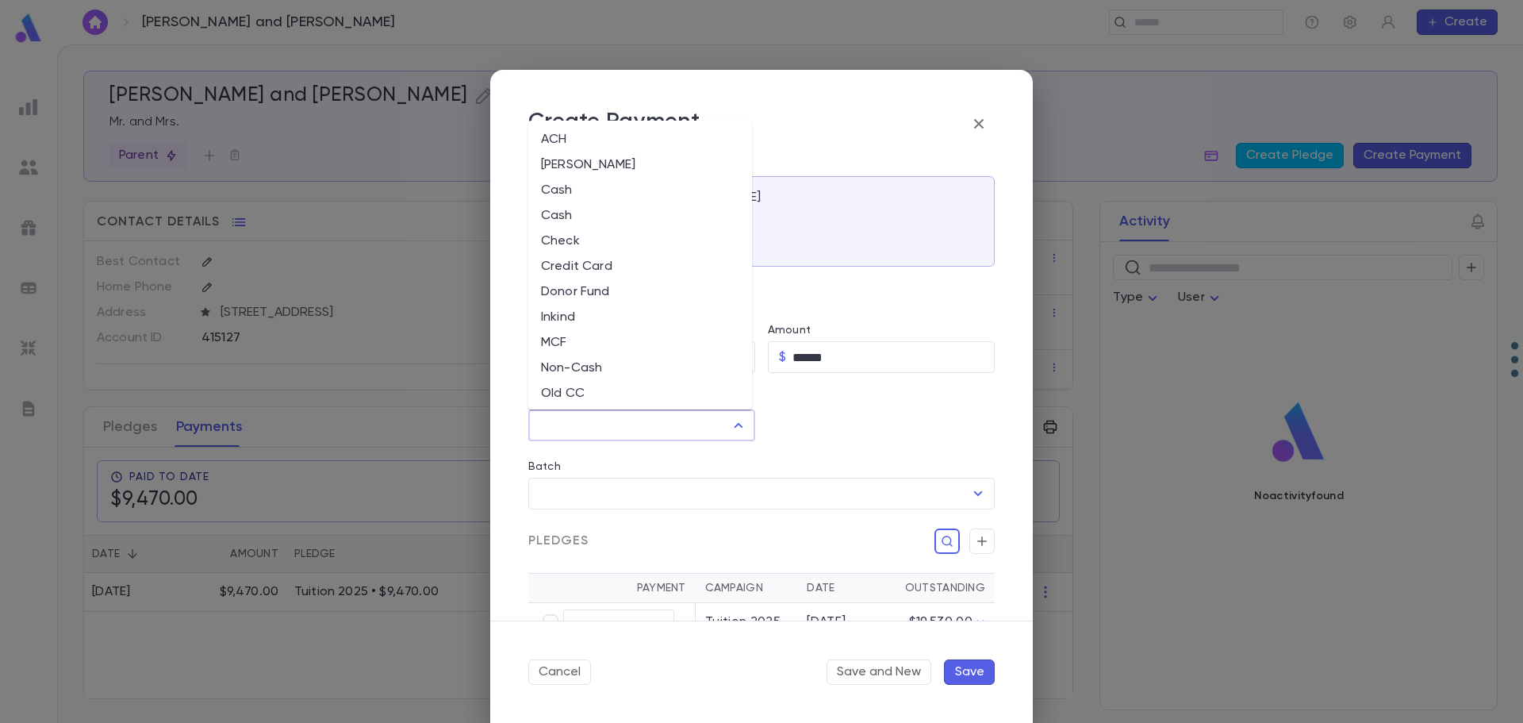
click at [688, 427] on input "Method" at bounding box center [630, 425] width 189 height 30
click at [600, 263] on li "Non-Cash" at bounding box center [640, 263] width 224 height 25
type input "********"
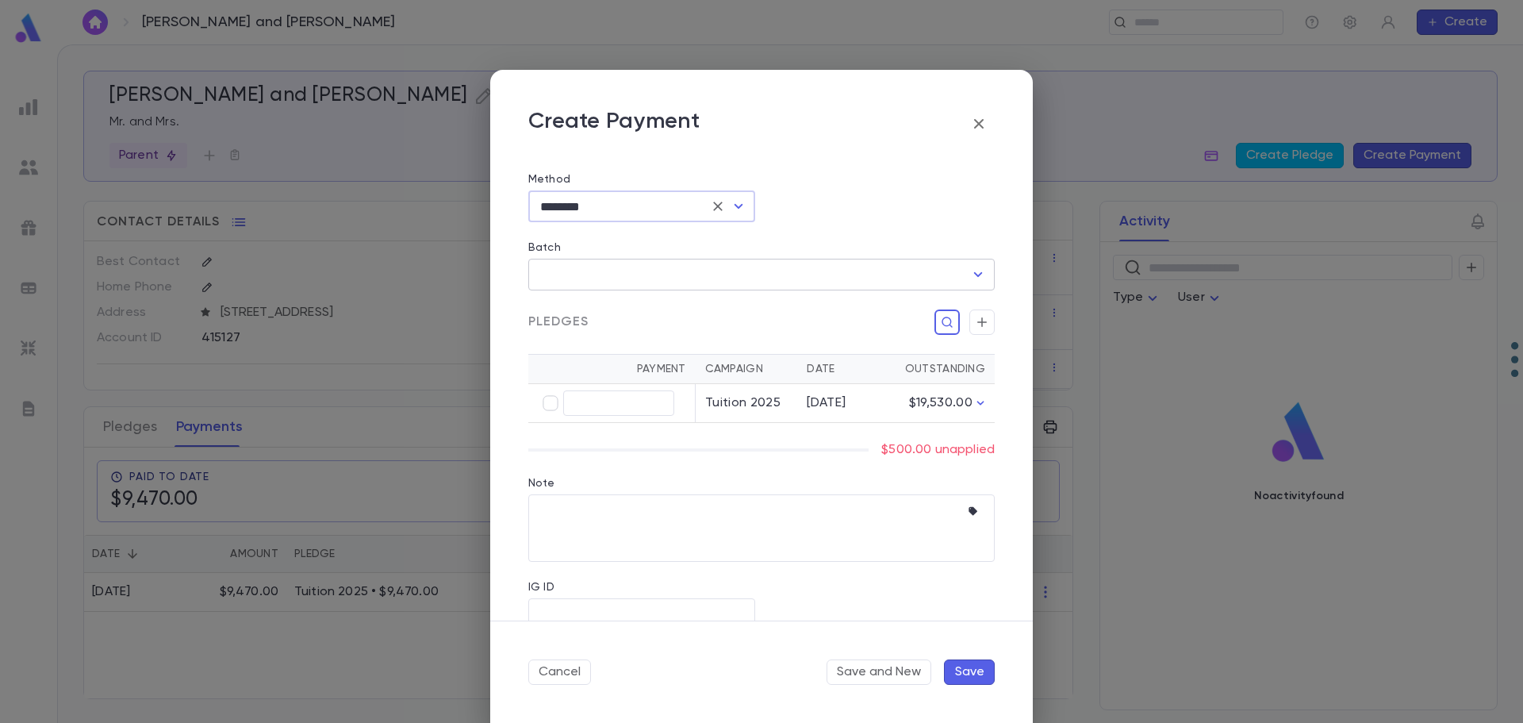
scroll to position [238, 0]
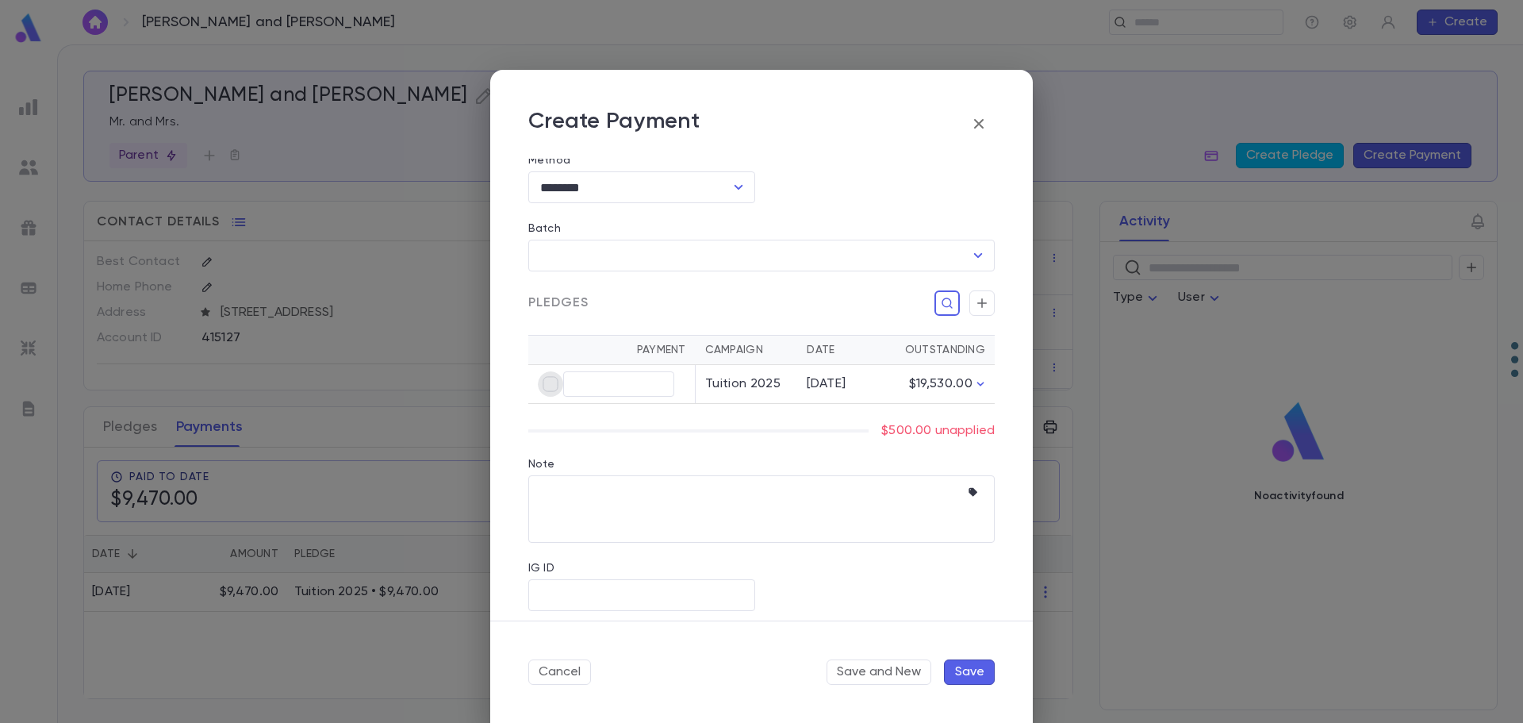
type input "******"
click at [602, 543] on textarea "Note" at bounding box center [750, 511] width 421 height 67
paste textarea "**********"
type textarea "**********"
type input "******"
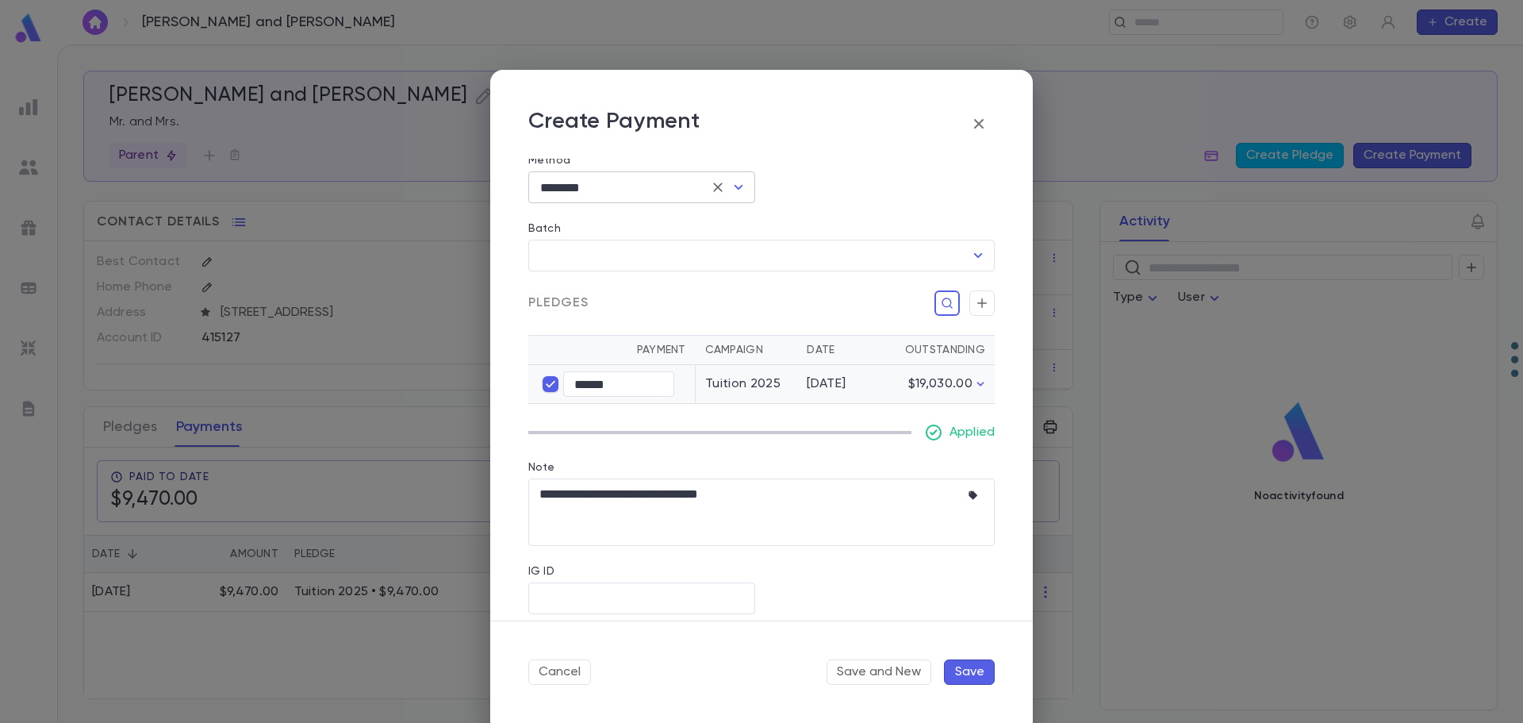
click at [607, 181] on input "********" at bounding box center [620, 187] width 168 height 30
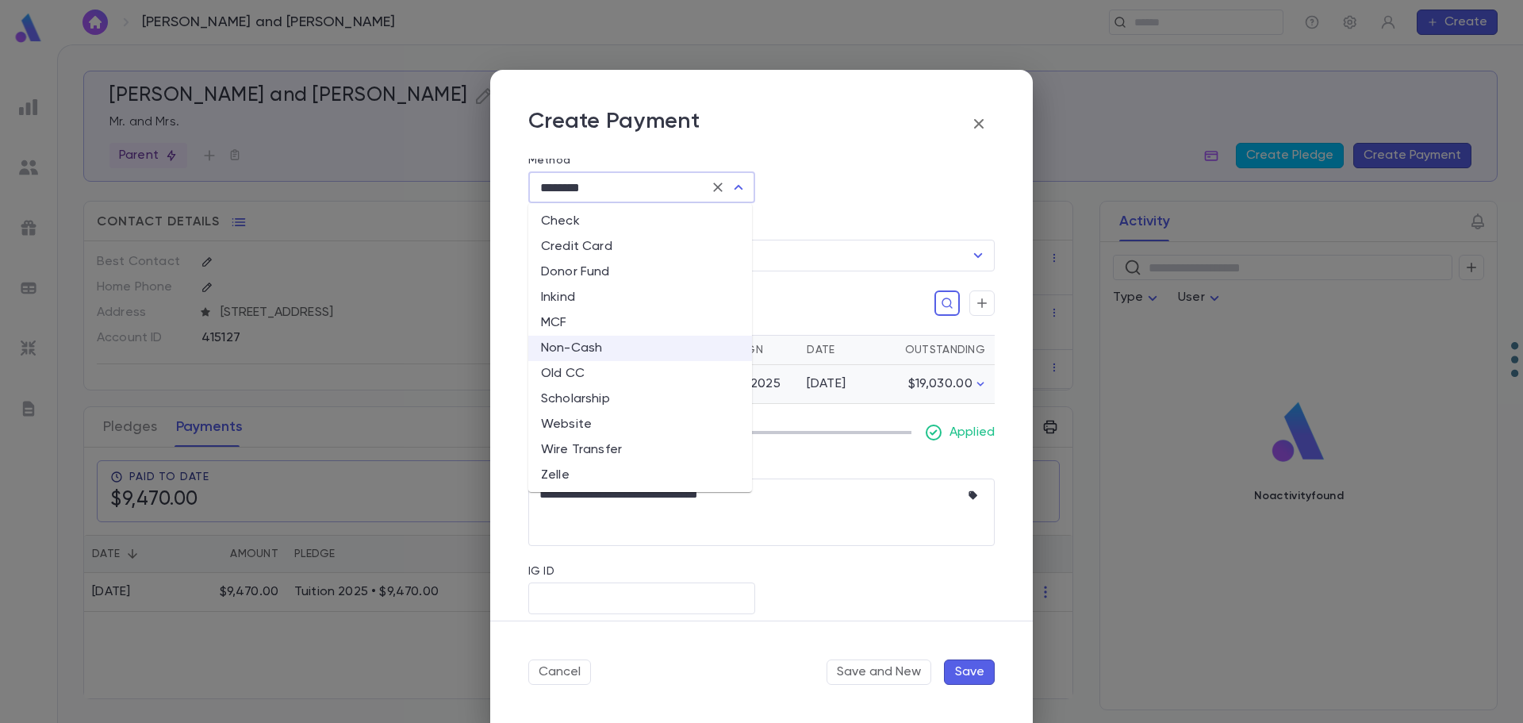
scroll to position [105, 0]
click at [670, 451] on li "Wire Transfer" at bounding box center [640, 447] width 224 height 25
type input "**********"
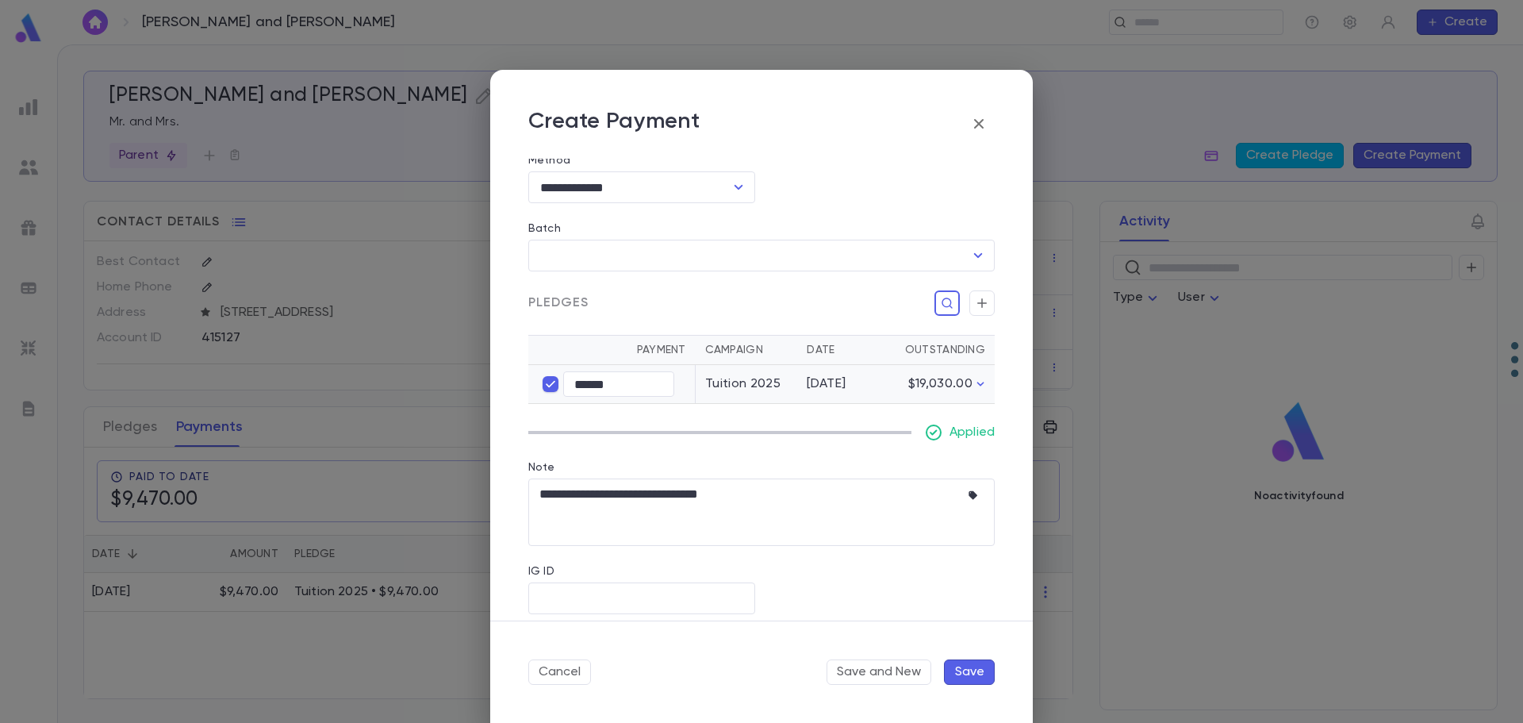
click at [968, 670] on button "Save" at bounding box center [969, 671] width 51 height 25
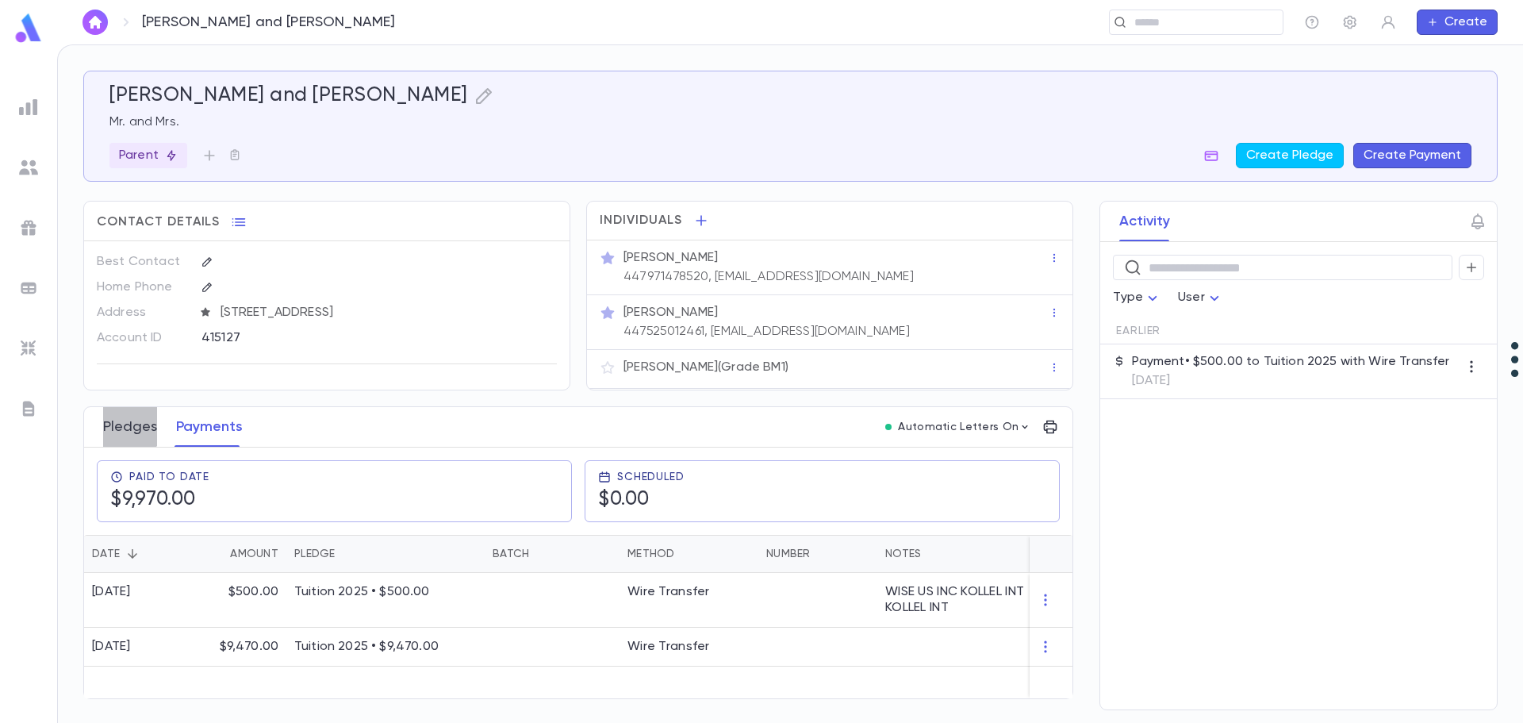
click at [109, 425] on button "Pledges" at bounding box center [130, 427] width 54 height 40
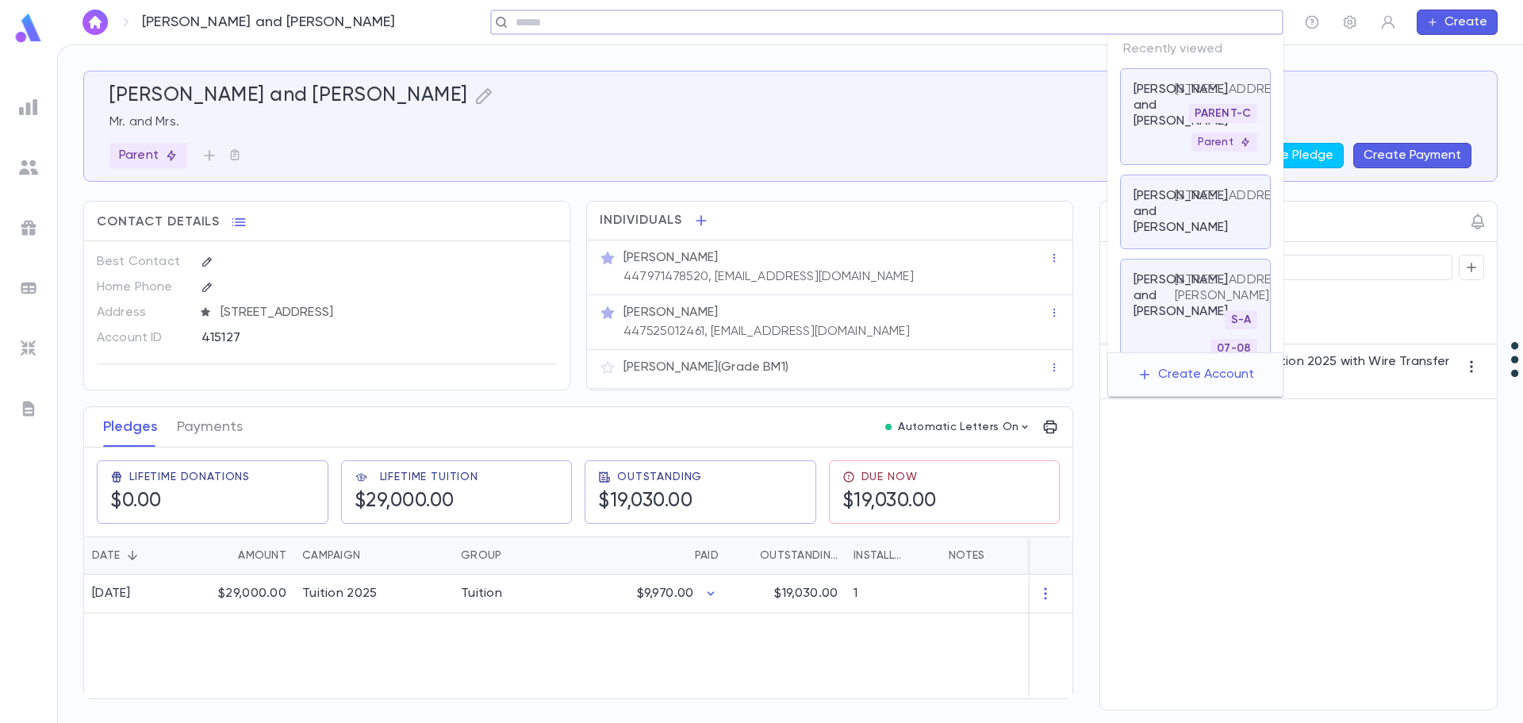
click at [1154, 29] on input "text" at bounding box center [882, 22] width 742 height 15
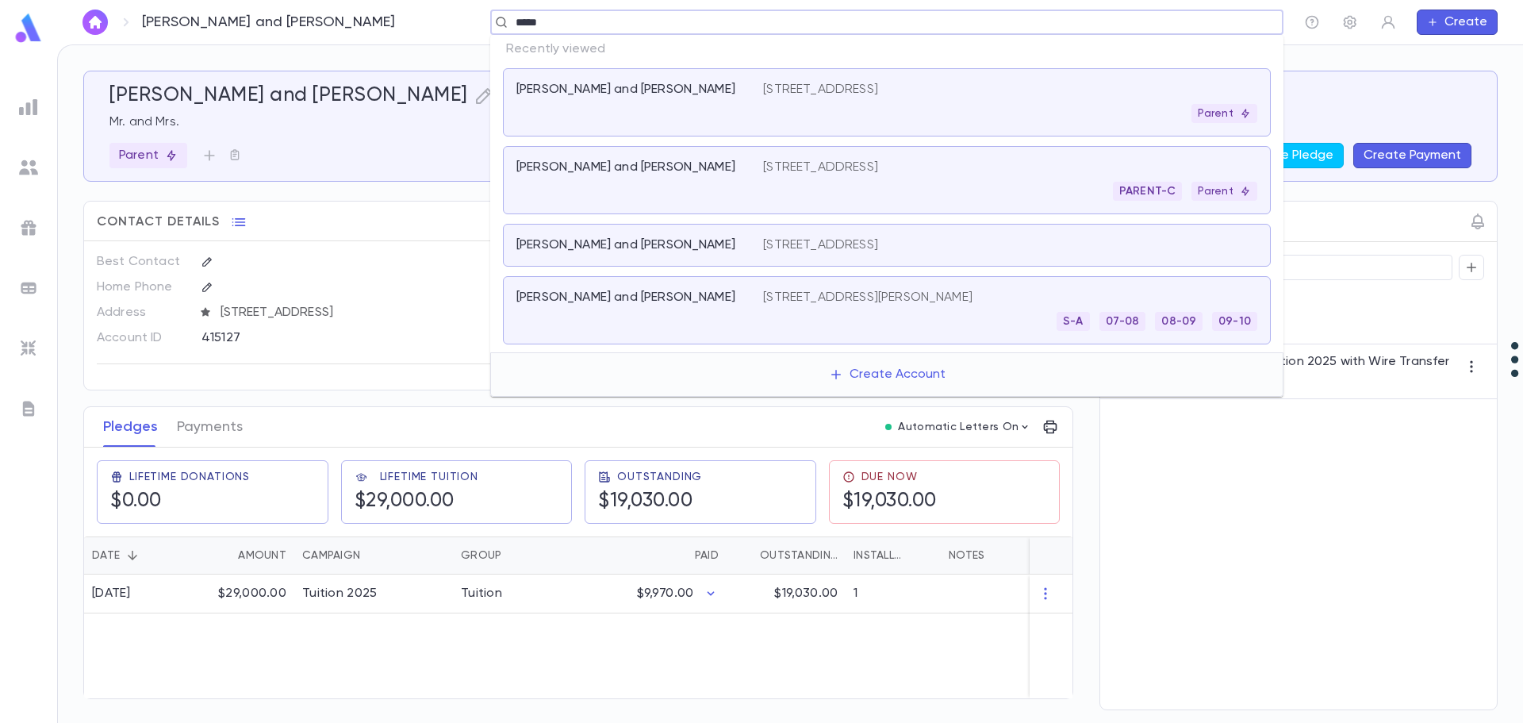
type input "******"
click at [579, 163] on p "[PERSON_NAME] and [PERSON_NAME]" at bounding box center [626, 167] width 219 height 16
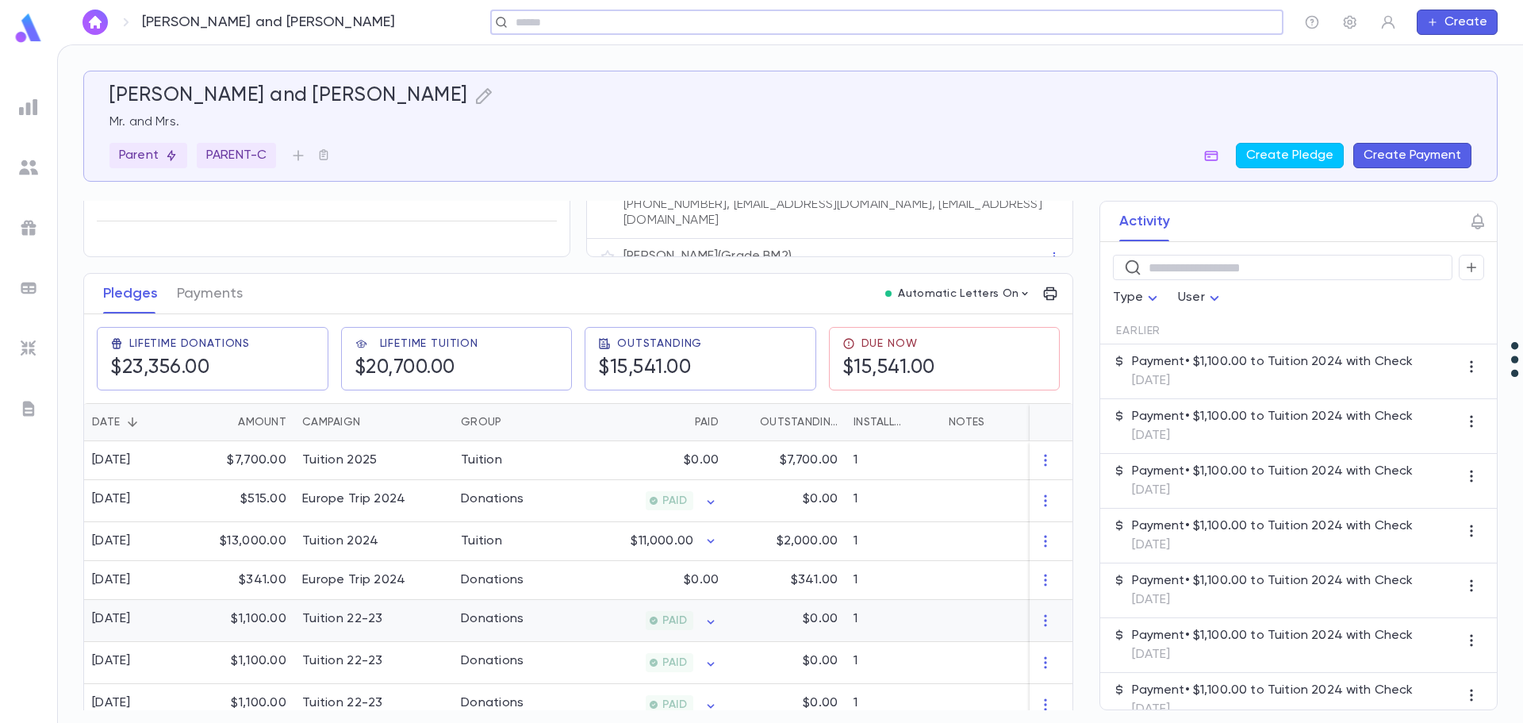
scroll to position [136, 0]
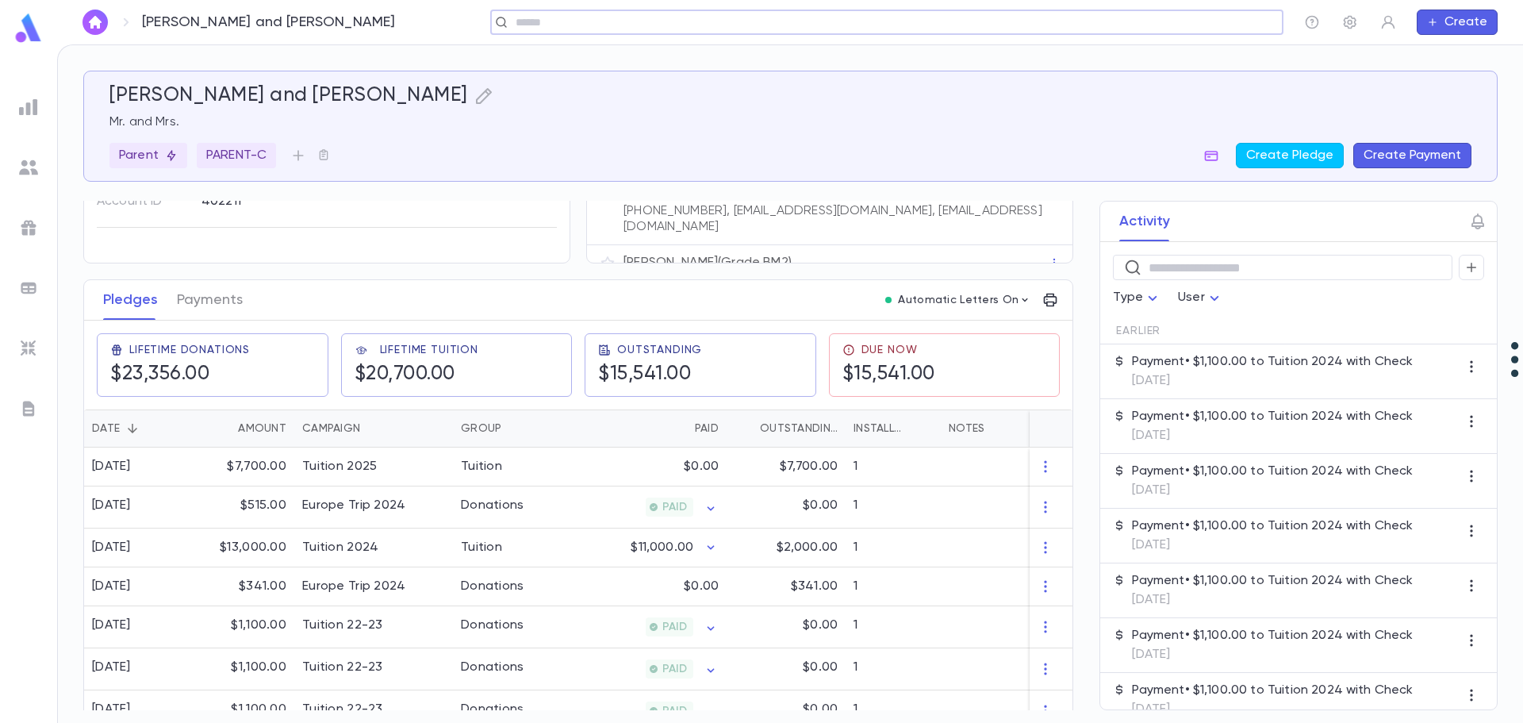
click at [35, 109] on img at bounding box center [28, 107] width 19 height 19
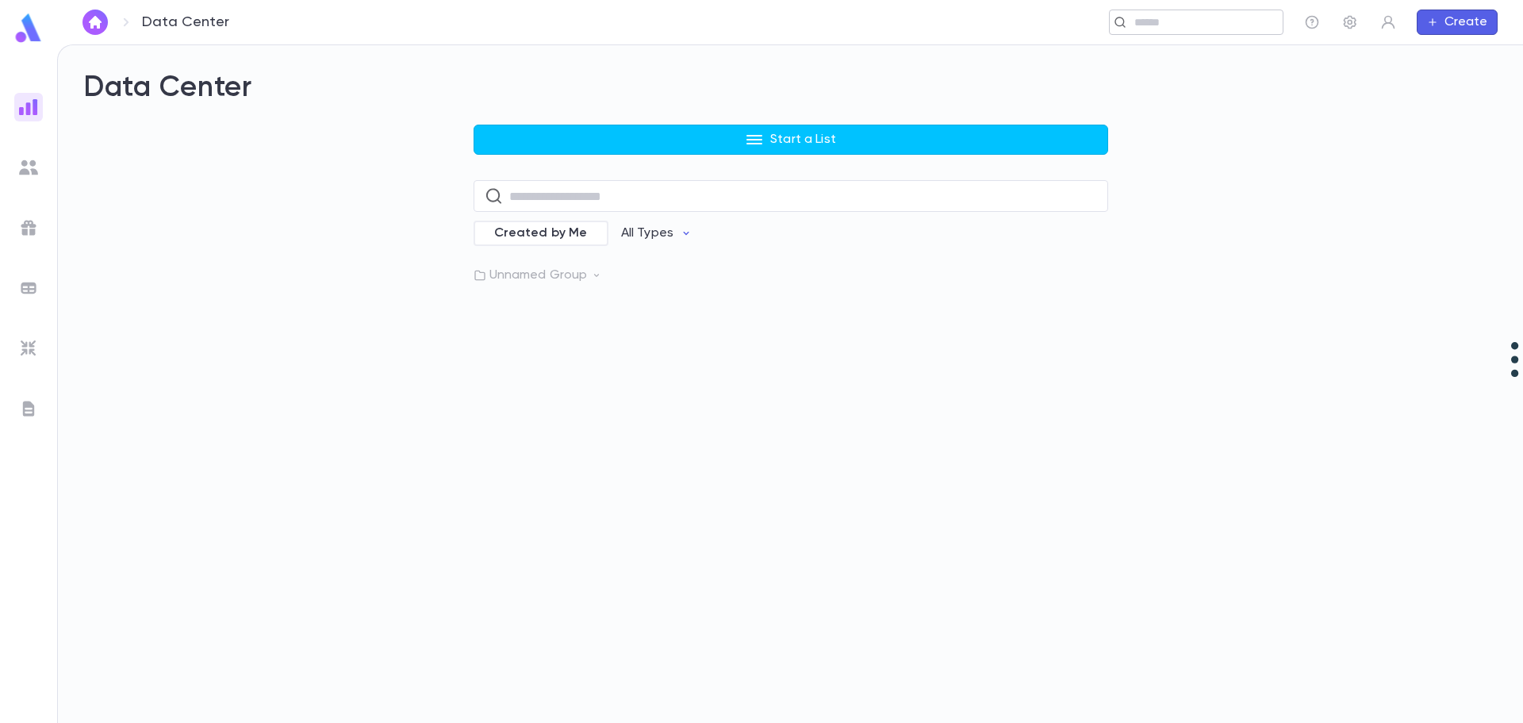
click at [1204, 29] on input "text" at bounding box center [1191, 22] width 123 height 15
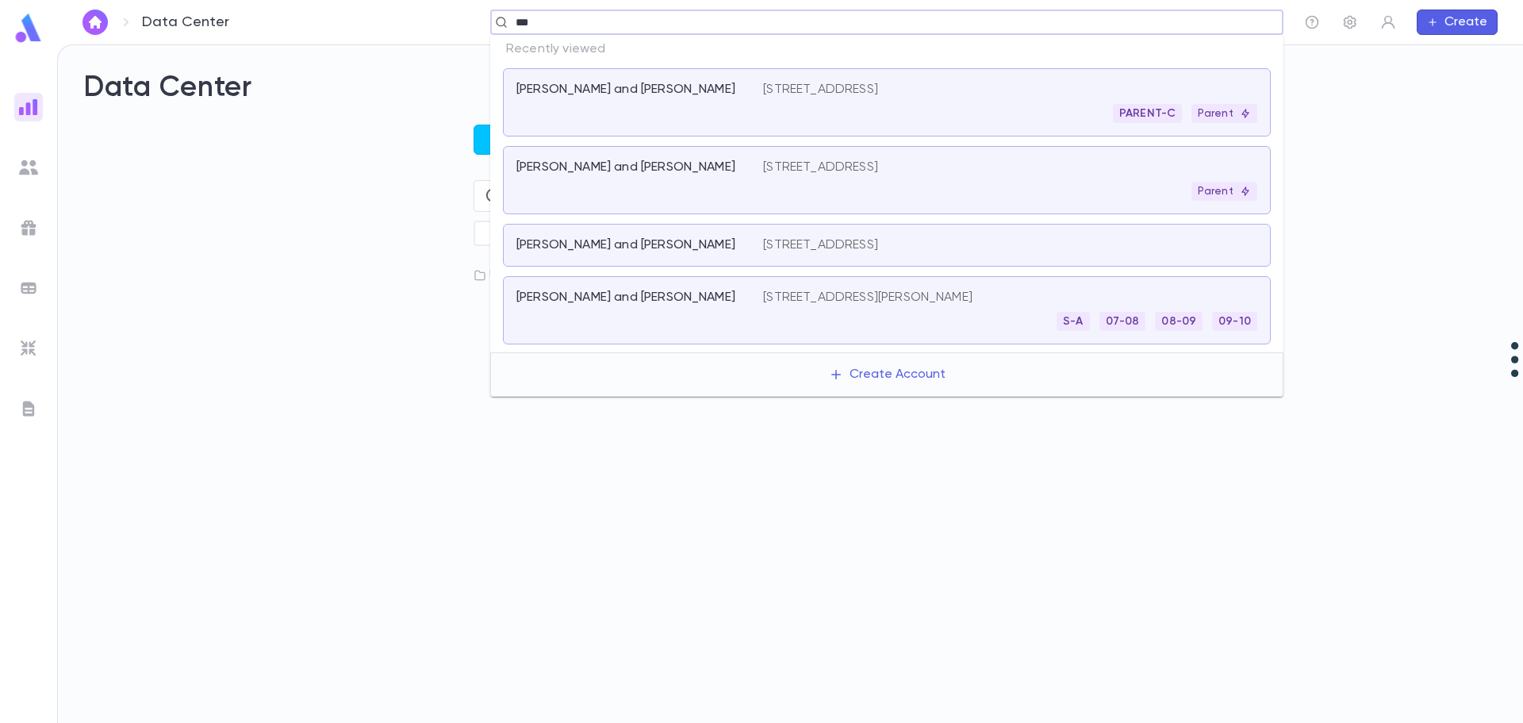
type input "****"
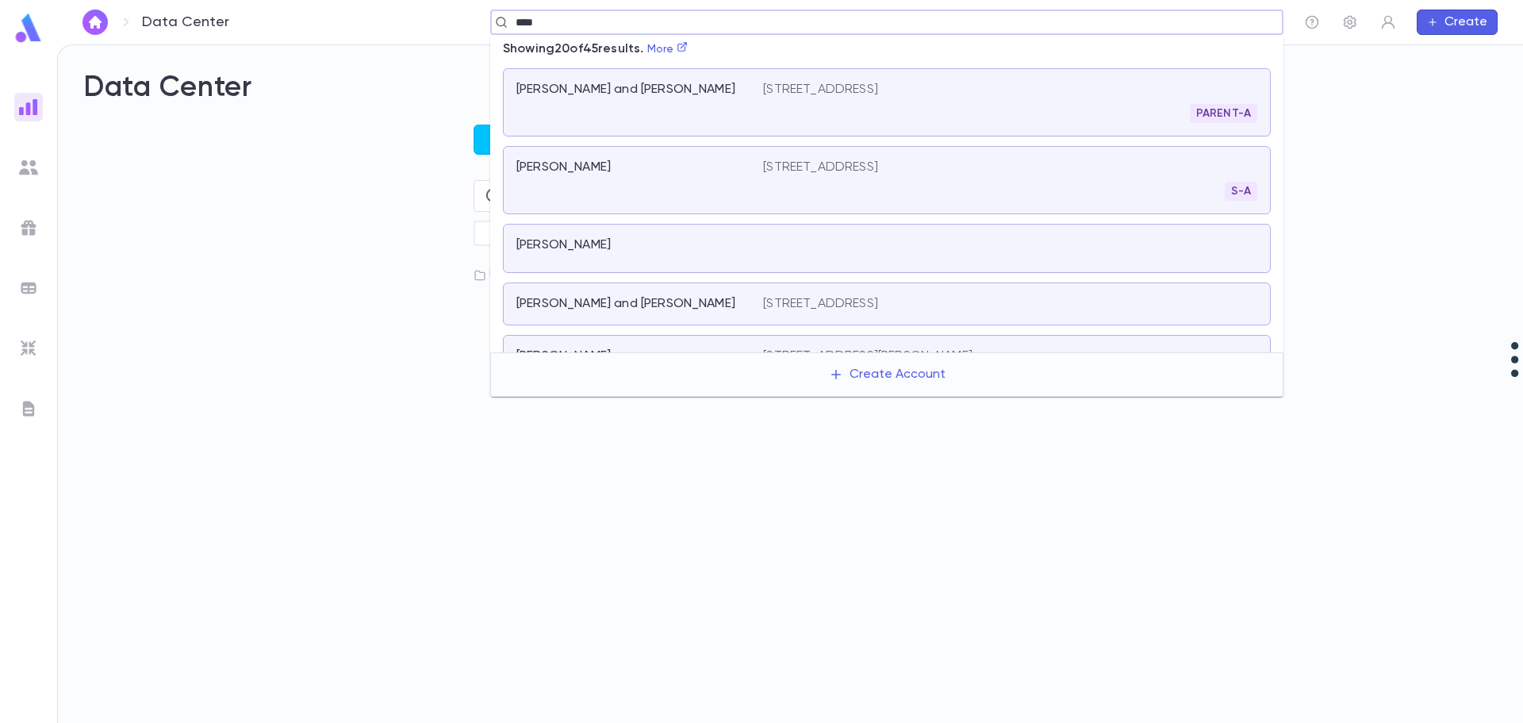
click at [799, 102] on div "21 Lotus St, Cedarhurst NY 11516 PARENT-A" at bounding box center [1010, 102] width 494 height 41
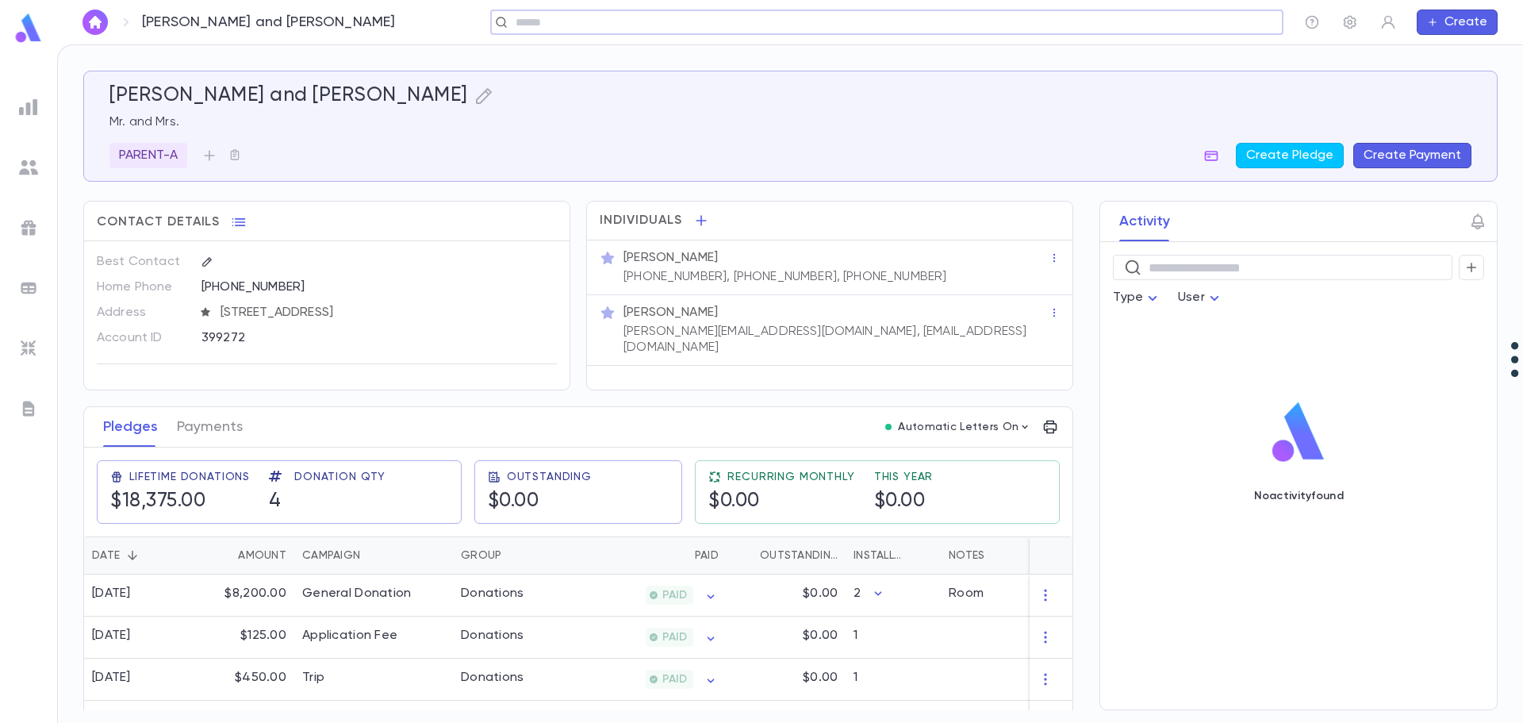
click at [708, 27] on input "text" at bounding box center [882, 22] width 742 height 15
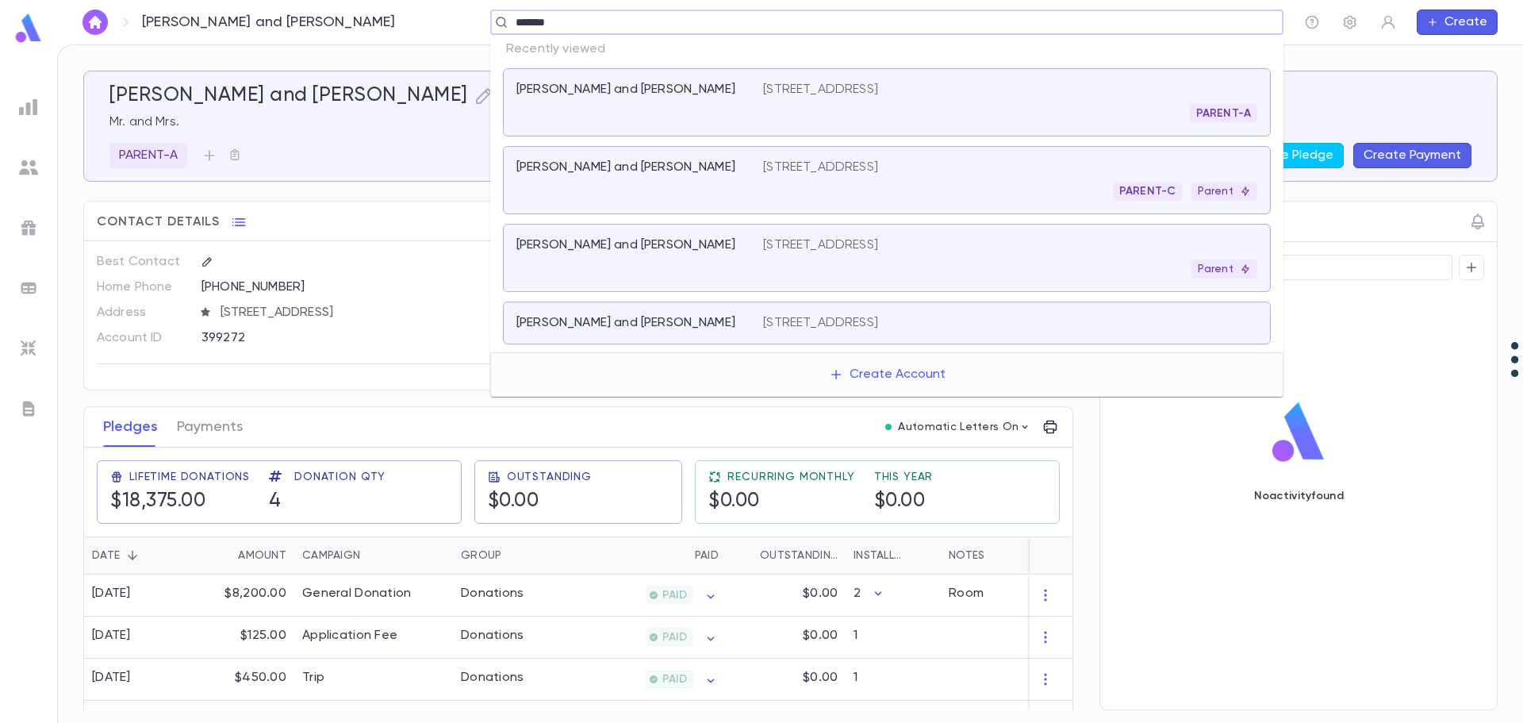
type input "********"
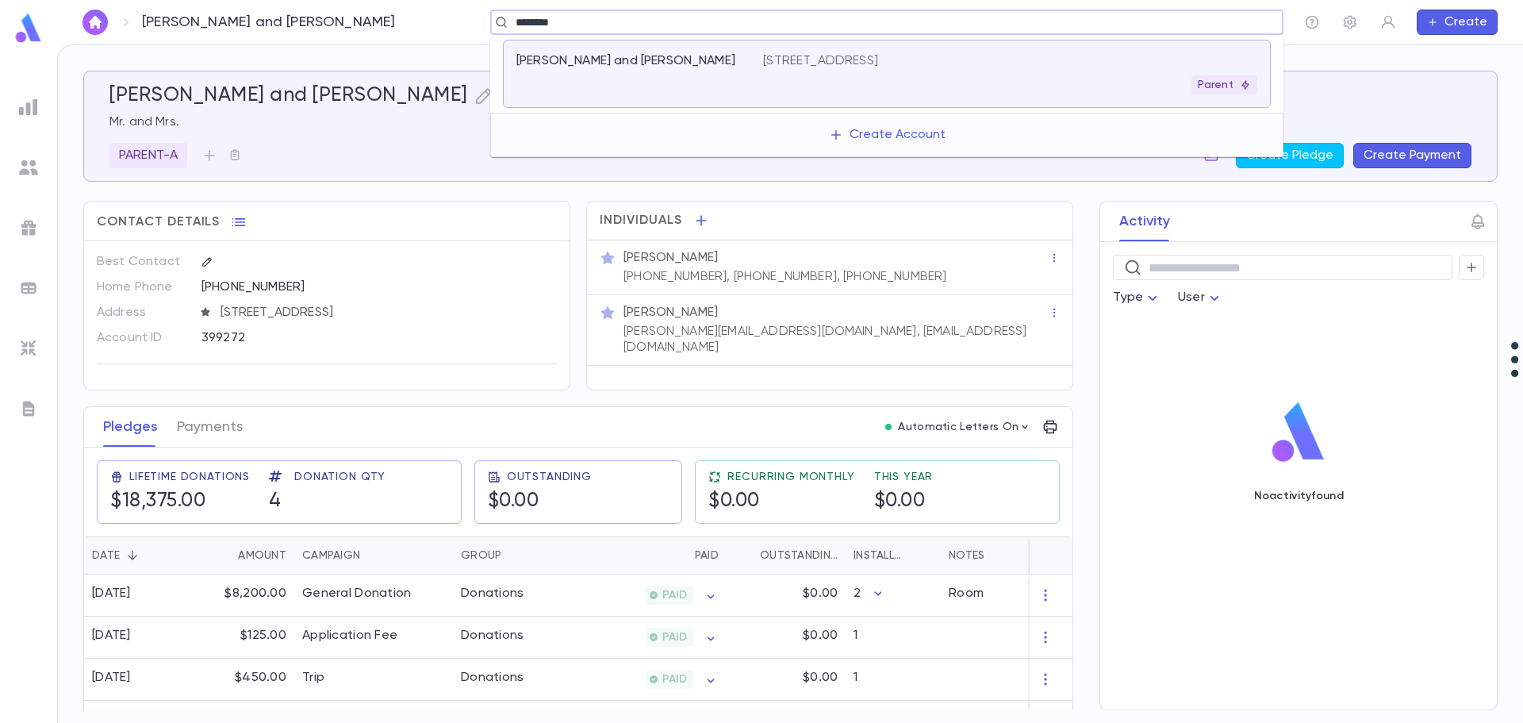
click at [653, 64] on p "Baum, Eli and Malka Hadassah" at bounding box center [626, 61] width 219 height 16
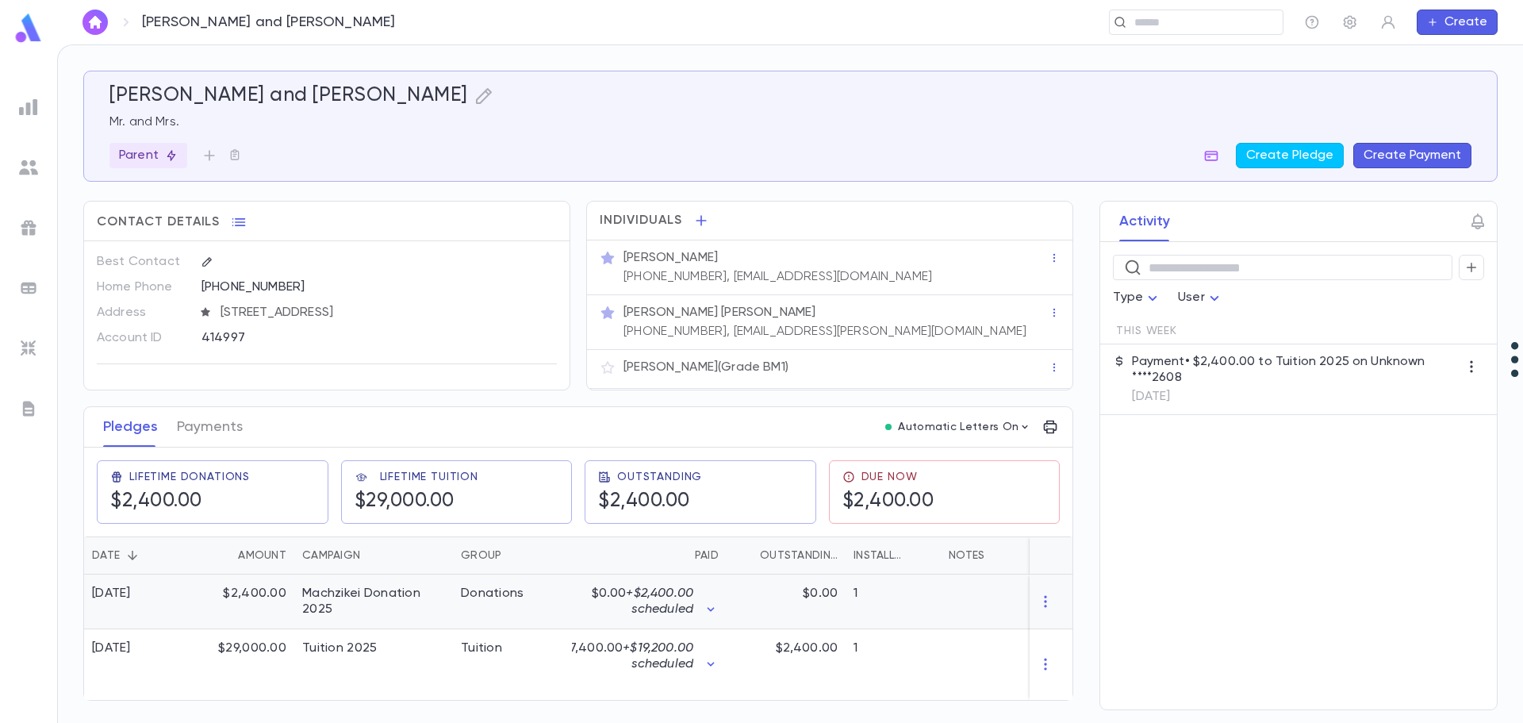
click at [359, 595] on div "Machzikei Donation 2025" at bounding box center [373, 602] width 143 height 32
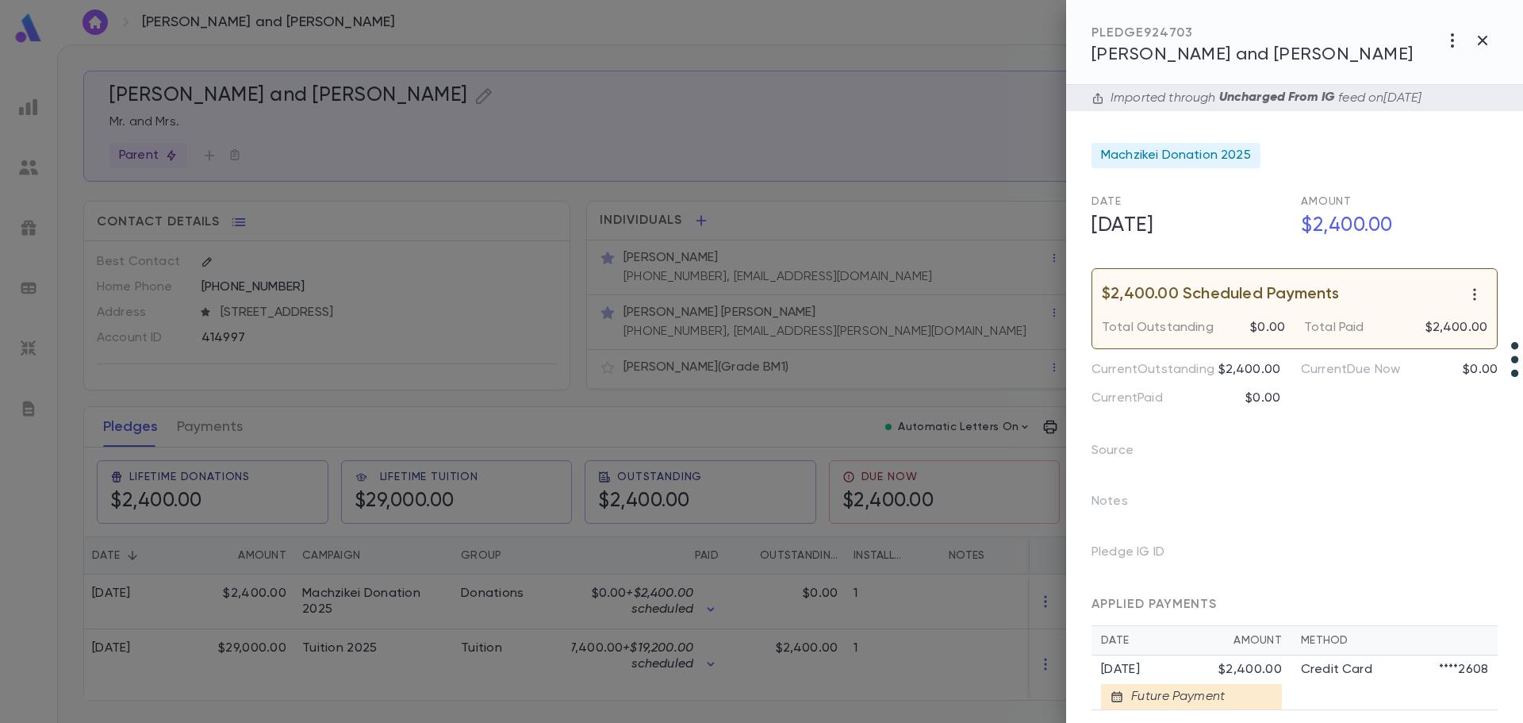
click at [403, 593] on div at bounding box center [761, 361] width 1523 height 723
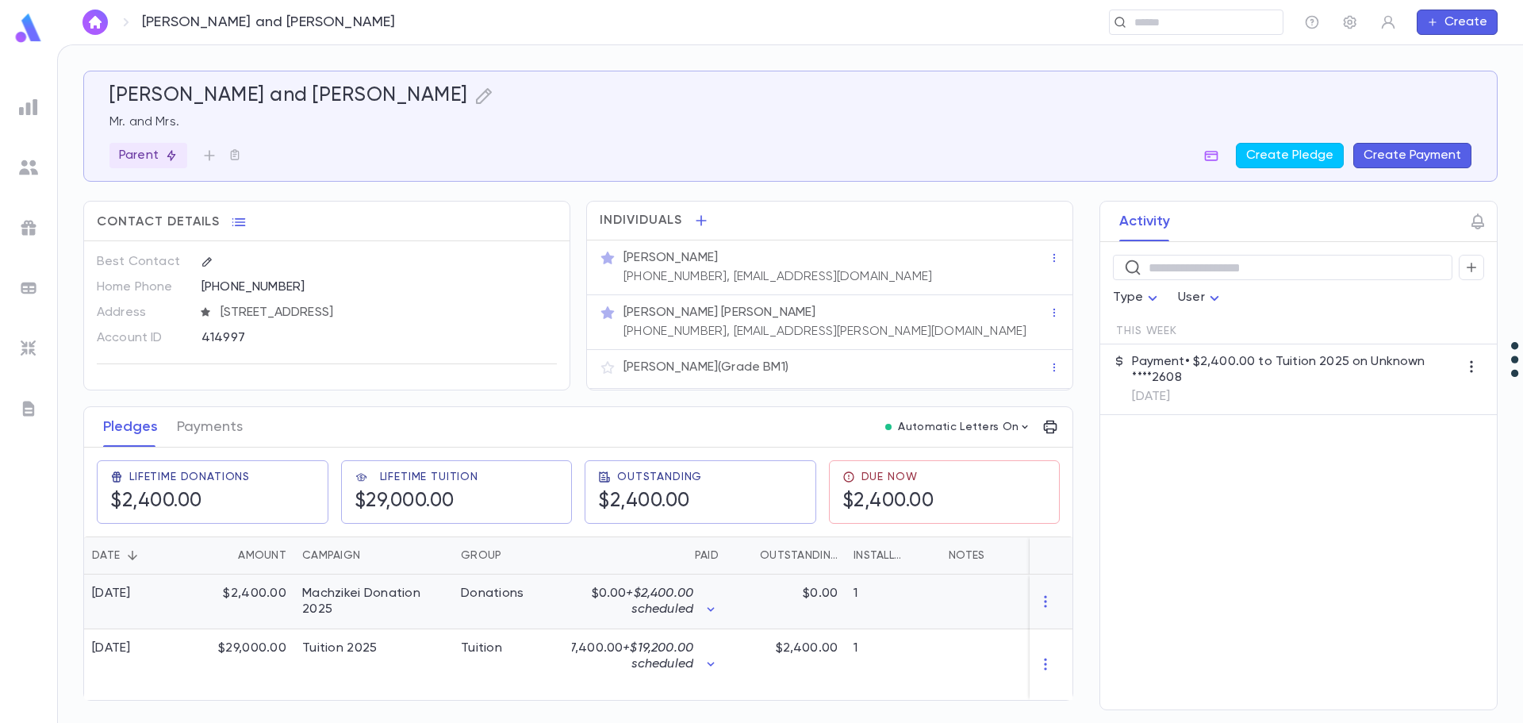
click at [339, 599] on div "Machzikei Donation 2025" at bounding box center [373, 602] width 143 height 32
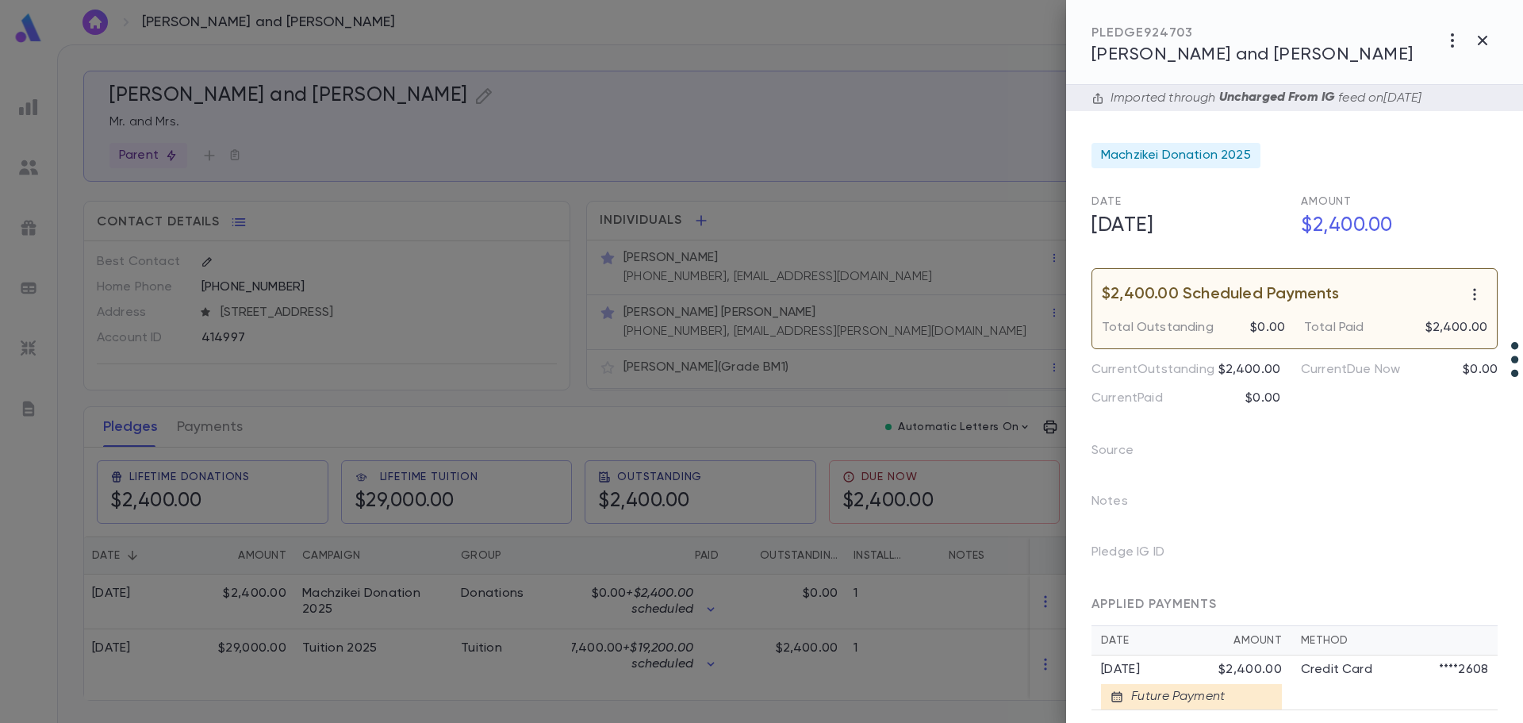
click at [224, 428] on div at bounding box center [761, 361] width 1523 height 723
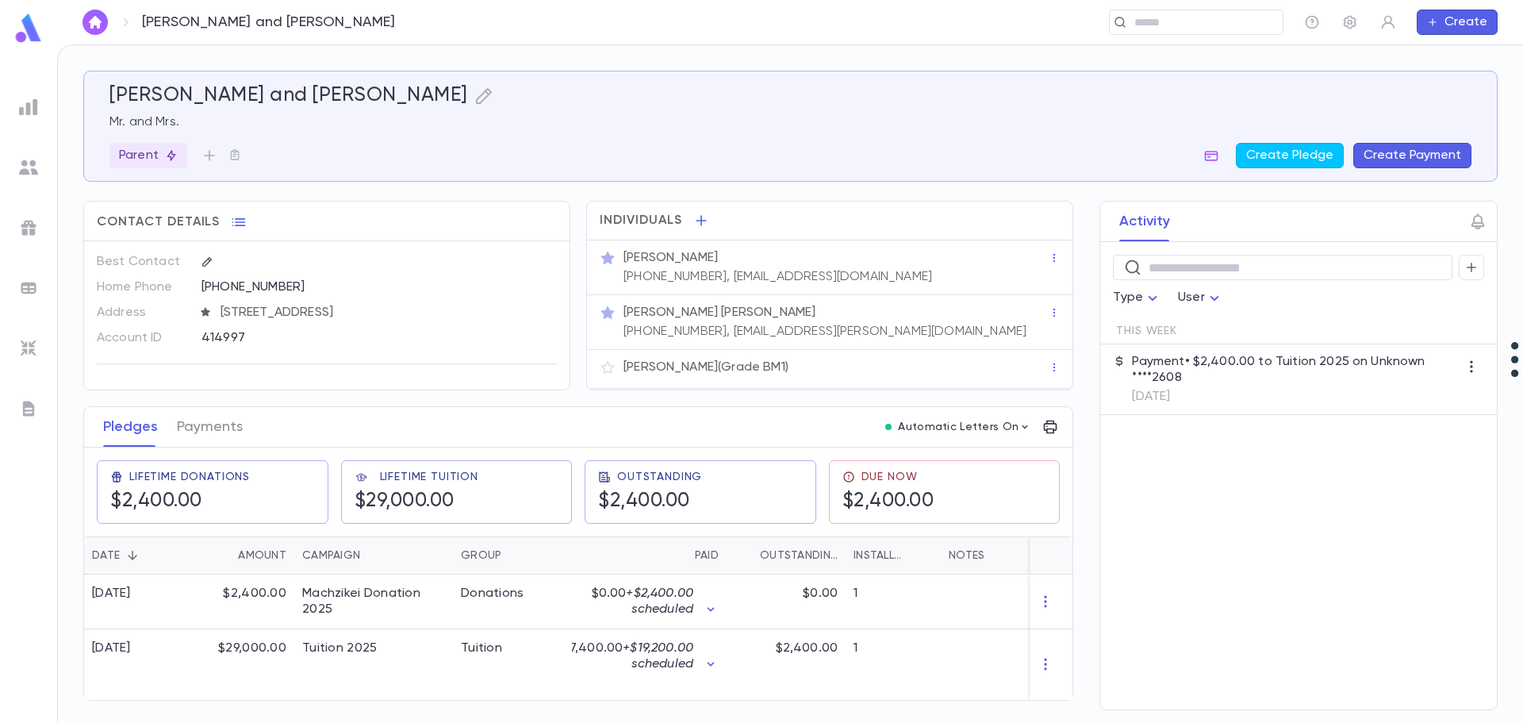
click at [224, 428] on button "Payments" at bounding box center [210, 427] width 66 height 40
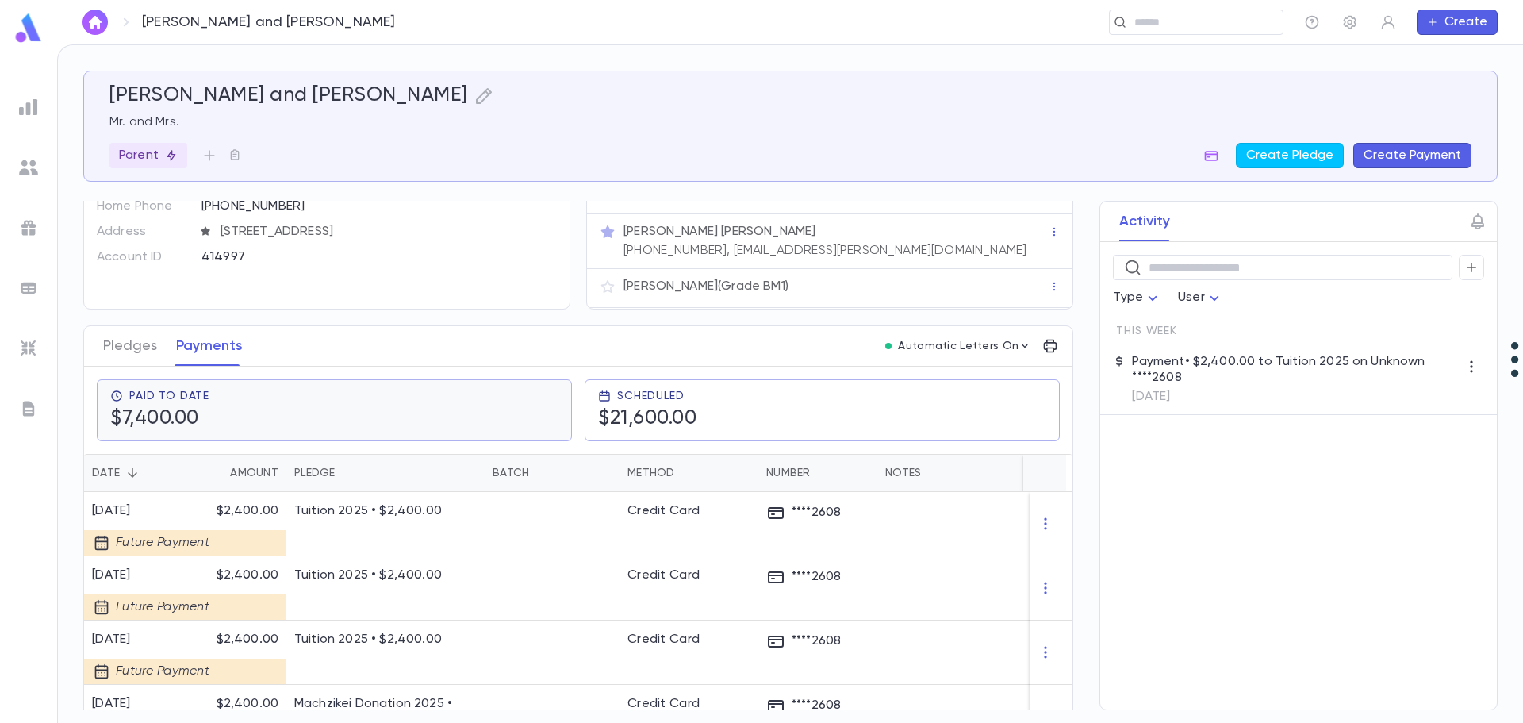
scroll to position [79, 0]
click at [137, 344] on button "Pledges" at bounding box center [130, 348] width 54 height 40
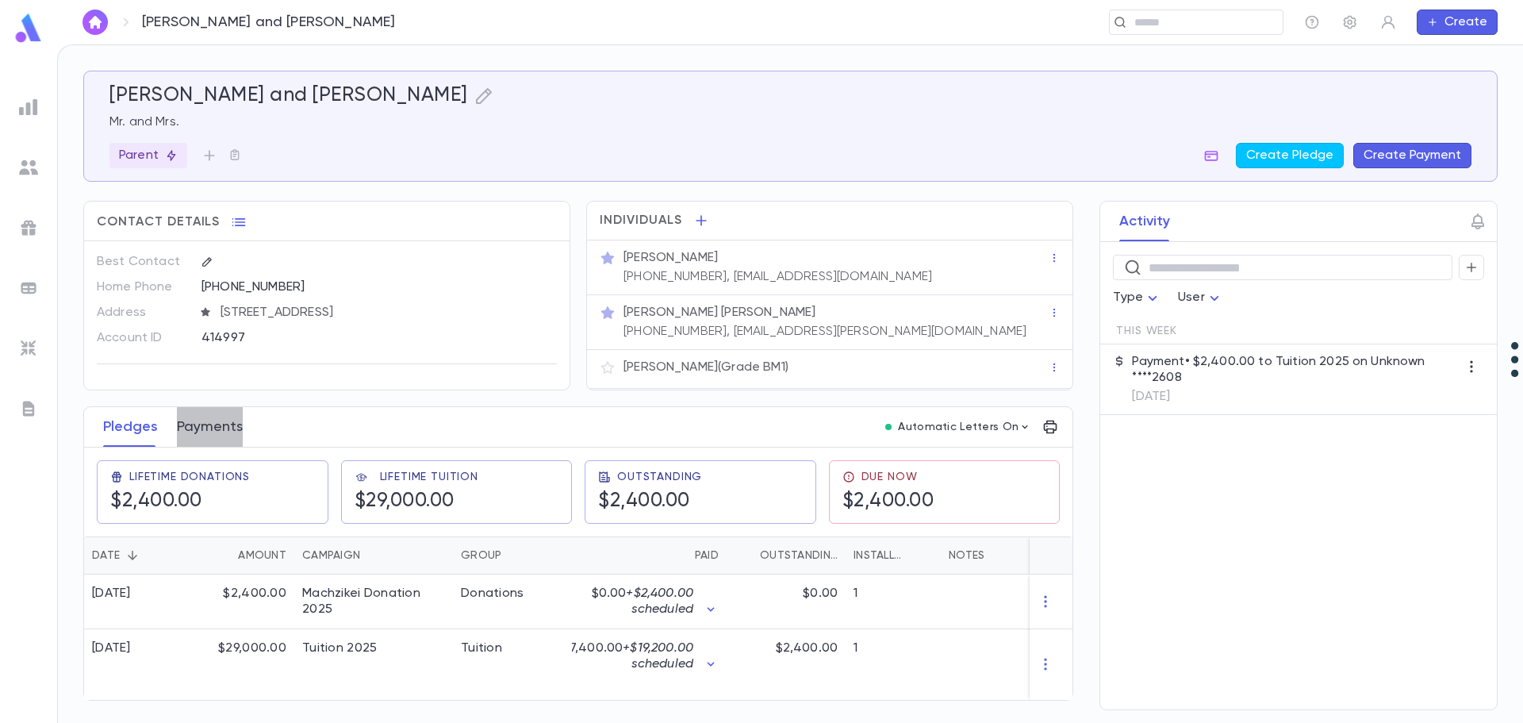
click at [216, 427] on button "Payments" at bounding box center [210, 427] width 66 height 40
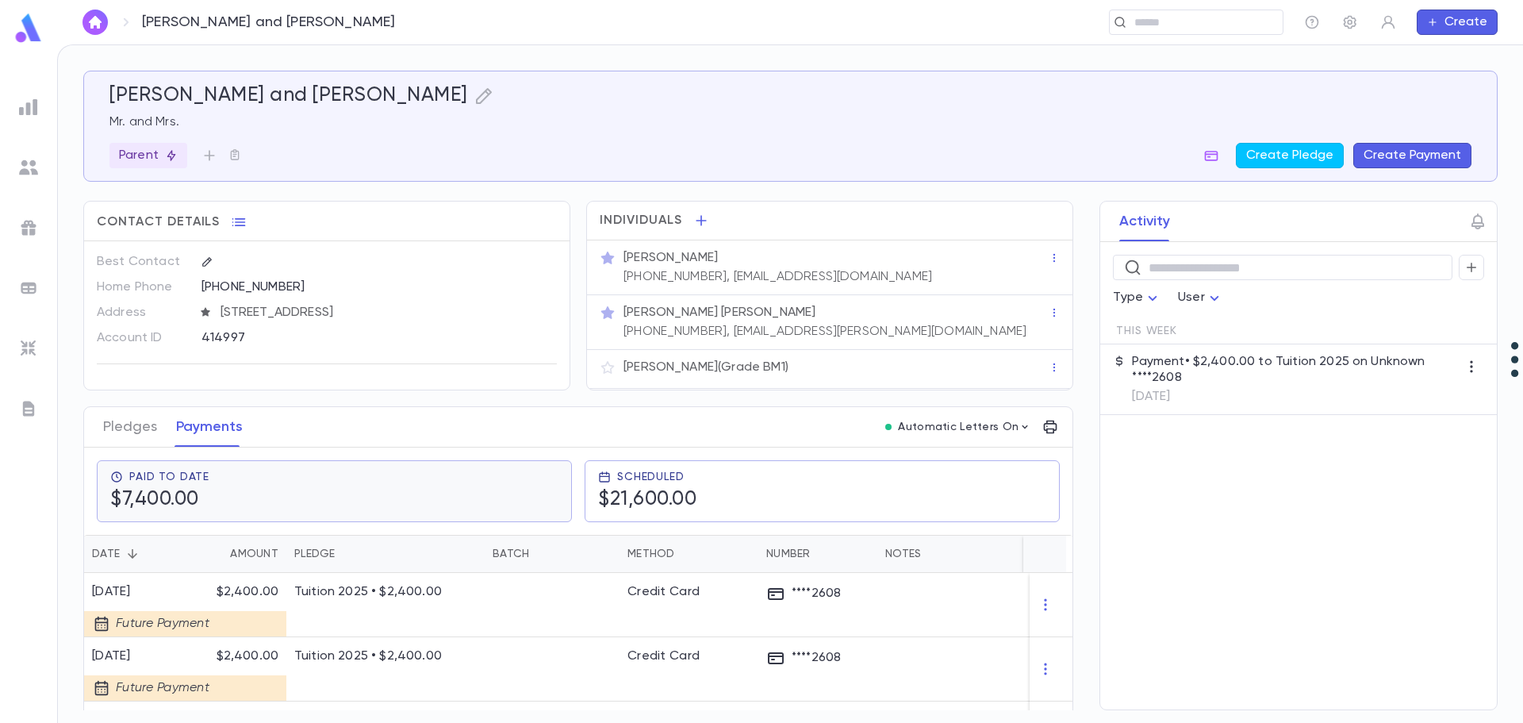
scroll to position [317, 0]
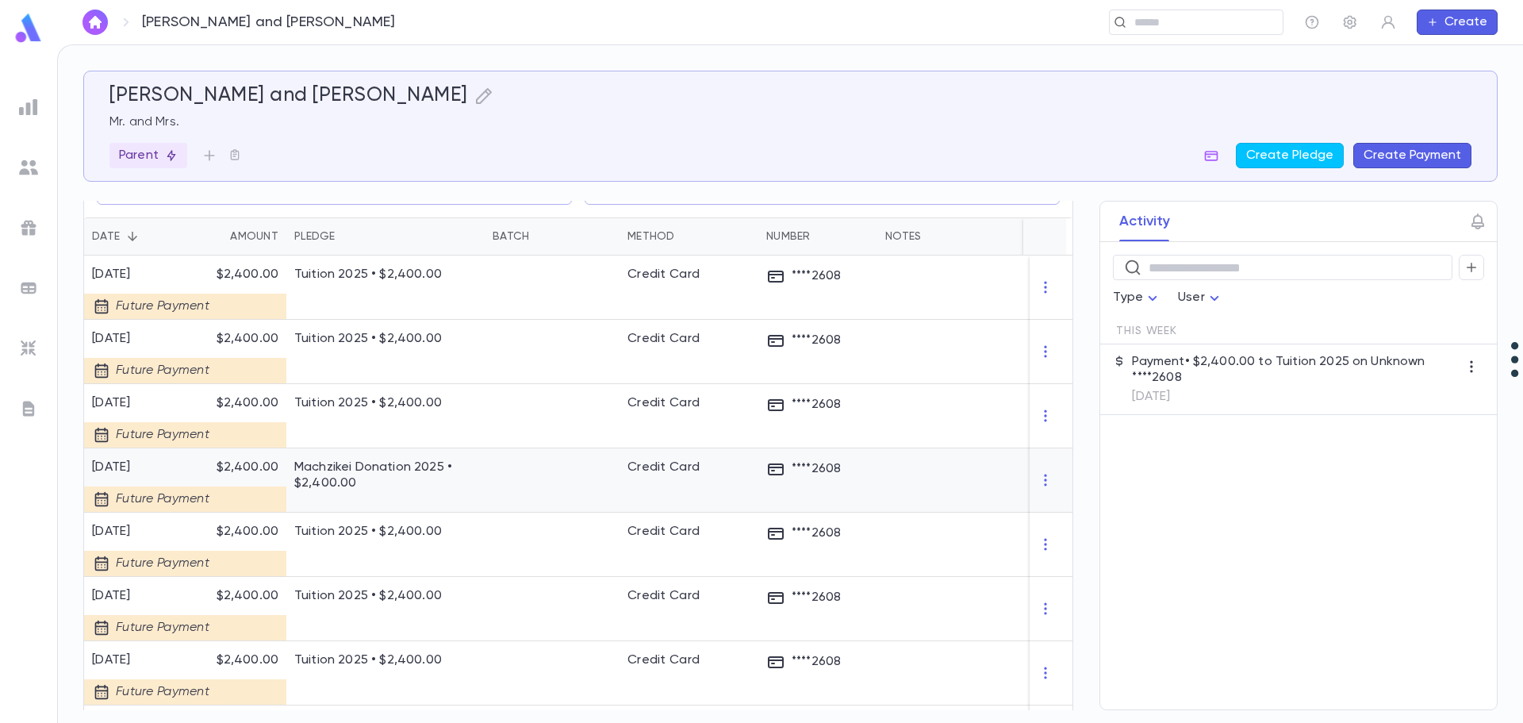
click at [431, 470] on p "Machzikei Donation 2025 • $2,400.00" at bounding box center [385, 475] width 182 height 32
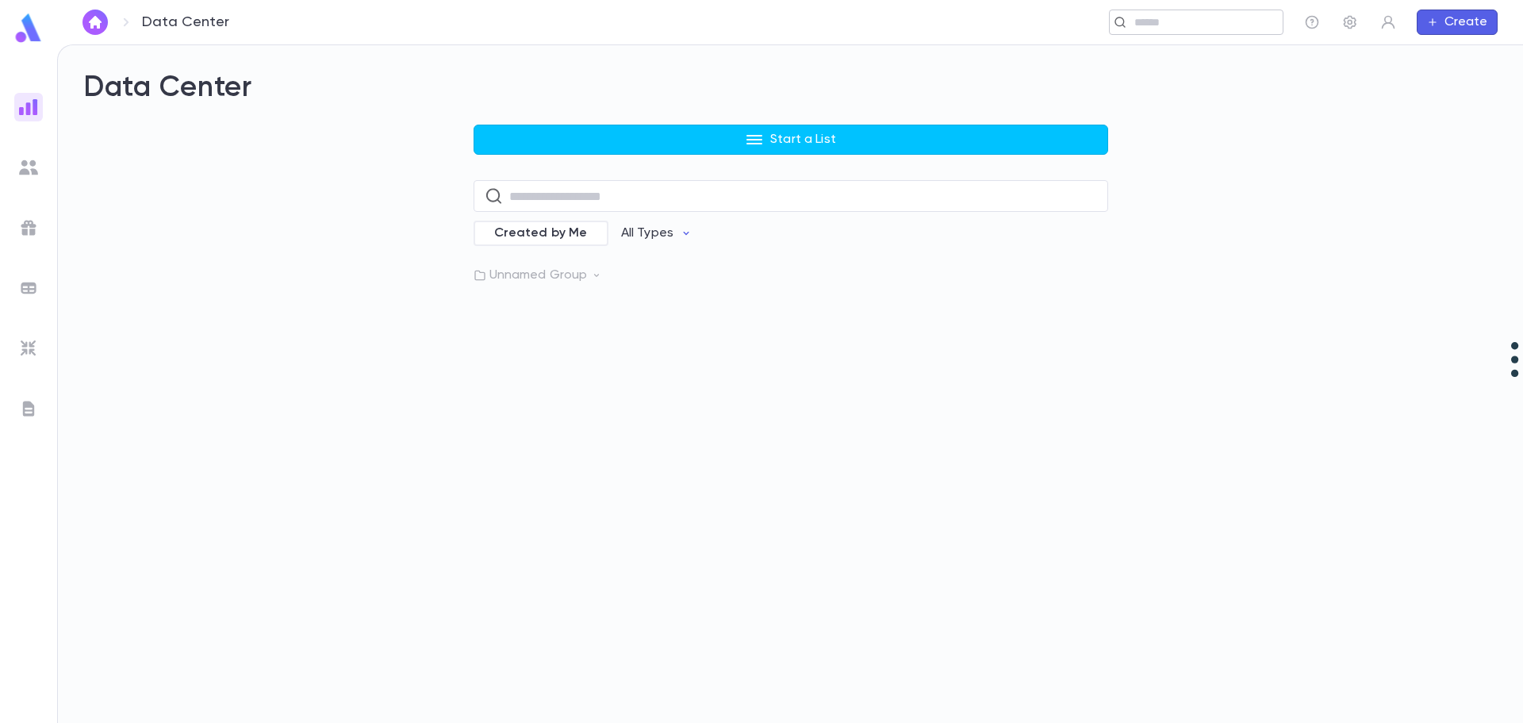
click at [1144, 30] on div "​" at bounding box center [1196, 22] width 175 height 25
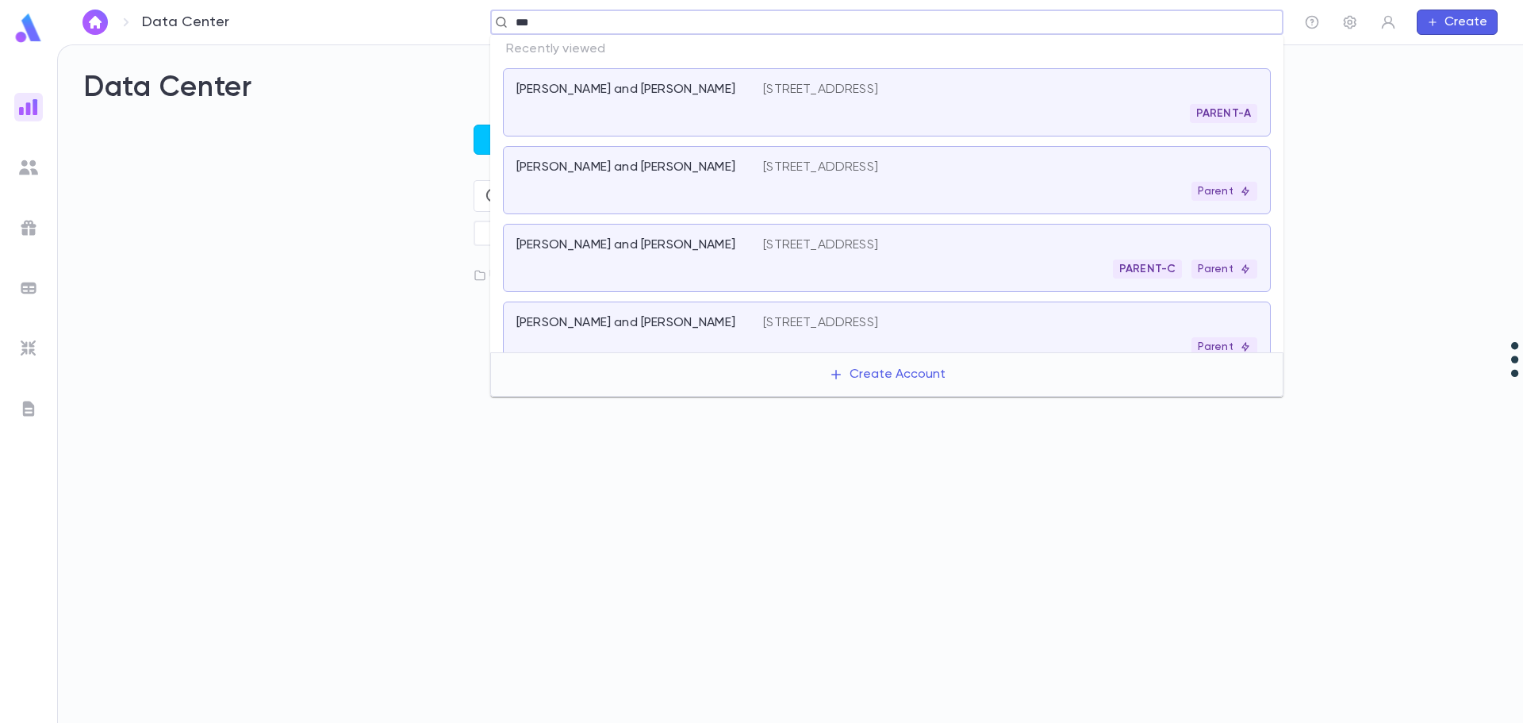
type input "****"
click at [721, 171] on div "Baum, Eli and Malka Hadassah" at bounding box center [631, 167] width 228 height 16
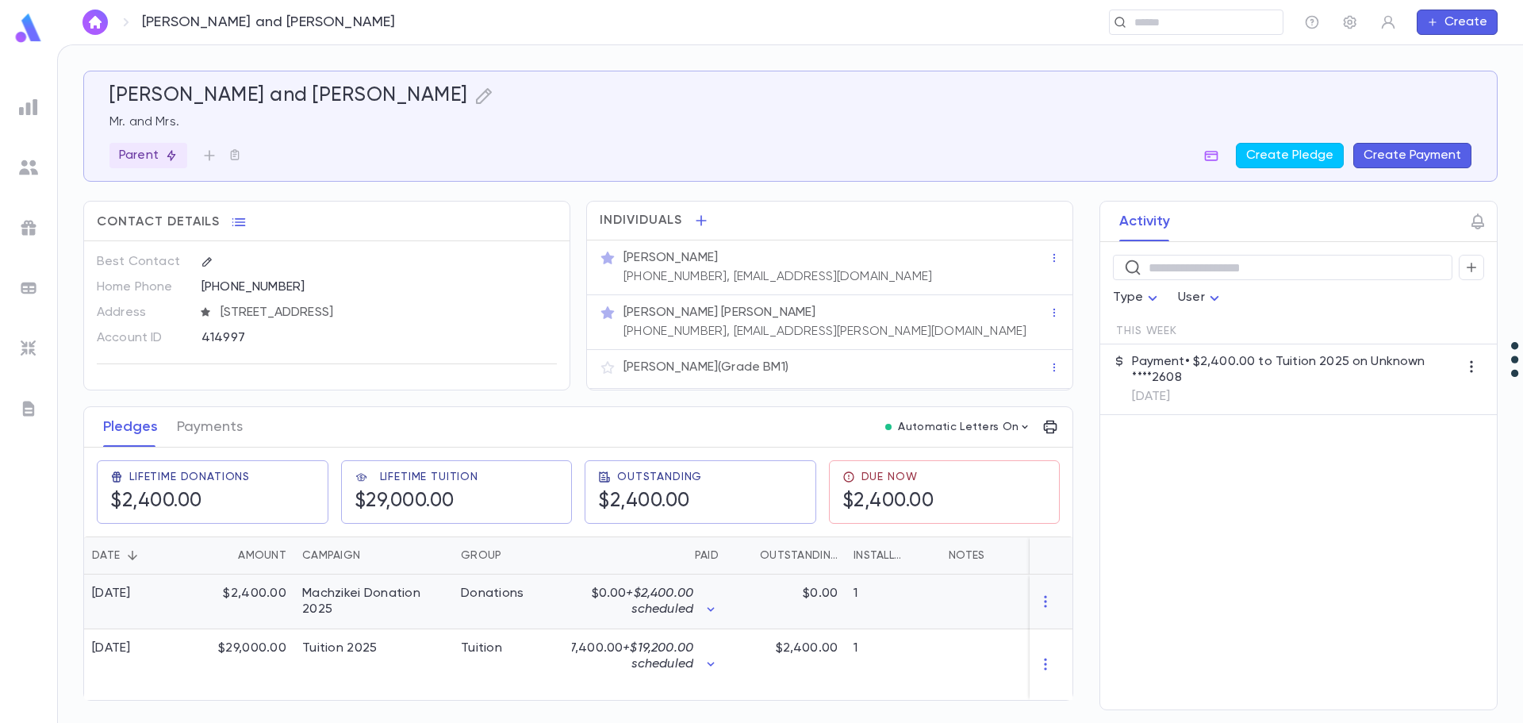
click at [245, 597] on div "$2,400.00" at bounding box center [242, 601] width 103 height 55
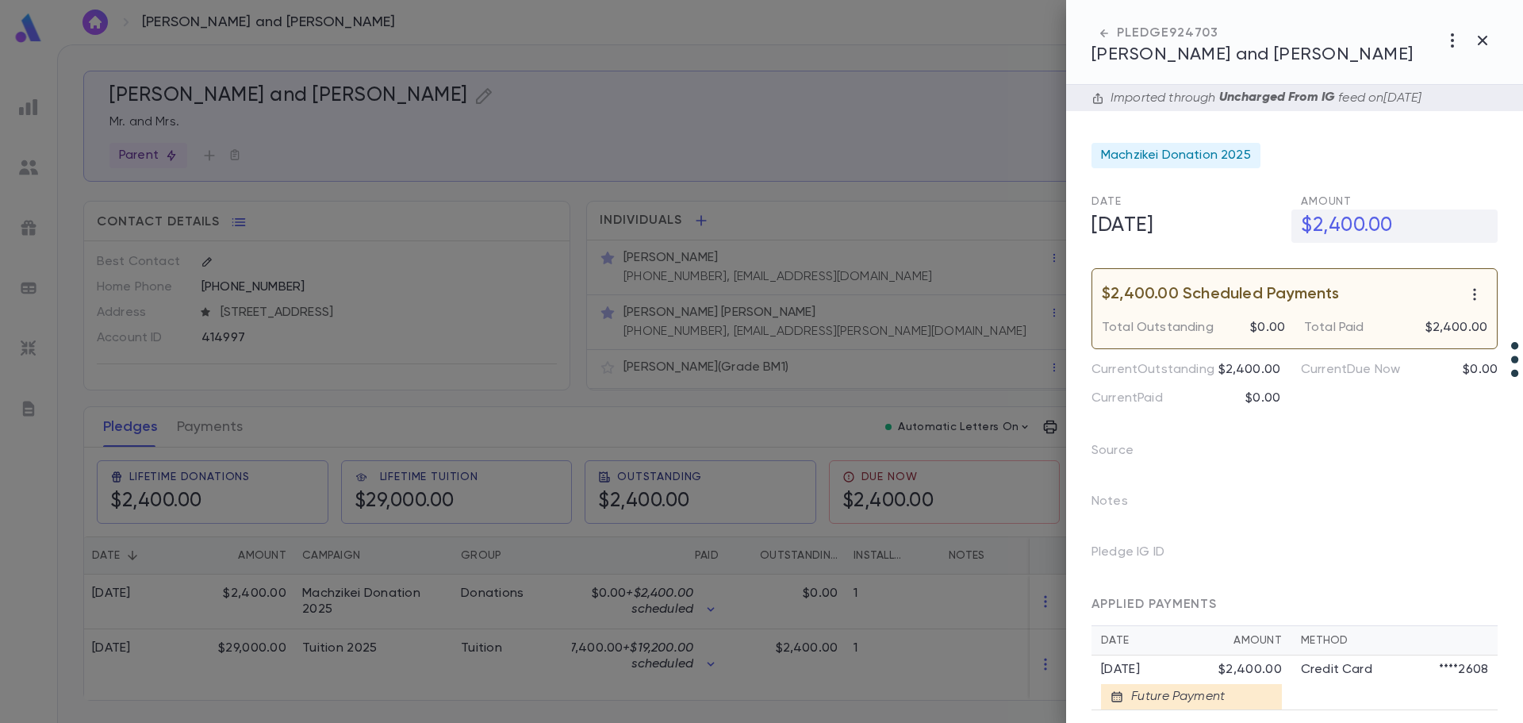
click at [1347, 211] on h5 "$2,400.00" at bounding box center [1395, 225] width 206 height 33
click at [1353, 223] on input "**********" at bounding box center [1399, 225] width 197 height 31
click at [1353, 225] on input "**********" at bounding box center [1399, 225] width 197 height 31
type input "******"
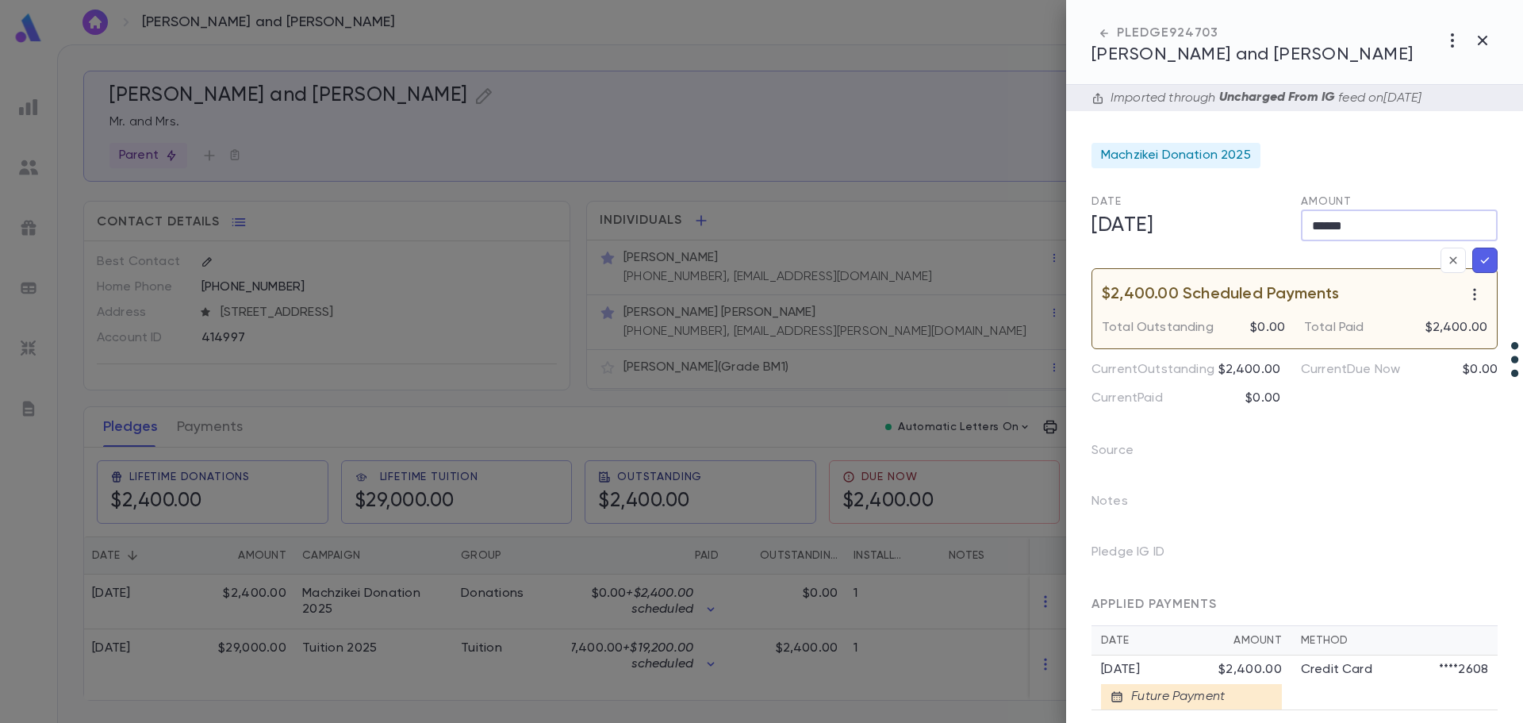
click at [1486, 257] on form "Imported through Uncharged From IG feed on 9/10/2025 Machzikei Donation 2025 Da…" at bounding box center [1295, 397] width 406 height 625
click at [1481, 271] on icon "button" at bounding box center [1485, 276] width 14 height 16
click at [1337, 314] on div "Total Paid $2,400.00" at bounding box center [1386, 321] width 202 height 29
click at [1470, 294] on icon "button" at bounding box center [1475, 294] width 16 height 16
click at [520, 617] on div at bounding box center [761, 361] width 1523 height 723
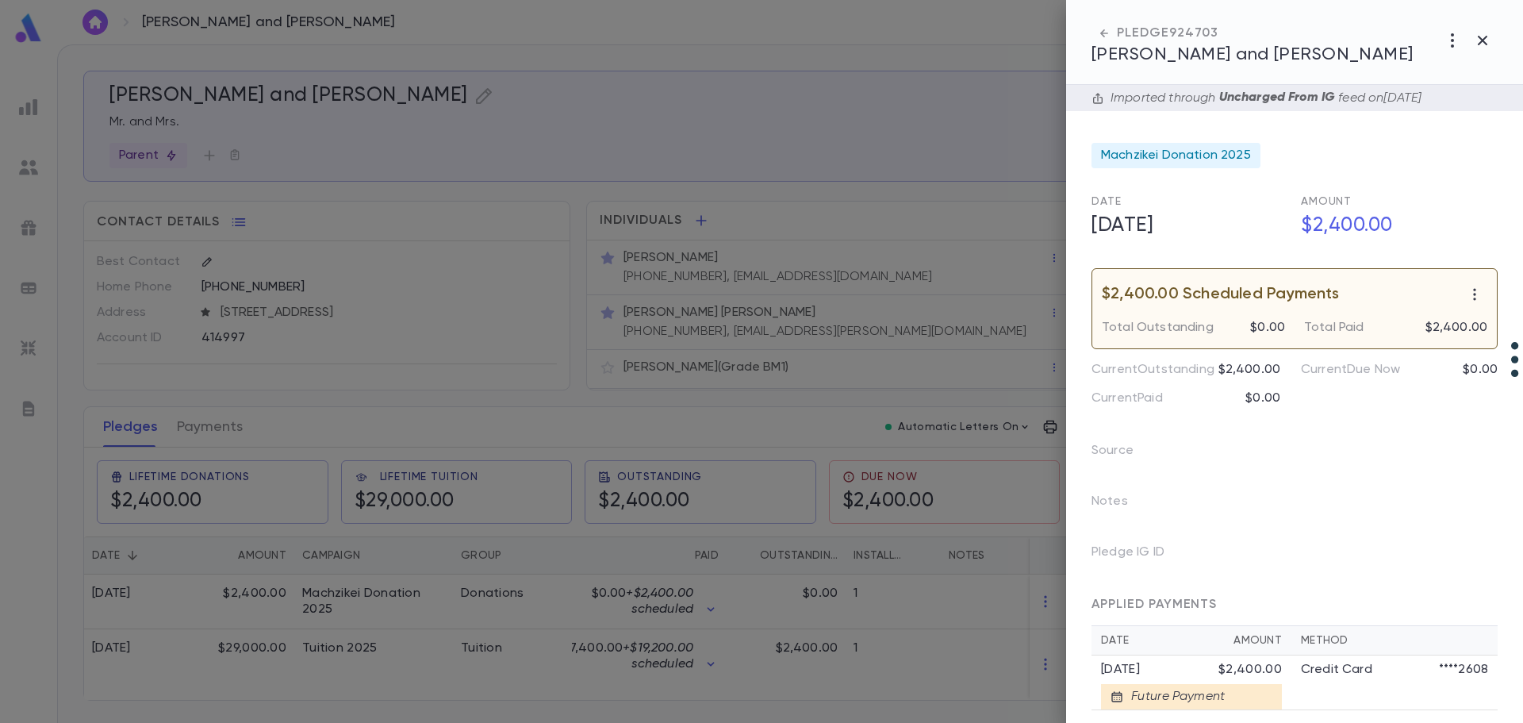
click at [215, 424] on div at bounding box center [761, 361] width 1523 height 723
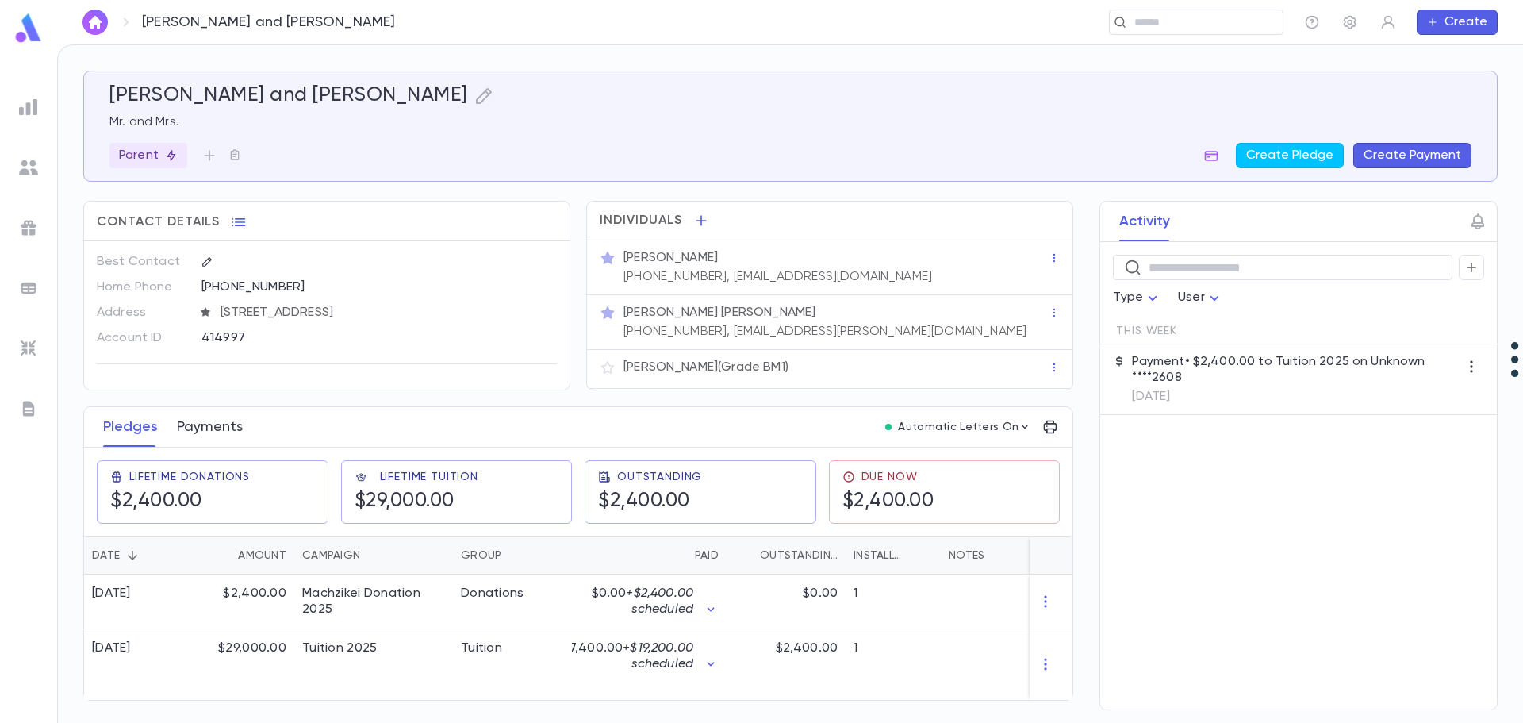
click at [223, 421] on button "Payments" at bounding box center [210, 427] width 66 height 40
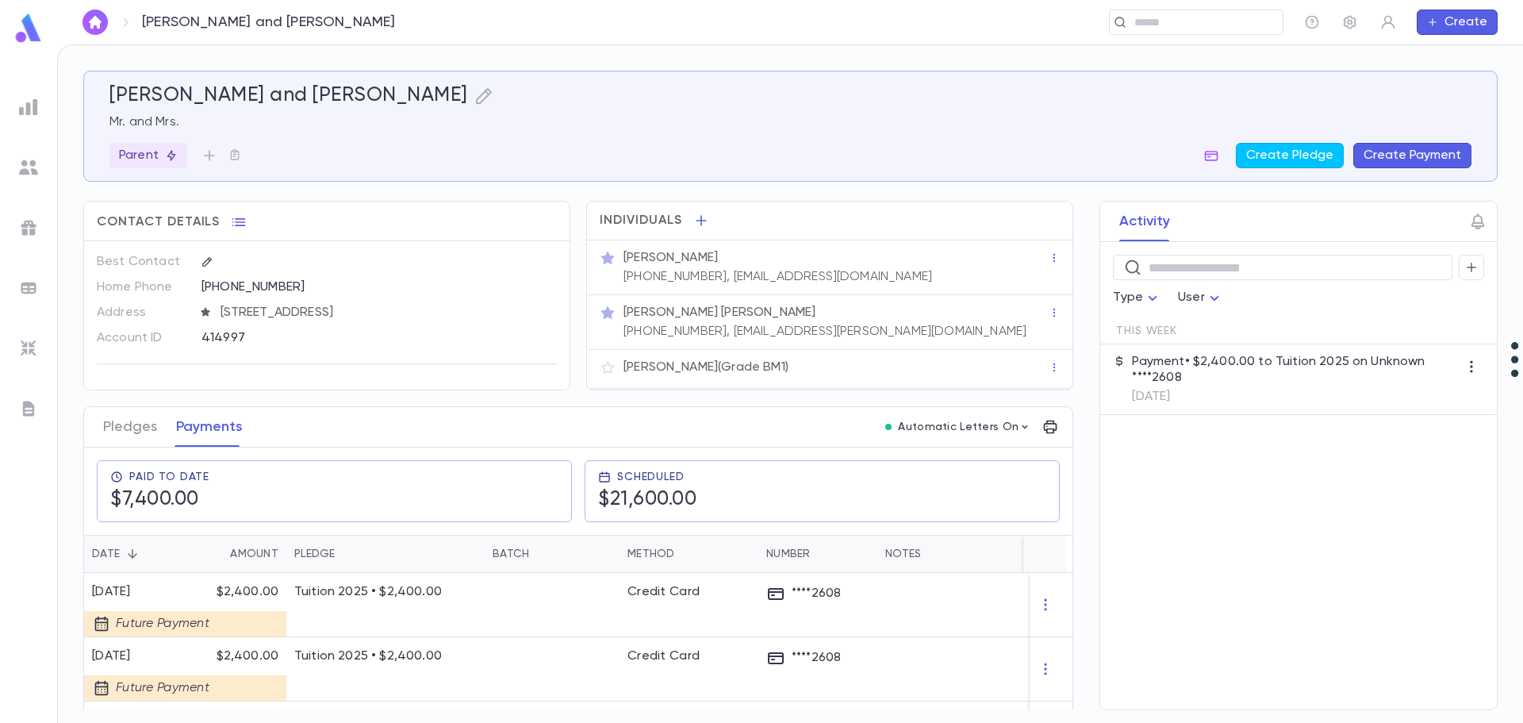
scroll to position [238, 0]
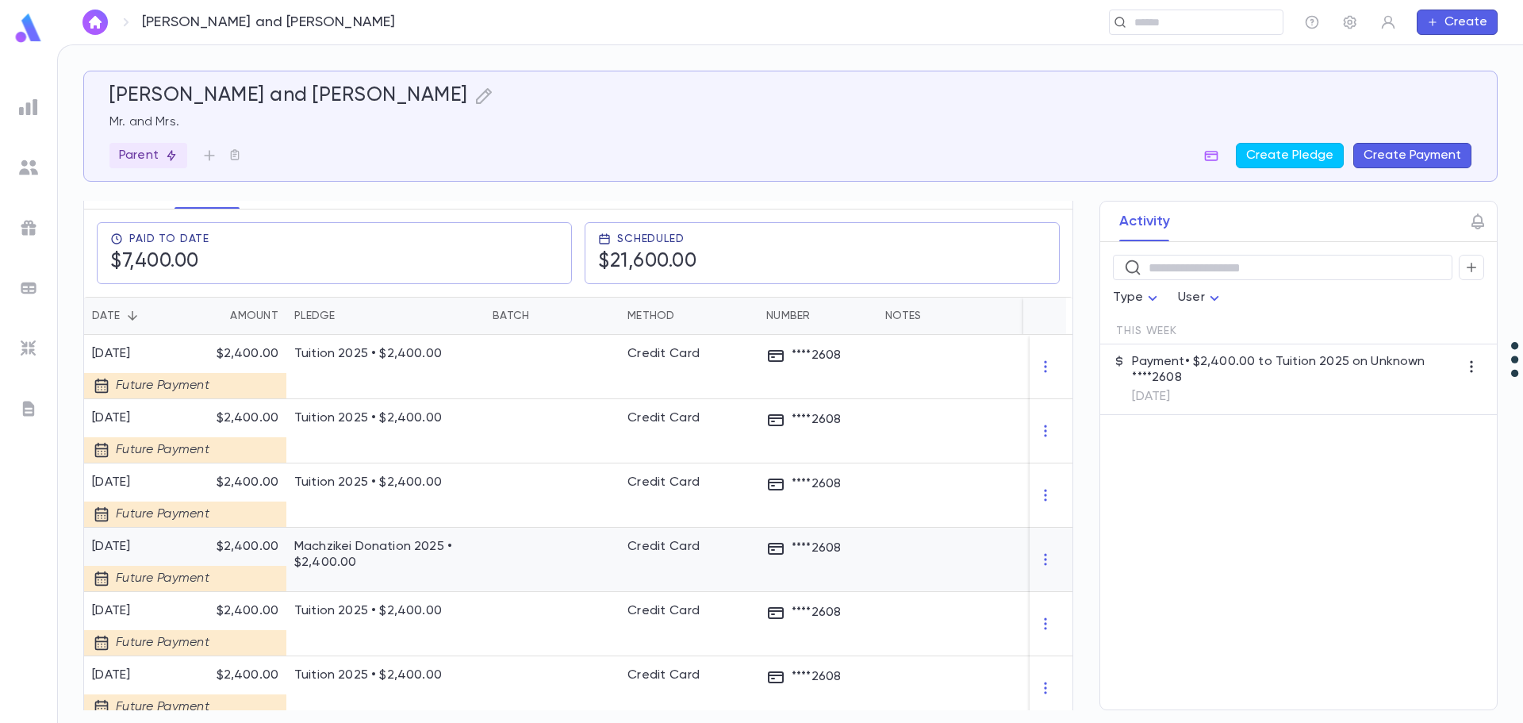
click at [434, 543] on p "Machzikei Donation 2025 • $2,400.00" at bounding box center [385, 555] width 182 height 32
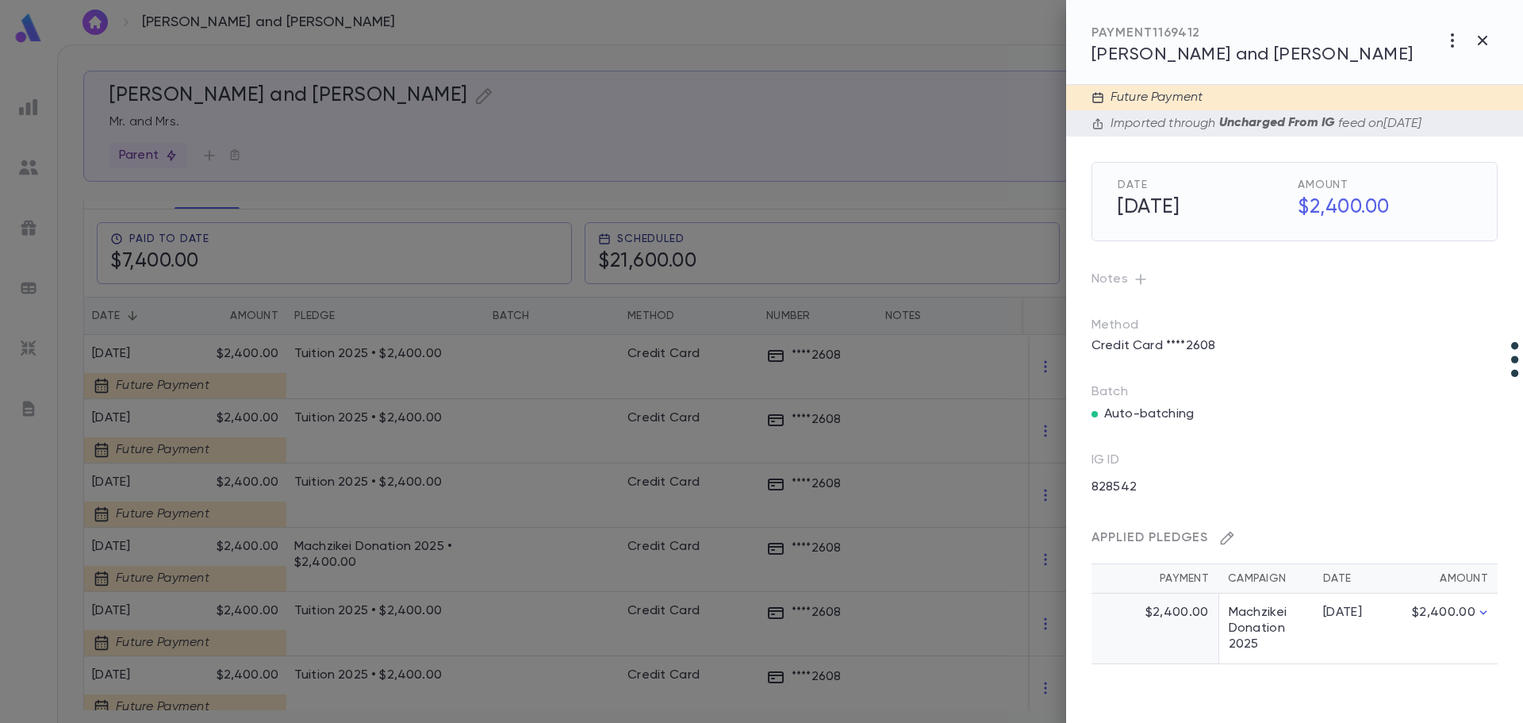
click at [1225, 527] on button "button" at bounding box center [1227, 537] width 25 height 25
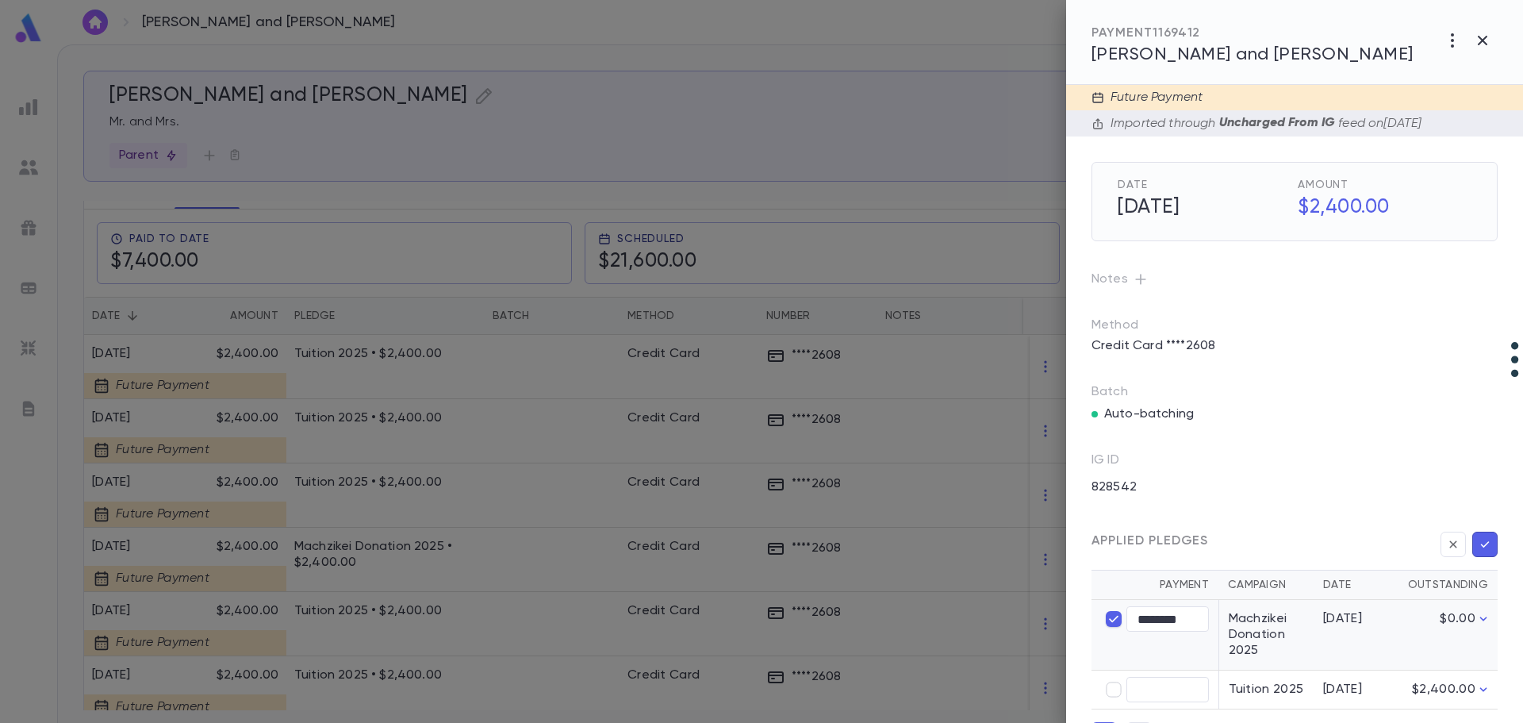
scroll to position [57, 0]
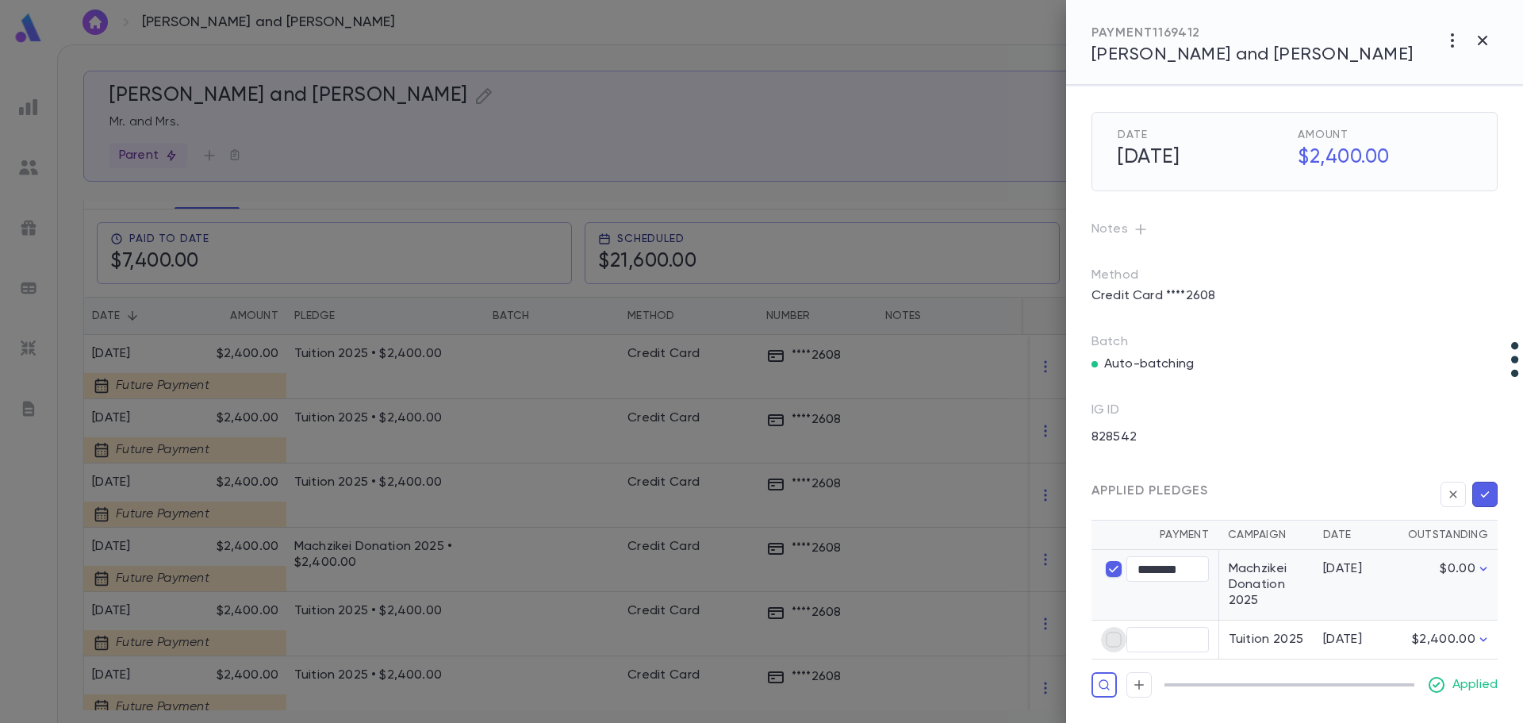
type input "****"
click at [1480, 486] on icon "button" at bounding box center [1485, 494] width 14 height 16
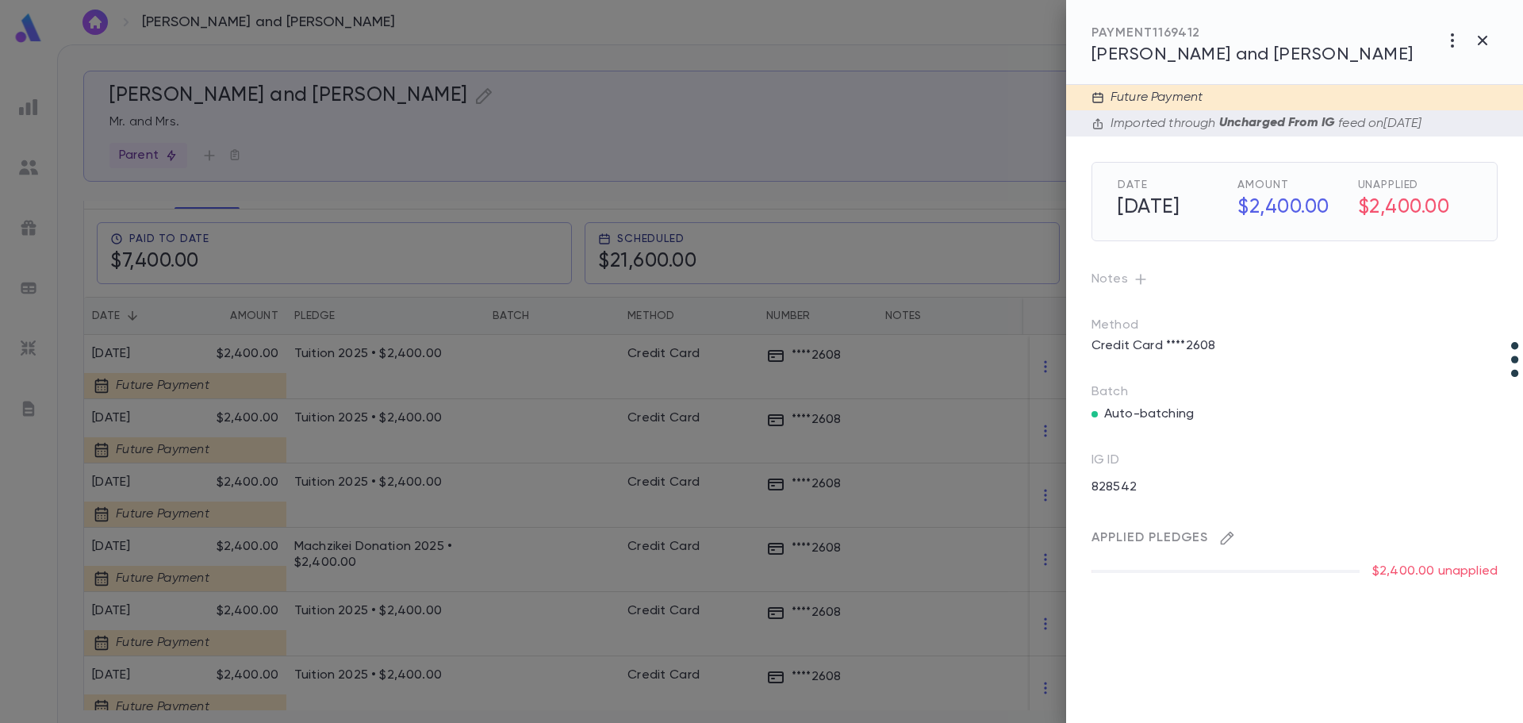
click at [1228, 540] on icon "button" at bounding box center [1227, 538] width 13 height 13
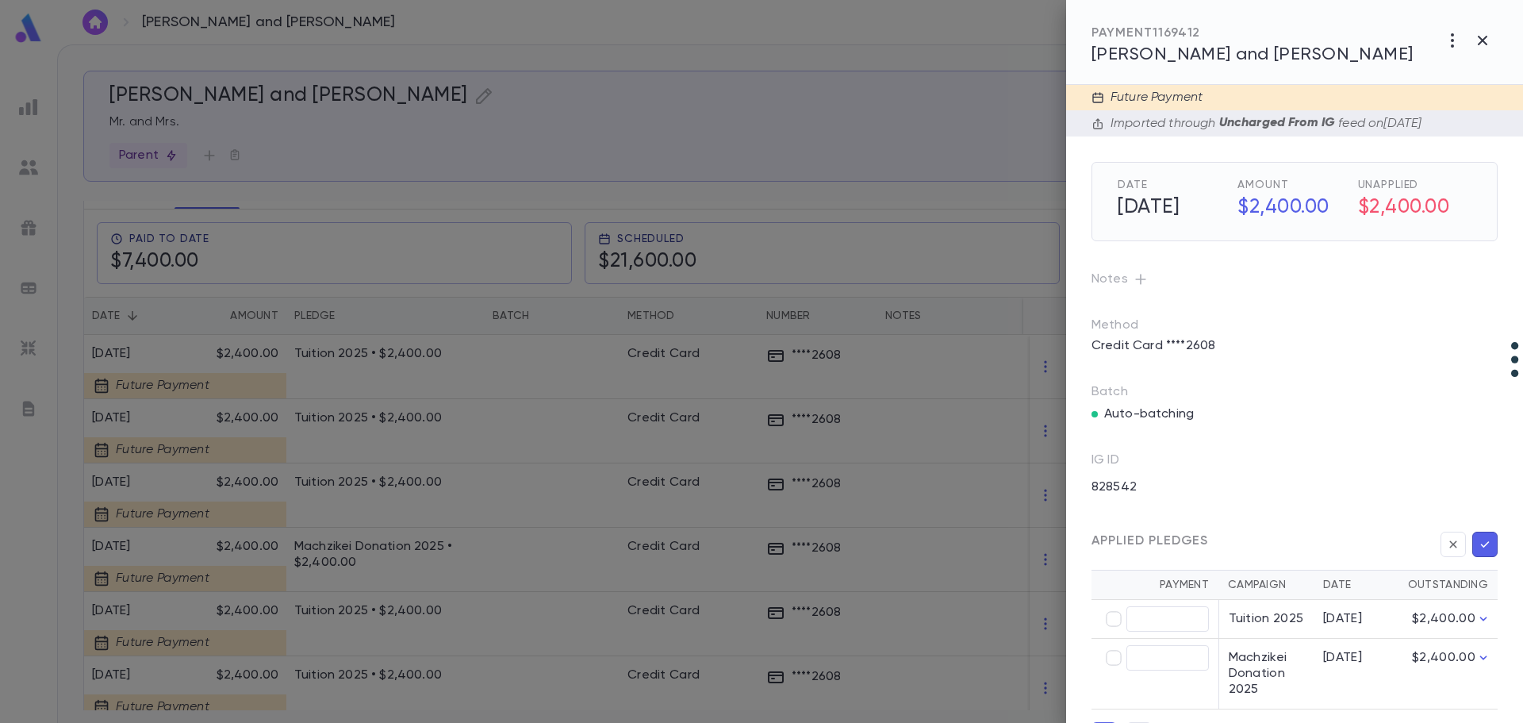
type input "********"
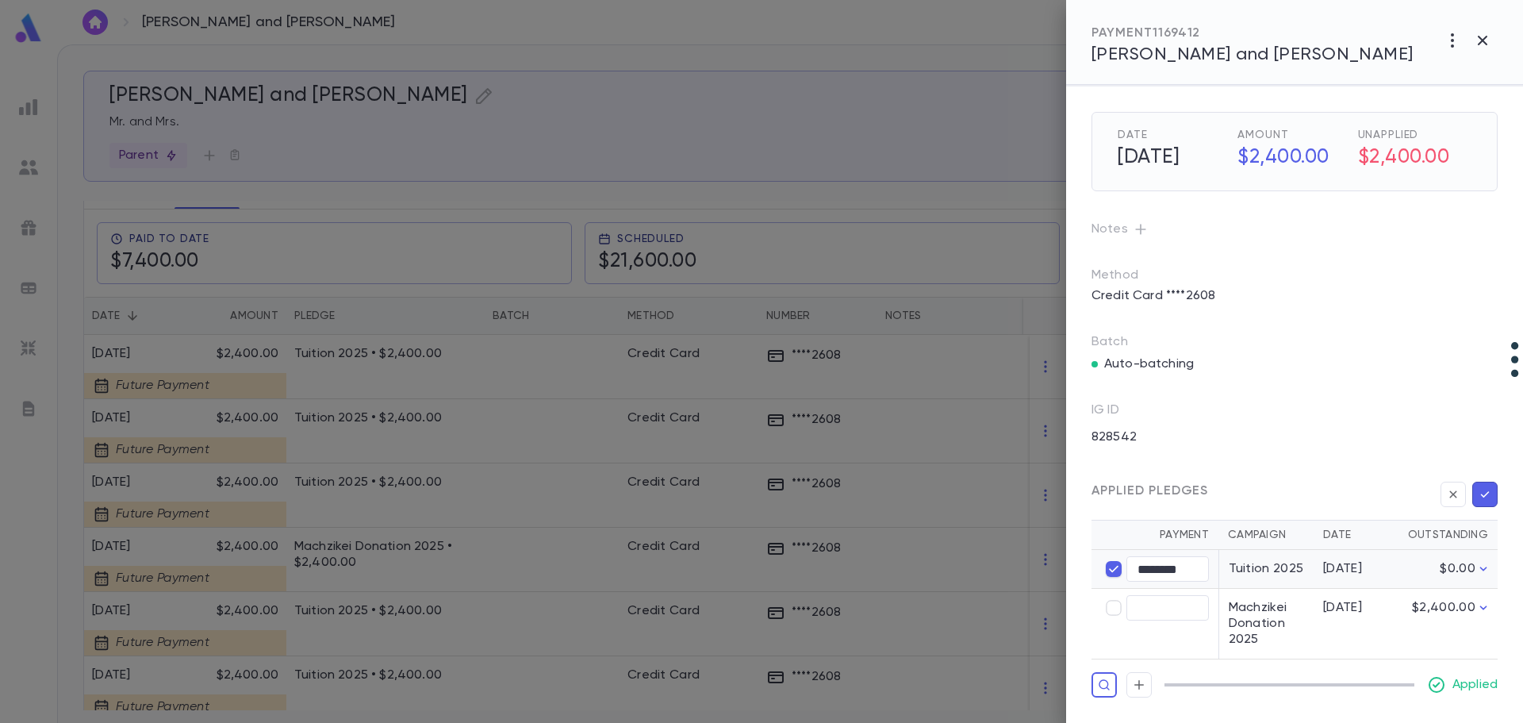
scroll to position [57, 0]
click at [1478, 491] on icon "button" at bounding box center [1485, 494] width 14 height 16
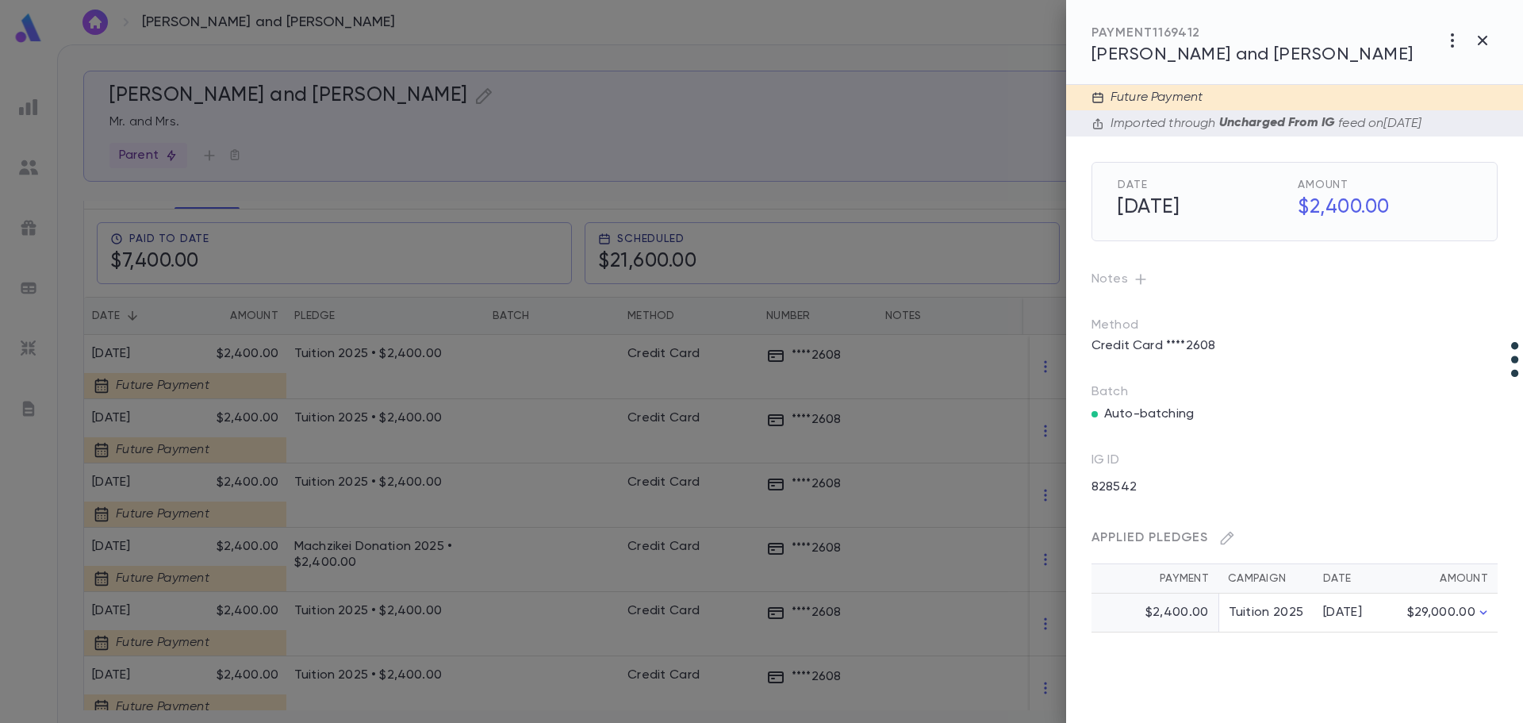
scroll to position [0, 0]
click at [198, 340] on div at bounding box center [761, 361] width 1523 height 723
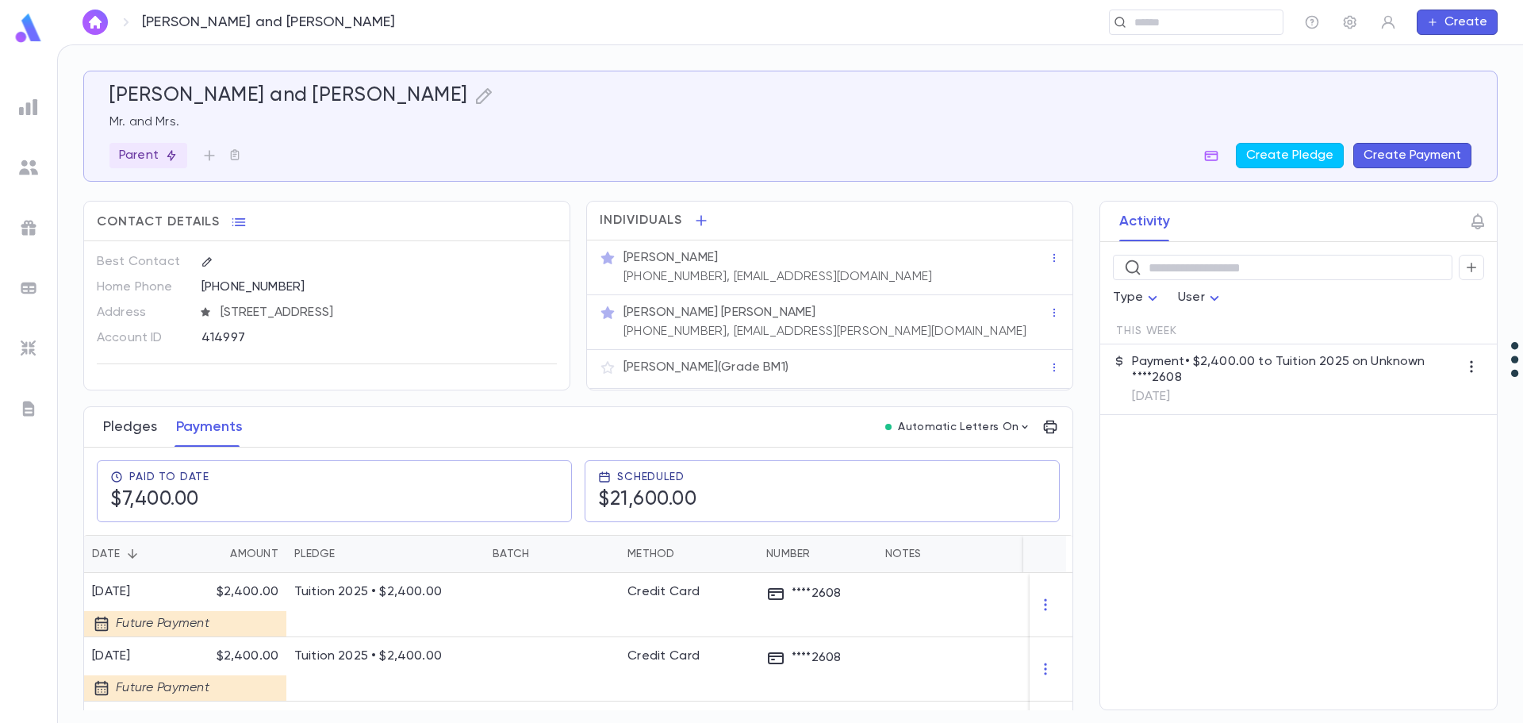
click at [133, 426] on button "Pledges" at bounding box center [130, 427] width 54 height 40
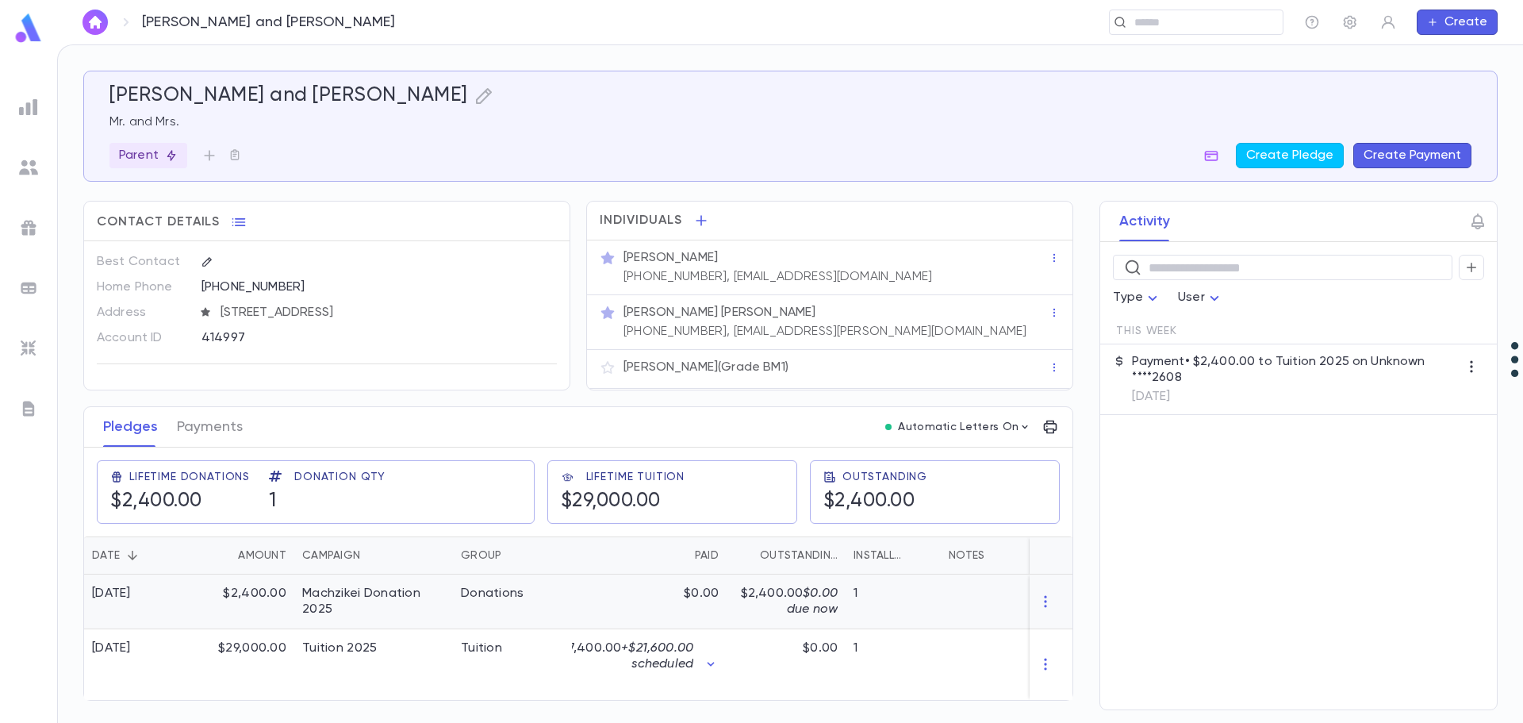
click at [222, 594] on div "$2,400.00" at bounding box center [242, 601] width 103 height 55
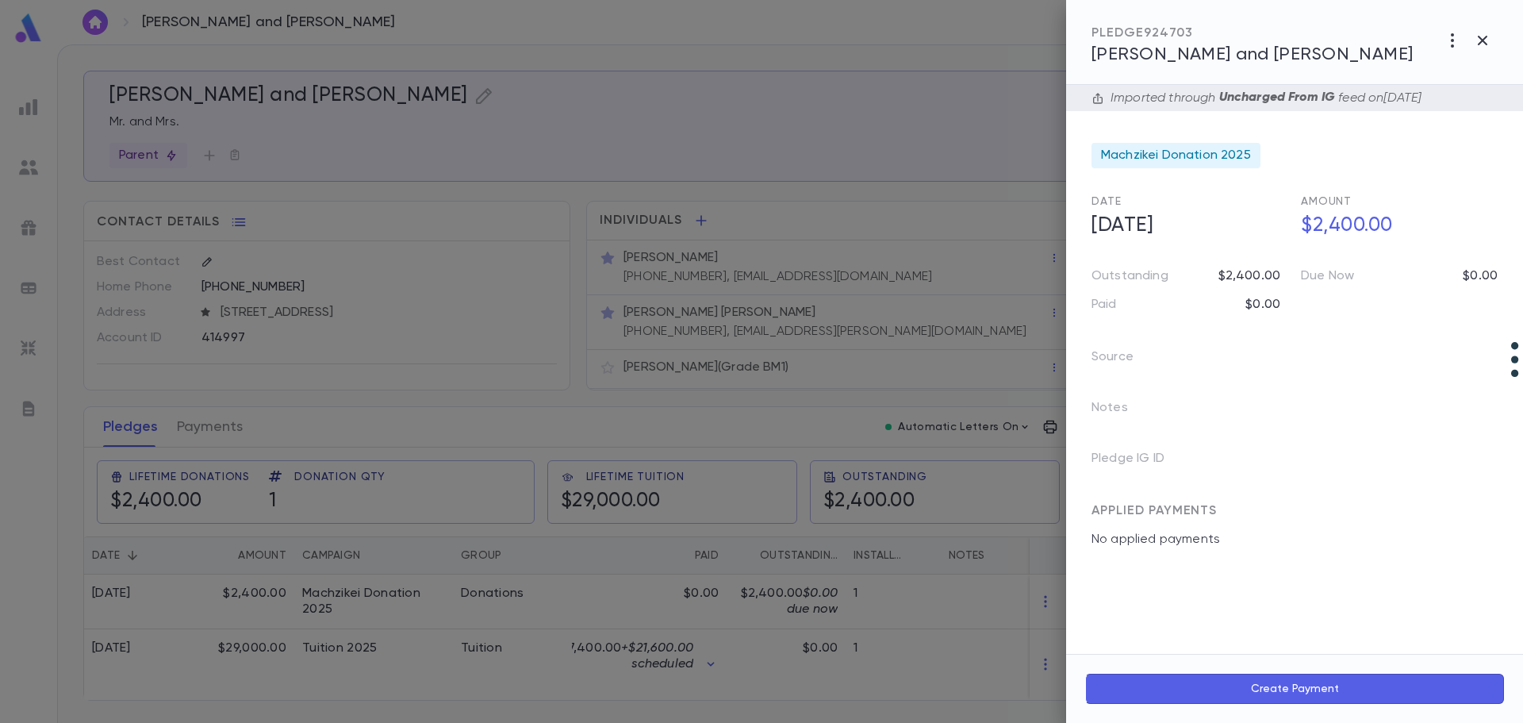
click at [1047, 601] on div at bounding box center [761, 361] width 1523 height 723
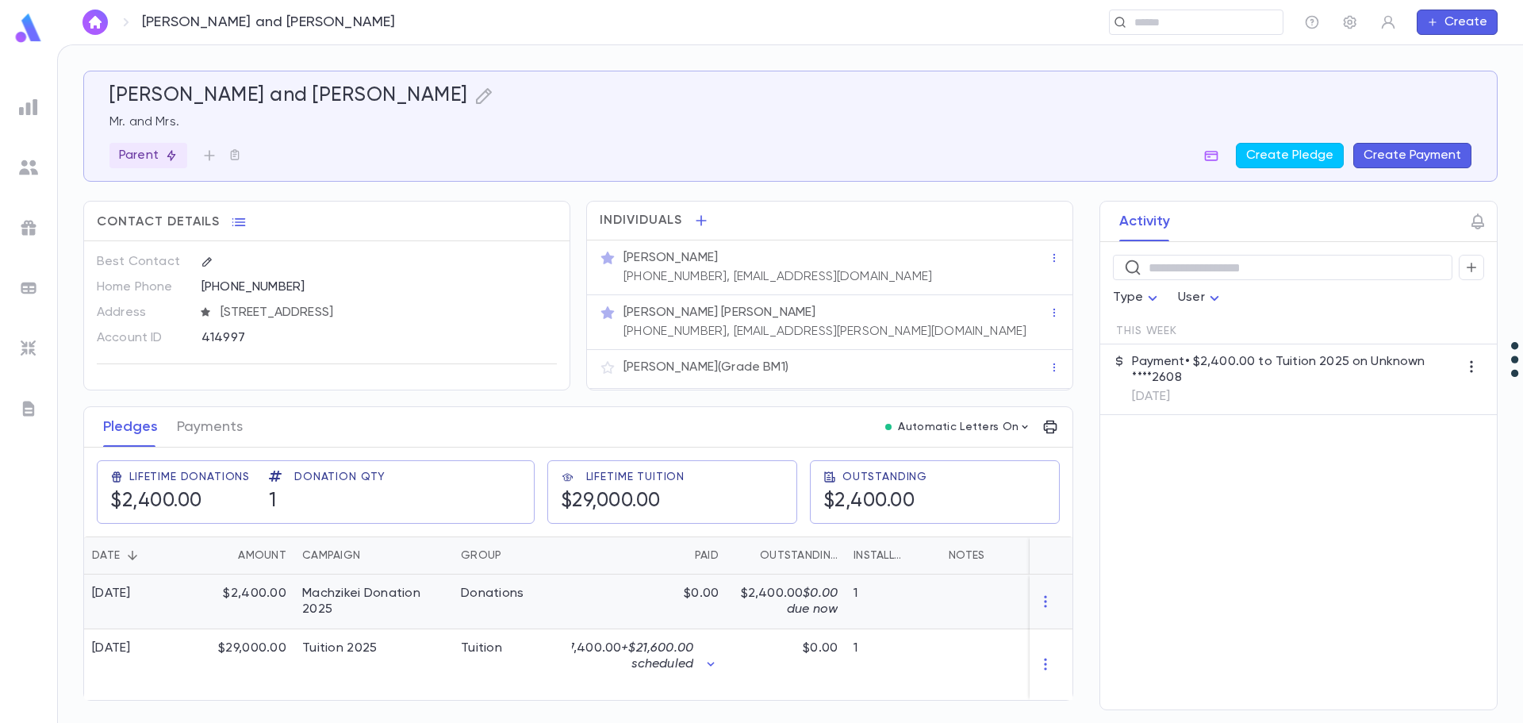
click at [1047, 601] on icon "button" at bounding box center [1045, 602] width 2 height 12
click at [1077, 624] on li "Delete" at bounding box center [1075, 627] width 67 height 25
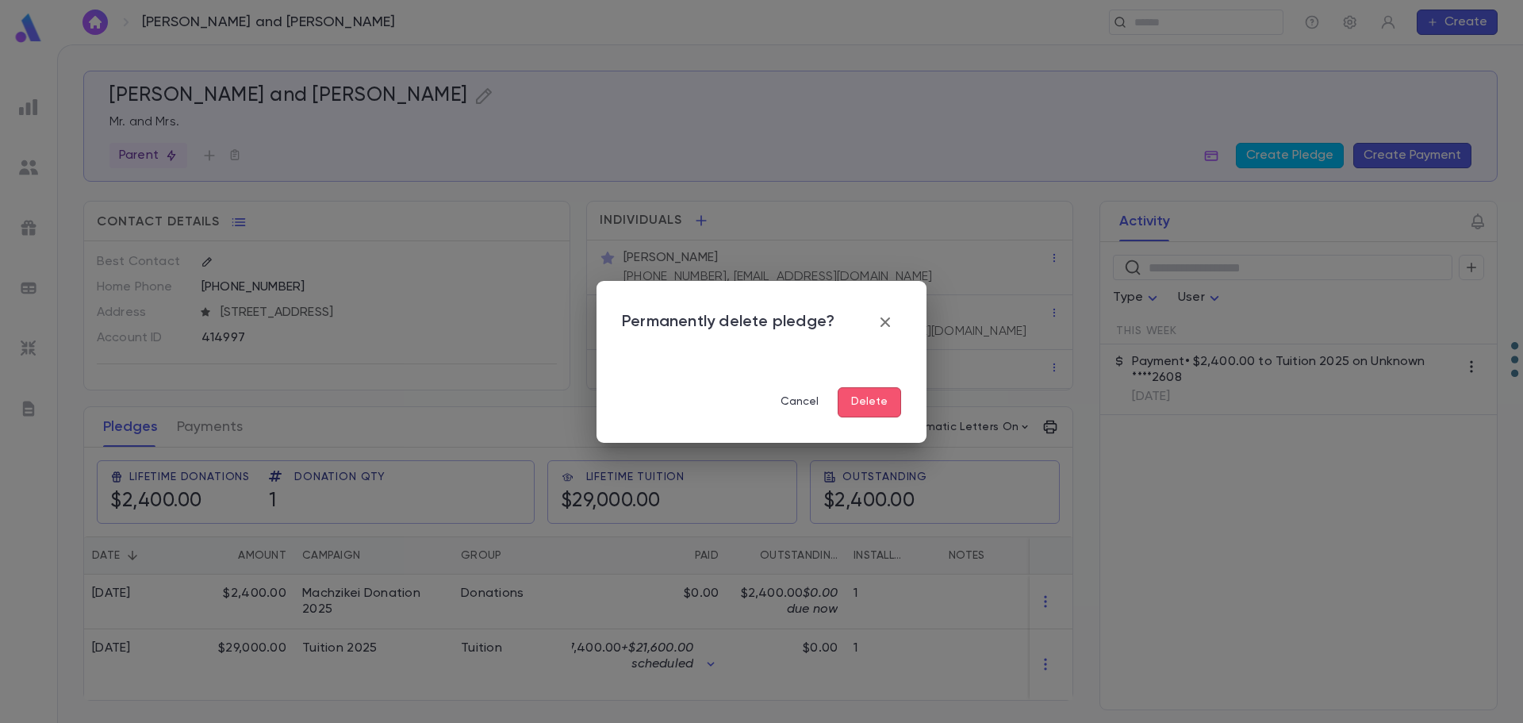
click at [875, 401] on button "Delete" at bounding box center [869, 402] width 63 height 30
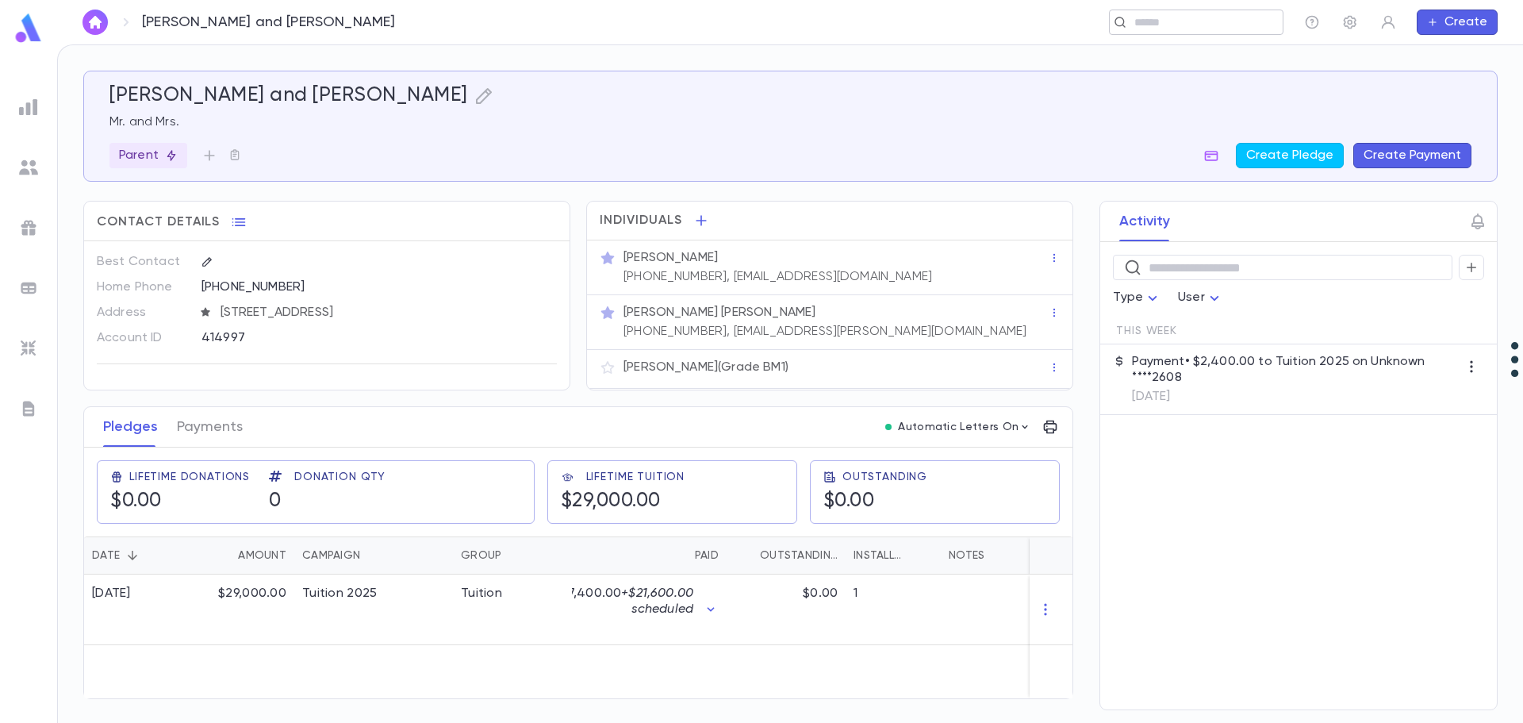
click at [1187, 18] on input "text" at bounding box center [1191, 22] width 123 height 15
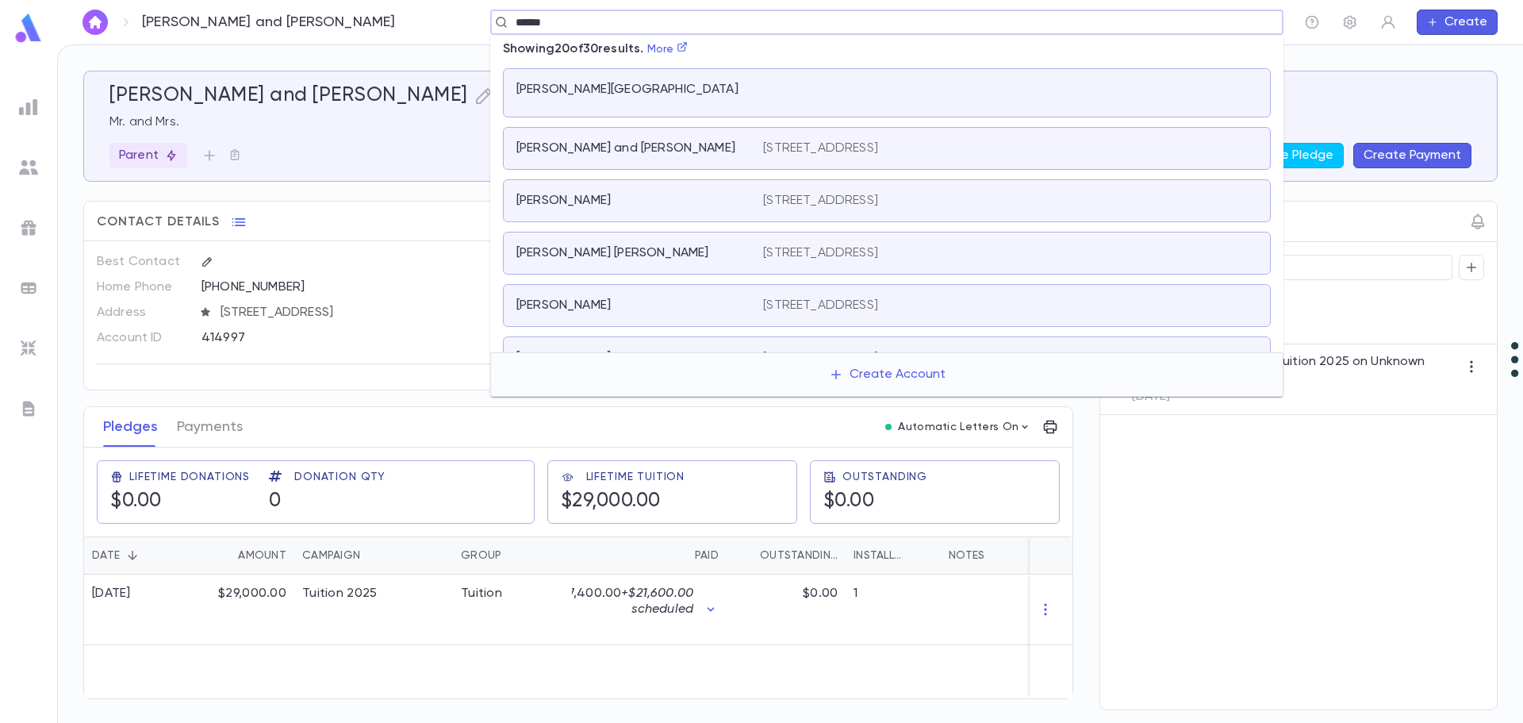
type input "******"
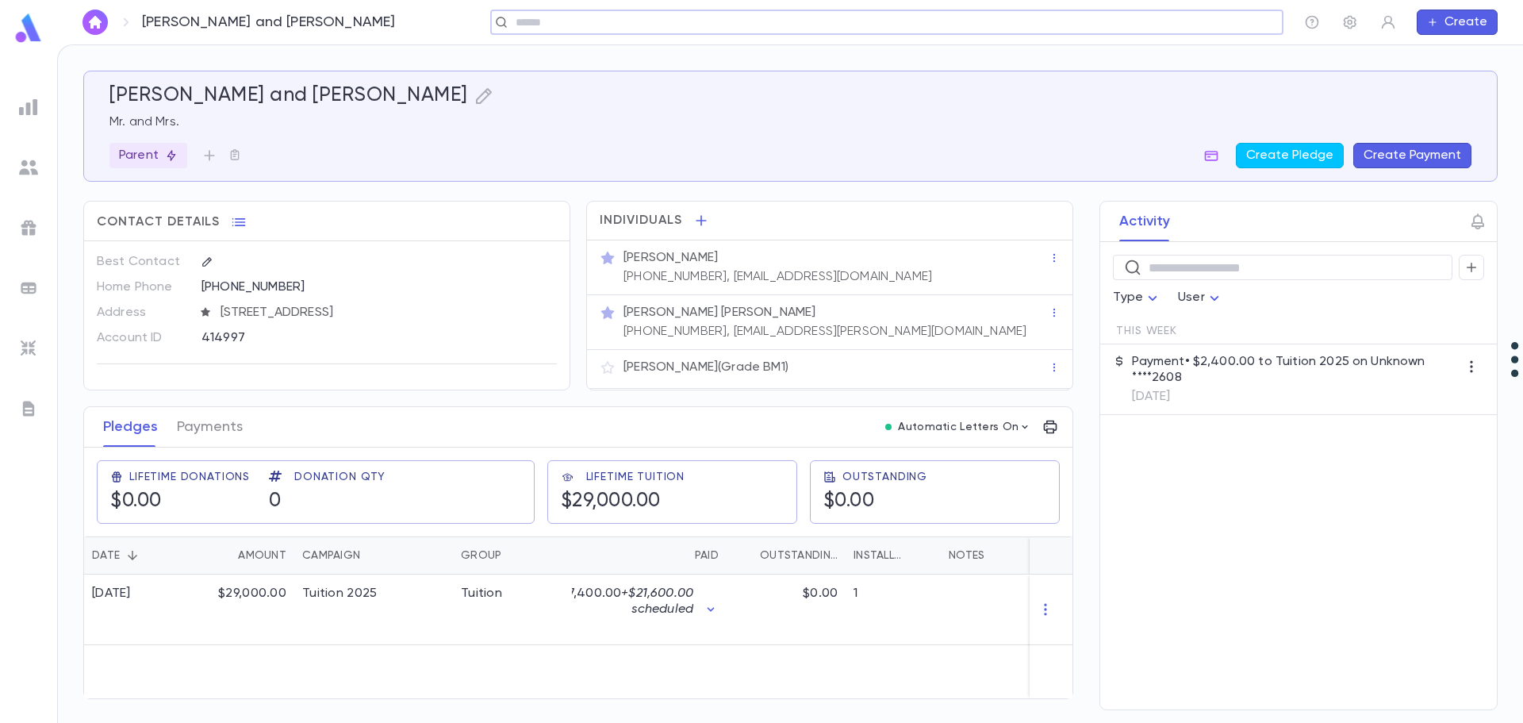
click at [588, 21] on input "text" at bounding box center [882, 22] width 742 height 15
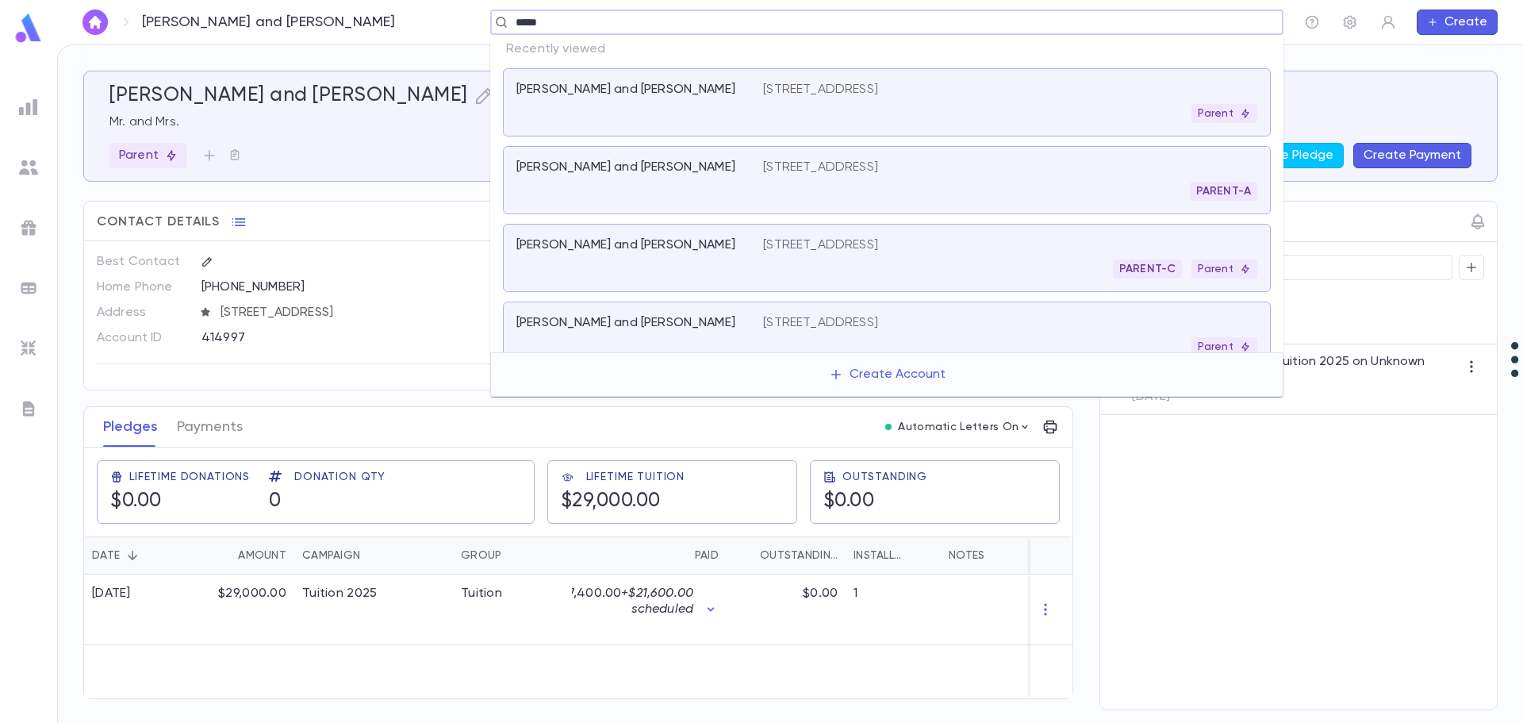
type input "******"
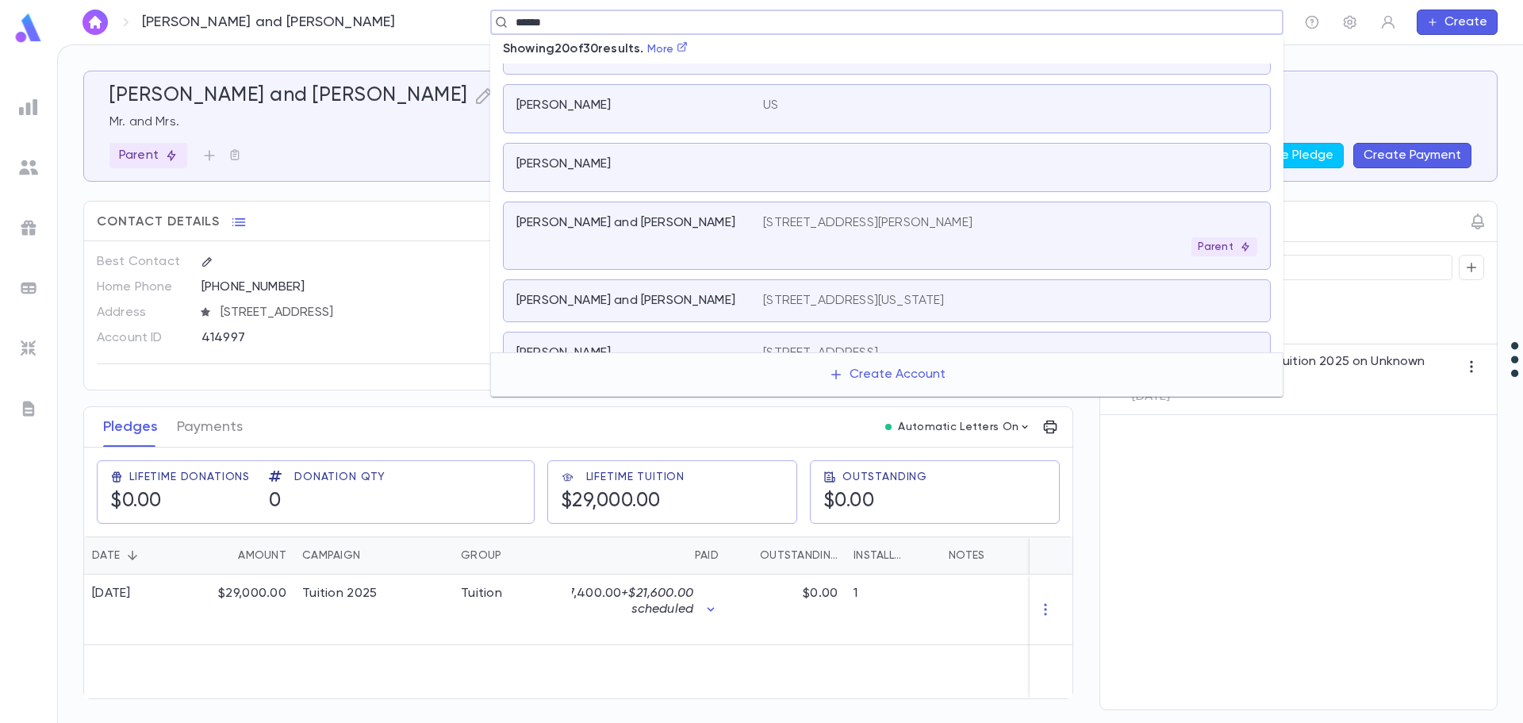
scroll to position [714, 0]
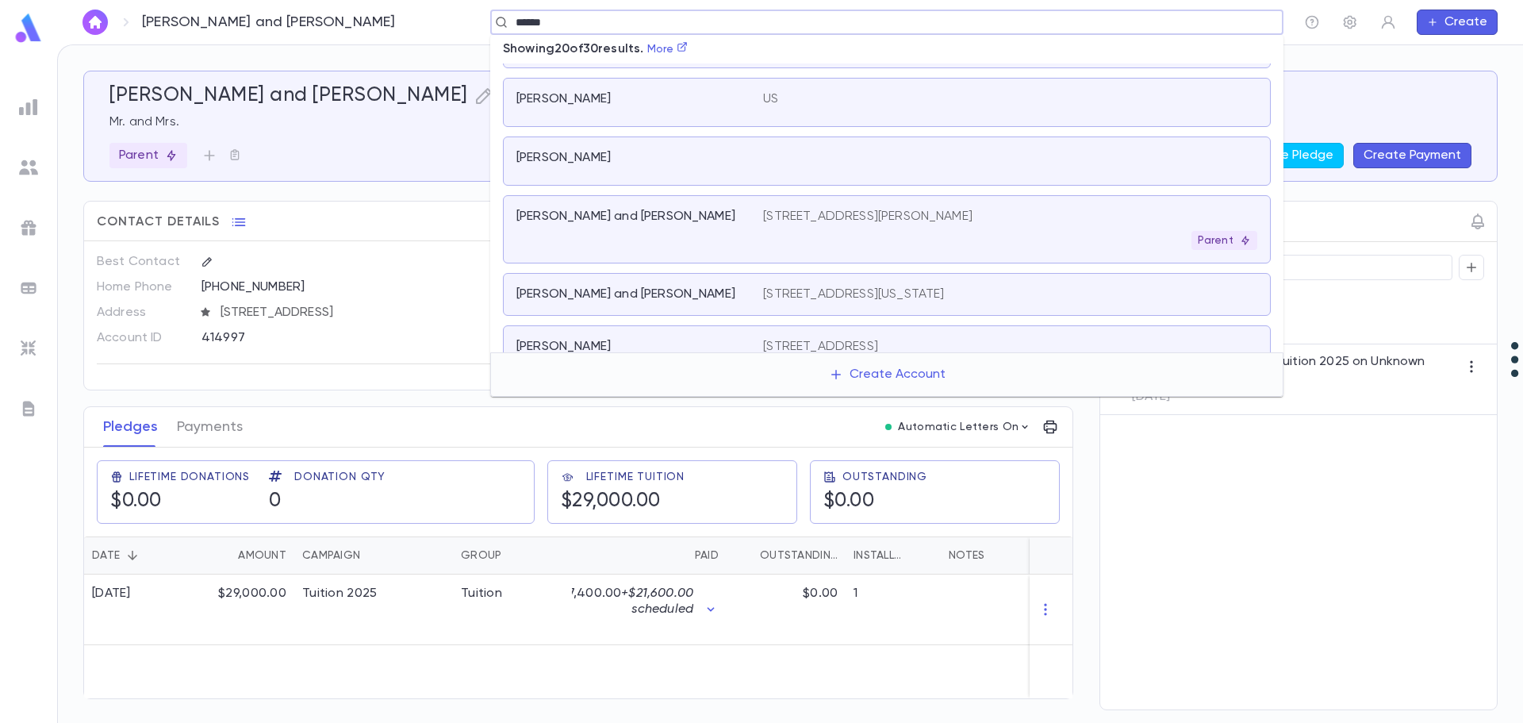
click at [827, 231] on div "91 W Carlton Rd, Monsey NY 10952 Parent" at bounding box center [1010, 229] width 494 height 41
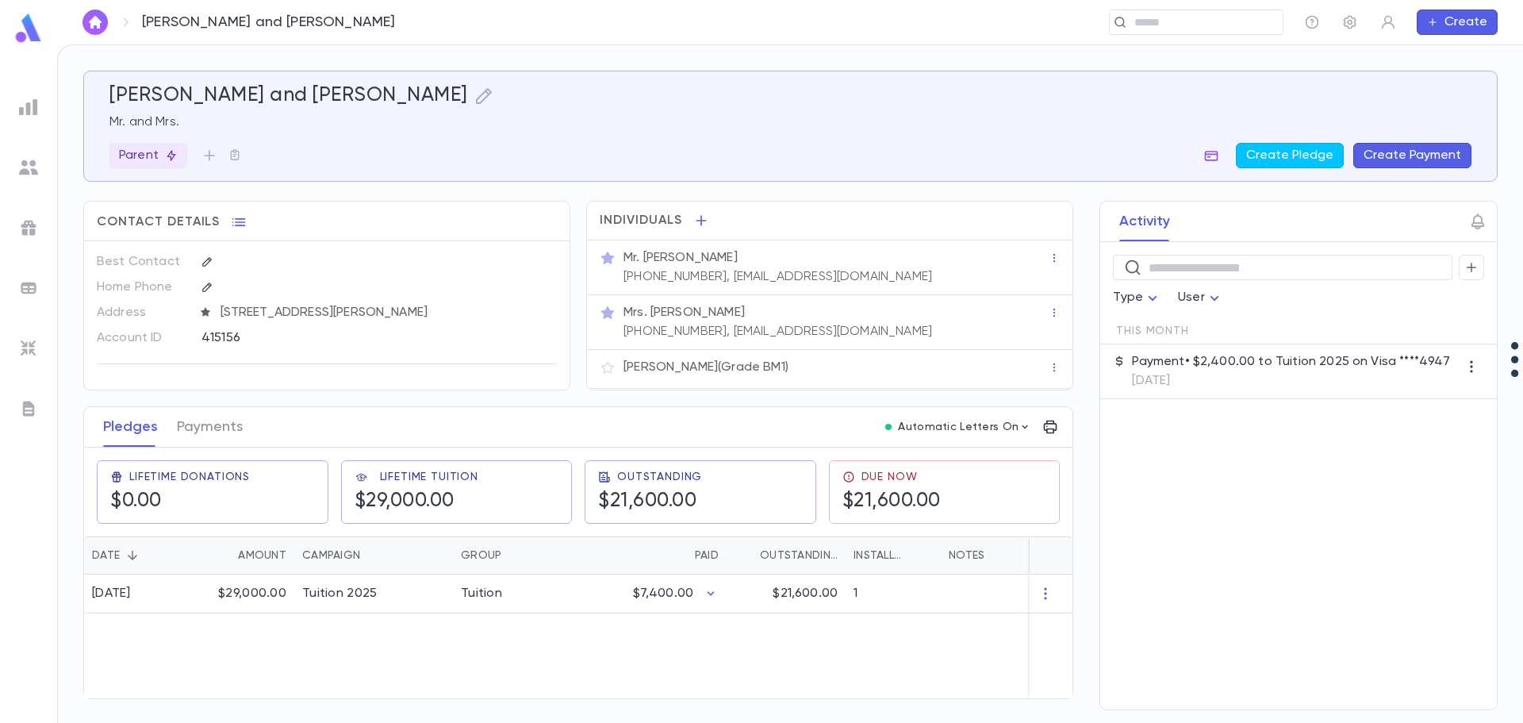
click at [1216, 153] on icon "button" at bounding box center [1212, 156] width 16 height 16
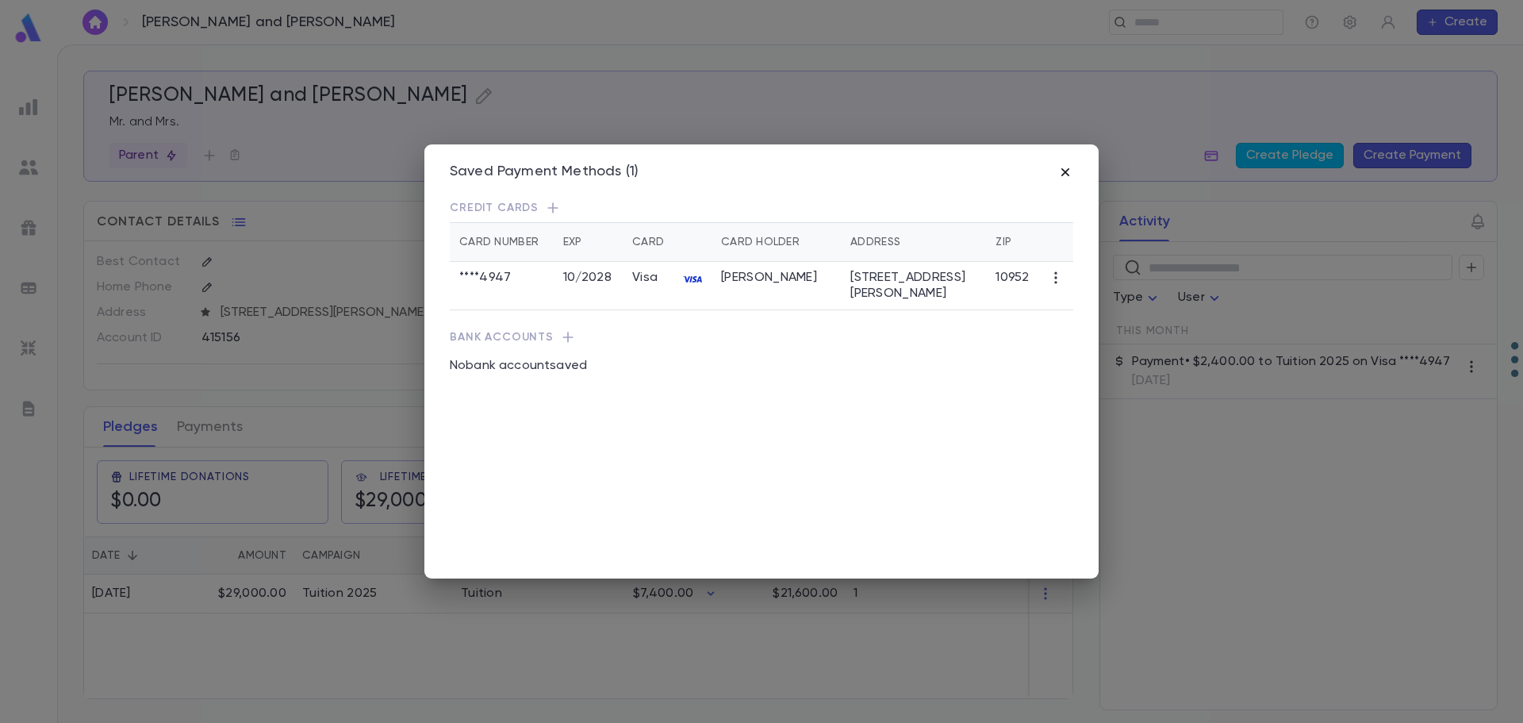
click at [1060, 171] on icon "button" at bounding box center [1066, 172] width 16 height 16
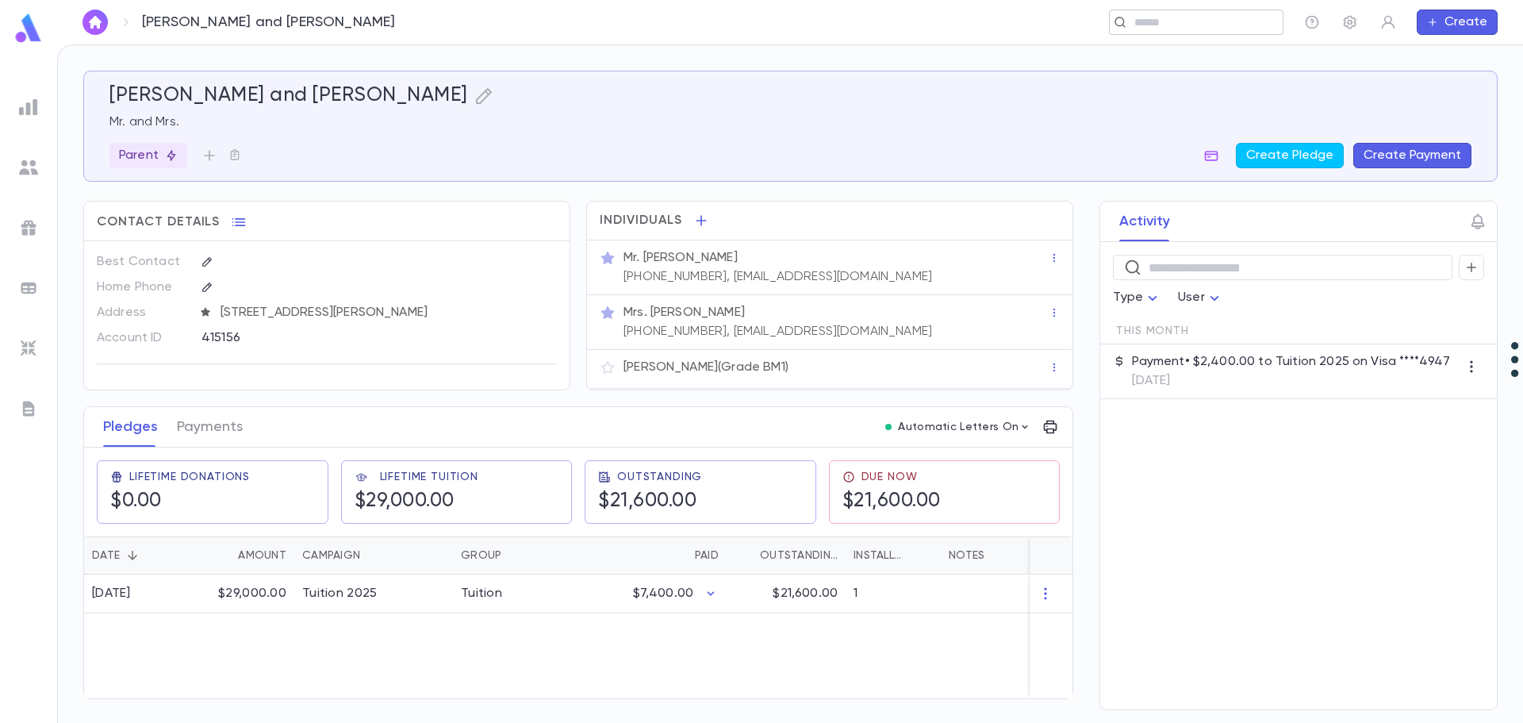
click at [1165, 27] on input "text" at bounding box center [1191, 22] width 123 height 15
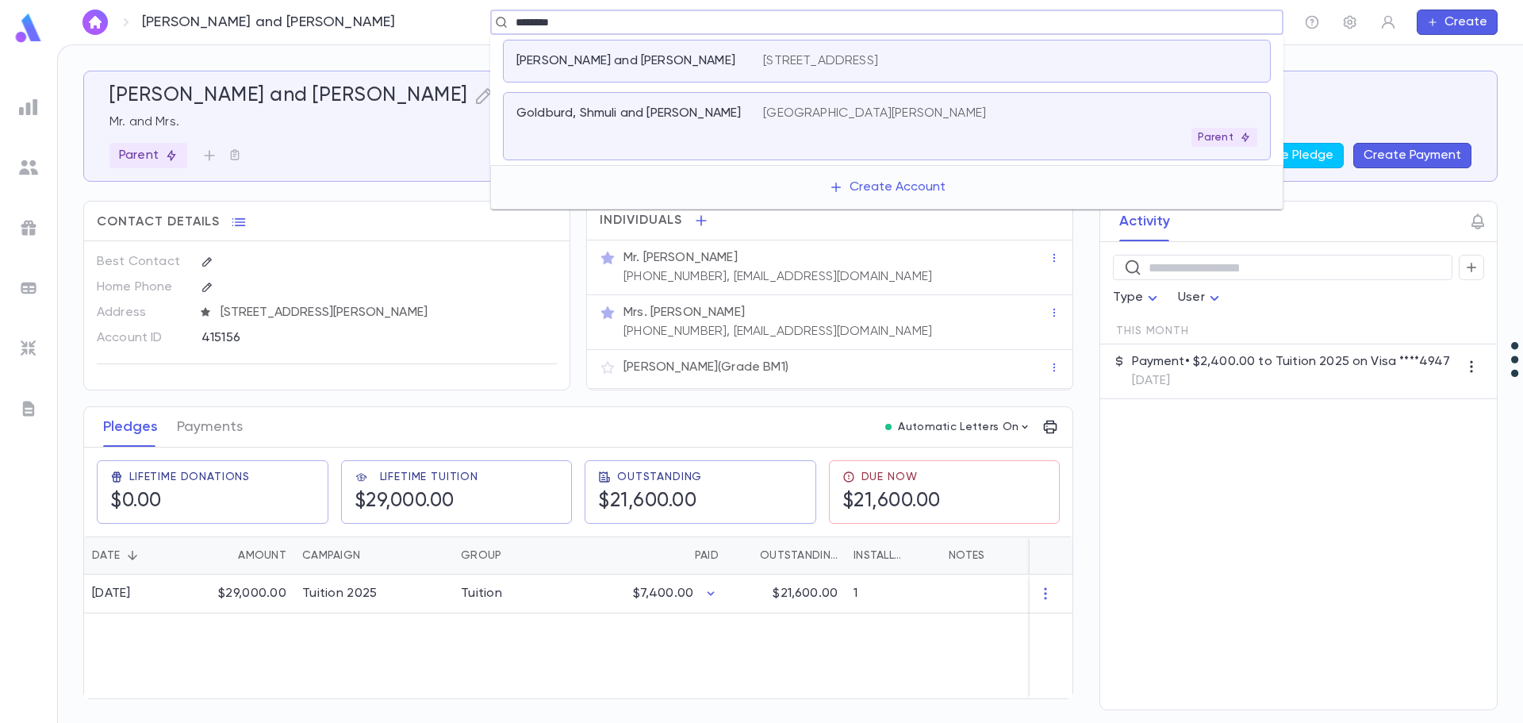
type input "********"
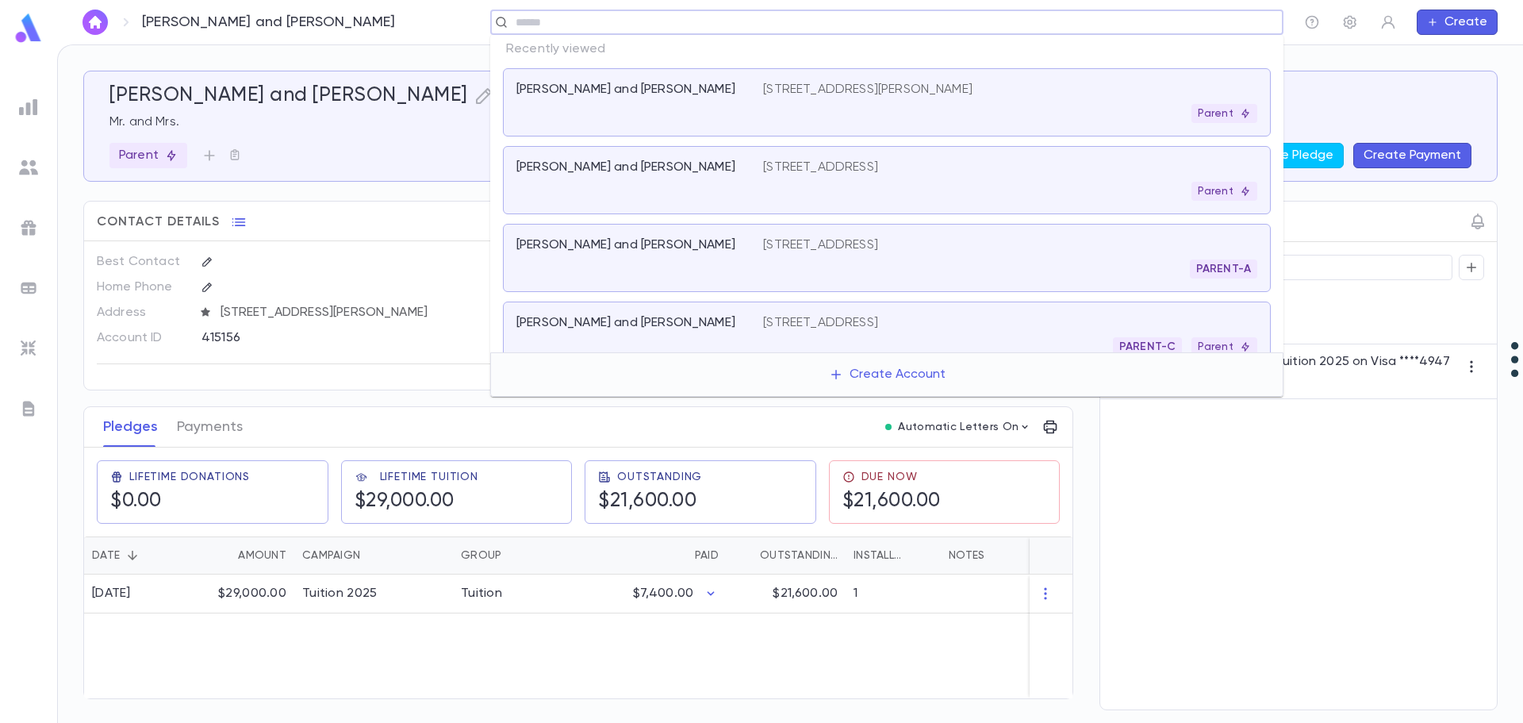
click at [616, 19] on input "text" at bounding box center [882, 22] width 742 height 15
type input "********"
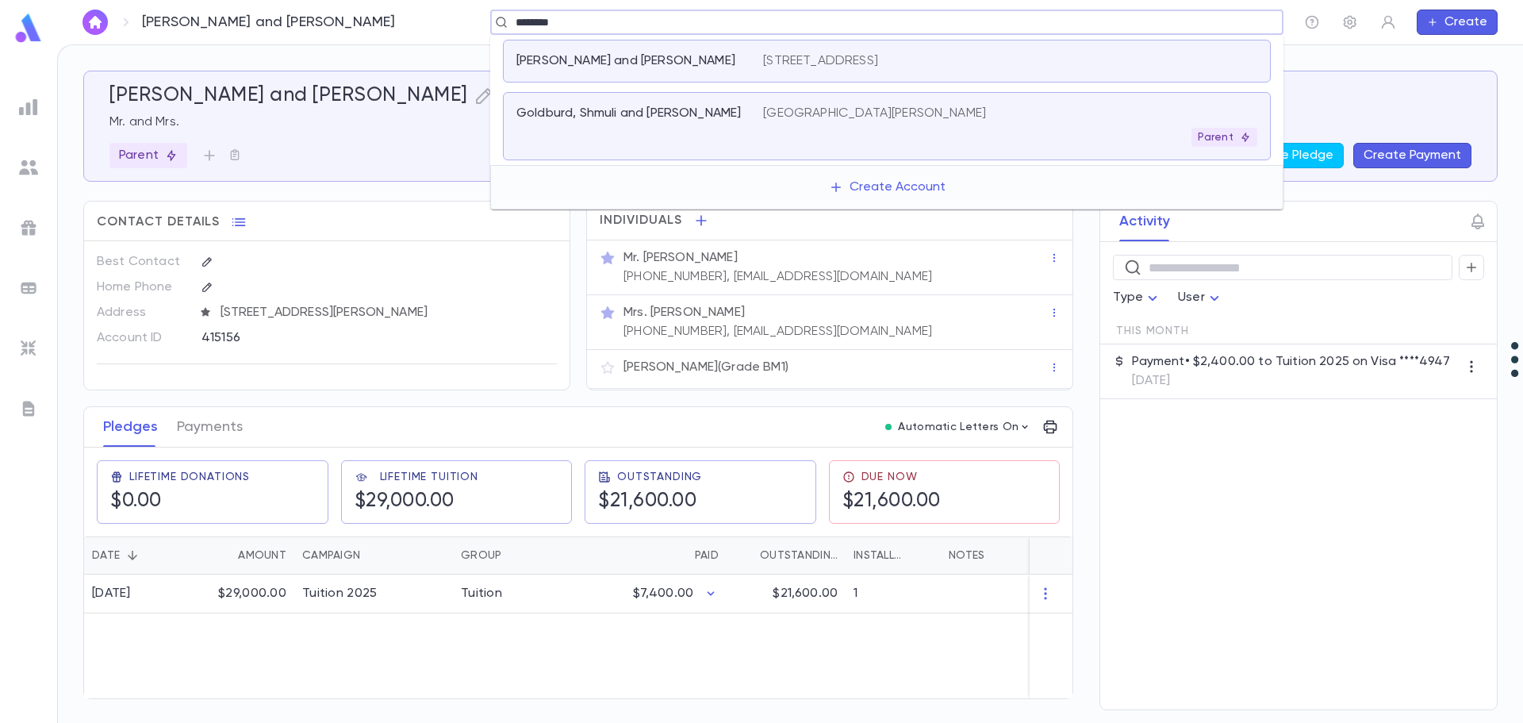
click at [579, 111] on p "Goldburd, Shmuli and Miri" at bounding box center [629, 114] width 225 height 16
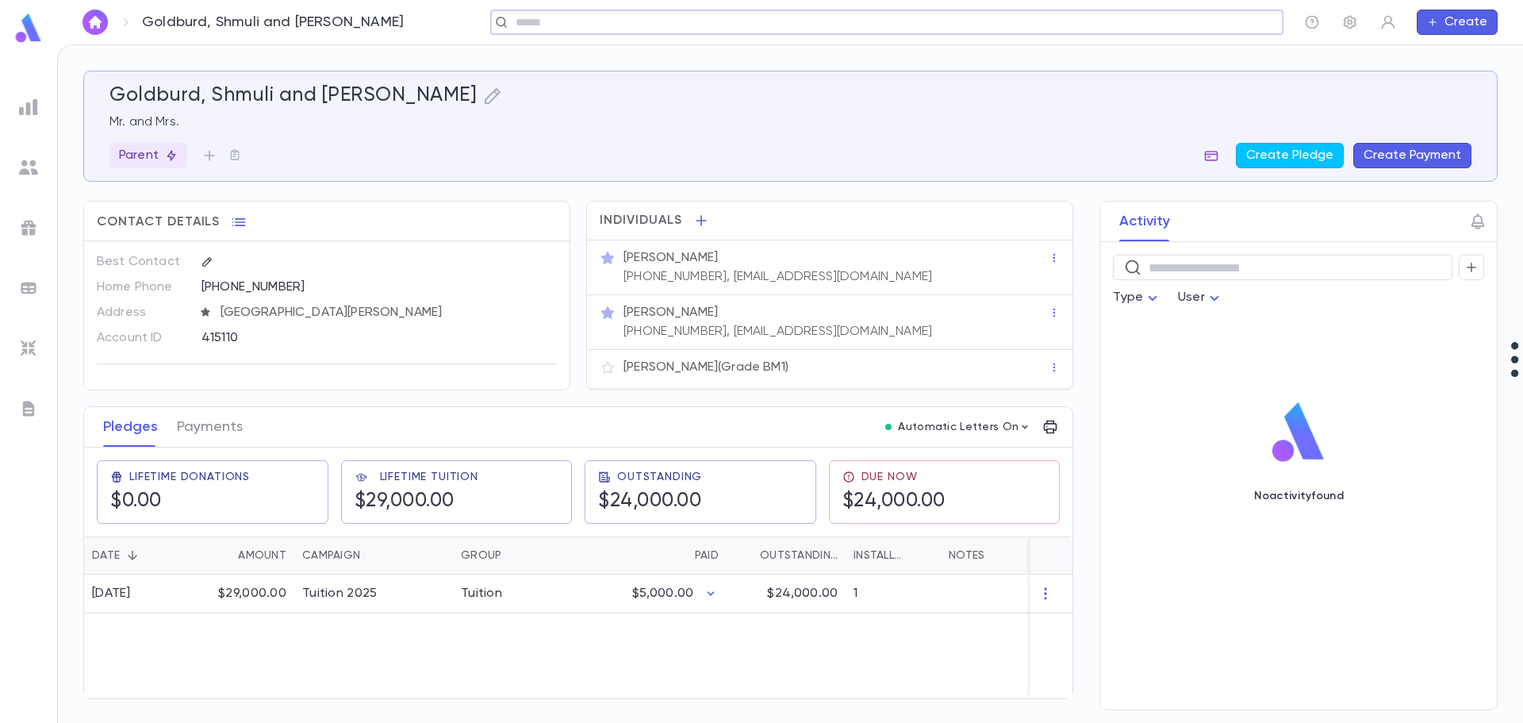
click at [1210, 157] on icon "button" at bounding box center [1211, 156] width 13 height 10
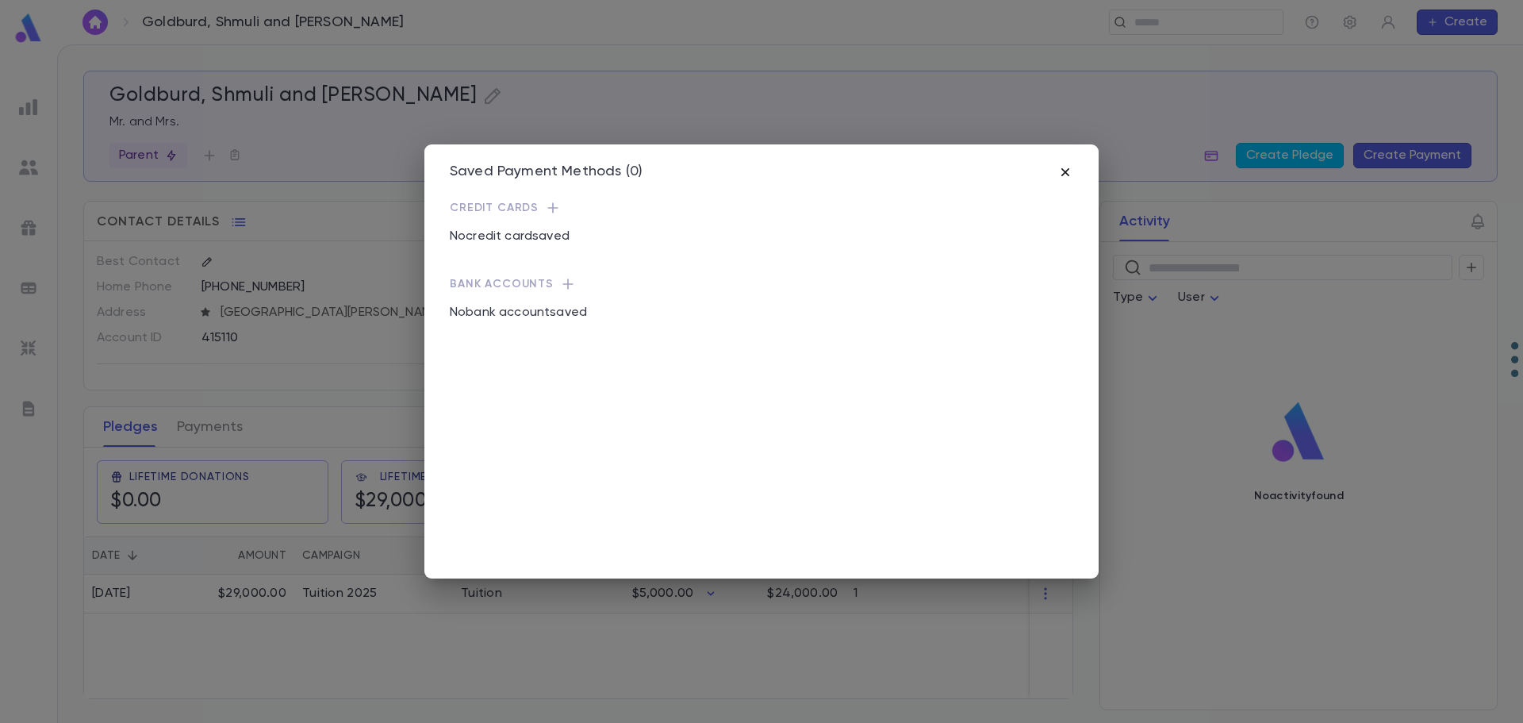
click at [1067, 177] on icon "button" at bounding box center [1066, 172] width 16 height 16
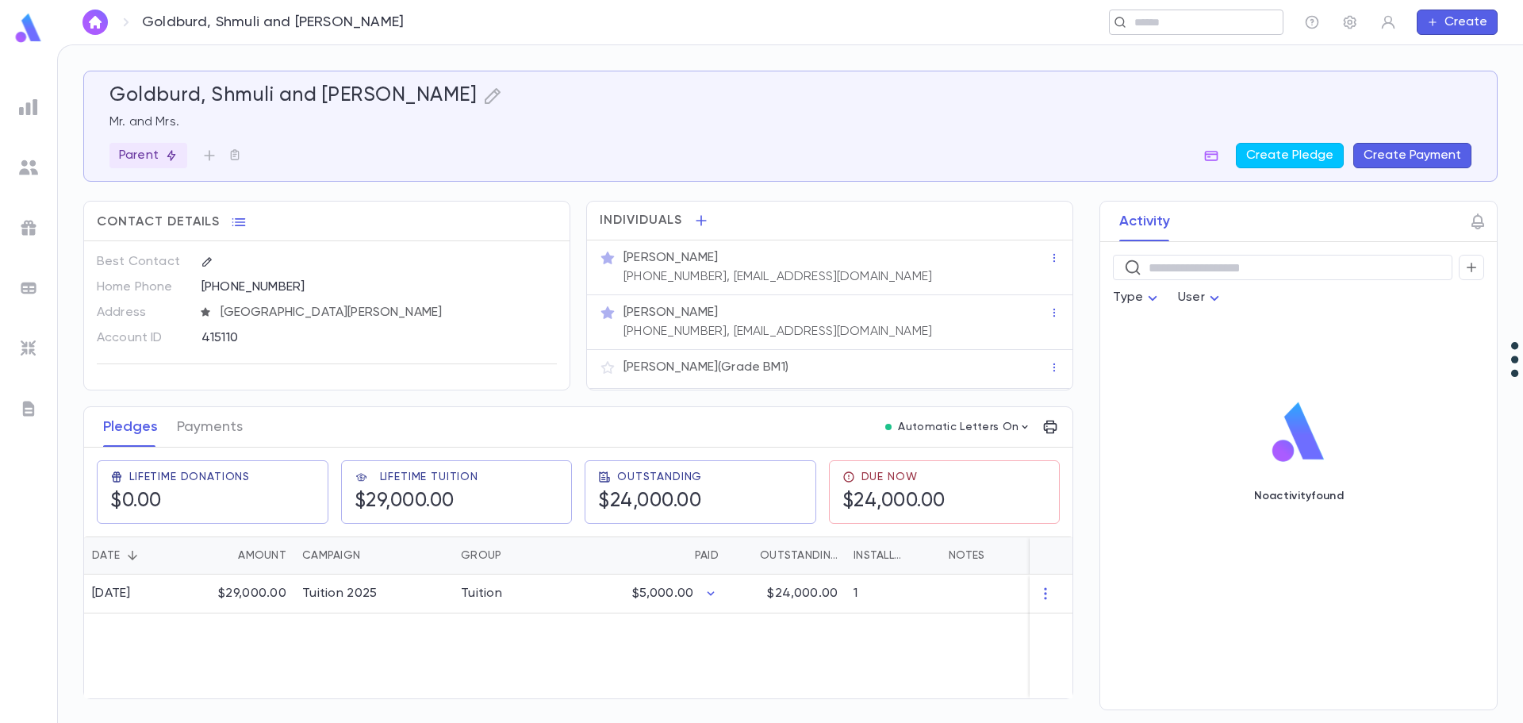
click at [1166, 18] on input "text" at bounding box center [1191, 22] width 123 height 15
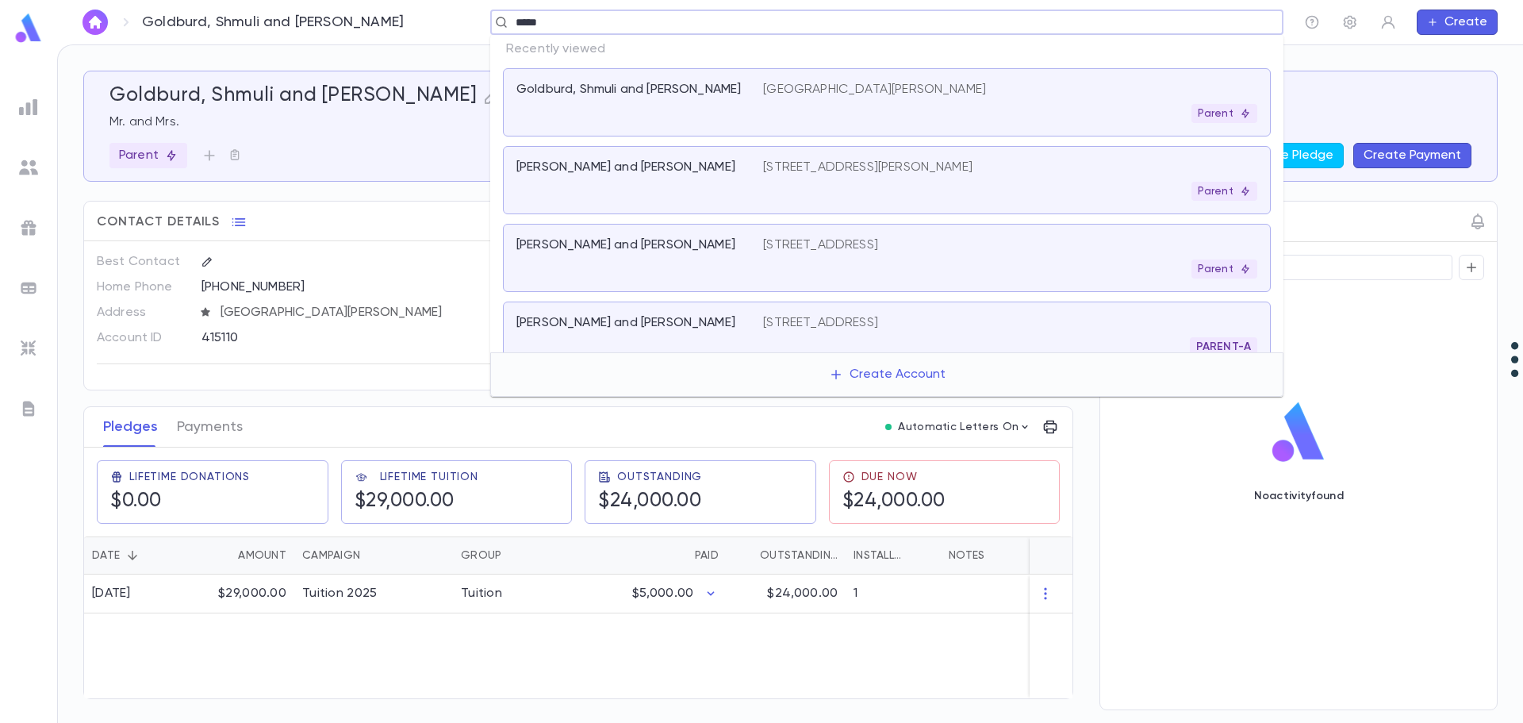
type input "******"
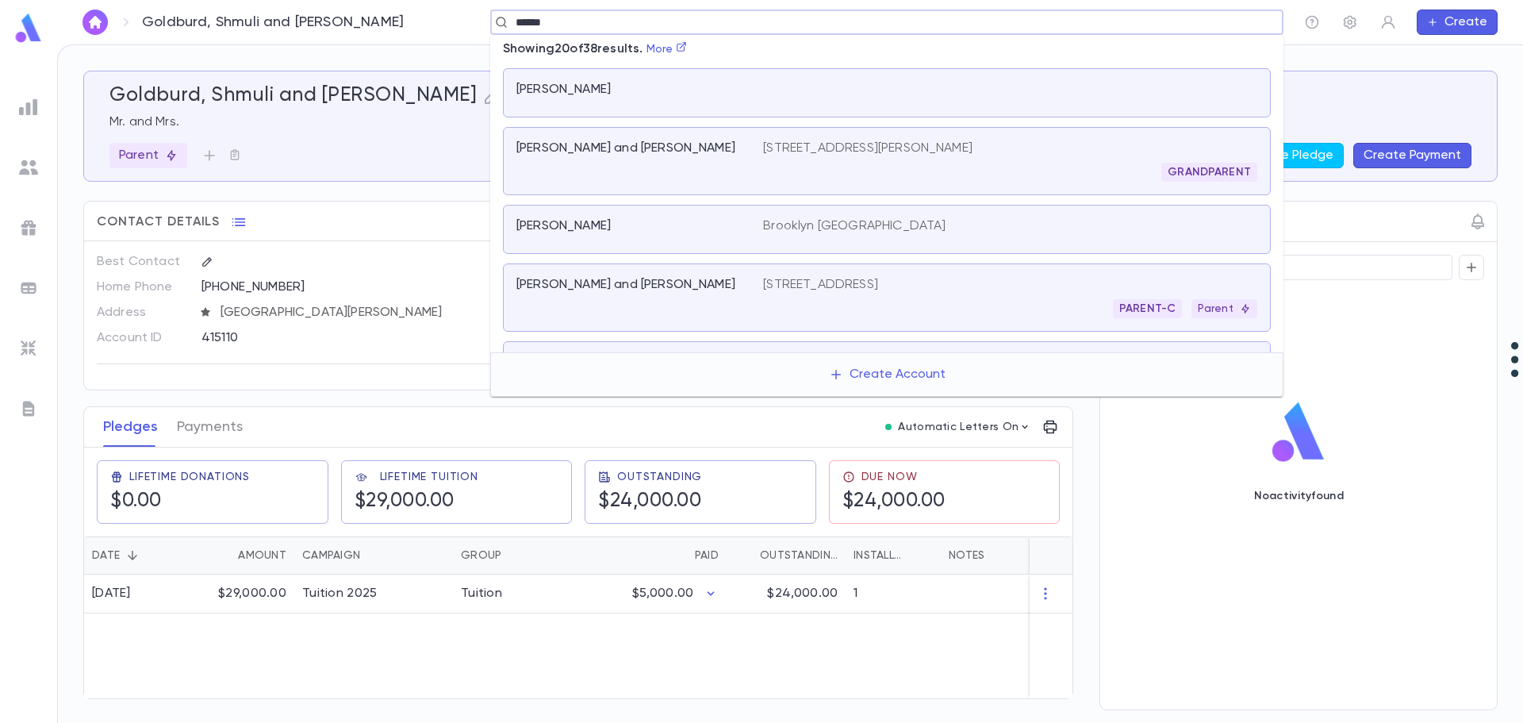
click at [814, 267] on div "Langer, Aryeh and Debbie 2717 Woodcourt Road, Baltimore MD 21209 PARENT-C Parent" at bounding box center [887, 297] width 768 height 68
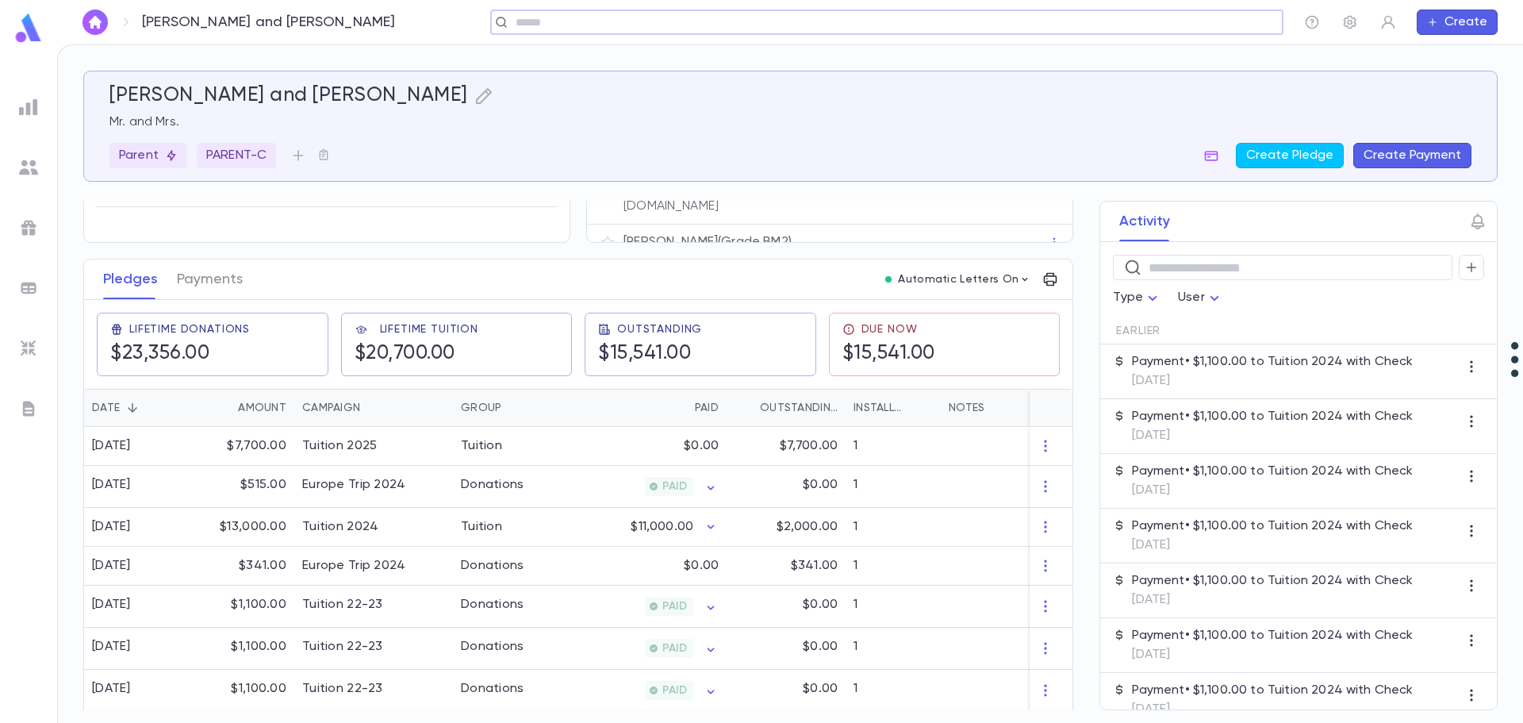
scroll to position [159, 0]
click at [336, 517] on div "Tuition 2024" at bounding box center [340, 525] width 76 height 16
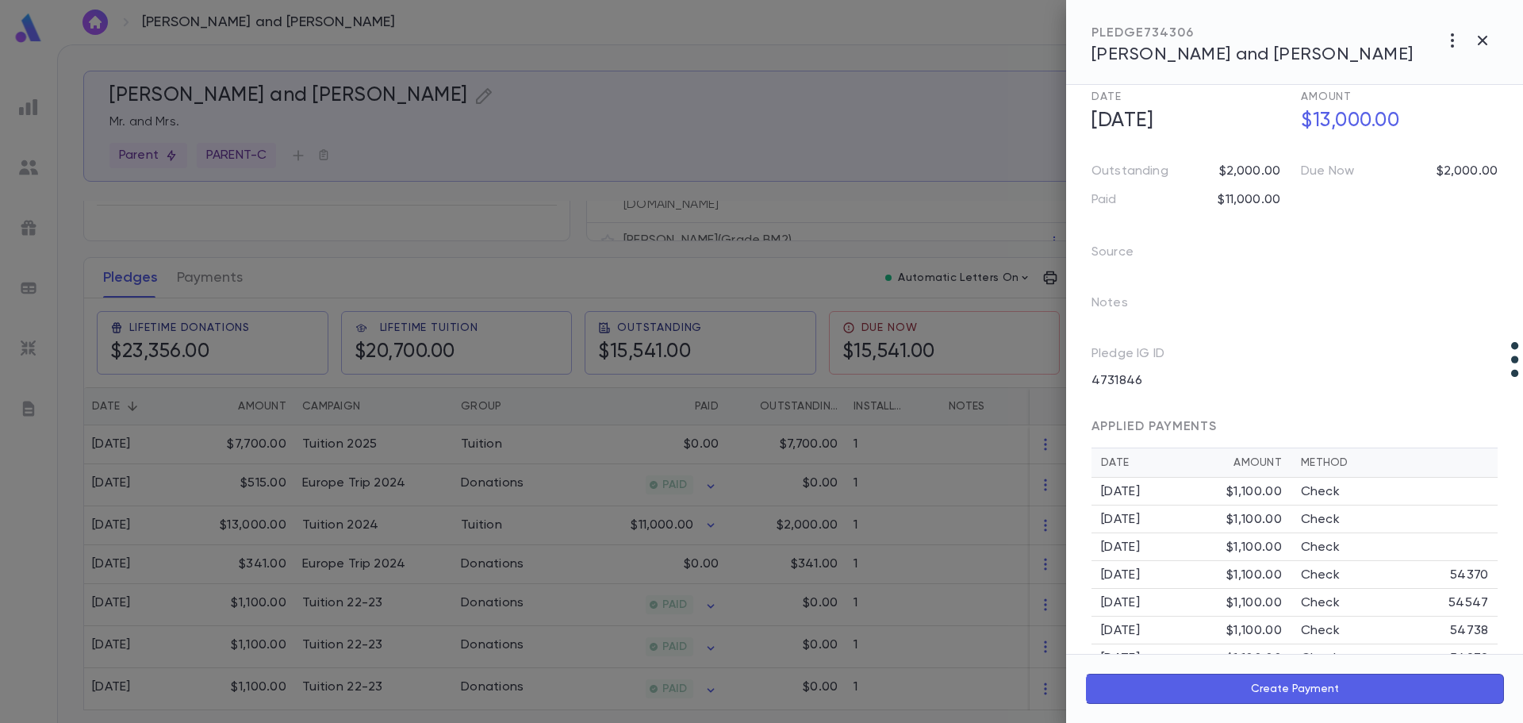
scroll to position [0, 0]
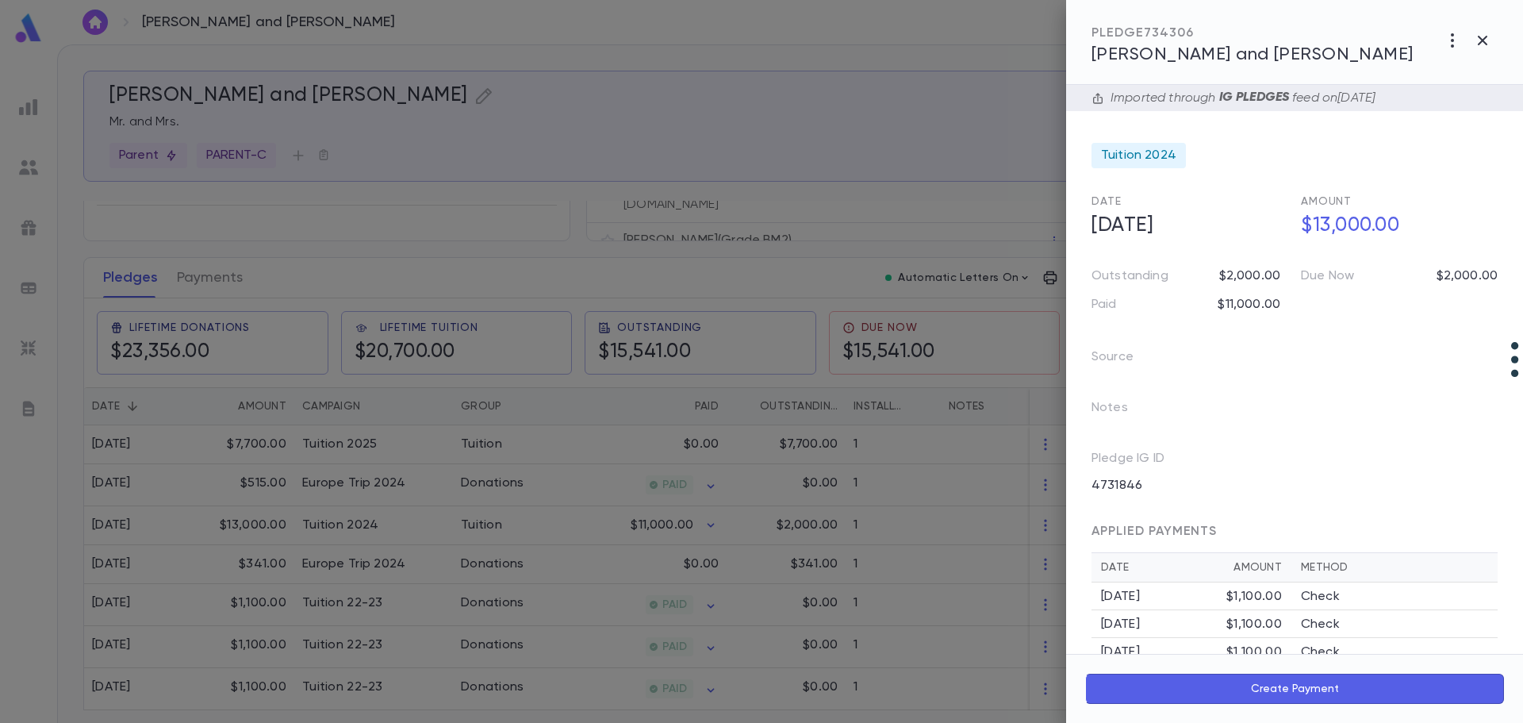
click at [1454, 43] on icon "button" at bounding box center [1452, 40] width 19 height 19
click at [482, 524] on div at bounding box center [761, 361] width 1523 height 723
click at [1342, 417] on div "Notes" at bounding box center [1285, 401] width 425 height 51
click at [336, 513] on div at bounding box center [761, 361] width 1523 height 723
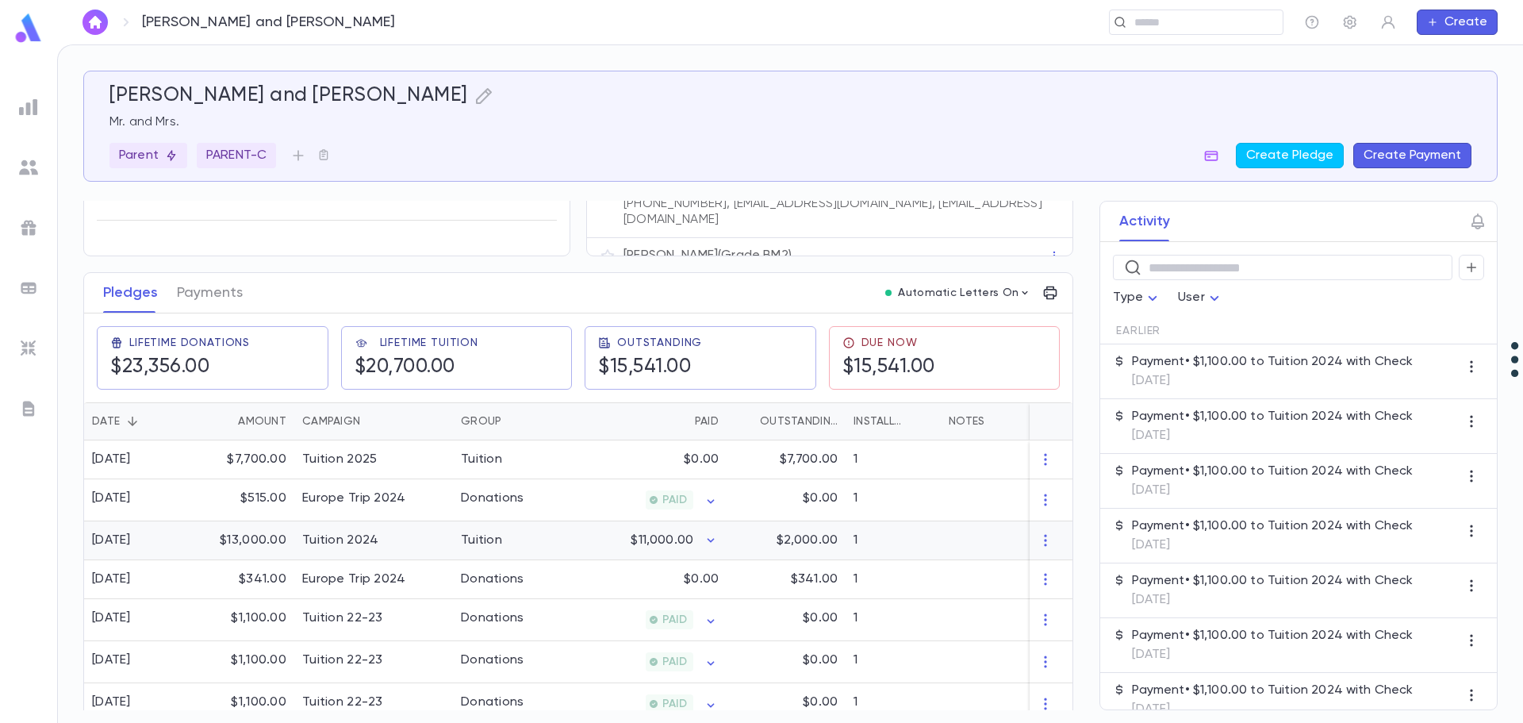
scroll to position [295, 0]
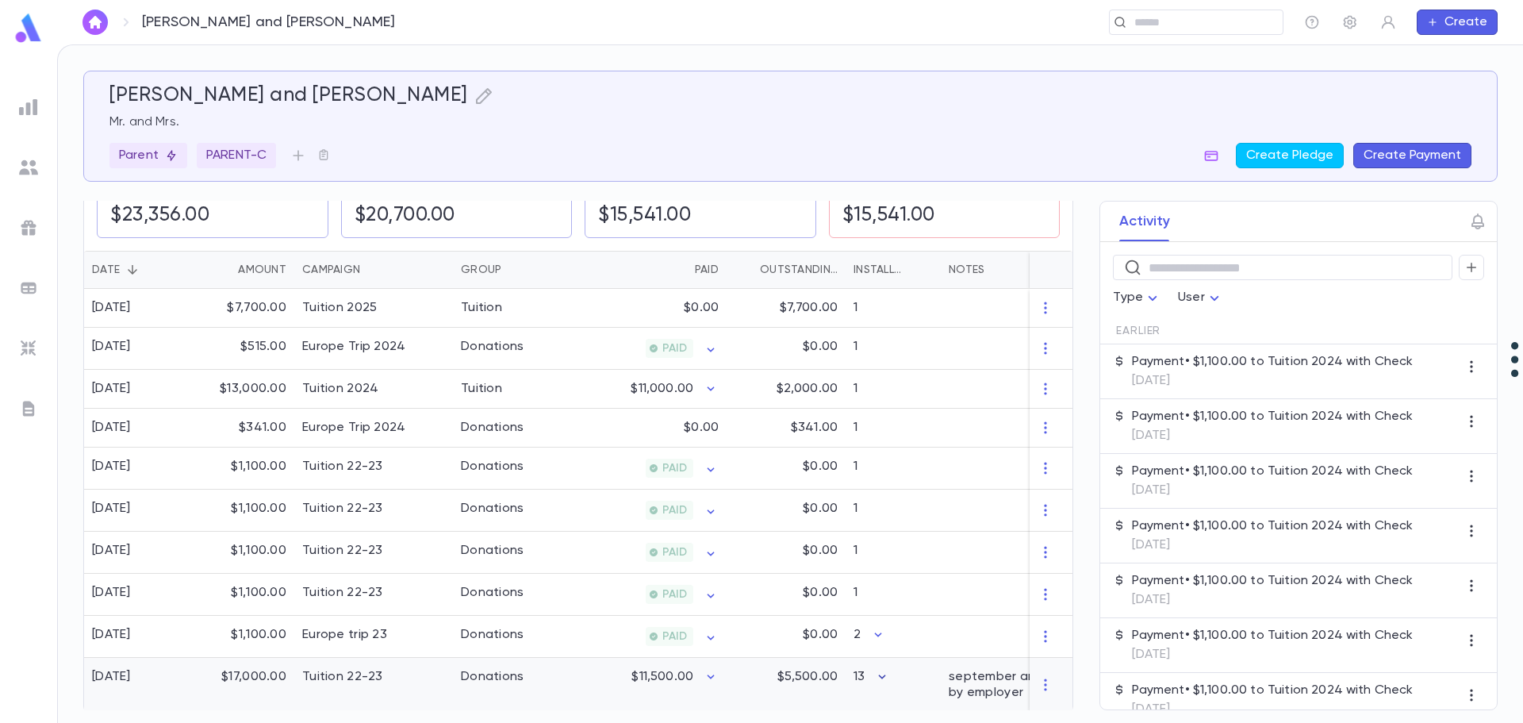
click at [888, 669] on icon "button" at bounding box center [882, 677] width 16 height 16
click at [857, 680] on div at bounding box center [761, 361] width 1523 height 723
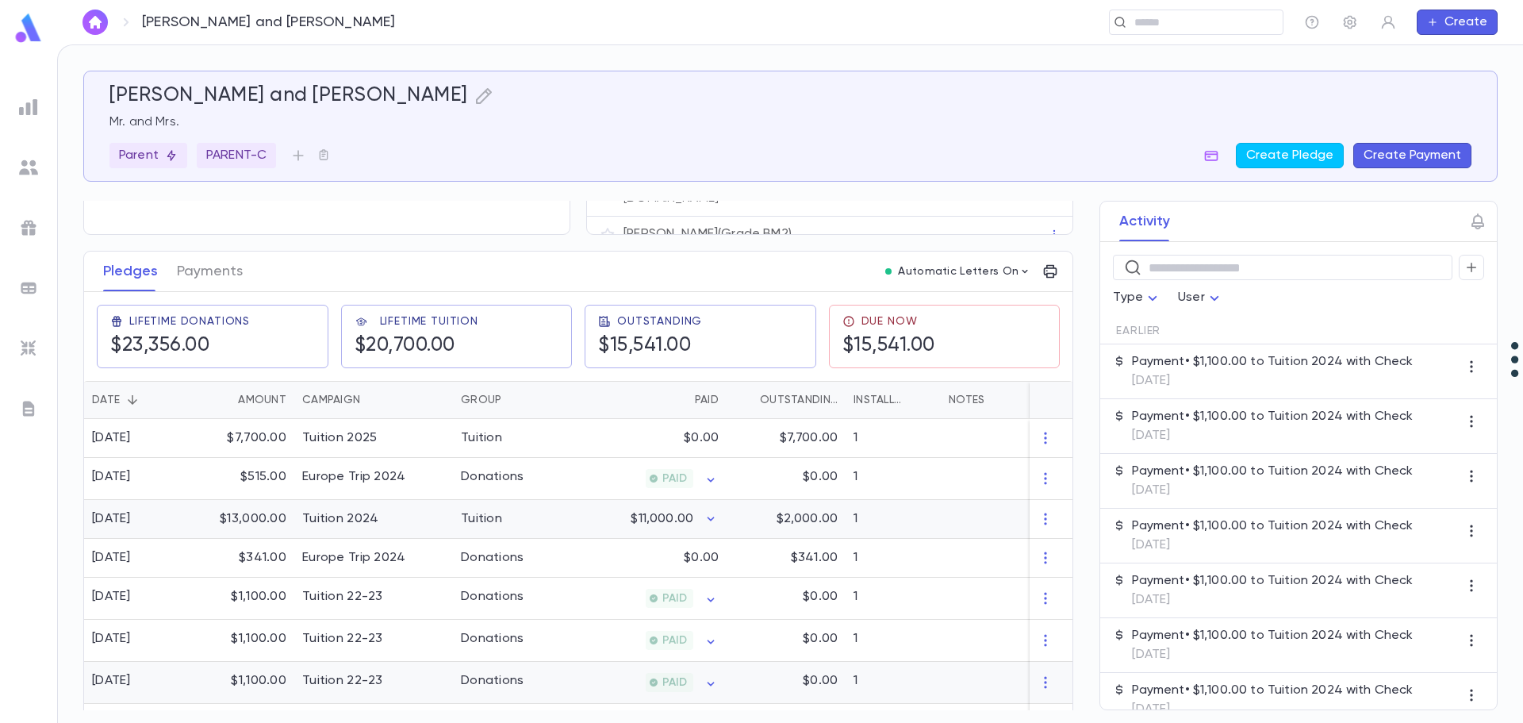
scroll to position [136, 0]
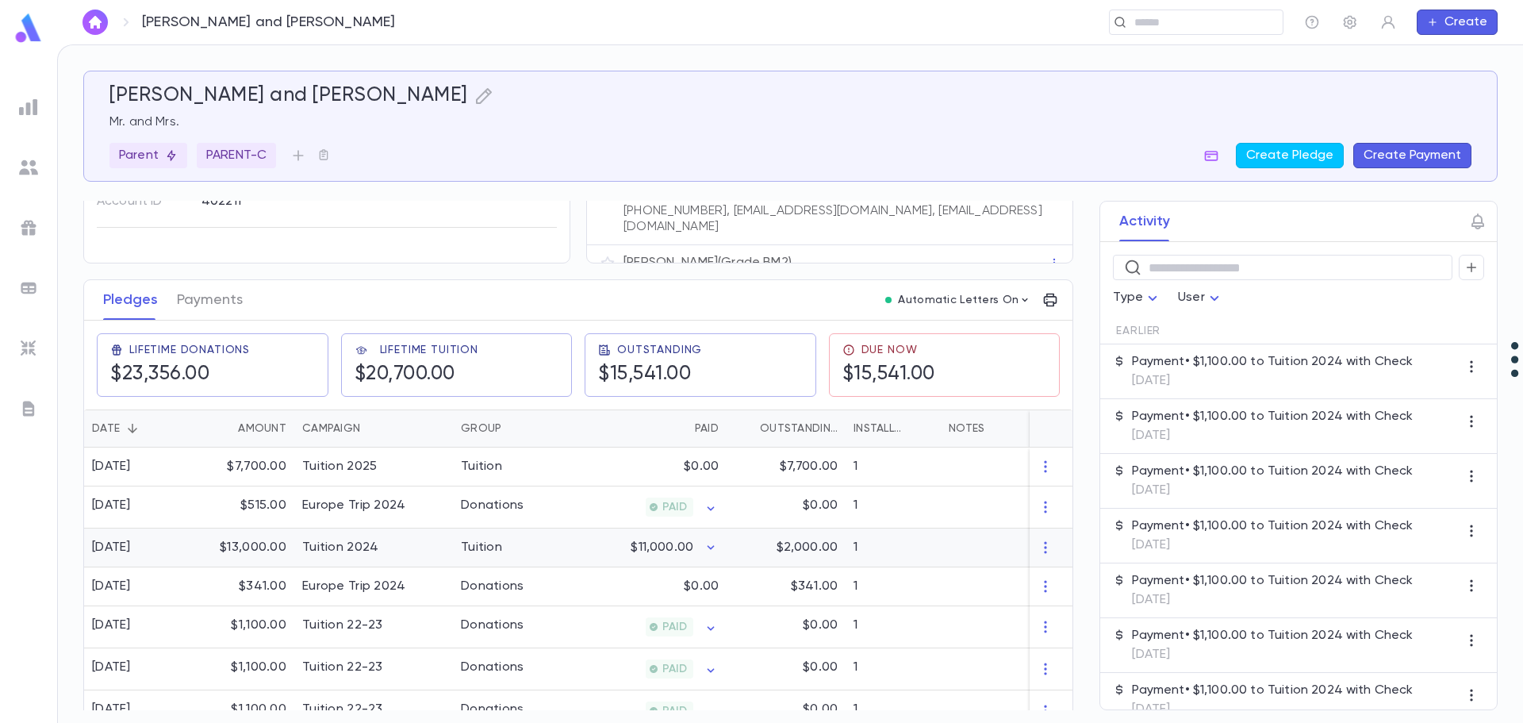
click at [340, 540] on div "Tuition 2024" at bounding box center [340, 548] width 76 height 16
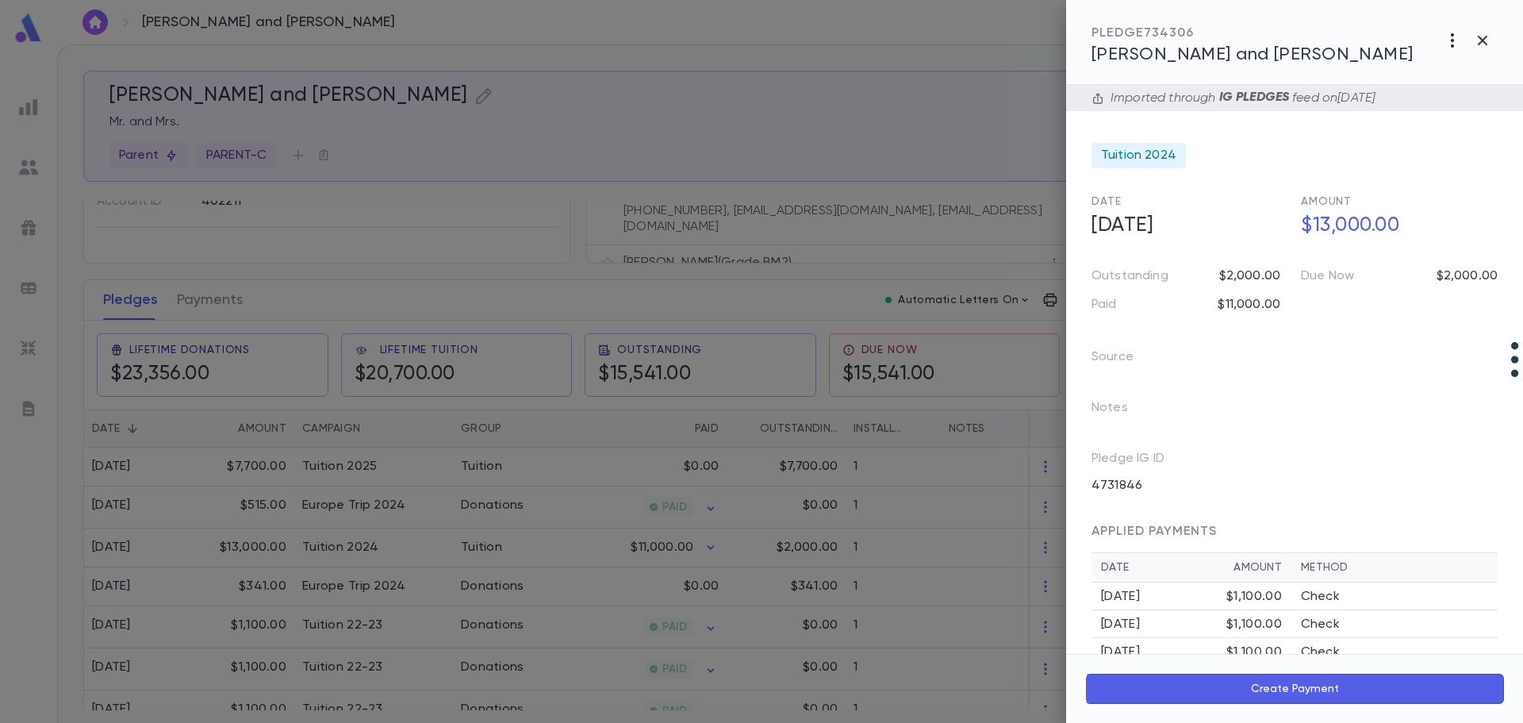
click at [1452, 44] on icon "button" at bounding box center [1452, 40] width 19 height 19
click at [1400, 67] on li "Create Installment Schedule" at bounding box center [1418, 73] width 198 height 25
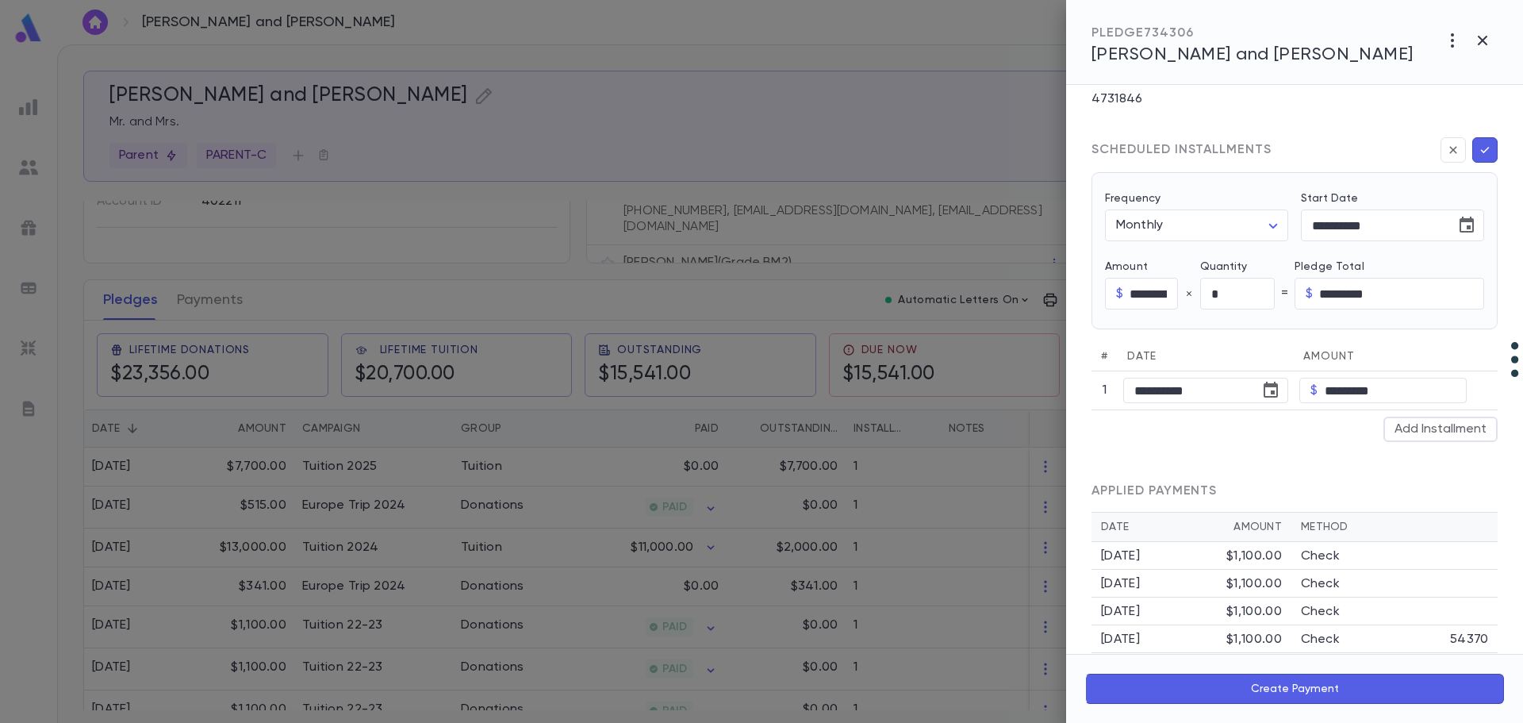
scroll to position [426, 0]
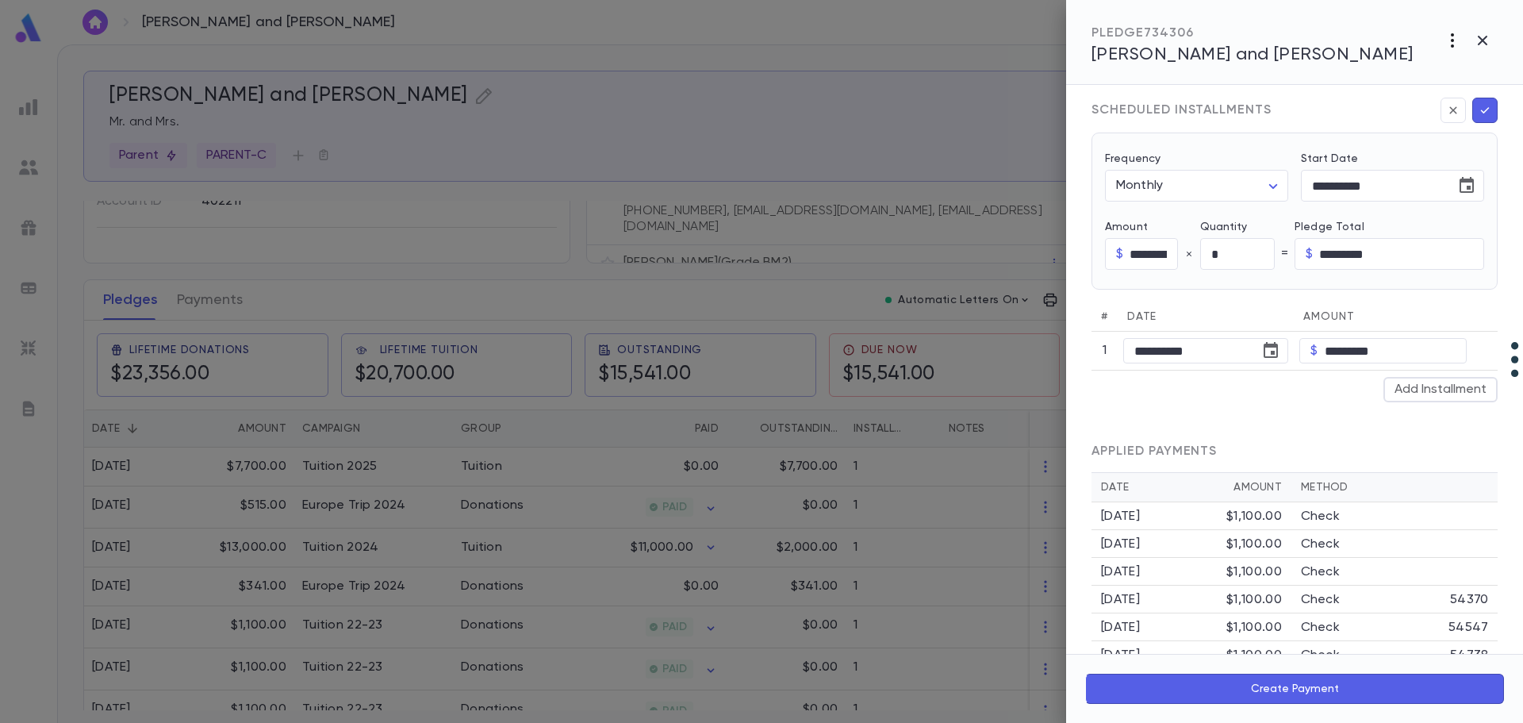
click at [1454, 44] on icon "button" at bounding box center [1452, 40] width 19 height 19
click at [1218, 56] on div at bounding box center [761, 361] width 1523 height 723
click at [990, 462] on div at bounding box center [761, 361] width 1523 height 723
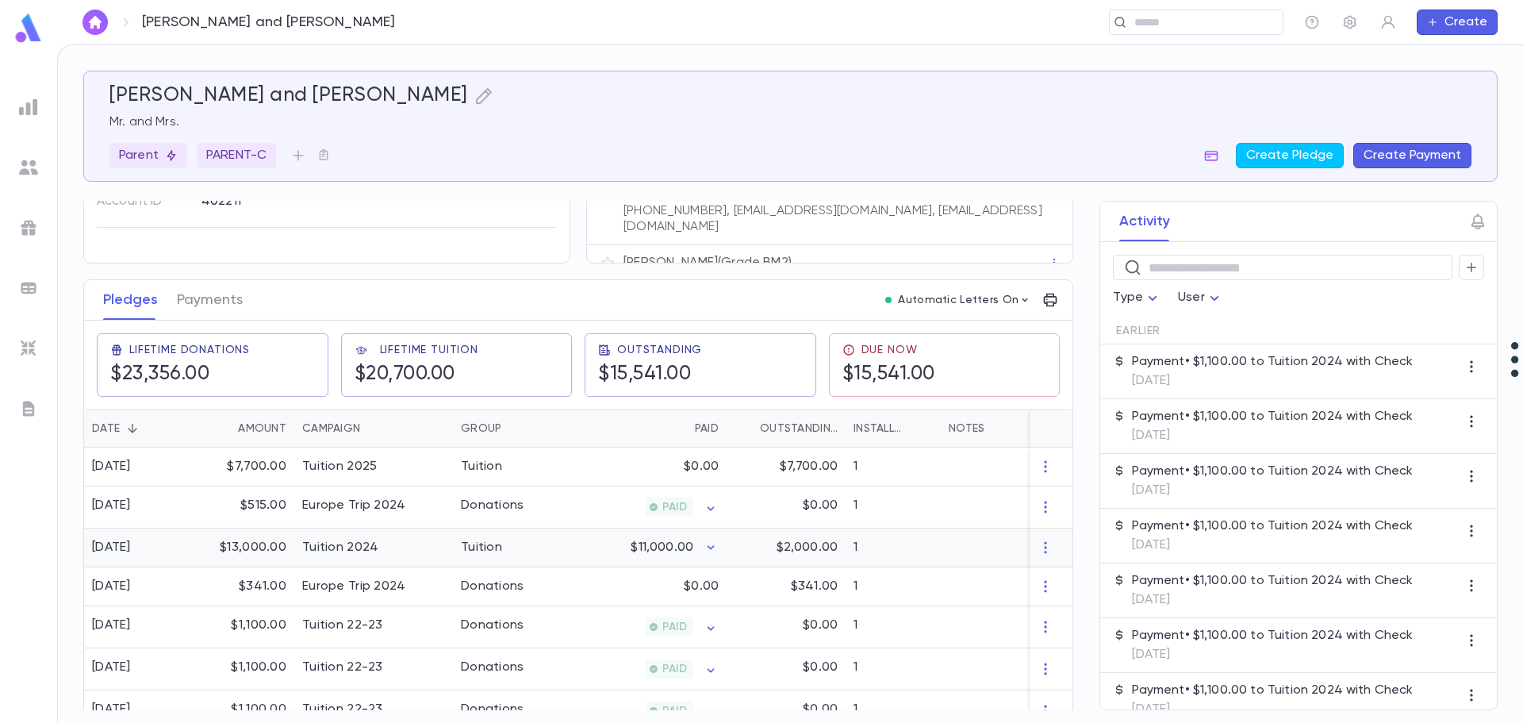
click at [919, 541] on div "1" at bounding box center [893, 547] width 95 height 39
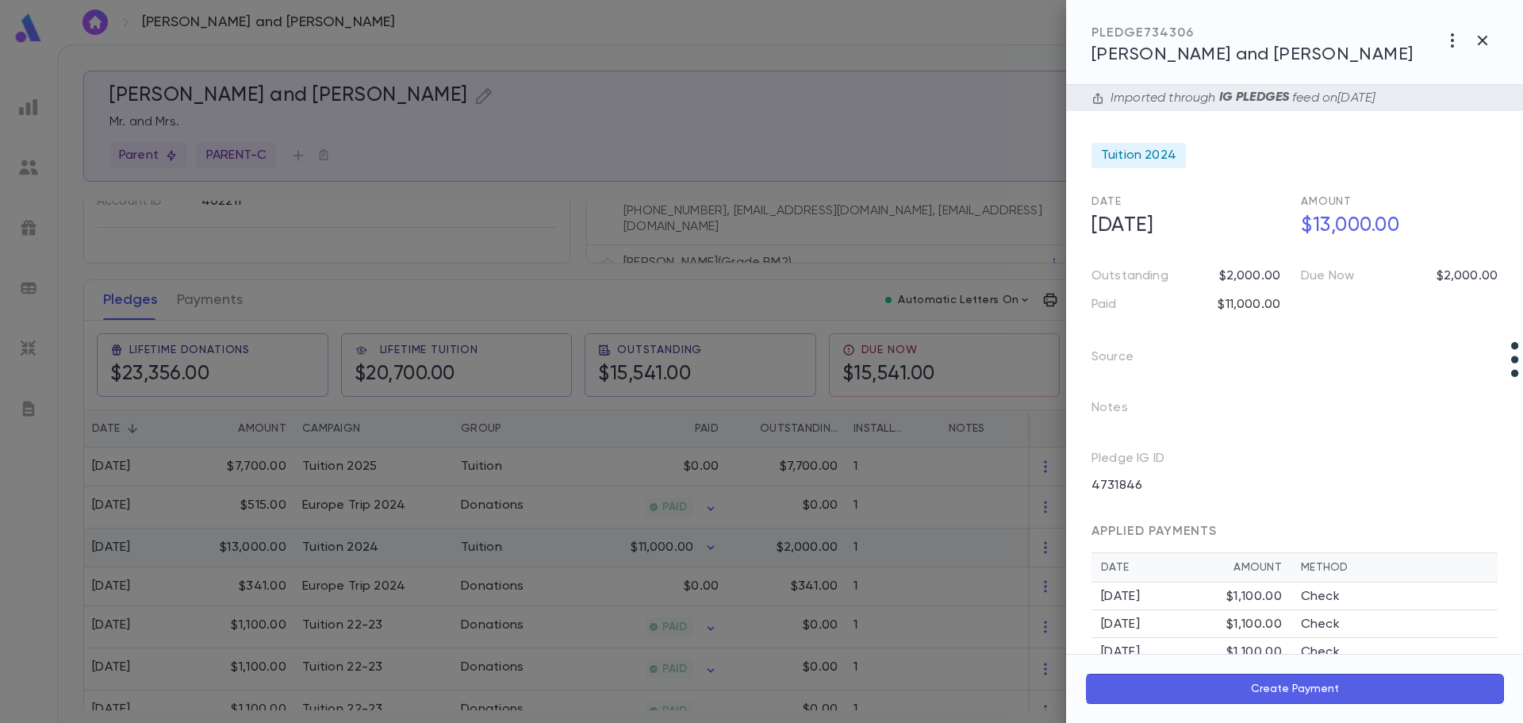
click at [919, 541] on div at bounding box center [761, 361] width 1523 height 723
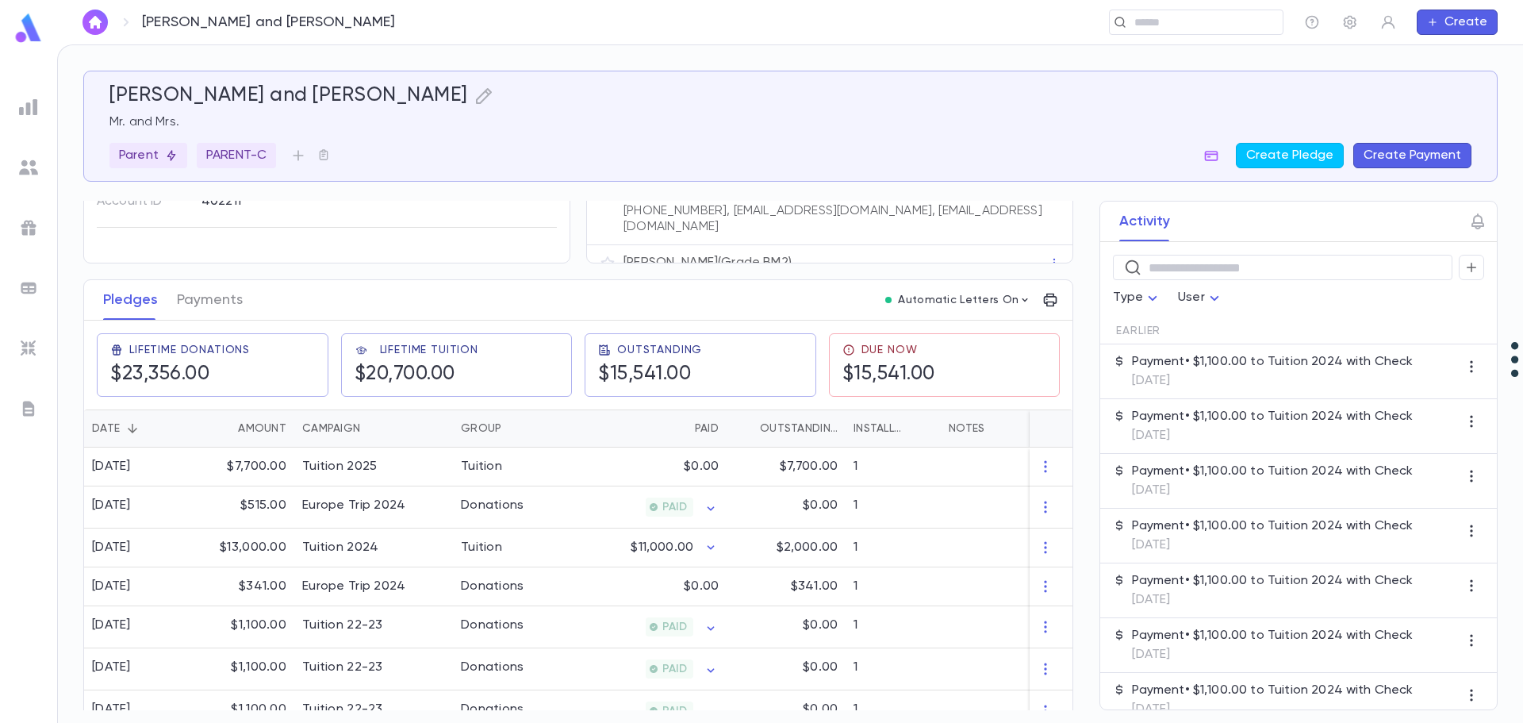
click at [1407, 154] on button "Create Payment" at bounding box center [1413, 155] width 118 height 25
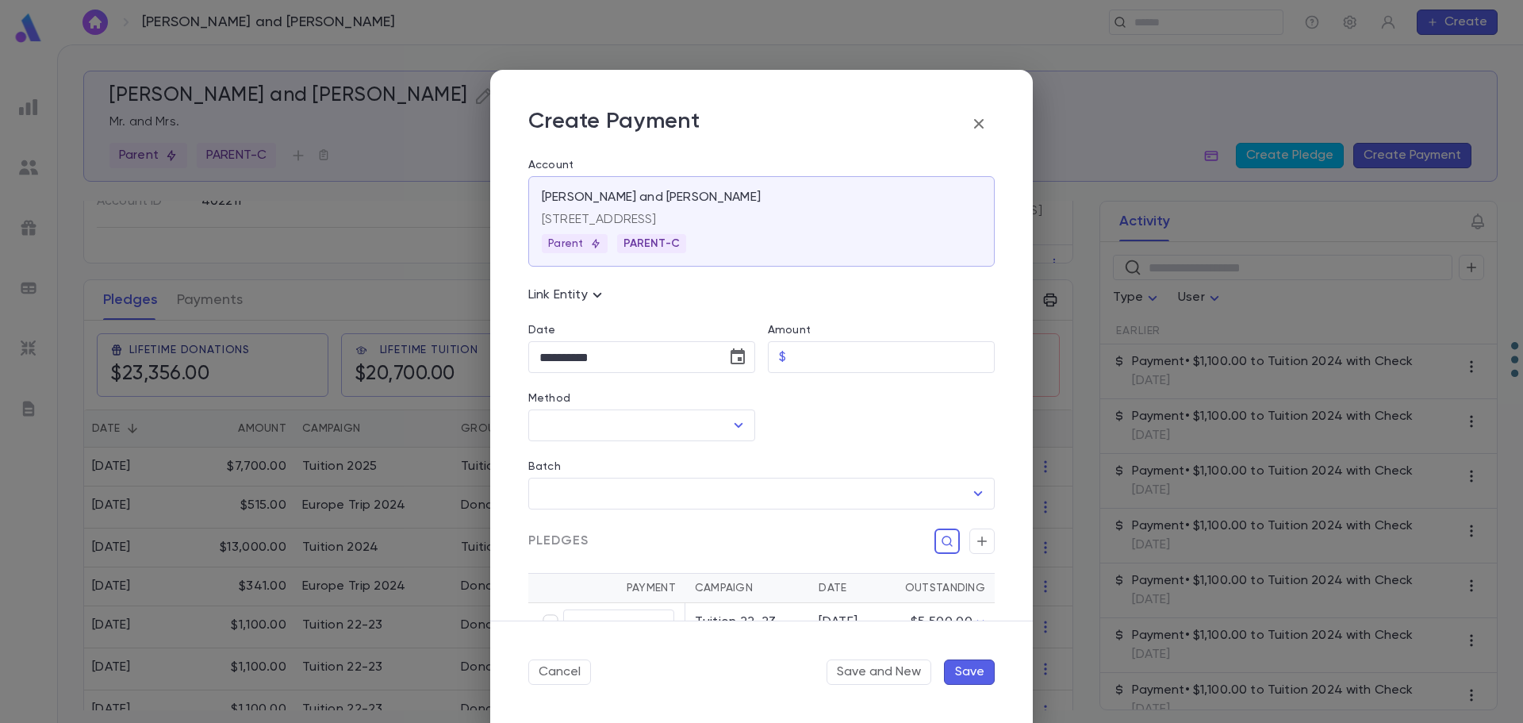
click at [986, 122] on icon "button" at bounding box center [979, 123] width 19 height 19
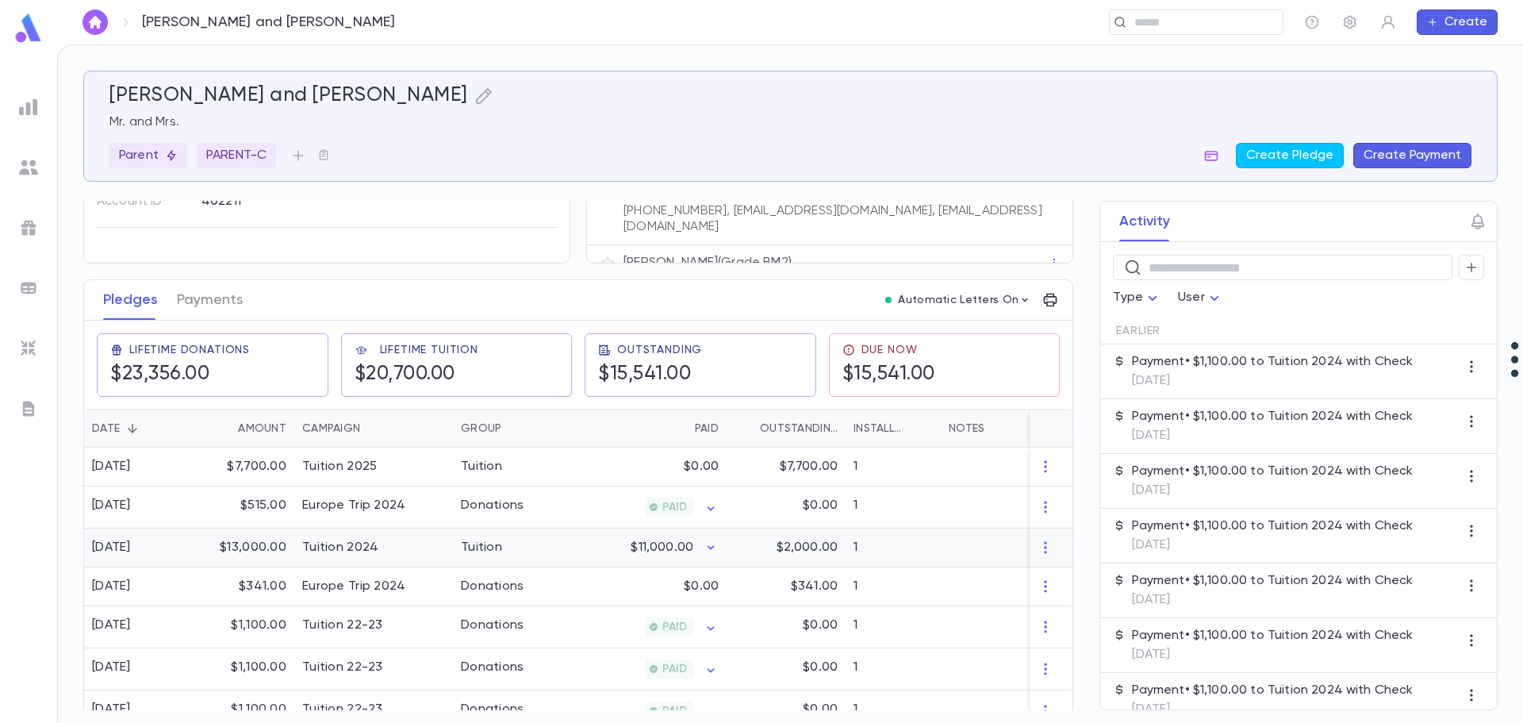
click at [607, 543] on div "$11,000.00" at bounding box center [649, 547] width 155 height 39
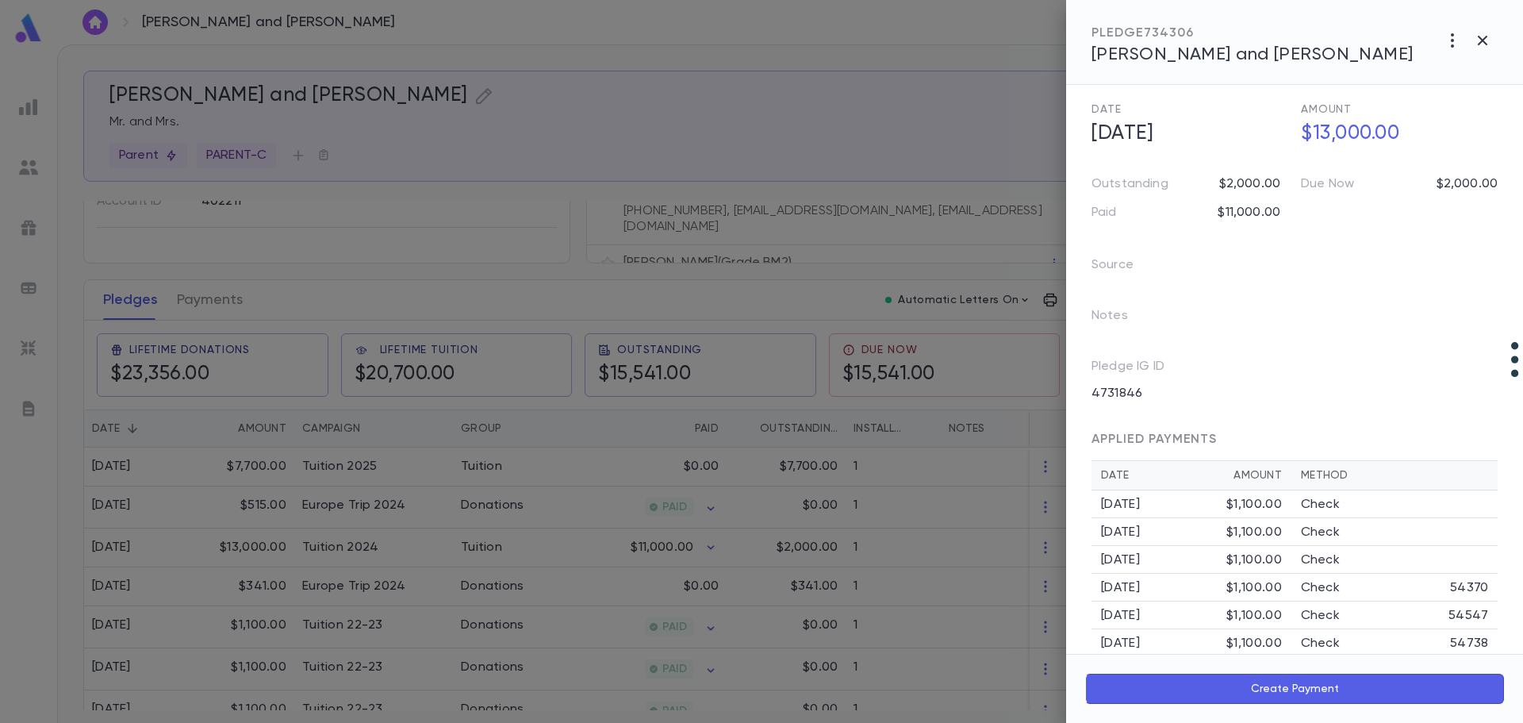
scroll to position [239, 0]
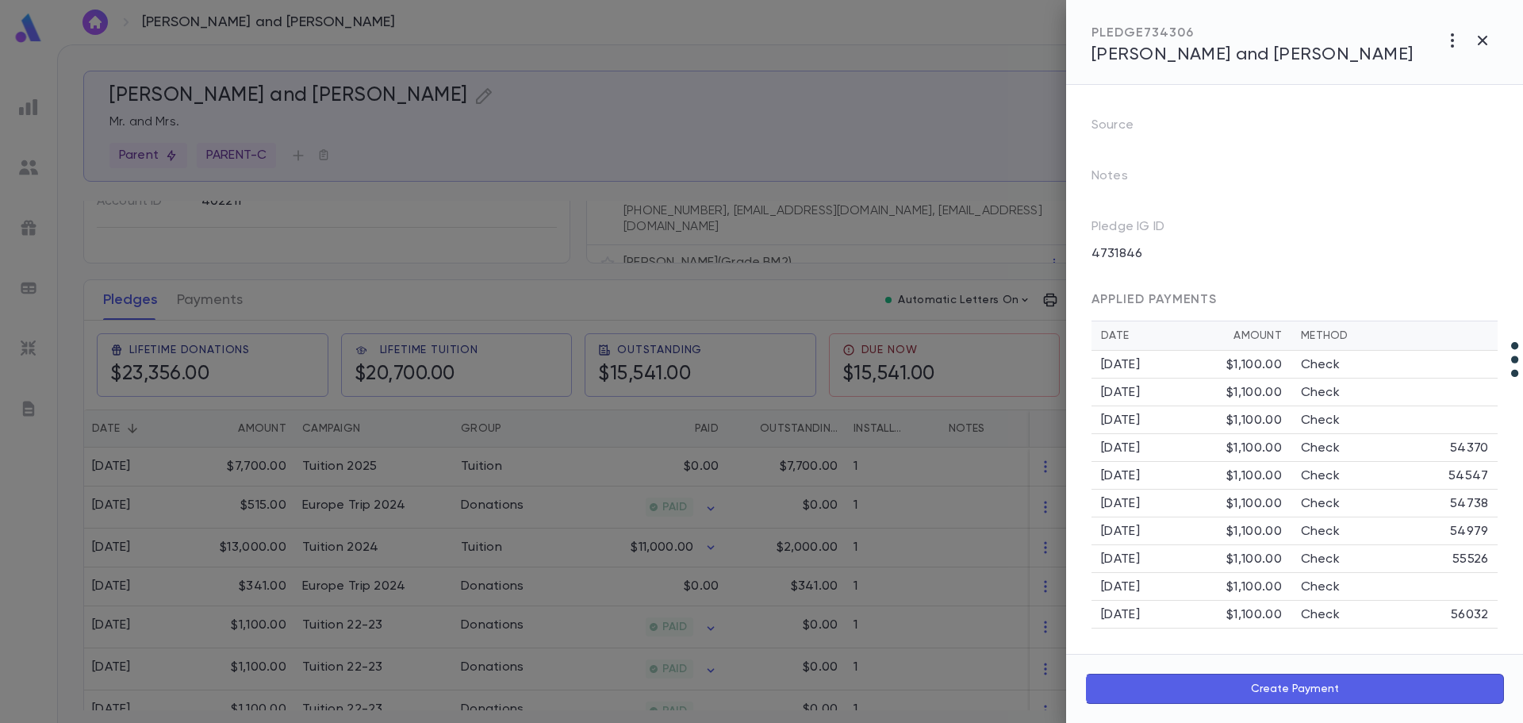
click at [1453, 40] on icon "button" at bounding box center [1452, 40] width 3 height 14
click at [1427, 83] on li "Create Installment Schedule" at bounding box center [1418, 73] width 198 height 25
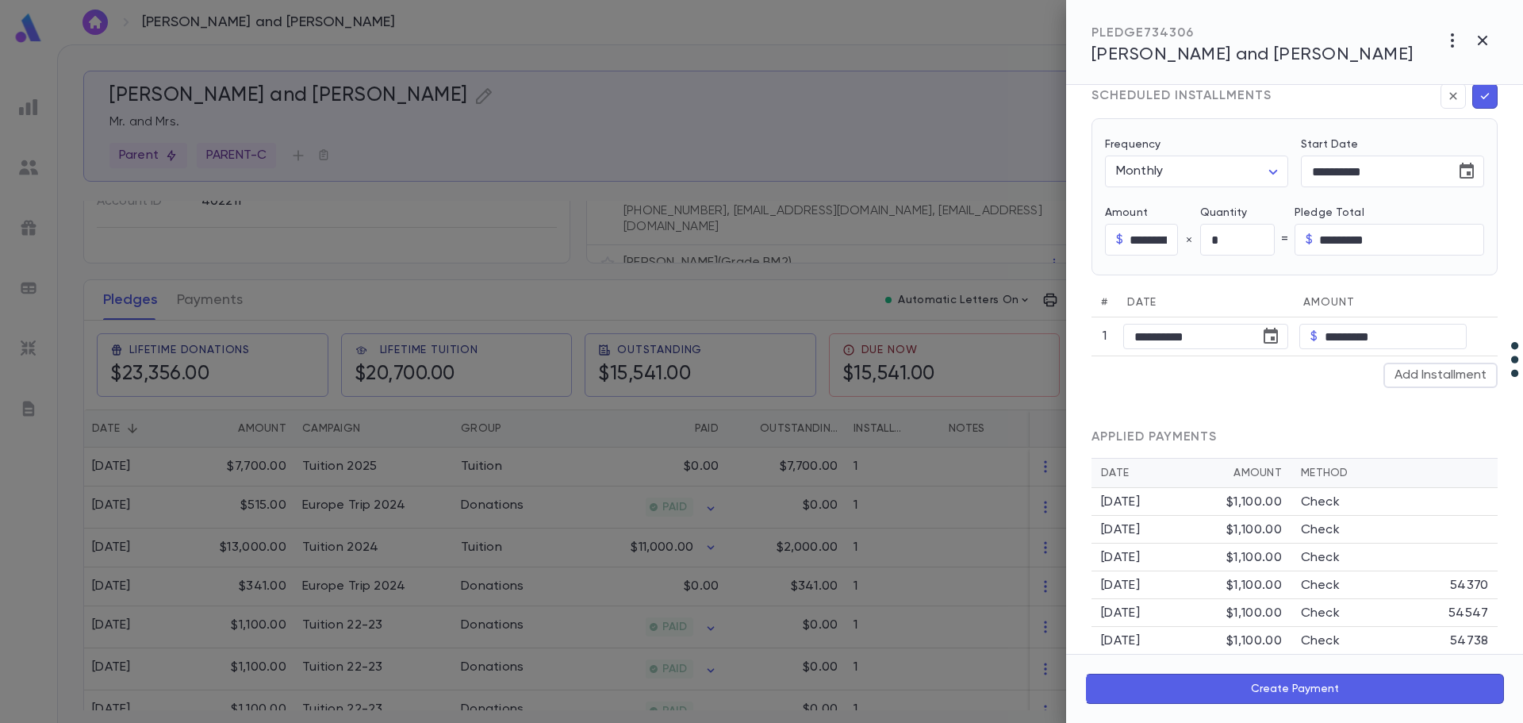
scroll to position [426, 0]
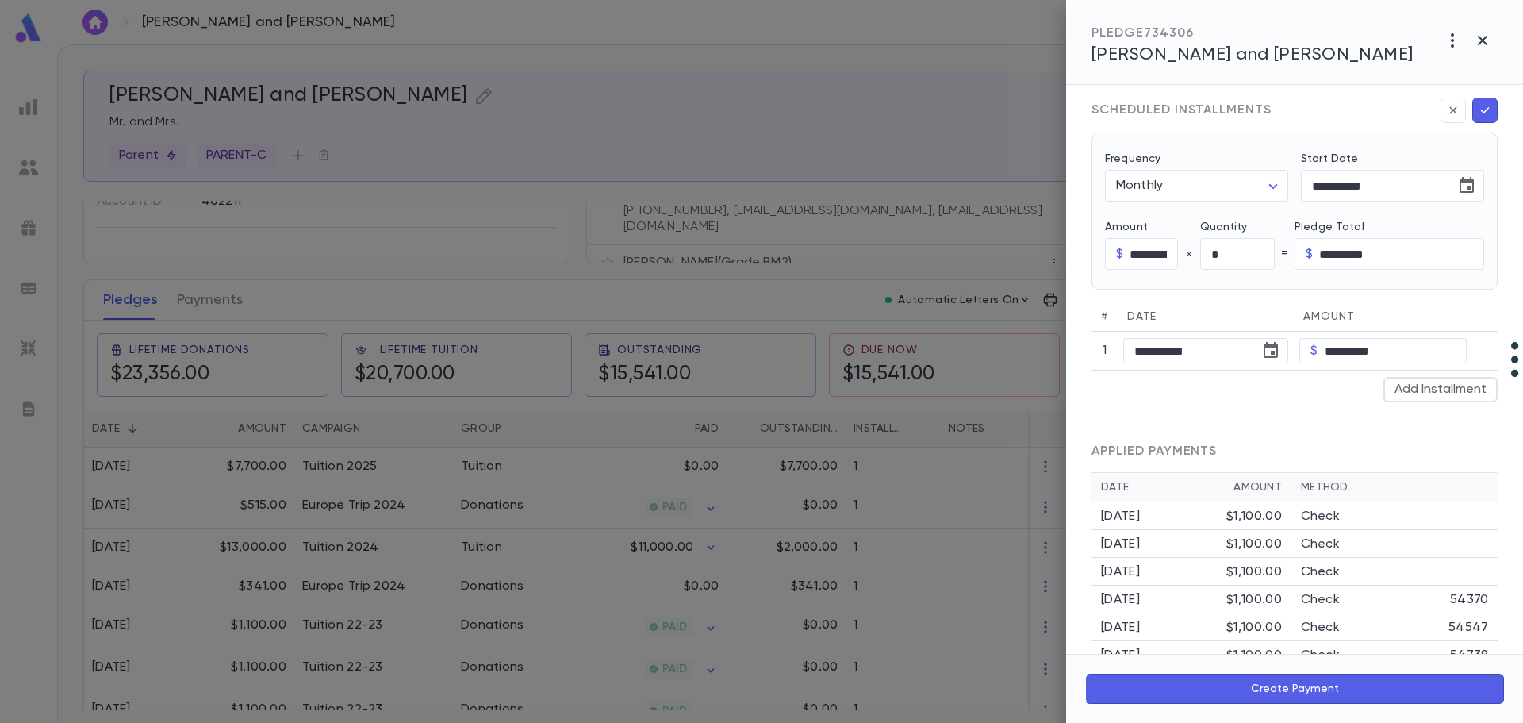
click at [1291, 442] on div "APPLIED PAYMENTS" at bounding box center [1295, 445] width 406 height 54
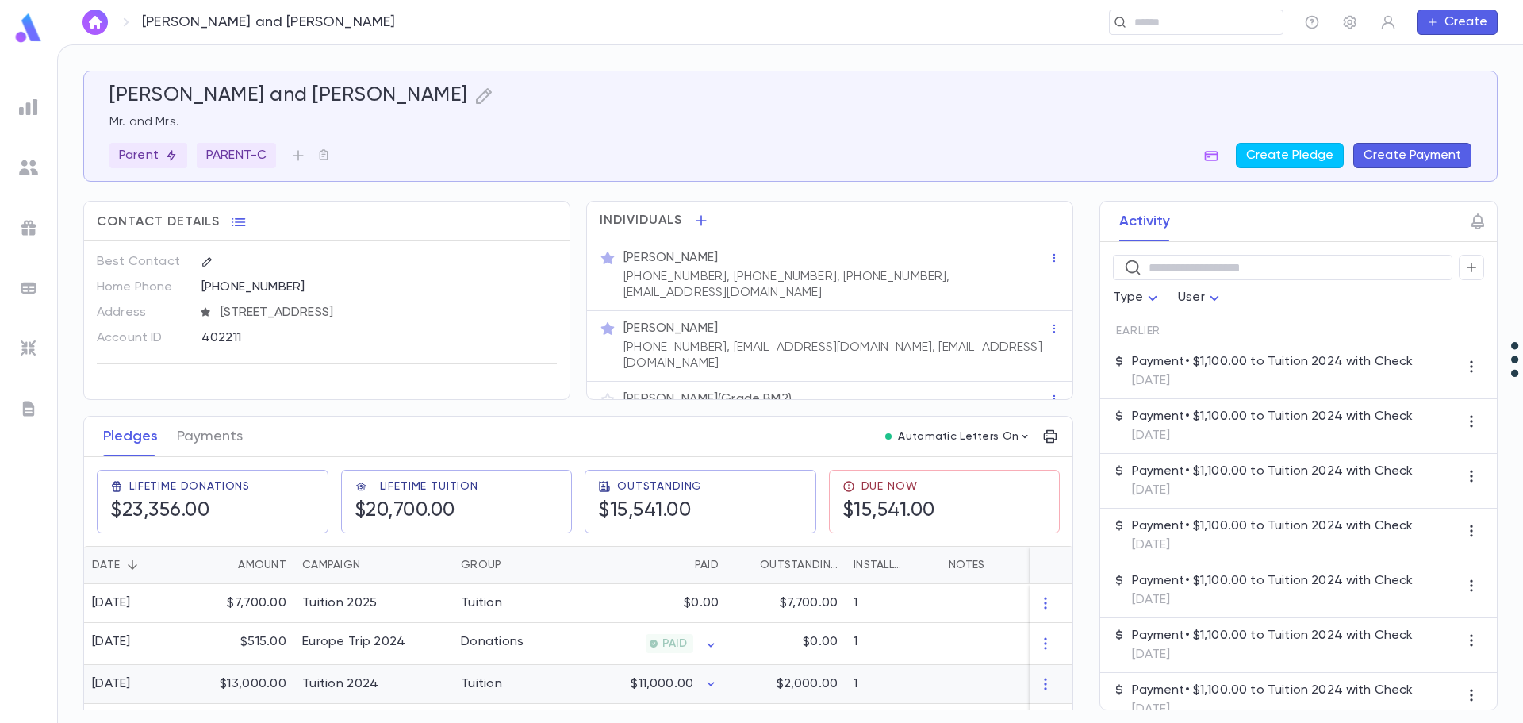
click at [500, 676] on div "Tuition" at bounding box center [481, 684] width 41 height 16
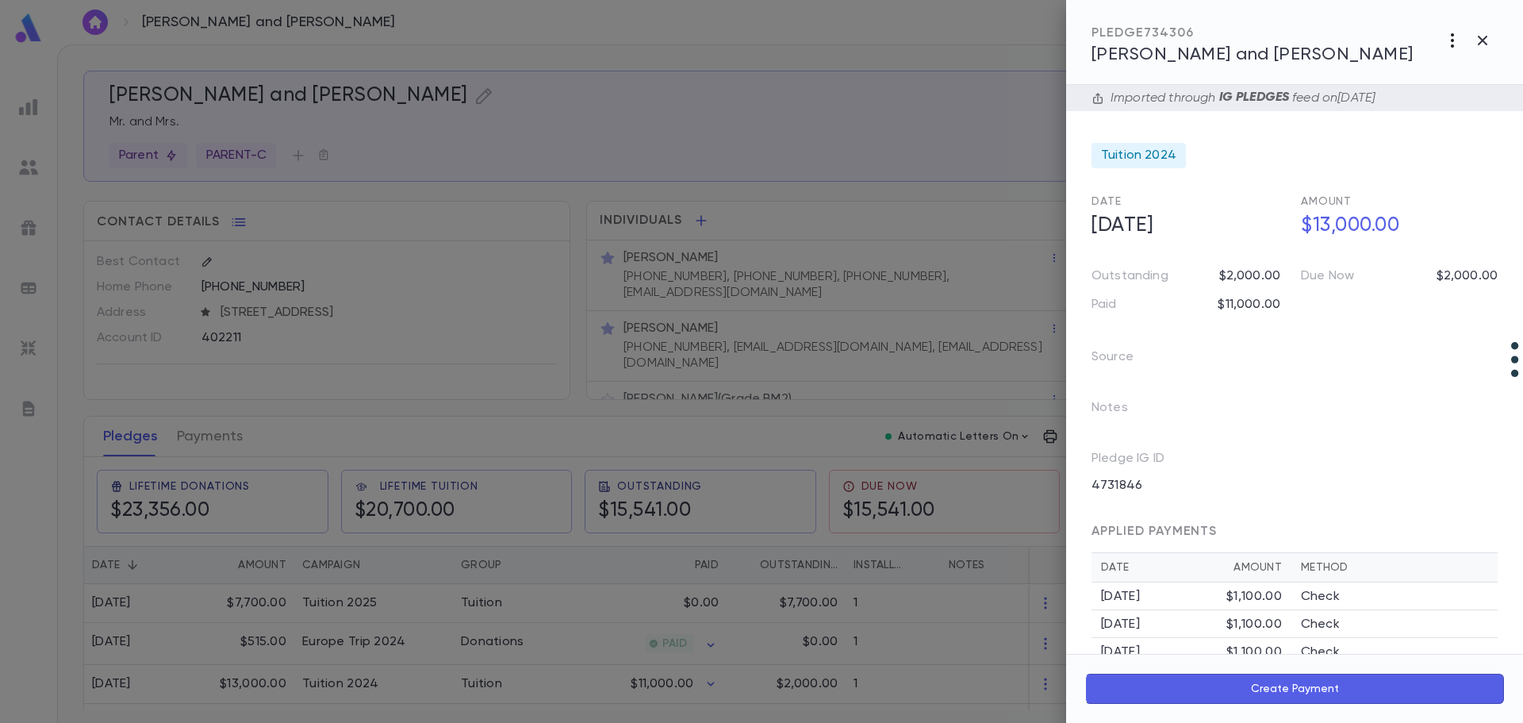
click at [1454, 36] on icon "button" at bounding box center [1452, 40] width 19 height 19
click at [1400, 73] on li "Create Installment Schedule" at bounding box center [1418, 73] width 198 height 25
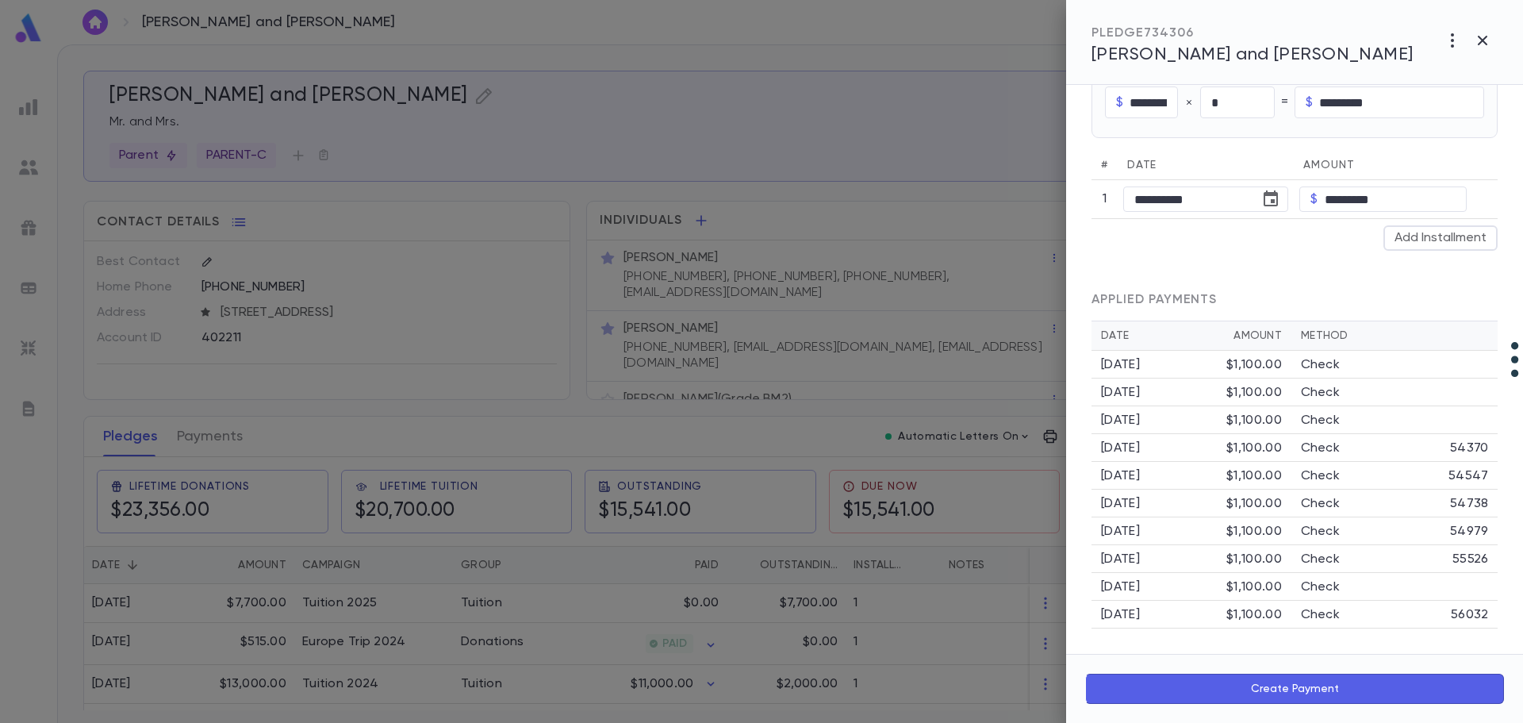
scroll to position [505, 0]
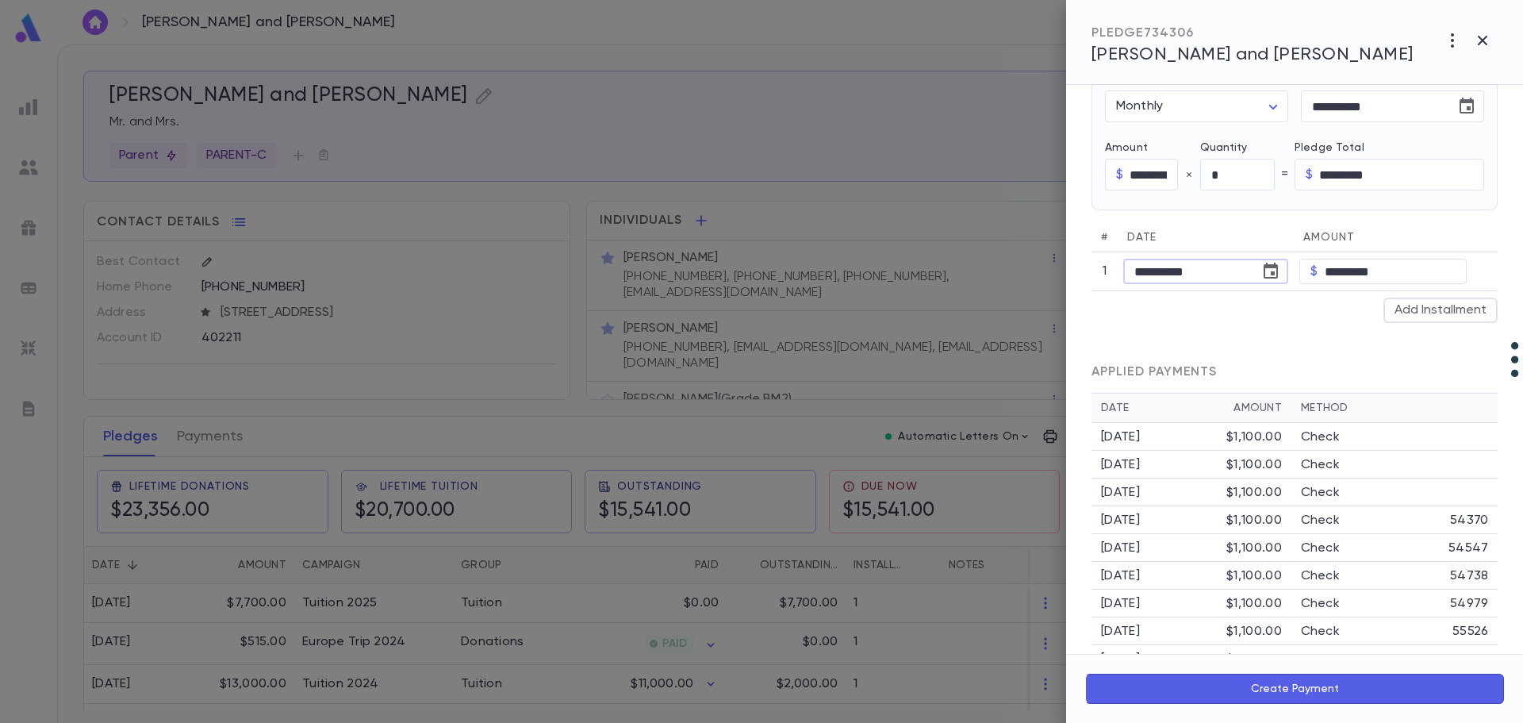
click at [1161, 275] on input "**********" at bounding box center [1186, 271] width 126 height 25
